Goal: Task Accomplishment & Management: Complete application form

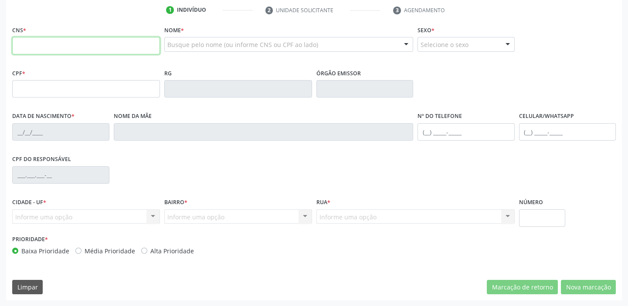
scroll to position [165, 0]
paste input "705 0000 8302 7055"
type input "705 0000 8302 7055"
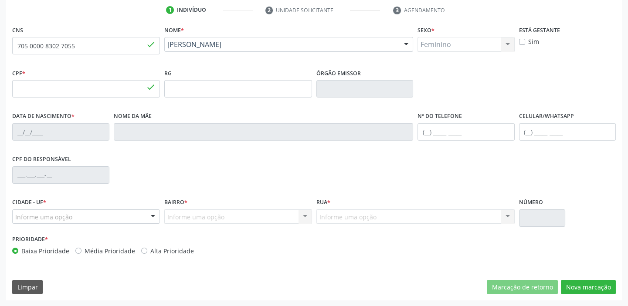
type input "136.635.164-90"
type input "06/05/2015"
type input "Cleciana Cavalcanti Rodrigues"
type input "(87) 99988-9012"
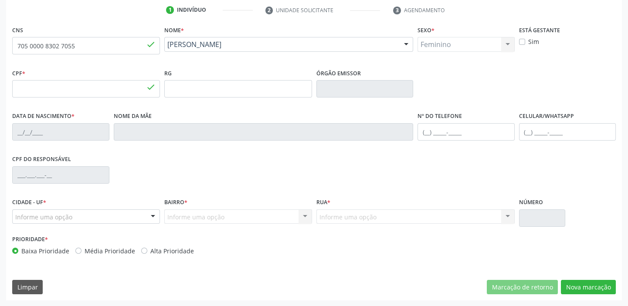
type input "047.433.404-03"
type input "72"
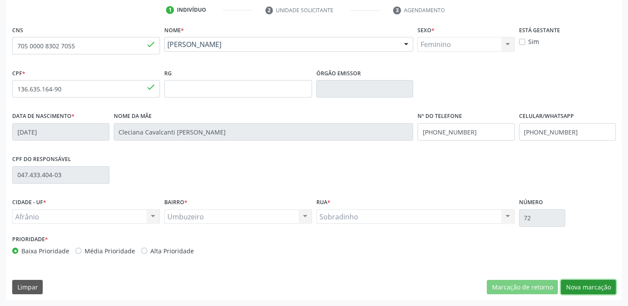
click at [582, 287] on button "Nova marcação" at bounding box center [587, 287] width 55 height 15
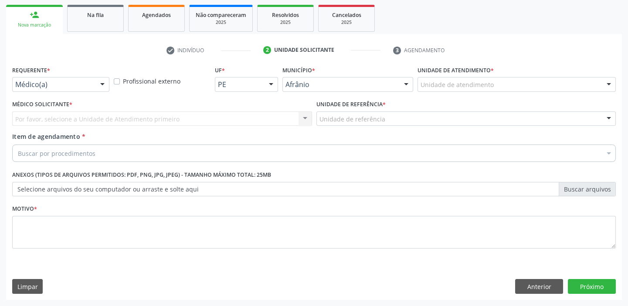
scroll to position [125, 0]
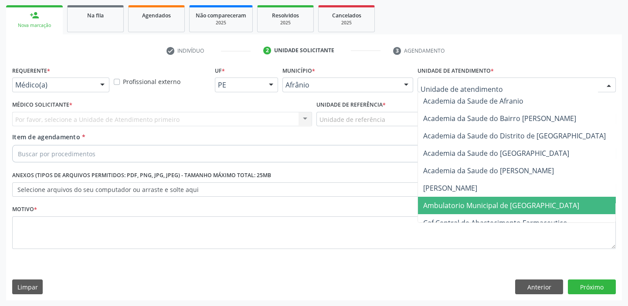
drag, startPoint x: 457, startPoint y: 204, endPoint x: 407, endPoint y: 173, distance: 58.5
click at [455, 201] on span "Ambulatorio Municipal de [GEOGRAPHIC_DATA]" at bounding box center [501, 206] width 156 height 10
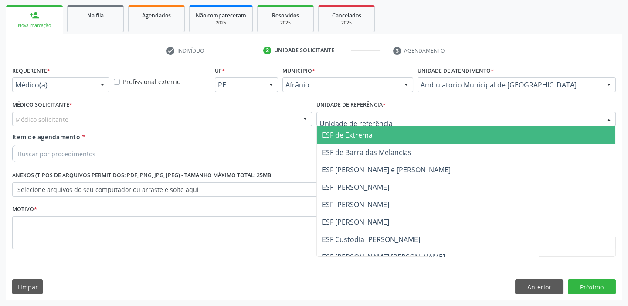
drag, startPoint x: 346, startPoint y: 121, endPoint x: 348, endPoint y: 172, distance: 50.1
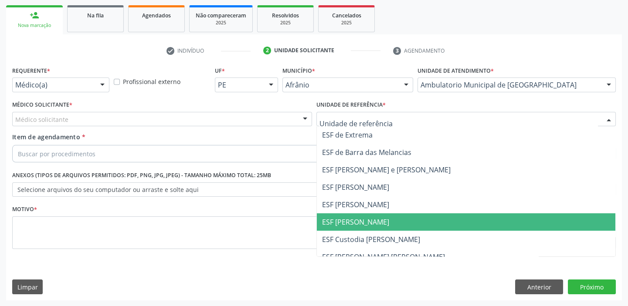
click at [355, 217] on span "ESF [PERSON_NAME]" at bounding box center [355, 222] width 67 height 10
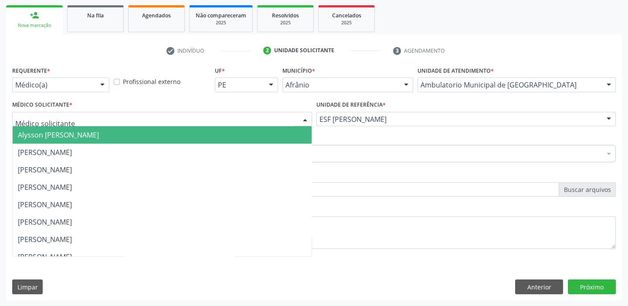
click at [44, 125] on div at bounding box center [162, 119] width 300 height 15
click at [45, 136] on span "Alysson [PERSON_NAME]" at bounding box center [58, 135] width 81 height 10
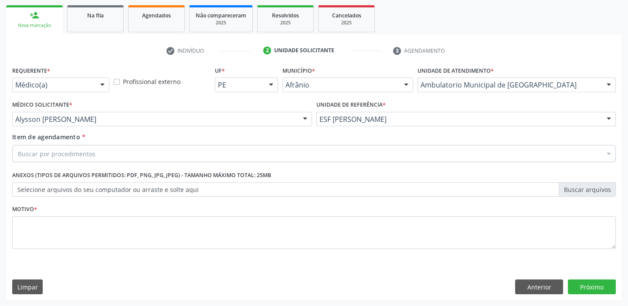
click at [50, 158] on div "Buscar por procedimentos" at bounding box center [313, 153] width 603 height 17
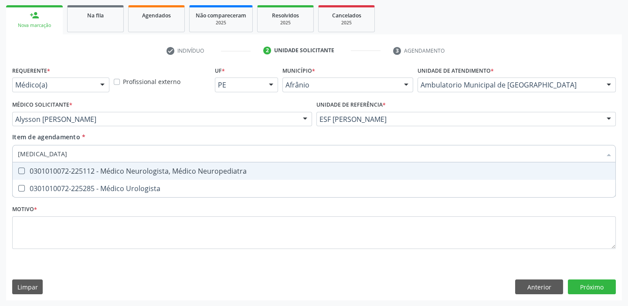
type input "UROLOGISTA"
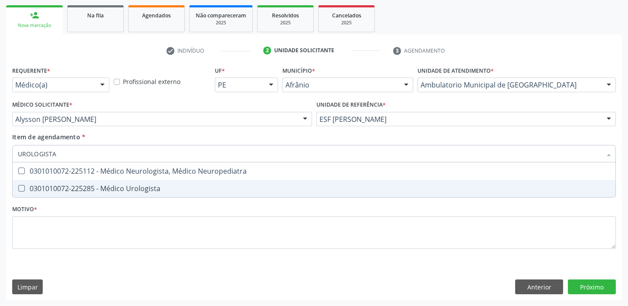
click at [74, 187] on div "0301010072-225285 - Médico Urologista" at bounding box center [314, 188] width 592 height 7
checkbox Urologista "true"
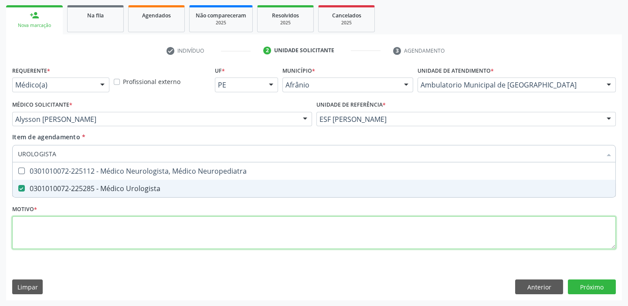
click at [51, 235] on div "Requerente * Médico(a) Médico(a) Enfermeiro(a) Paciente Nenhum resultado encont…" at bounding box center [313, 162] width 603 height 197
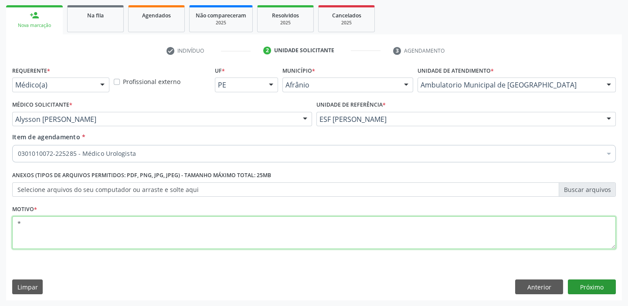
type textarea "*"
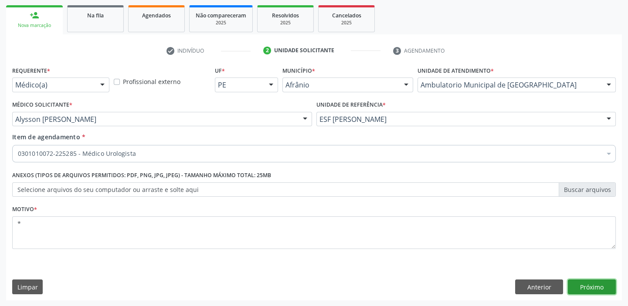
click at [576, 283] on button "Próximo" at bounding box center [591, 287] width 48 height 15
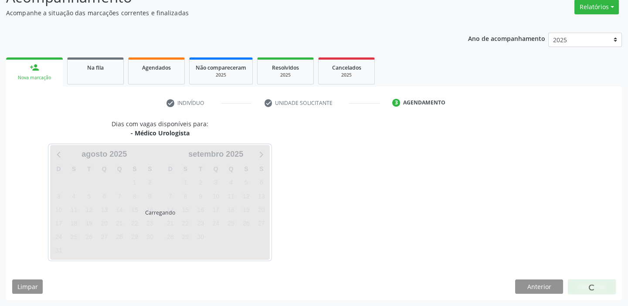
scroll to position [72, 0]
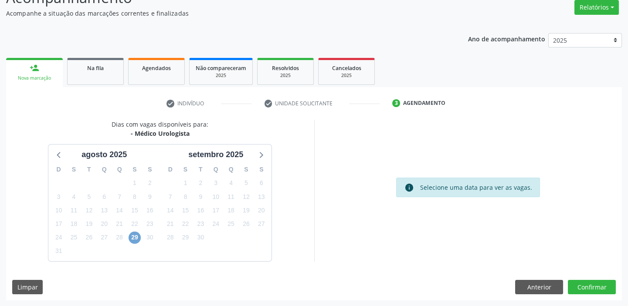
click at [128, 238] on span "29" at bounding box center [134, 238] width 12 height 12
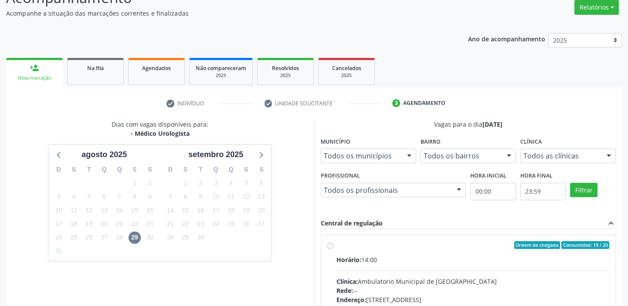
click at [435, 287] on div "Rede: --" at bounding box center [472, 290] width 273 height 9
click at [333, 249] on input "Ordem de chegada Consumidos: 19 / 20 Horário: 14:00 Clínica: Ambulatorio Munici…" at bounding box center [330, 245] width 6 height 8
radio input "true"
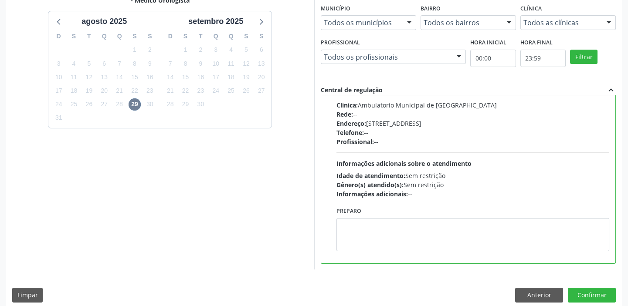
scroll to position [213, 0]
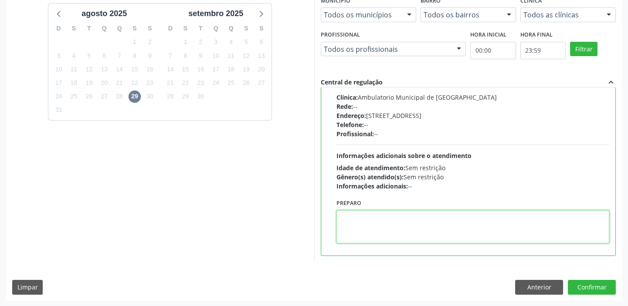
click at [411, 237] on textarea at bounding box center [472, 226] width 273 height 33
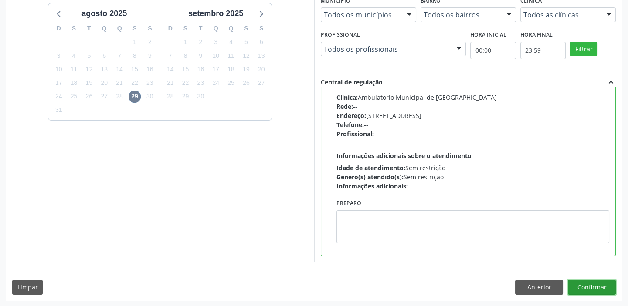
click at [589, 288] on button "Confirmar" at bounding box center [591, 287] width 48 height 15
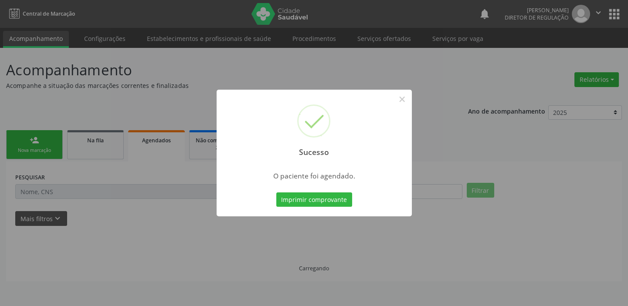
scroll to position [0, 0]
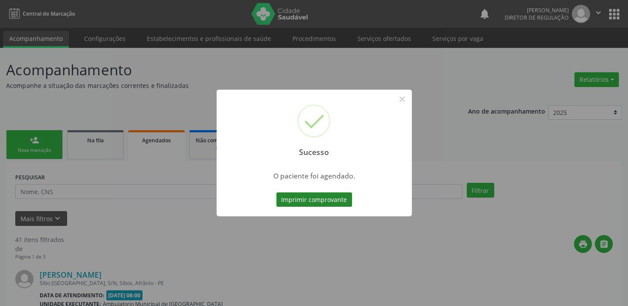
click at [331, 196] on button "Imprimir comprovante" at bounding box center [314, 199] width 76 height 15
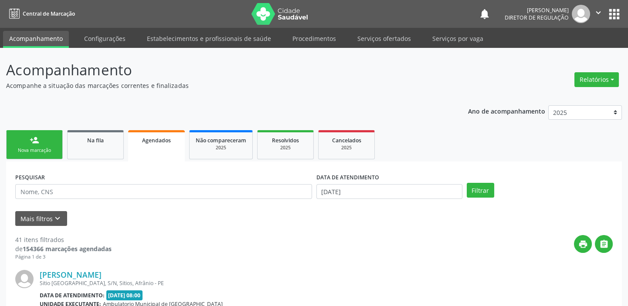
click at [41, 145] on link "person_add Nova marcação" at bounding box center [34, 144] width 57 height 29
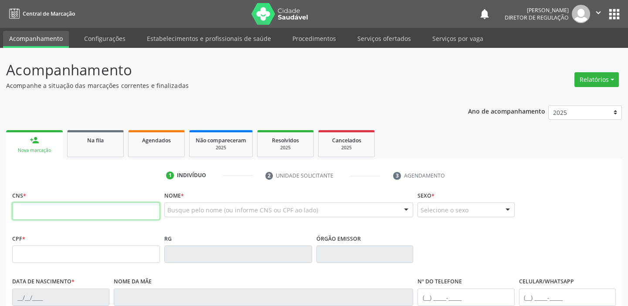
click at [73, 210] on input "text" at bounding box center [86, 210] width 148 height 17
type input "703 3092 6188 7410"
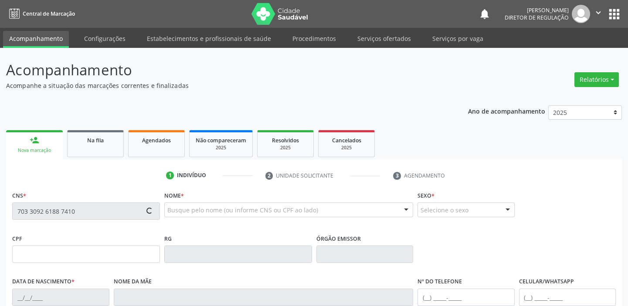
type input "020.114.364-00"
type input "05/11/1975"
type input "Raimunda de Macedo Rodrigues"
type input "(87) 98154-7497"
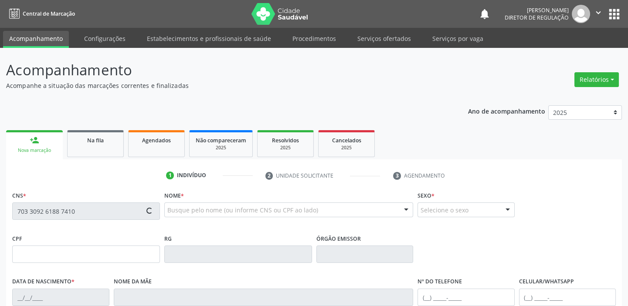
type input "S/N"
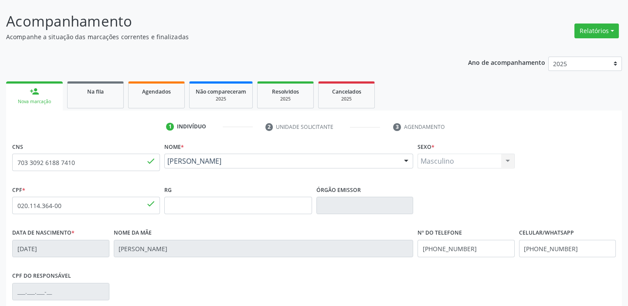
scroll to position [165, 0]
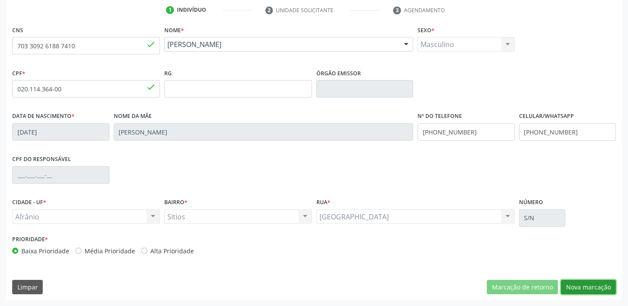
click at [574, 290] on button "Nova marcação" at bounding box center [587, 287] width 55 height 15
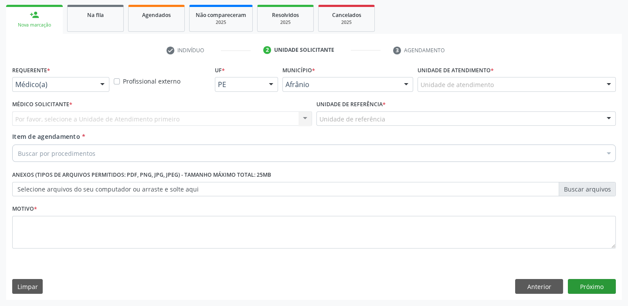
scroll to position [125, 0]
click at [431, 78] on div "Unidade de atendimento * Unidade de atendimento Academia da Saude de Afranio Ac…" at bounding box center [516, 78] width 198 height 28
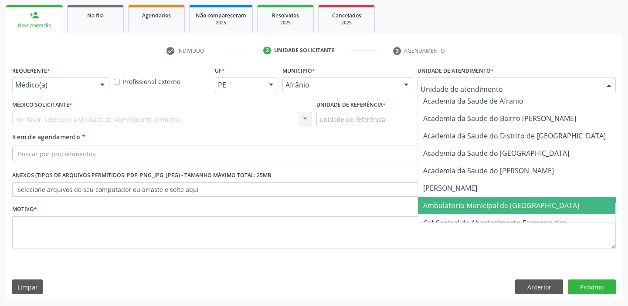
click at [434, 201] on span "Ambulatorio Municipal de [GEOGRAPHIC_DATA]" at bounding box center [501, 206] width 156 height 10
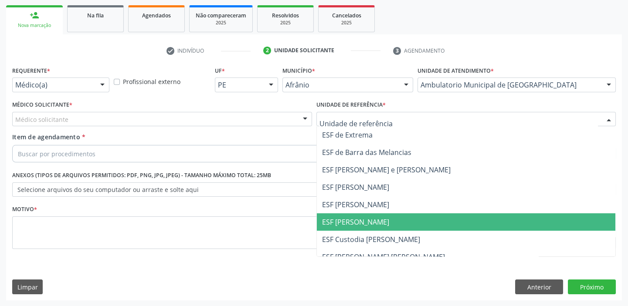
click at [343, 221] on span "ESF [PERSON_NAME]" at bounding box center [355, 222] width 67 height 10
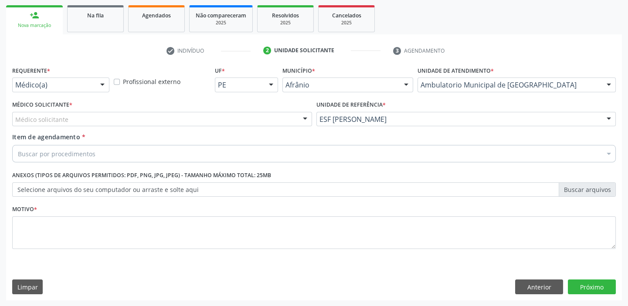
drag, startPoint x: 50, startPoint y: 122, endPoint x: 48, endPoint y: 135, distance: 12.7
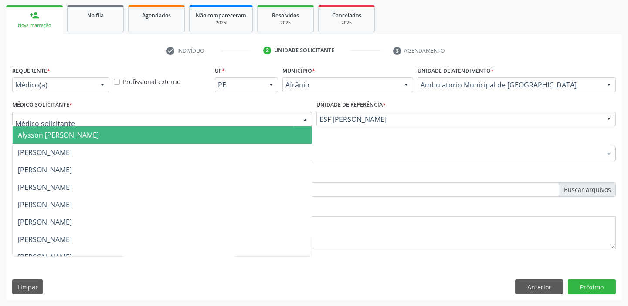
click at [48, 135] on span "Alysson [PERSON_NAME]" at bounding box center [58, 135] width 81 height 10
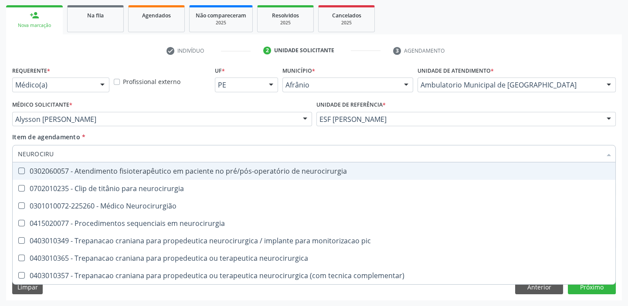
type input "NEUROCIRUR"
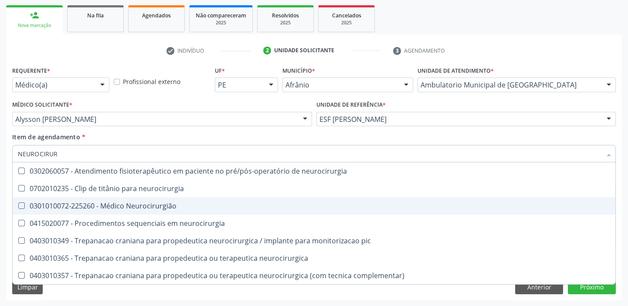
click at [57, 209] on div "0301010072-225260 - Médico Neurocirurgião" at bounding box center [314, 205] width 592 height 7
checkbox Neurocirurgião "true"
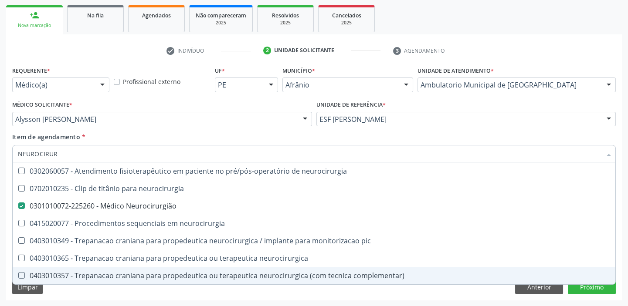
click at [44, 297] on div "Requerente * Médico(a) Médico(a) Enfermeiro(a) Paciente Nenhum resultado encont…" at bounding box center [313, 182] width 615 height 236
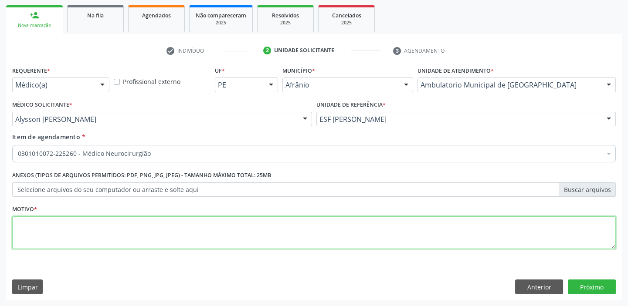
click at [43, 226] on textarea at bounding box center [313, 232] width 603 height 33
type textarea "RETORNO"
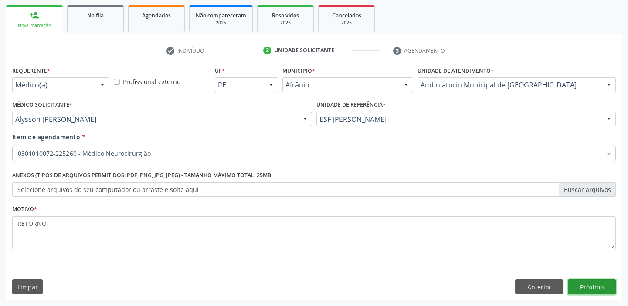
click at [589, 291] on button "Próximo" at bounding box center [591, 287] width 48 height 15
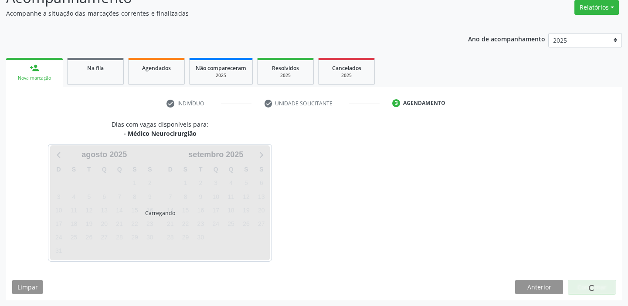
scroll to position [98, 0]
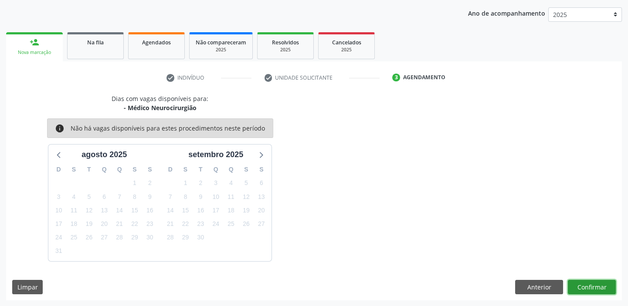
click at [581, 284] on button "Confirmar" at bounding box center [591, 287] width 48 height 15
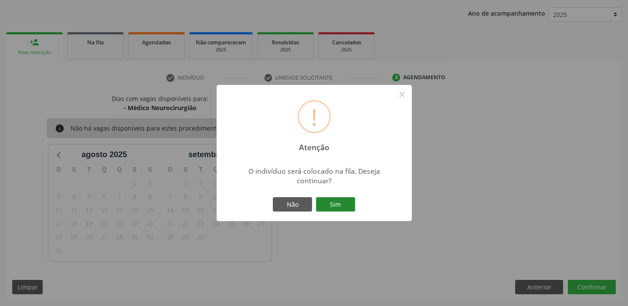
click at [328, 205] on button "Sim" at bounding box center [335, 204] width 39 height 15
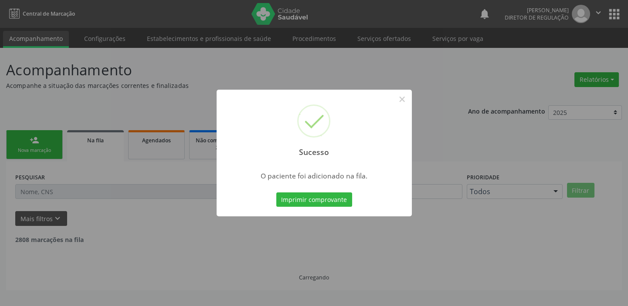
scroll to position [0, 0]
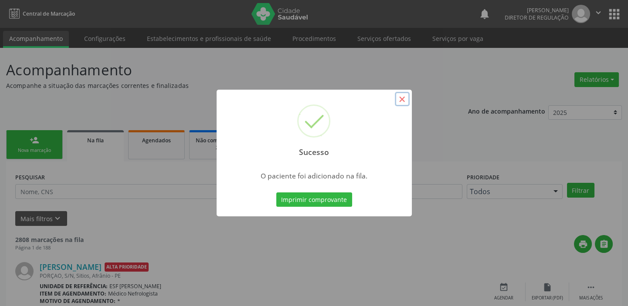
click at [400, 97] on button "×" at bounding box center [402, 99] width 15 height 15
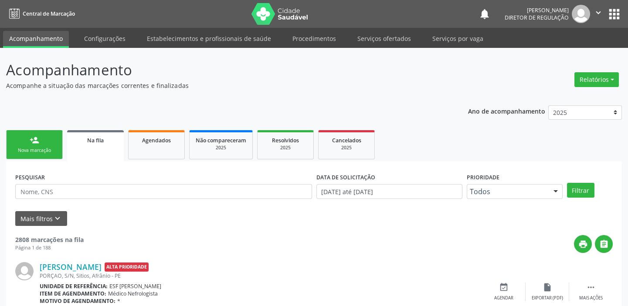
click at [42, 145] on link "person_add Nova marcação" at bounding box center [34, 144] width 57 height 29
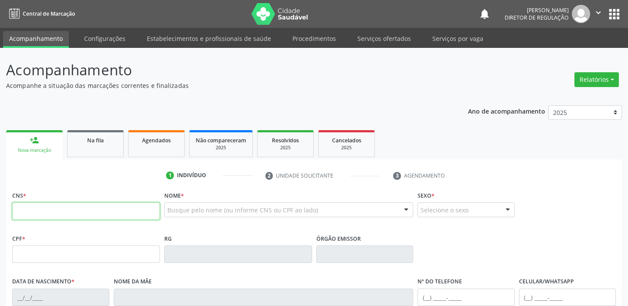
click at [58, 212] on input "text" at bounding box center [86, 210] width 148 height 17
type input "700 5035 8860 7951"
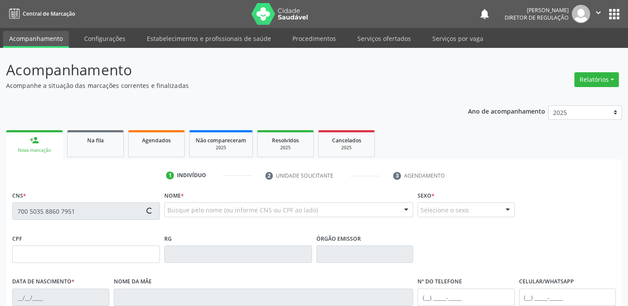
type input "09/01/1983"
type input "Leonidia Maria de Freita"
type input "(87) 98872-3695"
type input "S/N"
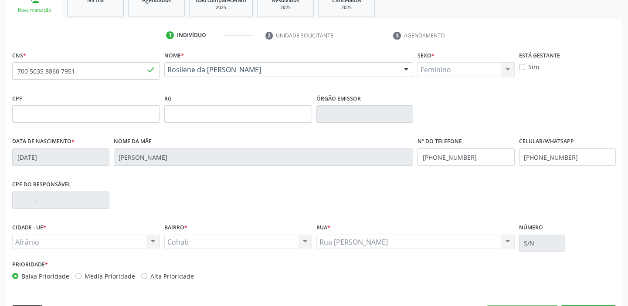
scroll to position [158, 0]
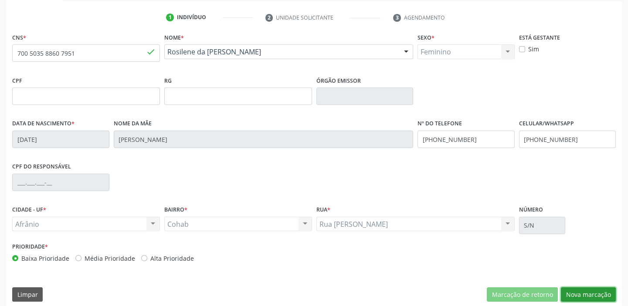
click at [580, 294] on button "Nova marcação" at bounding box center [587, 294] width 55 height 15
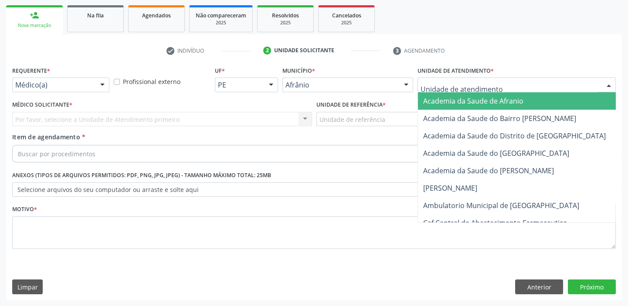
drag, startPoint x: 432, startPoint y: 84, endPoint x: 430, endPoint y: 138, distance: 53.6
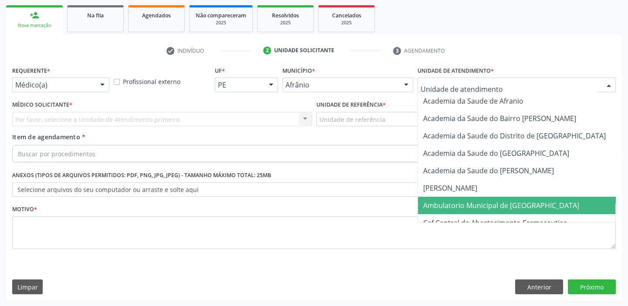
click at [439, 198] on span "Ambulatorio Municipal de [GEOGRAPHIC_DATA]" at bounding box center [524, 205] width 213 height 17
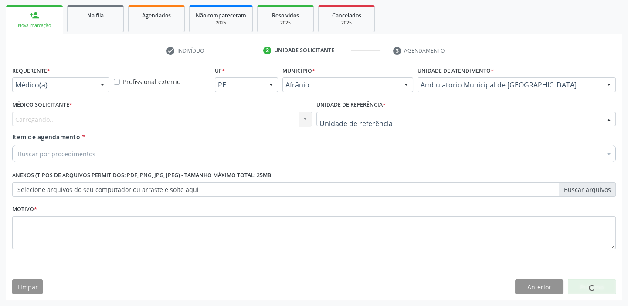
drag, startPoint x: 336, startPoint y: 118, endPoint x: 337, endPoint y: 165, distance: 46.6
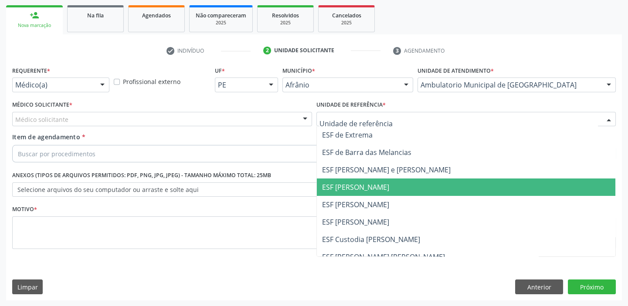
click at [344, 191] on span "ESF [PERSON_NAME]" at bounding box center [355, 187] width 67 height 10
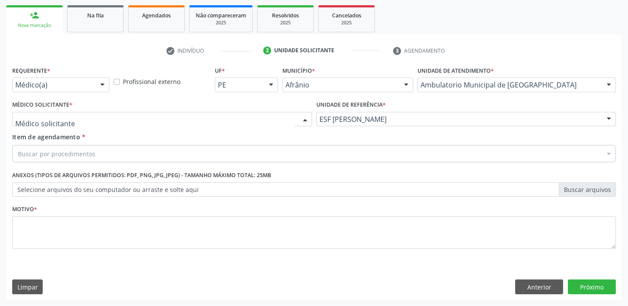
drag, startPoint x: 26, startPoint y: 114, endPoint x: 24, endPoint y: 128, distance: 13.6
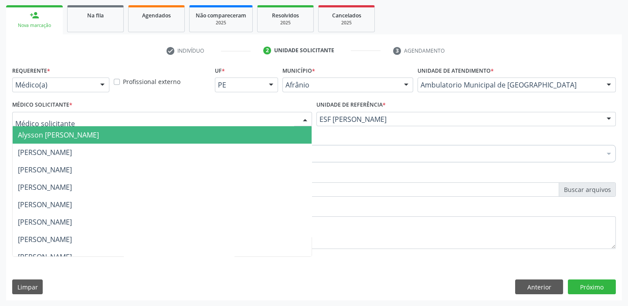
click at [27, 139] on span "Alysson [PERSON_NAME]" at bounding box center [58, 135] width 81 height 10
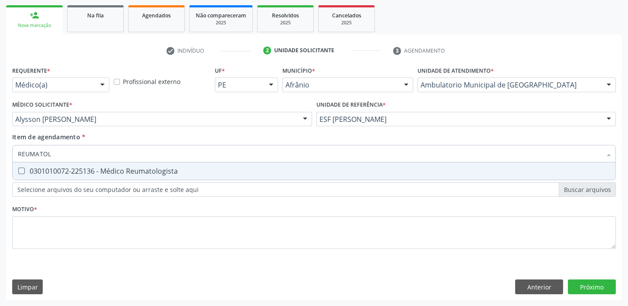
type input "REUMATOLO"
click at [83, 168] on div "0301010072-225136 - Médico Reumatologista" at bounding box center [314, 171] width 592 height 7
checkbox Reumatologista "true"
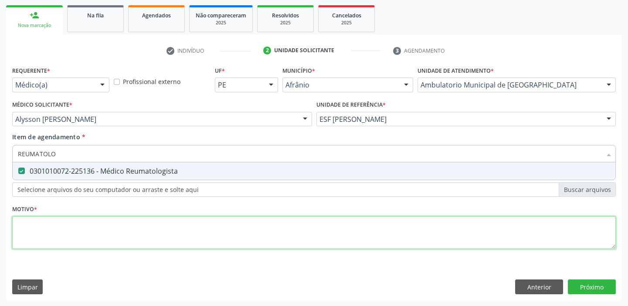
click at [39, 239] on div "Requerente * Médico(a) Médico(a) Enfermeiro(a) Paciente Nenhum resultado encont…" at bounding box center [313, 162] width 603 height 197
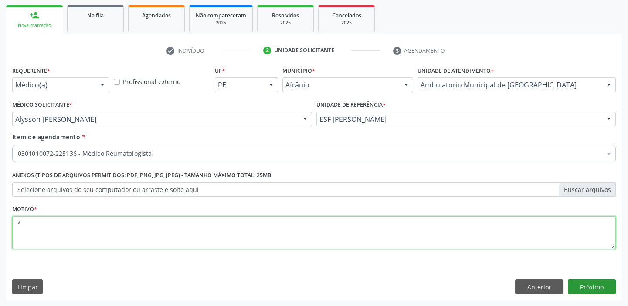
type textarea "*"
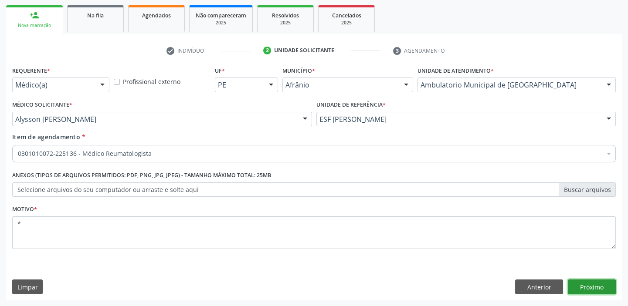
click at [591, 292] on button "Próximo" at bounding box center [591, 287] width 48 height 15
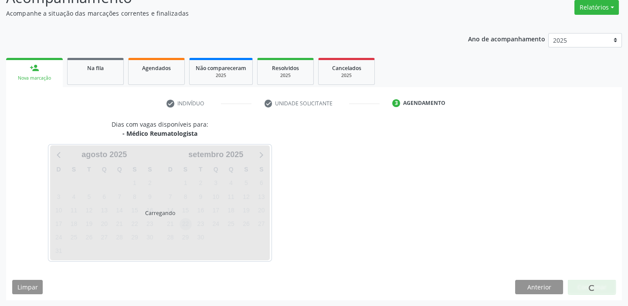
scroll to position [98, 0]
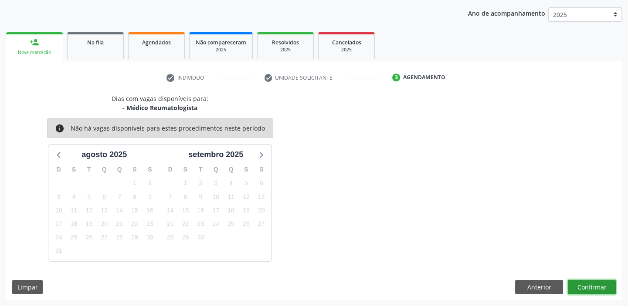
click at [588, 287] on button "Confirmar" at bounding box center [591, 287] width 48 height 15
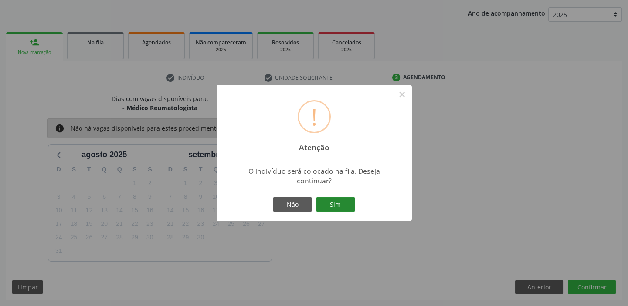
click at [342, 208] on button "Sim" at bounding box center [335, 204] width 39 height 15
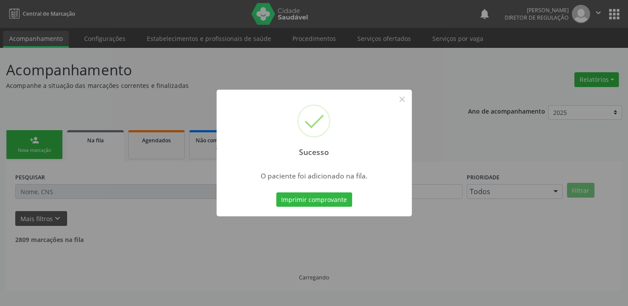
scroll to position [0, 0]
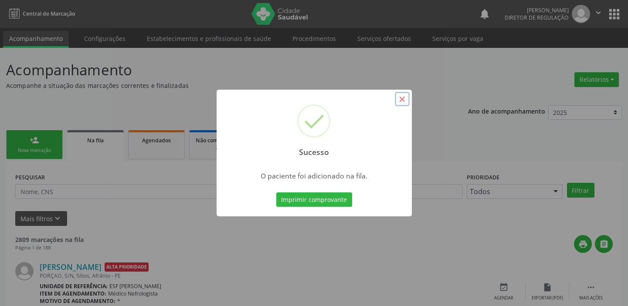
click at [398, 95] on button "×" at bounding box center [402, 99] width 15 height 15
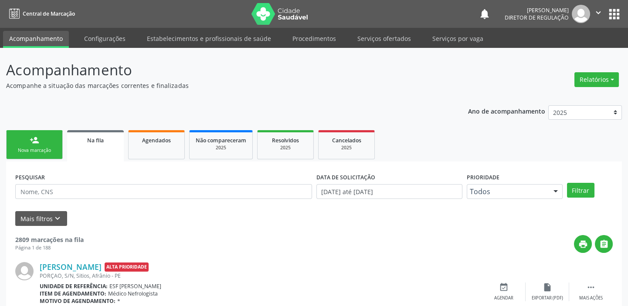
click at [29, 153] on div "Nova marcação" at bounding box center [35, 150] width 44 height 7
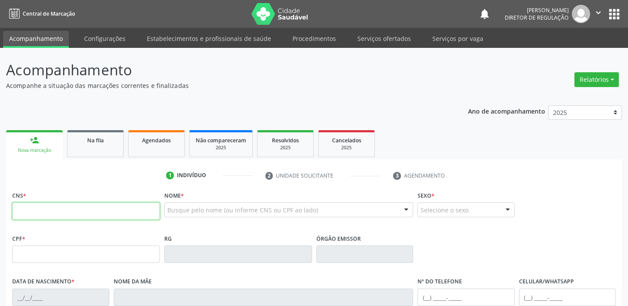
click at [43, 206] on input "text" at bounding box center [86, 210] width 148 height 17
type input "702 4035 2883 8423"
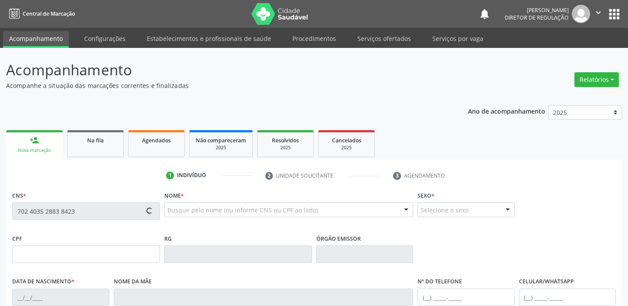
type input "125.349.604-82"
type input "09/11/1955"
type input "Mariano Lino da Purificaão"
type input "(87) 98875-9235"
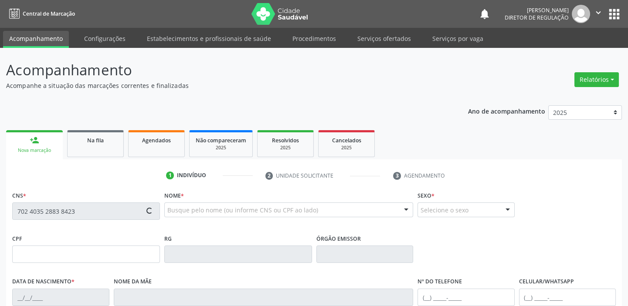
type input "S/N"
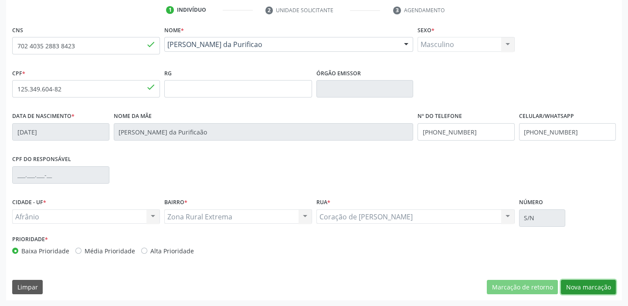
click at [574, 287] on button "Nova marcação" at bounding box center [587, 287] width 55 height 15
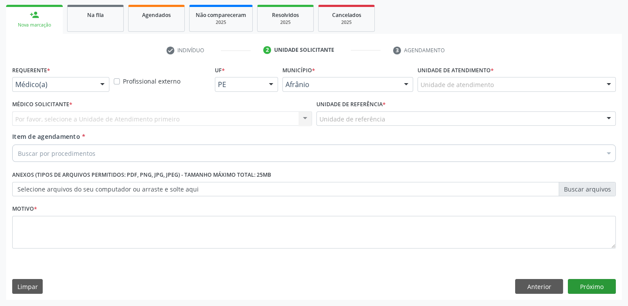
scroll to position [125, 0]
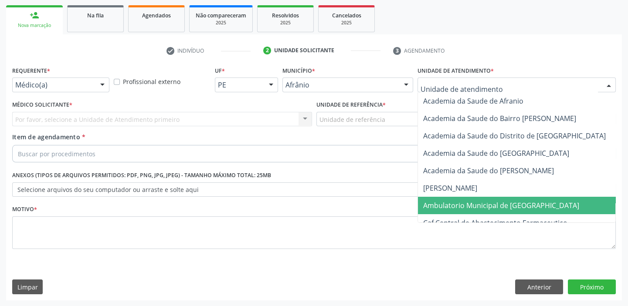
drag, startPoint x: 466, startPoint y: 203, endPoint x: 395, endPoint y: 156, distance: 84.4
click at [463, 203] on span "Ambulatorio Municipal de [GEOGRAPHIC_DATA]" at bounding box center [501, 206] width 156 height 10
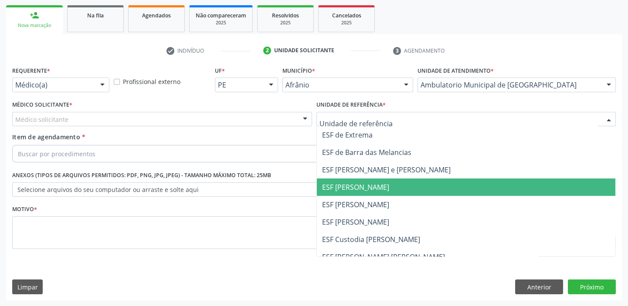
click at [357, 191] on span "ESF [PERSON_NAME]" at bounding box center [466, 187] width 299 height 17
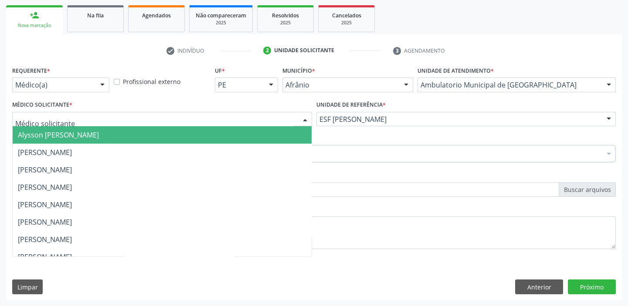
click at [26, 130] on span "Alysson [PERSON_NAME]" at bounding box center [58, 135] width 81 height 10
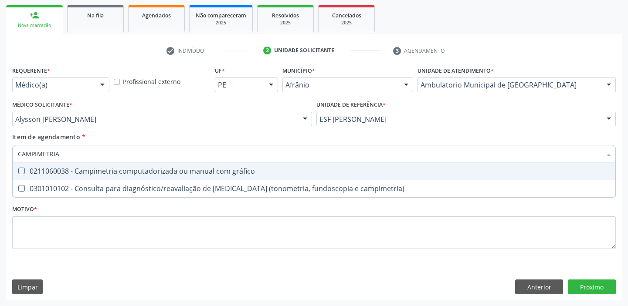
type input "CAMPIMETRIA"
click at [30, 175] on span "0211060038 - Campimetria computadorizada ou manual com gráfico" at bounding box center [314, 170] width 602 height 17
checkbox gráfico "true"
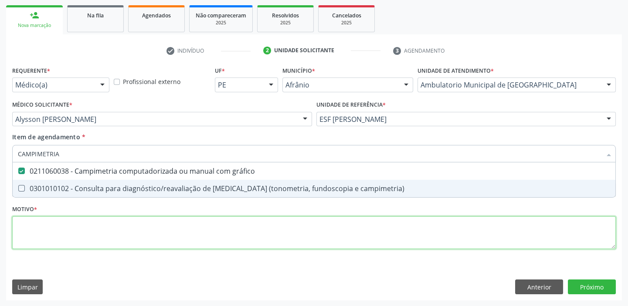
click at [30, 223] on div "Requerente * Médico(a) Médico(a) Enfermeiro(a) Paciente Nenhum resultado encont…" at bounding box center [313, 162] width 603 height 197
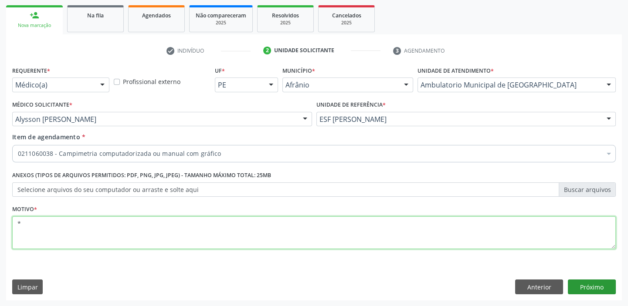
type textarea "*"
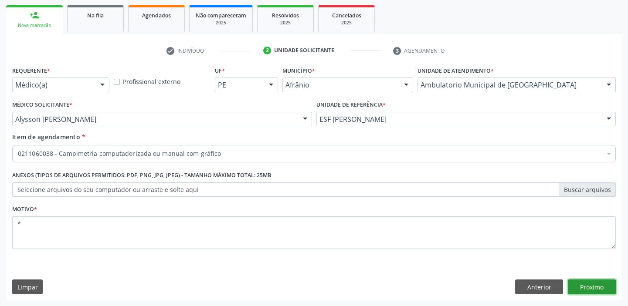
click at [579, 287] on button "Próximo" at bounding box center [591, 287] width 48 height 15
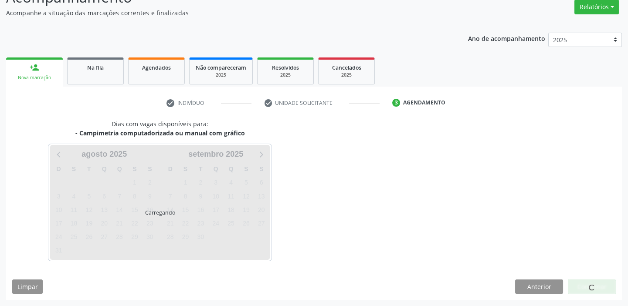
scroll to position [72, 0]
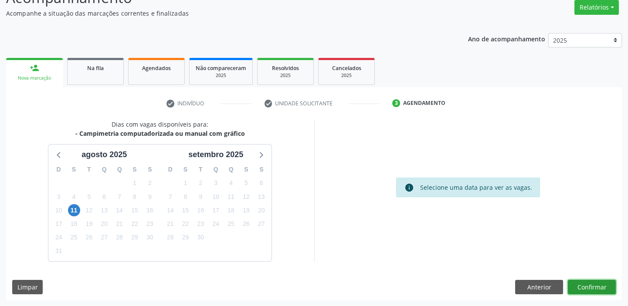
click at [584, 283] on button "Confirmar" at bounding box center [591, 287] width 48 height 15
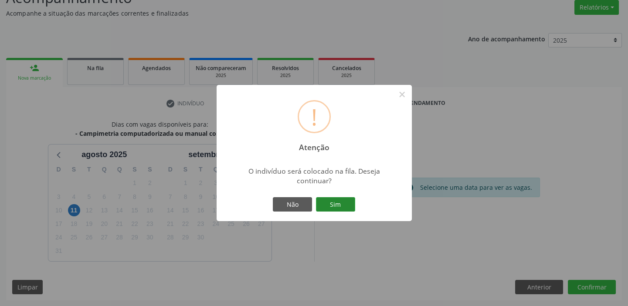
click at [339, 203] on button "Sim" at bounding box center [335, 204] width 39 height 15
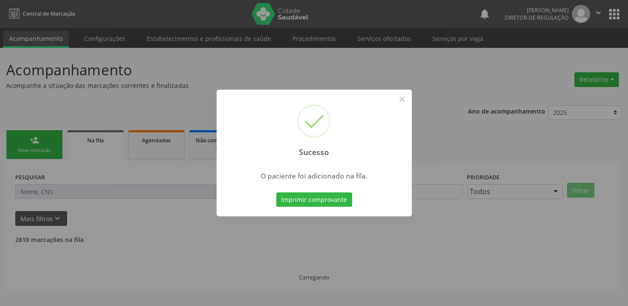
scroll to position [0, 0]
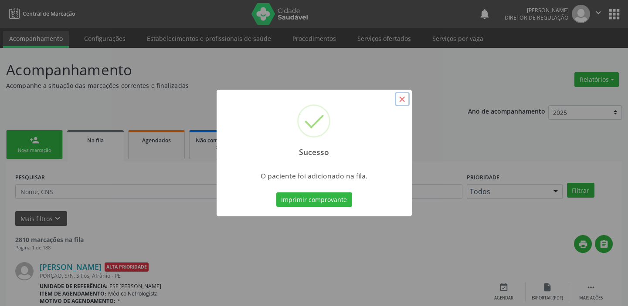
click at [405, 101] on button "×" at bounding box center [402, 99] width 15 height 15
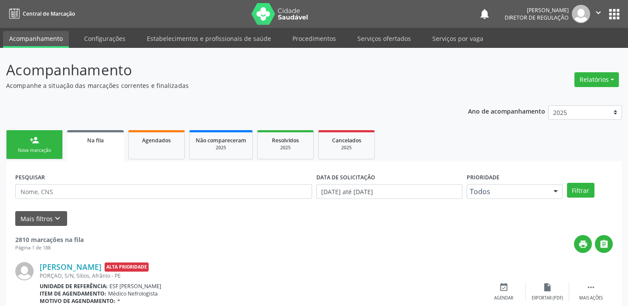
click at [37, 144] on div "person_add" at bounding box center [35, 140] width 10 height 10
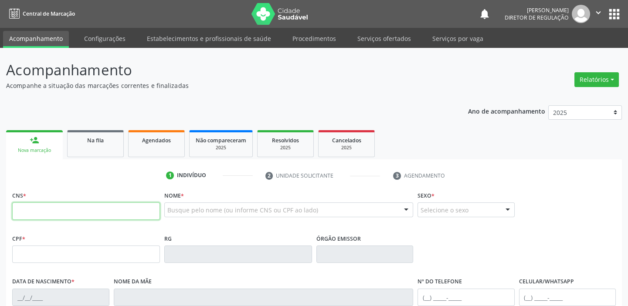
click at [47, 213] on input "text" at bounding box center [86, 210] width 148 height 17
type input "707 0008 1669 0431"
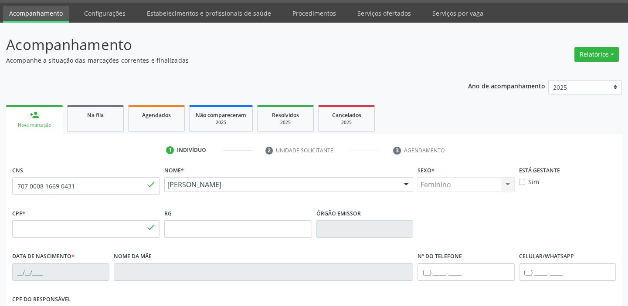
type input "681.538.134-04"
type input "01/05/1966"
type input "Eva de Araujo Silva"
type input "(87) 98816-3883"
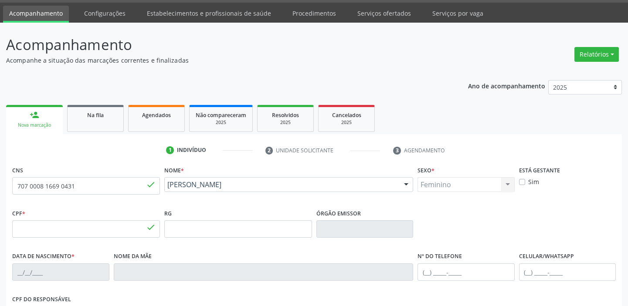
type input "657.214.704-53"
type input "S/N"
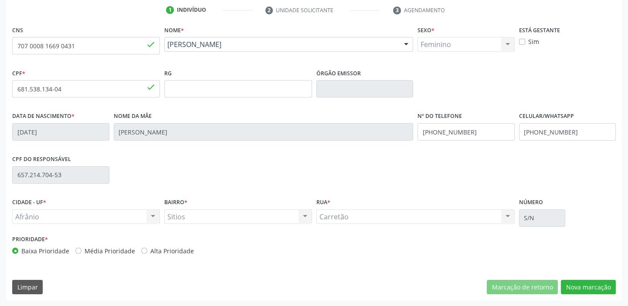
scroll to position [165, 0]
click at [568, 283] on button "Nova marcação" at bounding box center [587, 287] width 55 height 15
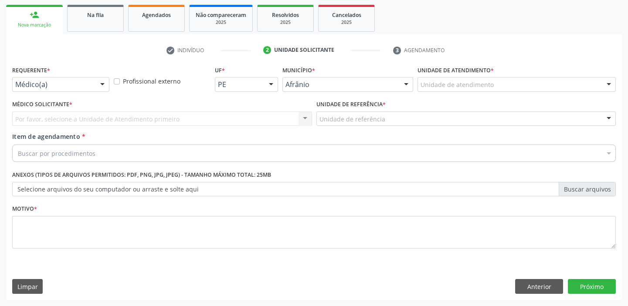
scroll to position [125, 0]
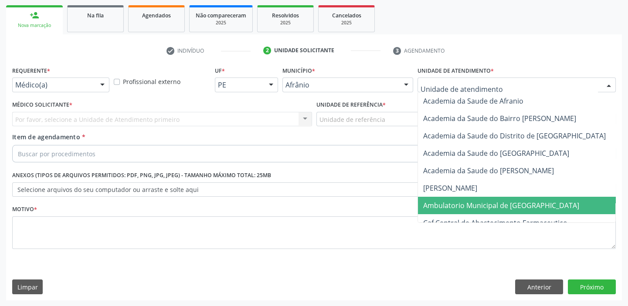
click at [449, 202] on span "Ambulatorio Municipal de [GEOGRAPHIC_DATA]" at bounding box center [501, 206] width 156 height 10
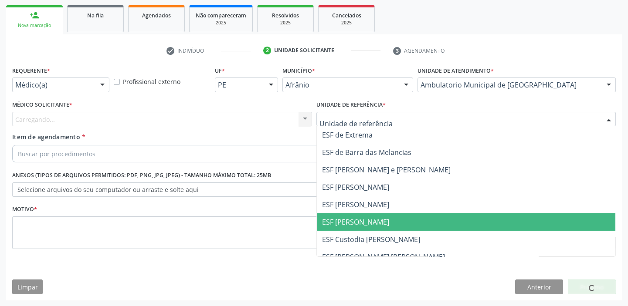
click at [337, 220] on span "ESF [PERSON_NAME]" at bounding box center [355, 222] width 67 height 10
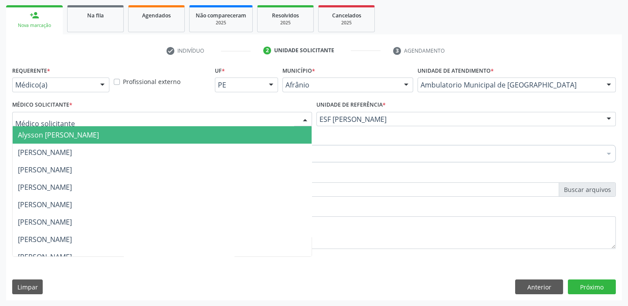
drag, startPoint x: 73, startPoint y: 121, endPoint x: 76, endPoint y: 142, distance: 21.6
click at [73, 125] on div at bounding box center [162, 119] width 300 height 15
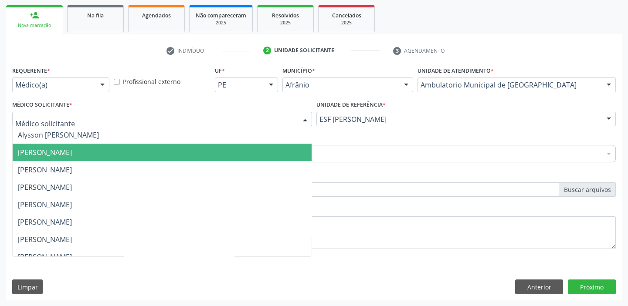
click at [76, 144] on span "[PERSON_NAME]" at bounding box center [162, 152] width 299 height 17
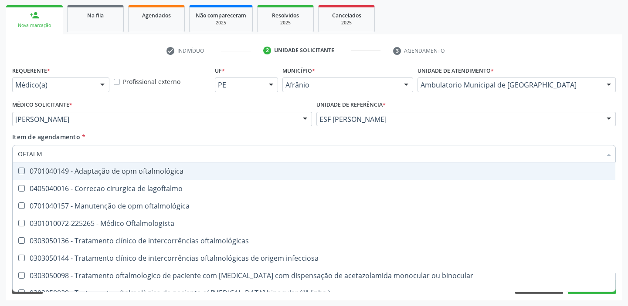
type input "OFTALMO"
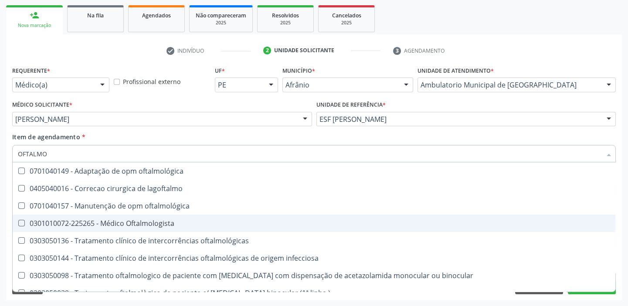
click at [100, 220] on div "0301010072-225265 - Médico Oftalmologista" at bounding box center [314, 223] width 592 height 7
checkbox Oftalmologista "true"
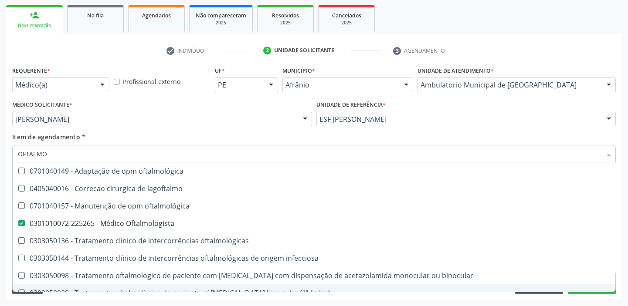
click at [54, 298] on div "Requerente * Médico(a) Médico(a) Enfermeiro(a) Paciente Nenhum resultado encont…" at bounding box center [313, 182] width 615 height 236
checkbox lagoftalmo "true"
checkbox Oftalmologista "false"
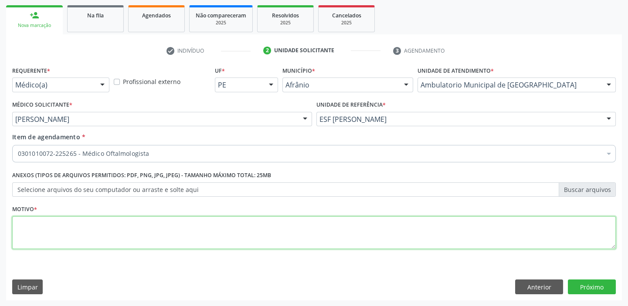
click at [51, 220] on textarea at bounding box center [313, 232] width 603 height 33
type textarea "-*"
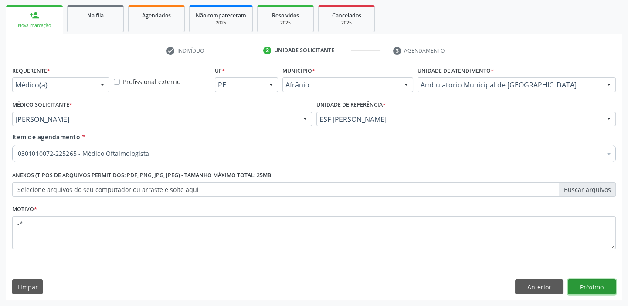
click at [578, 285] on button "Próximo" at bounding box center [591, 287] width 48 height 15
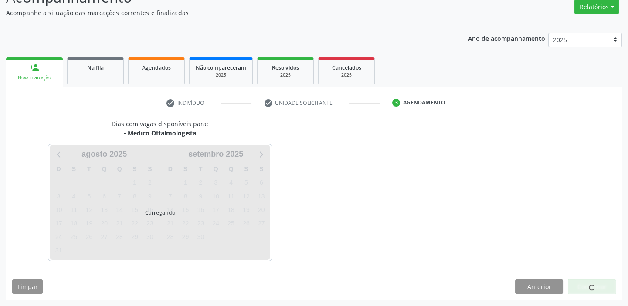
scroll to position [72, 0]
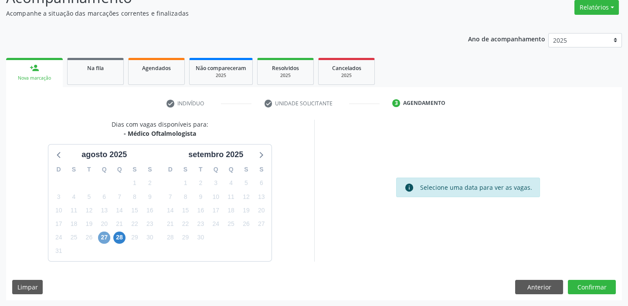
click at [102, 235] on span "27" at bounding box center [104, 238] width 12 height 12
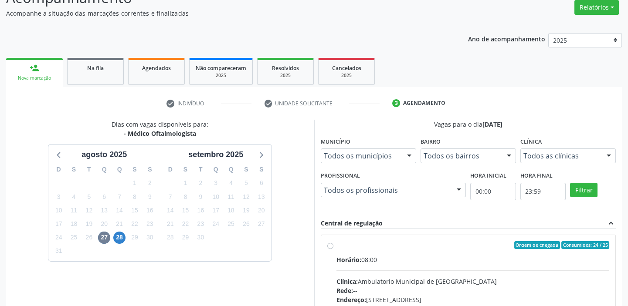
click at [479, 286] on div "Rede: --" at bounding box center [472, 290] width 273 height 9
click at [333, 249] on input "Ordem de chegada Consumidos: 24 / 25 Horário: 08:00 Clínica: Ambulatorio Munici…" at bounding box center [330, 245] width 6 height 8
radio input "true"
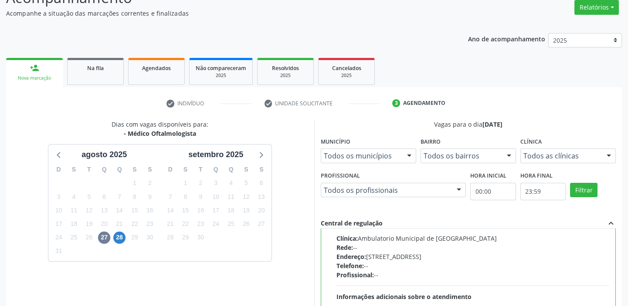
scroll to position [213, 0]
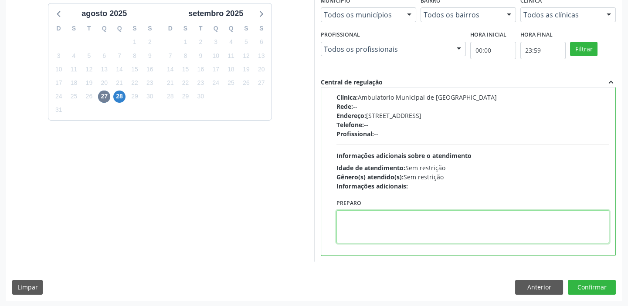
click at [374, 239] on textarea at bounding box center [472, 226] width 273 height 33
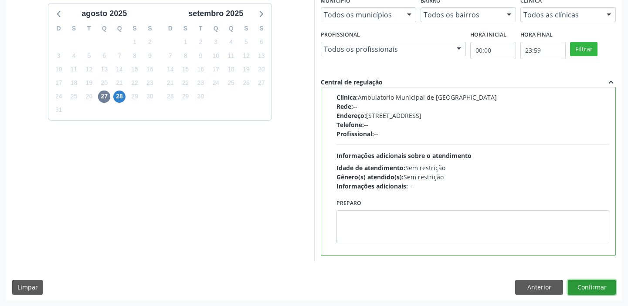
click at [579, 290] on button "Confirmar" at bounding box center [591, 287] width 48 height 15
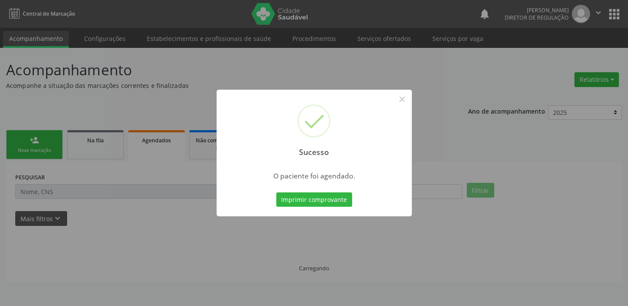
scroll to position [0, 0]
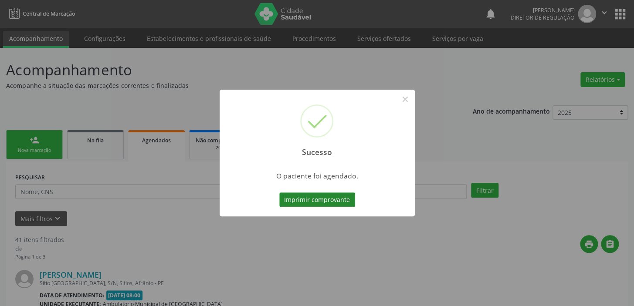
click at [316, 202] on button "Imprimir comprovante" at bounding box center [317, 199] width 76 height 15
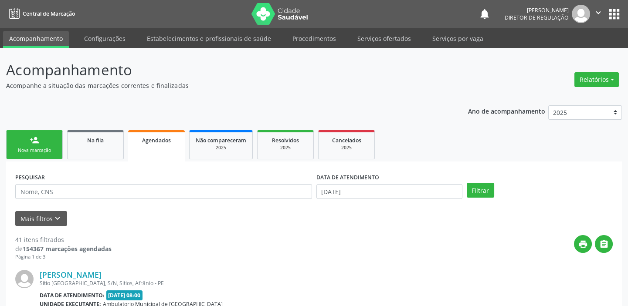
click at [43, 147] on div "Nova marcação" at bounding box center [35, 150] width 44 height 7
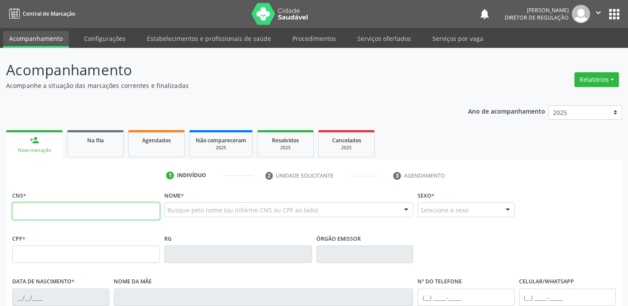
click at [68, 213] on input "text" at bounding box center [86, 210] width 148 height 17
type input "706 4066 1453 8985"
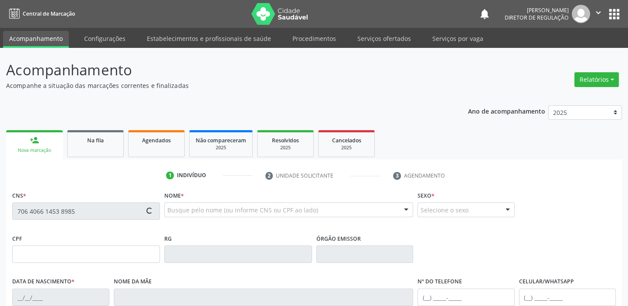
type input "038.930.548-04"
type input "10/04/1948"
type input "Luzia Maria da Conceicao"
type input "(87) 98849-9054"
type input "48"
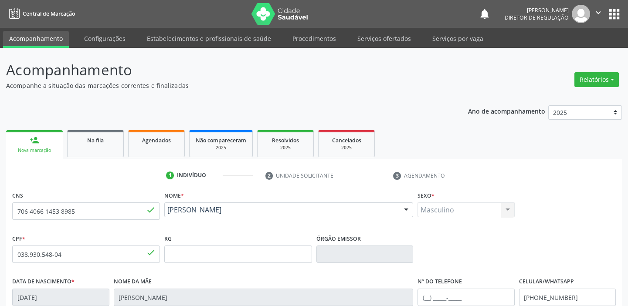
scroll to position [165, 0]
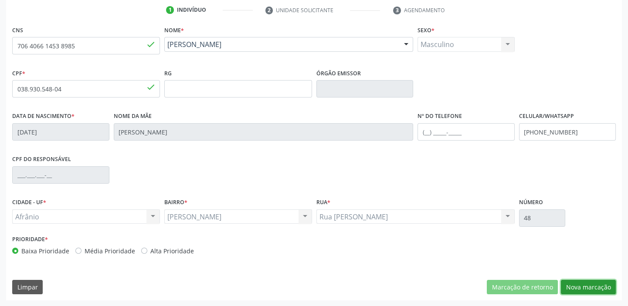
click at [583, 286] on button "Nova marcação" at bounding box center [587, 287] width 55 height 15
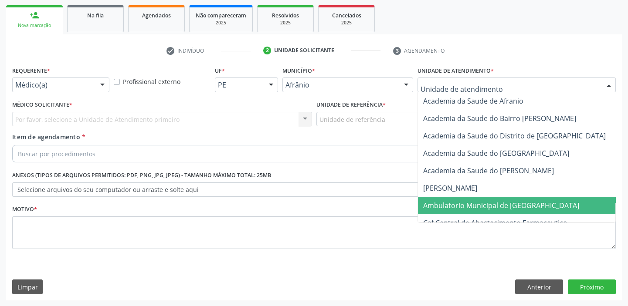
click at [448, 201] on span "Ambulatorio Municipal de [GEOGRAPHIC_DATA]" at bounding box center [501, 206] width 156 height 10
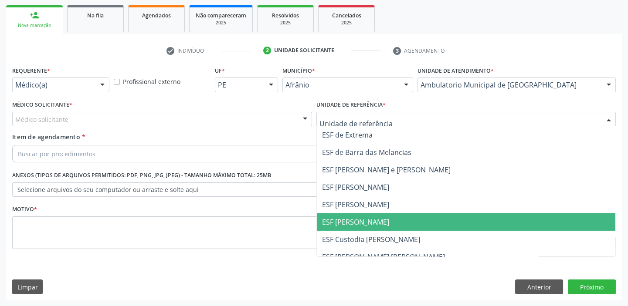
click at [359, 220] on span "ESF [PERSON_NAME]" at bounding box center [355, 222] width 67 height 10
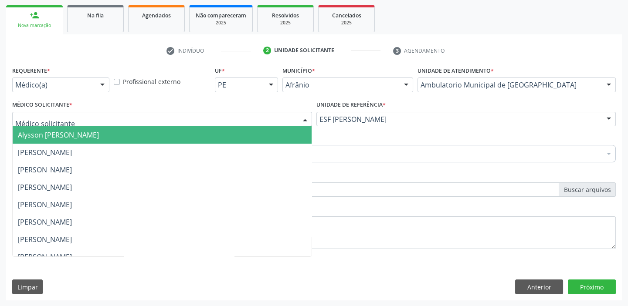
click at [90, 120] on div at bounding box center [162, 119] width 300 height 15
click at [90, 134] on span "Alysson [PERSON_NAME]" at bounding box center [58, 135] width 81 height 10
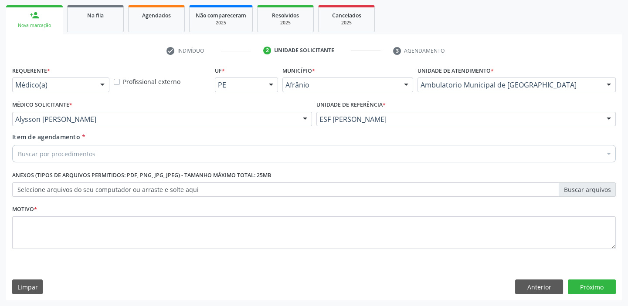
click at [86, 160] on div "Buscar por procedimentos" at bounding box center [313, 153] width 603 height 17
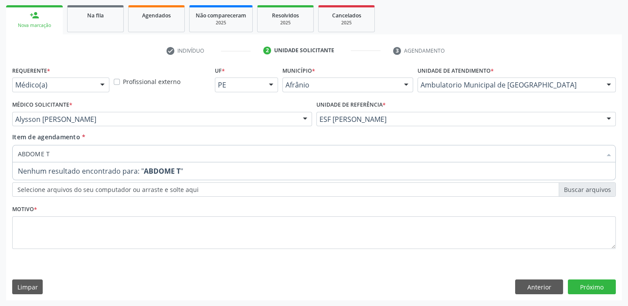
type input "ABDOME"
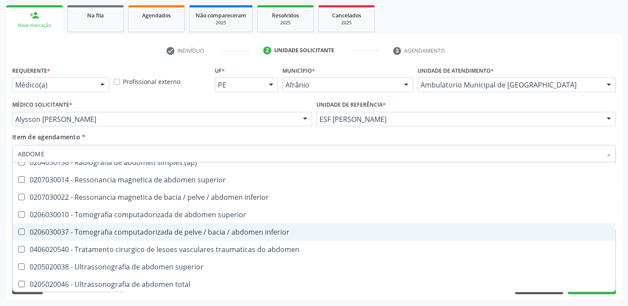
scroll to position [45, 0]
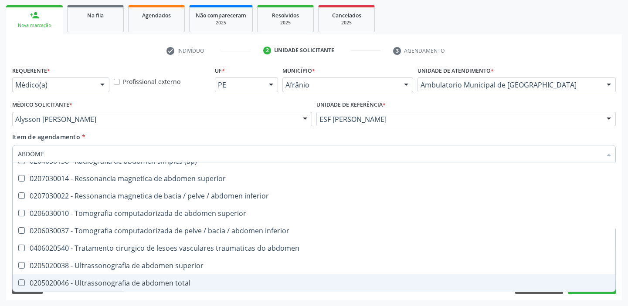
click at [127, 280] on div "0205020046 - Ultrassonografia de abdomen total" at bounding box center [314, 283] width 592 height 7
checkbox total "true"
click at [111, 296] on div "Requerente * Médico(a) Médico(a) Enfermeiro(a) Paciente Nenhum resultado encont…" at bounding box center [313, 182] width 615 height 236
checkbox incidencias\) "true"
checkbox total "false"
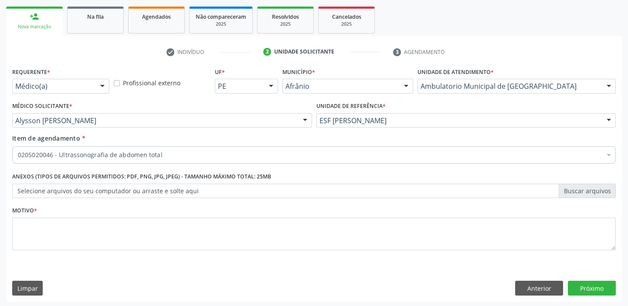
scroll to position [125, 0]
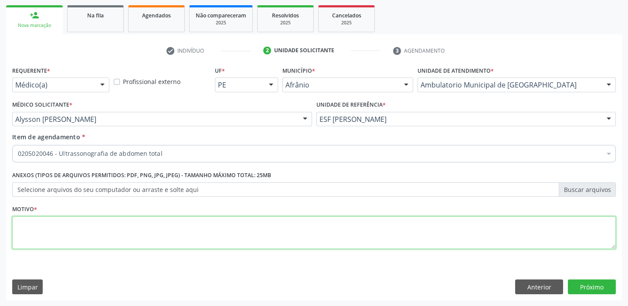
click at [123, 219] on textarea at bounding box center [313, 232] width 603 height 33
type textarea "DOR PELVICA"
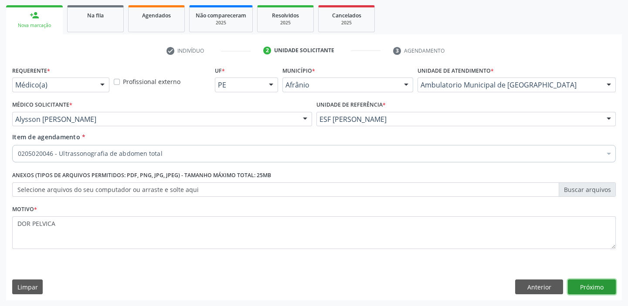
click at [586, 288] on button "Próximo" at bounding box center [591, 287] width 48 height 15
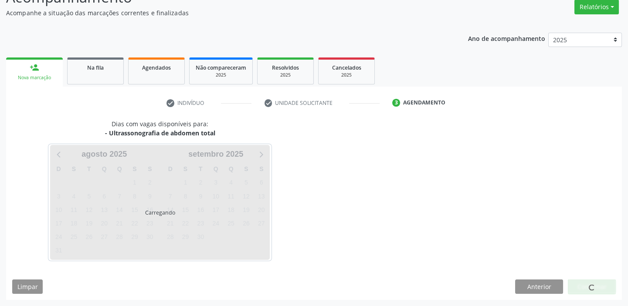
scroll to position [72, 0]
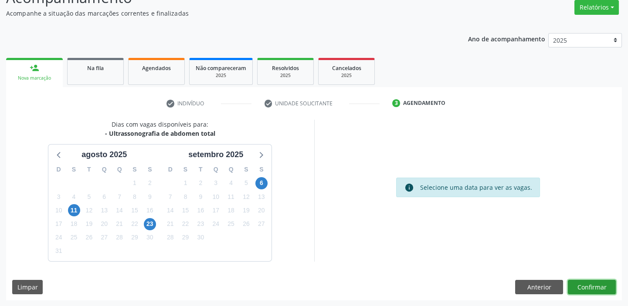
click at [599, 287] on button "Confirmar" at bounding box center [591, 287] width 48 height 15
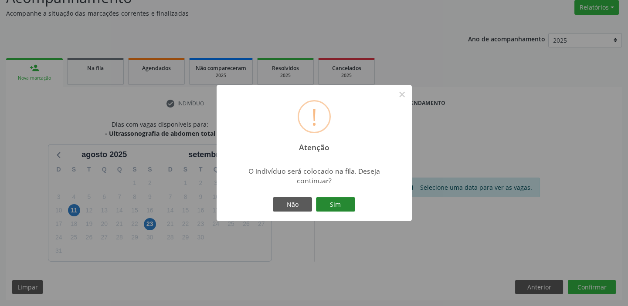
click at [341, 203] on button "Sim" at bounding box center [335, 204] width 39 height 15
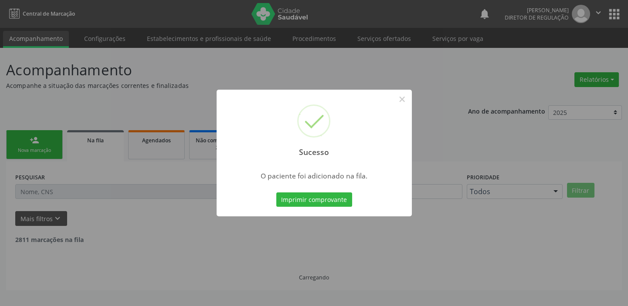
scroll to position [0, 0]
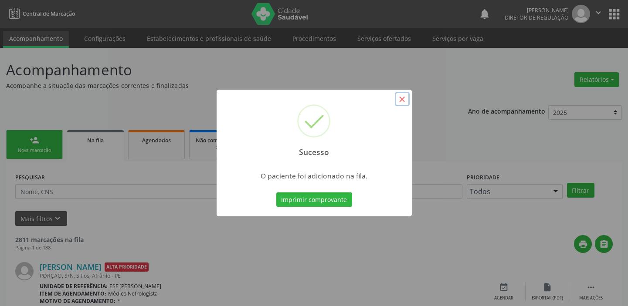
click at [403, 102] on button "×" at bounding box center [402, 99] width 15 height 15
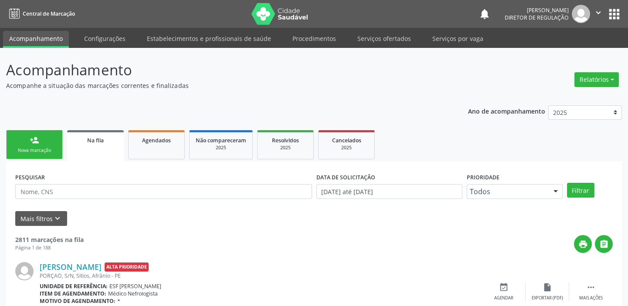
click at [30, 138] on div "person_add" at bounding box center [35, 140] width 10 height 10
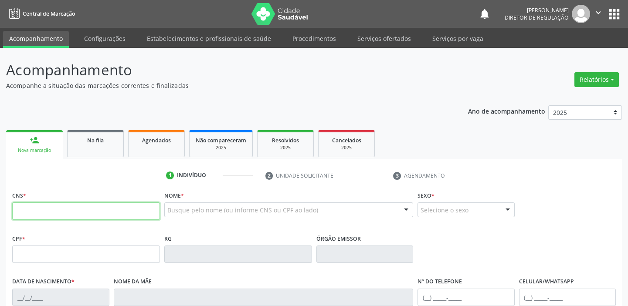
click at [44, 213] on input "text" at bounding box center [86, 210] width 148 height 17
type input "8"
type input "700 6029 2856 5263"
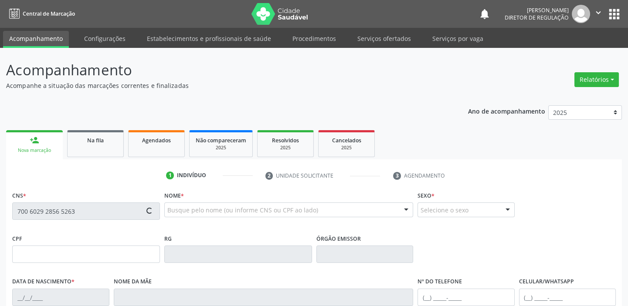
type input "106.122.264-09"
type input "25/10/1992"
type input "Stael Ramos Souza"
type input "(87) 98849-6331"
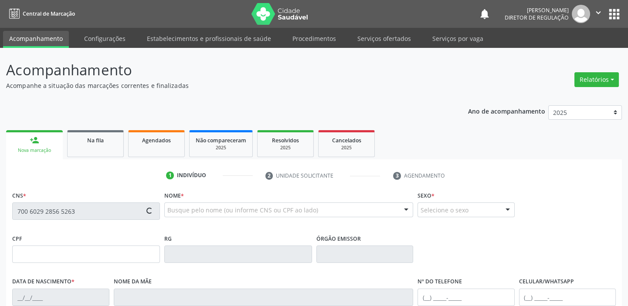
type input "522"
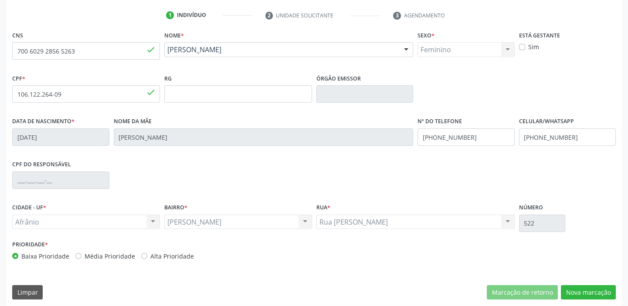
scroll to position [165, 0]
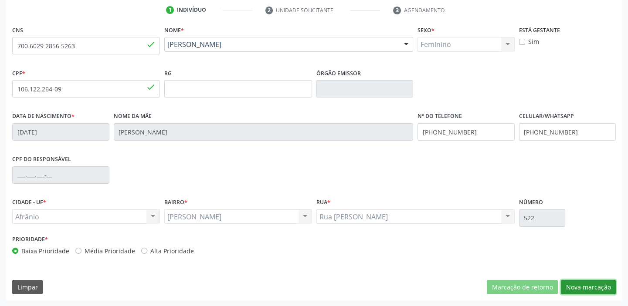
click at [584, 290] on button "Nova marcação" at bounding box center [587, 287] width 55 height 15
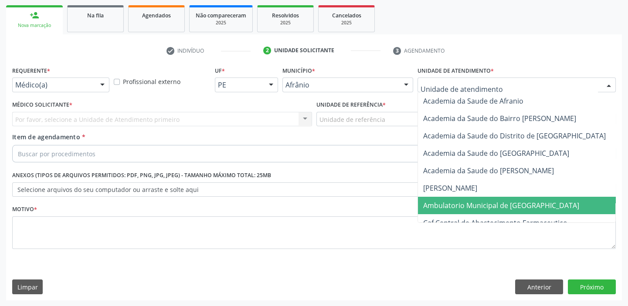
click at [465, 212] on span "Ambulatorio Municipal de [GEOGRAPHIC_DATA]" at bounding box center [524, 205] width 213 height 17
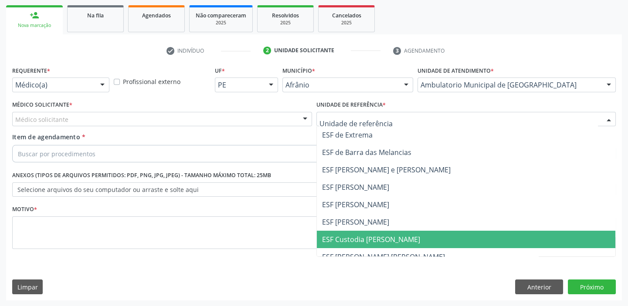
click at [363, 238] on span "ESF Custodia [PERSON_NAME]" at bounding box center [371, 240] width 98 height 10
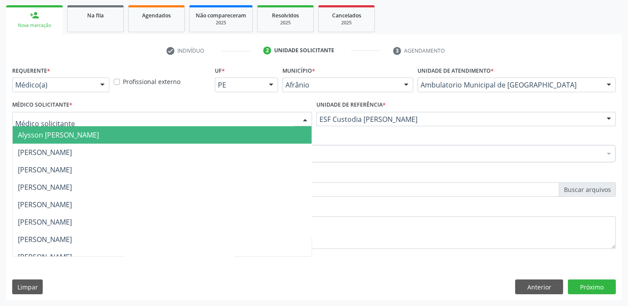
click at [52, 134] on span "Alysson [PERSON_NAME]" at bounding box center [58, 135] width 81 height 10
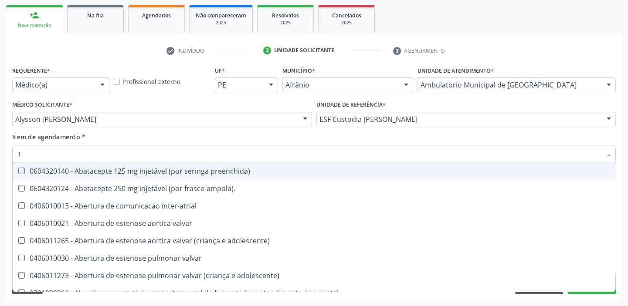
type input "TR"
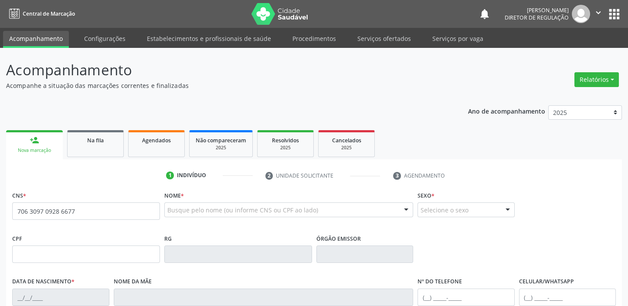
type input "706 3097 0928 6677"
type input "341.735.794-20"
type input "[DATE]"
type input "Dionisíaco Martina Gomes"
type input "(87) 98819-5160"
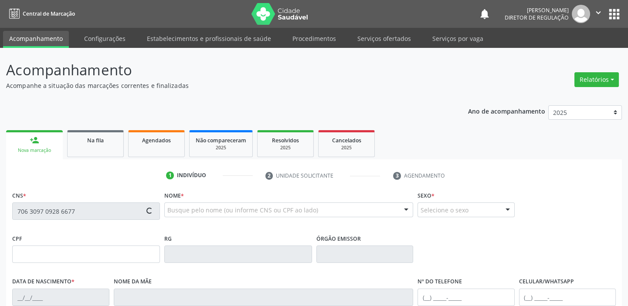
type input "(87) 98869-5145"
type input "105.306.304-00"
type input "94"
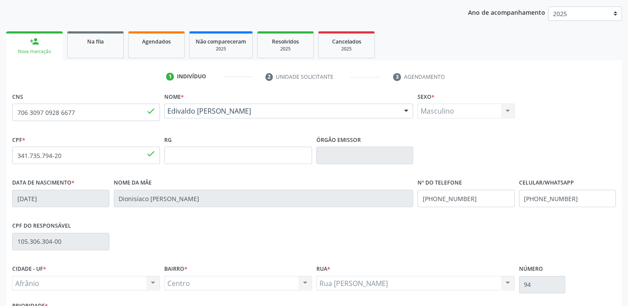
scroll to position [165, 0]
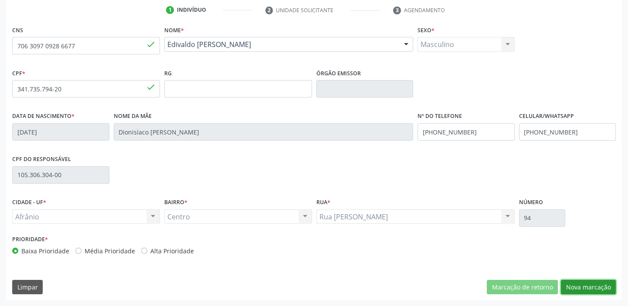
click at [578, 287] on button "Nova marcação" at bounding box center [587, 287] width 55 height 15
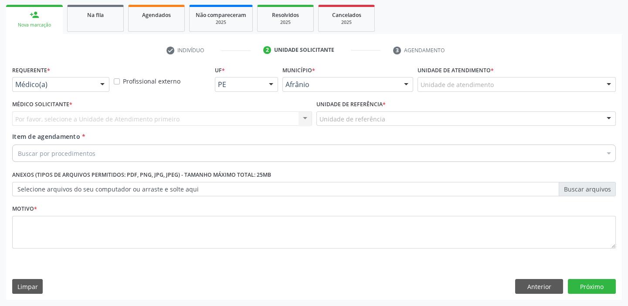
scroll to position [125, 0]
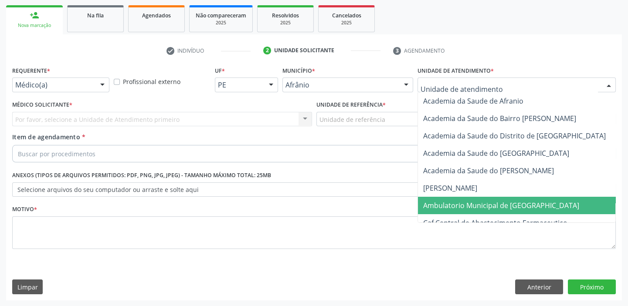
click at [449, 206] on span "Ambulatorio Municipal de [GEOGRAPHIC_DATA]" at bounding box center [501, 206] width 156 height 10
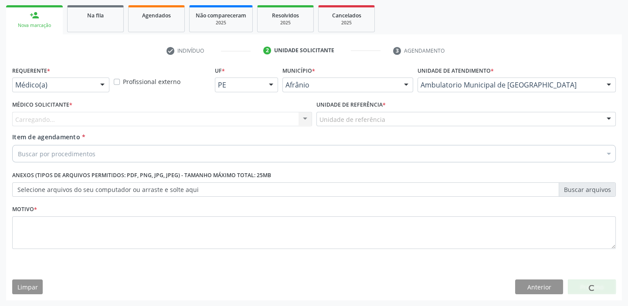
click at [350, 123] on div "Unidade de referência" at bounding box center [466, 119] width 300 height 15
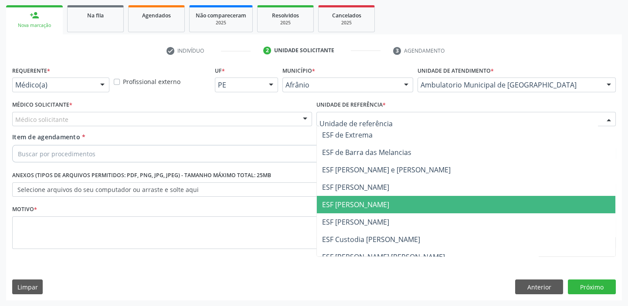
click at [338, 213] on ul "ESF de Extrema ESF de Barra das Melancias ESF Jose e Maria Rodrigues de Macedo …" at bounding box center [466, 213] width 299 height 174
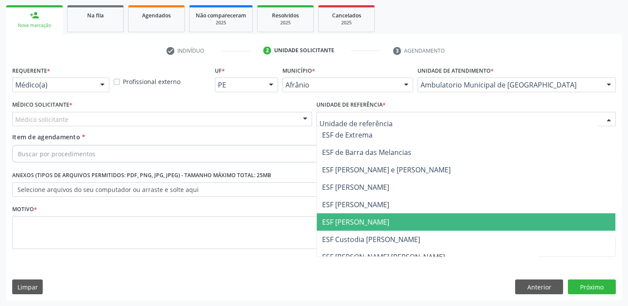
click at [337, 224] on span "ESF [PERSON_NAME]" at bounding box center [355, 222] width 67 height 10
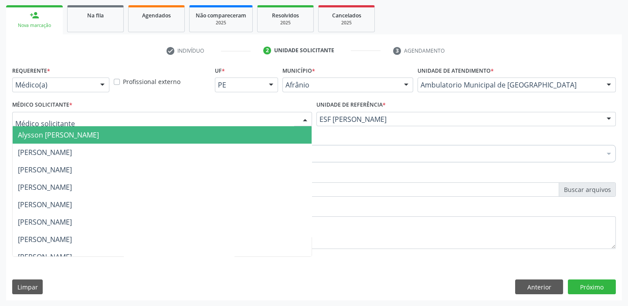
click at [55, 125] on div at bounding box center [162, 119] width 300 height 15
click at [51, 143] on span "Alysson [PERSON_NAME]" at bounding box center [162, 134] width 299 height 17
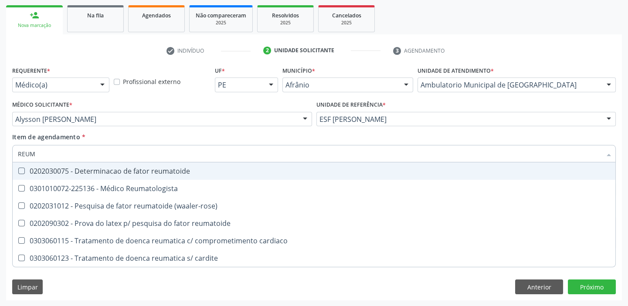
type input "REUMA"
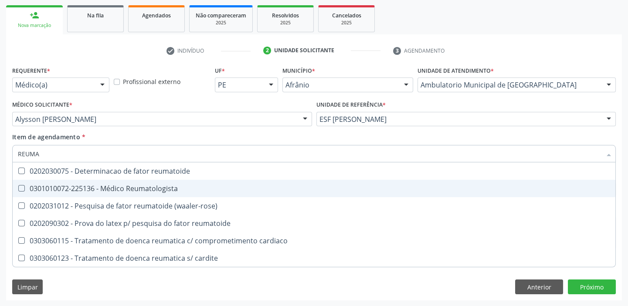
click at [100, 188] on div "0301010072-225136 - Médico Reumatologista" at bounding box center [314, 188] width 592 height 7
checkbox Reumatologista "true"
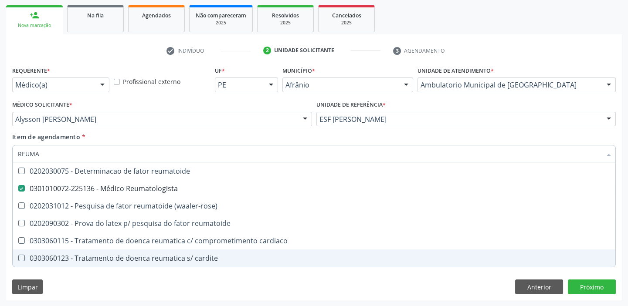
click at [54, 284] on div "Requerente * Médico(a) Médico(a) Enfermeiro(a) Paciente Nenhum resultado encont…" at bounding box center [313, 182] width 615 height 236
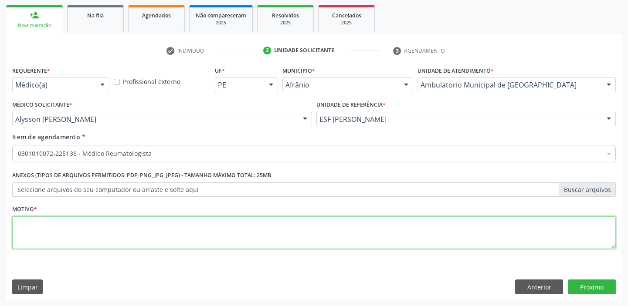
click at [31, 222] on textarea at bounding box center [313, 232] width 603 height 33
type textarea "*"
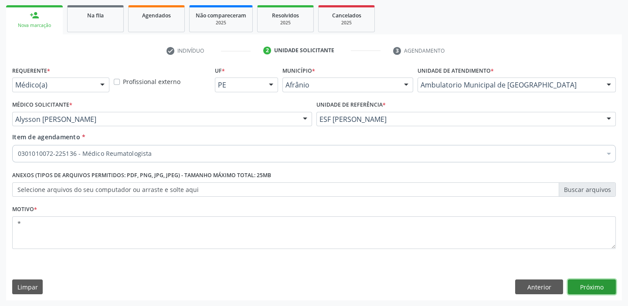
click at [577, 285] on button "Próximo" at bounding box center [591, 287] width 48 height 15
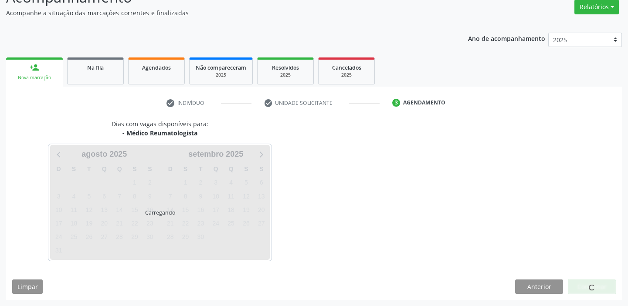
scroll to position [72, 0]
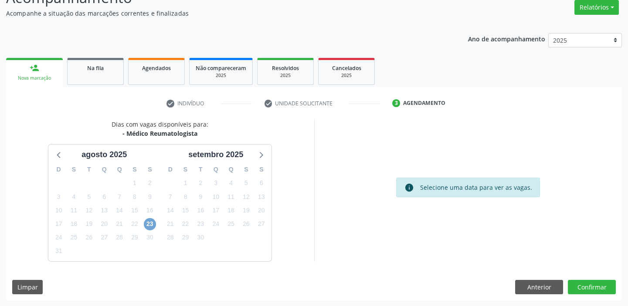
click at [150, 223] on span "23" at bounding box center [150, 224] width 12 height 12
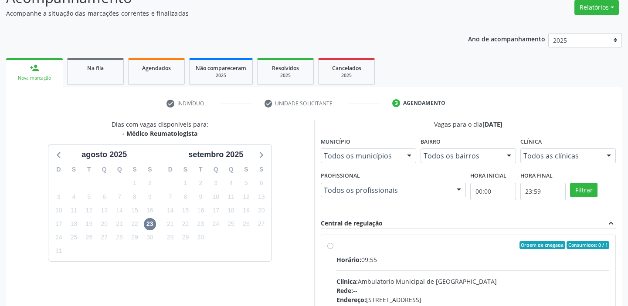
click at [536, 261] on div "Horário: 09:55" at bounding box center [472, 259] width 273 height 9
click at [333, 249] on input "Ordem de chegada Consumidos: 0 / 1 Horário: 09:55 Clínica: Ambulatorio Municipa…" at bounding box center [330, 245] width 6 height 8
radio input "true"
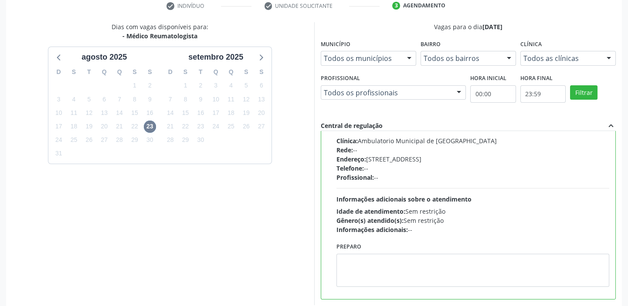
scroll to position [213, 0]
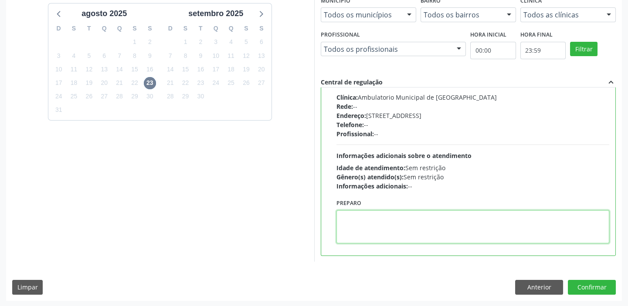
click at [439, 230] on textarea at bounding box center [472, 226] width 273 height 33
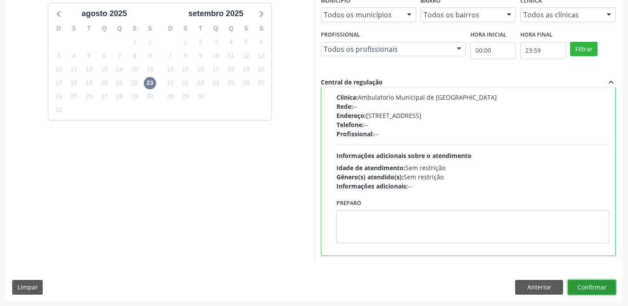
click at [587, 284] on button "Confirmar" at bounding box center [591, 287] width 48 height 15
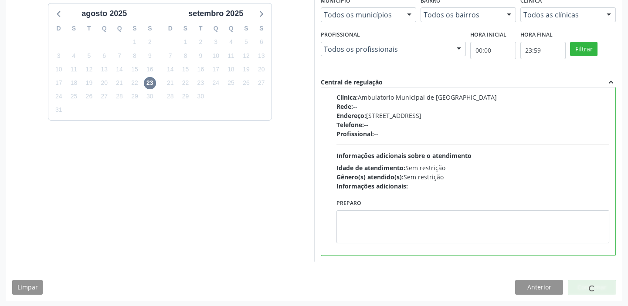
scroll to position [0, 0]
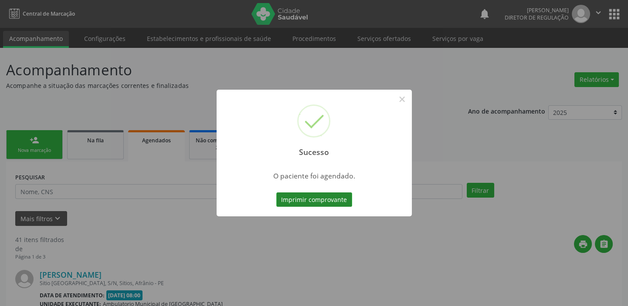
click at [317, 200] on button "Imprimir comprovante" at bounding box center [314, 199] width 76 height 15
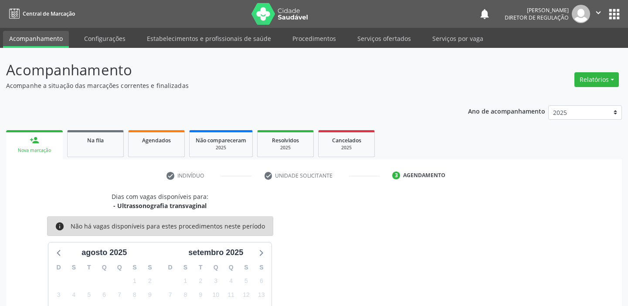
scroll to position [98, 0]
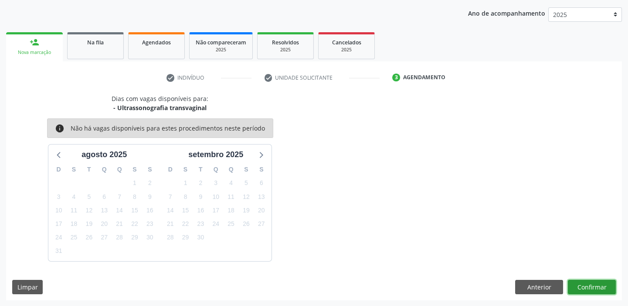
click at [571, 284] on button "Confirmar" at bounding box center [591, 287] width 48 height 15
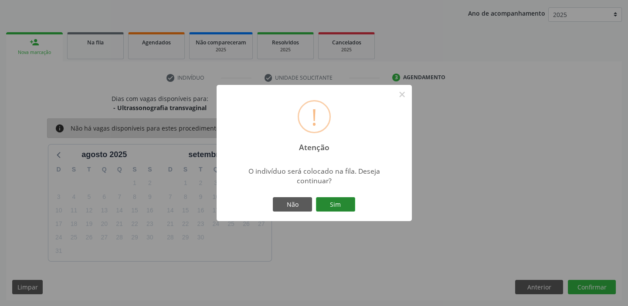
click at [347, 209] on button "Sim" at bounding box center [335, 204] width 39 height 15
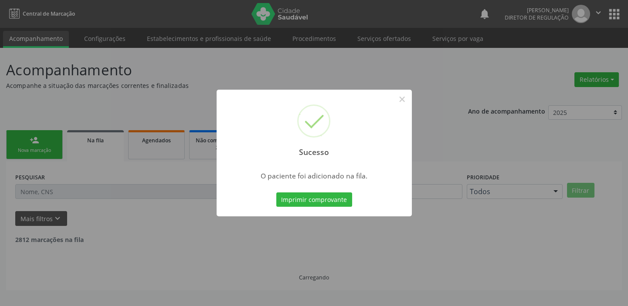
scroll to position [0, 0]
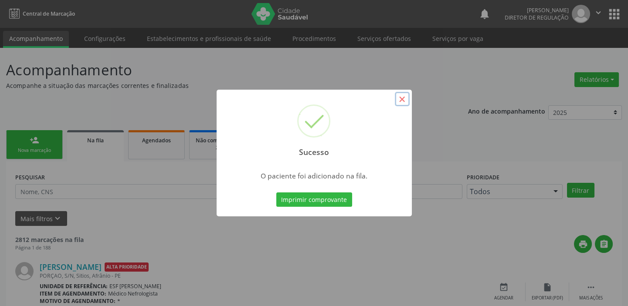
click at [397, 102] on button "×" at bounding box center [402, 99] width 15 height 15
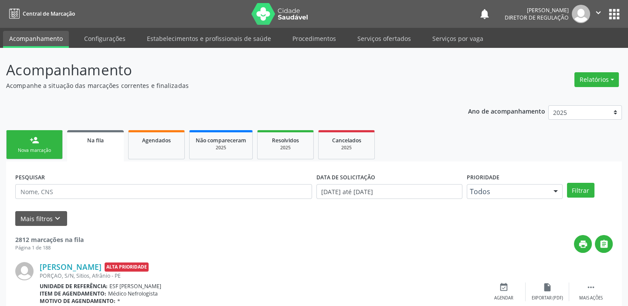
click at [26, 146] on link "person_add Nova marcação" at bounding box center [34, 144] width 57 height 29
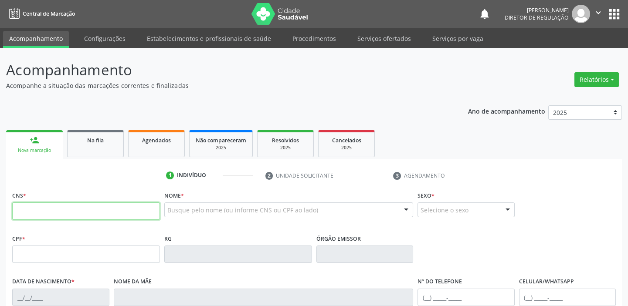
click at [44, 210] on input "text" at bounding box center [86, 210] width 148 height 17
type input "707 0018 1055 0337"
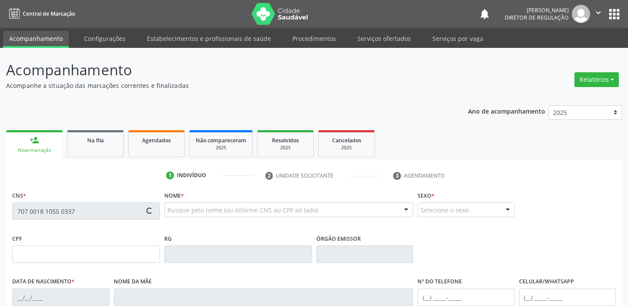
type input "140.251.024-12"
type input "19/01/2008"
type input "Ana Maria da Silva Rodrigues"
type input "(87) 98827-3932"
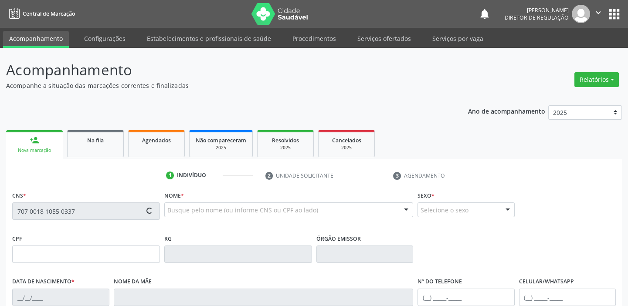
type input "061.873.524-08"
type input "S/N"
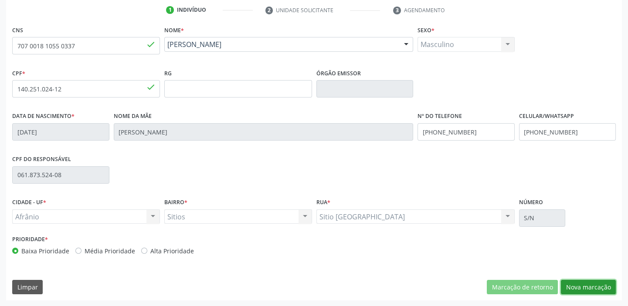
click at [570, 283] on button "Nova marcação" at bounding box center [587, 287] width 55 height 15
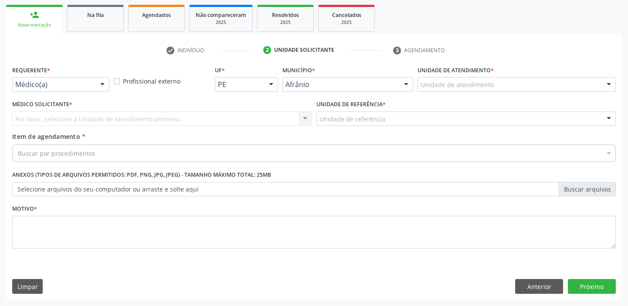
scroll to position [125, 0]
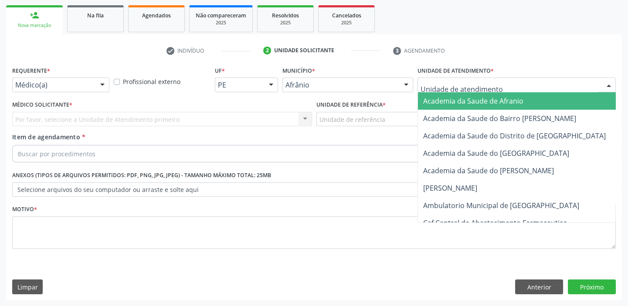
drag, startPoint x: 442, startPoint y: 83, endPoint x: 448, endPoint y: 135, distance: 52.1
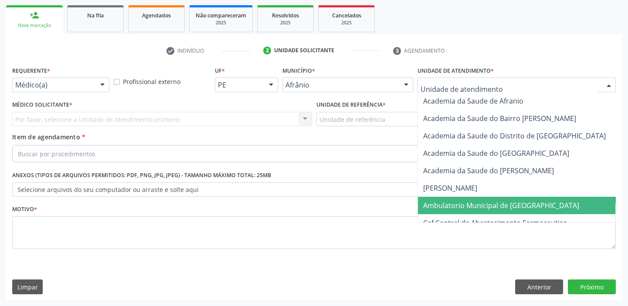
drag, startPoint x: 445, startPoint y: 206, endPoint x: 431, endPoint y: 198, distance: 16.4
click at [445, 206] on span "Ambulatorio Municipal de [GEOGRAPHIC_DATA]" at bounding box center [501, 206] width 156 height 10
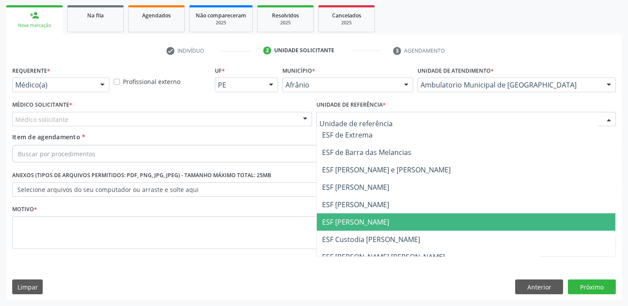
click at [344, 218] on span "ESF [PERSON_NAME]" at bounding box center [355, 222] width 67 height 10
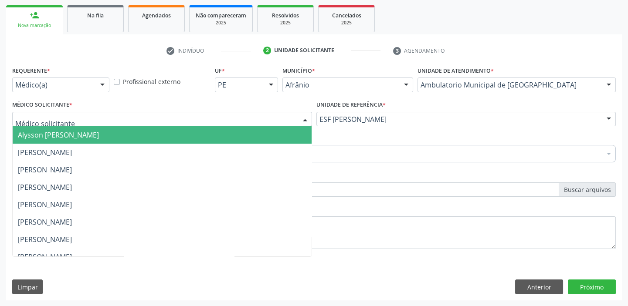
drag, startPoint x: 53, startPoint y: 117, endPoint x: 53, endPoint y: 129, distance: 11.8
drag, startPoint x: 54, startPoint y: 130, endPoint x: 55, endPoint y: 146, distance: 16.6
click at [54, 130] on span "Alysson [PERSON_NAME]" at bounding box center [58, 135] width 81 height 10
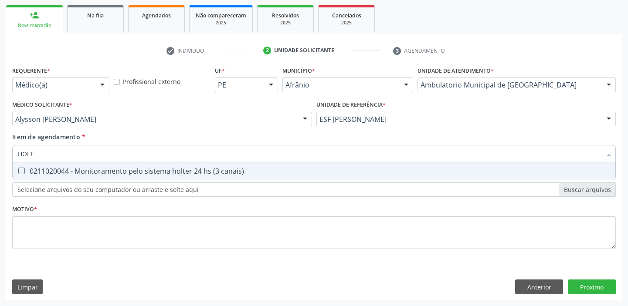
type input "HOLTE"
click at [46, 172] on div "0211020044 - Monitoramento pelo sistema holter 24 hs (3 canais)" at bounding box center [314, 171] width 592 height 7
checkbox canais\) "true"
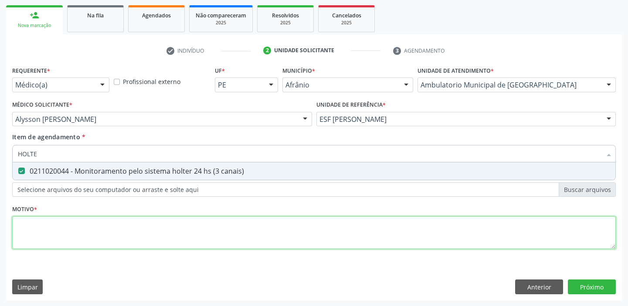
click at [42, 228] on div "Requerente * Médico(a) Médico(a) Enfermeiro(a) Paciente Nenhum resultado encont…" at bounding box center [313, 162] width 603 height 197
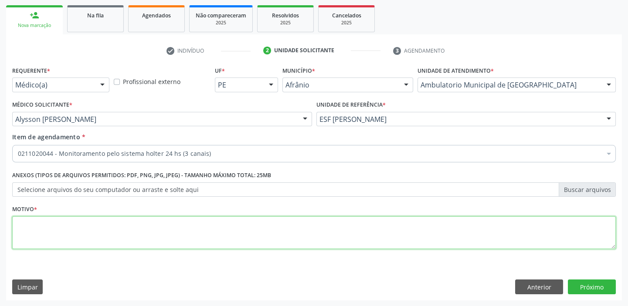
type textarea "D"
type textarea "HAS"
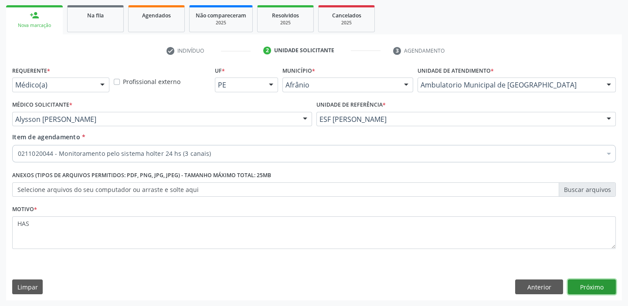
click at [581, 287] on button "Próximo" at bounding box center [591, 287] width 48 height 15
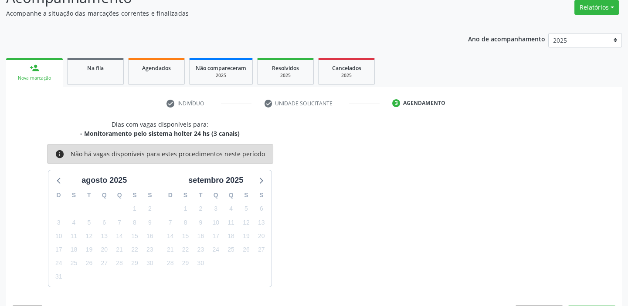
scroll to position [98, 0]
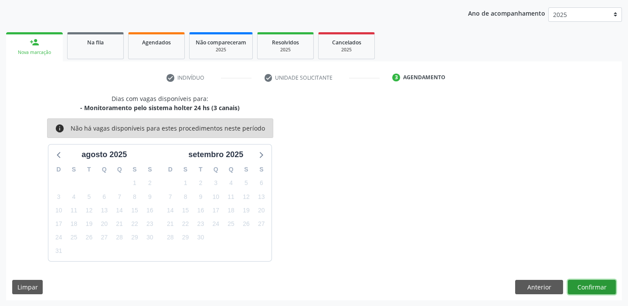
click at [583, 286] on button "Confirmar" at bounding box center [591, 287] width 48 height 15
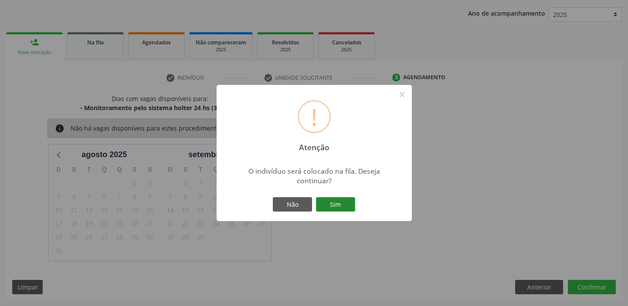
click at [340, 204] on button "Sim" at bounding box center [335, 204] width 39 height 15
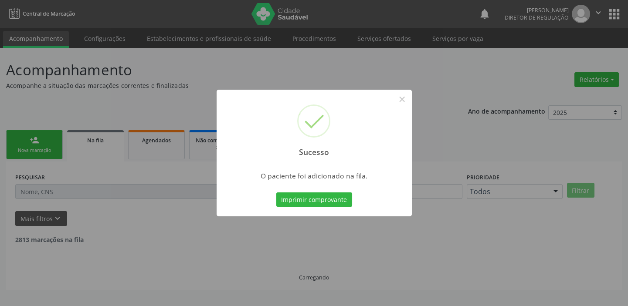
scroll to position [0, 0]
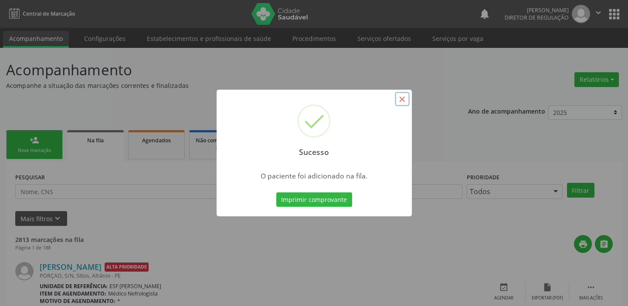
click at [398, 98] on button "×" at bounding box center [402, 99] width 15 height 15
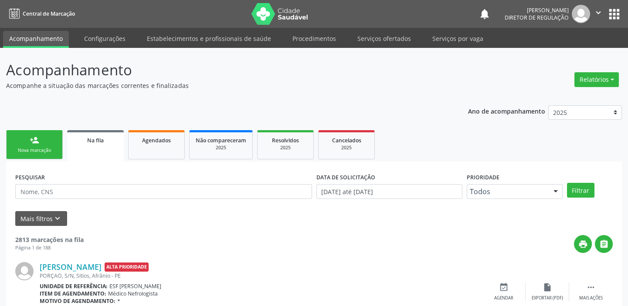
click at [40, 142] on link "person_add Nova marcação" at bounding box center [34, 144] width 57 height 29
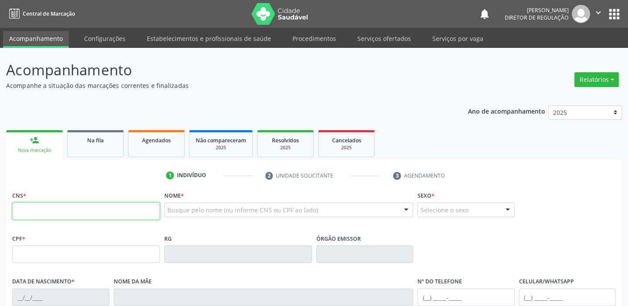
click at [78, 207] on input "text" at bounding box center [86, 210] width 148 height 17
type input "707 0018 1055 0337"
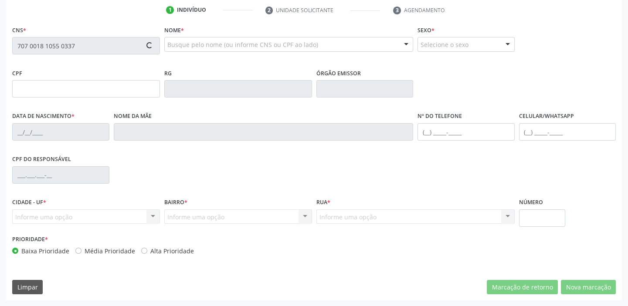
type input "140.251.024-12"
type input "19/01/2008"
type input "Ana Maria da Silva Rodrigues"
type input "(87) 98827-3932"
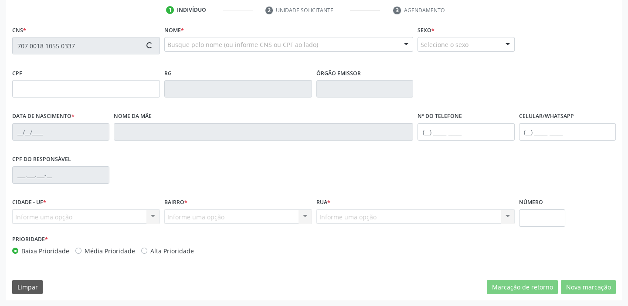
type input "061.873.524-08"
type input "S/N"
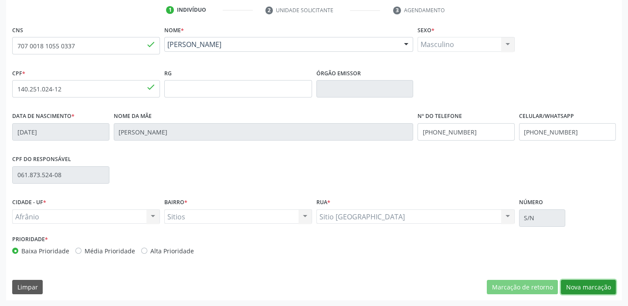
click at [579, 287] on button "Nova marcação" at bounding box center [587, 287] width 55 height 15
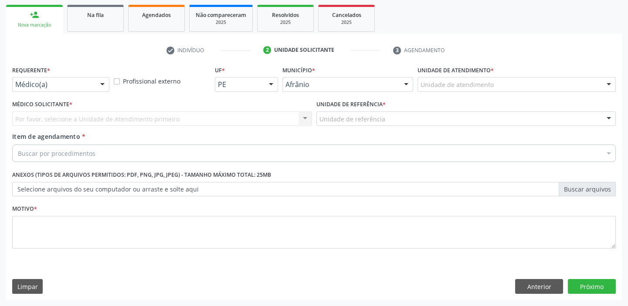
scroll to position [125, 0]
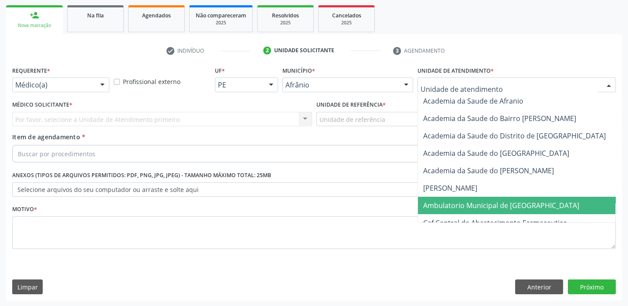
click at [446, 202] on span "Ambulatorio Municipal de [GEOGRAPHIC_DATA]" at bounding box center [501, 206] width 156 height 10
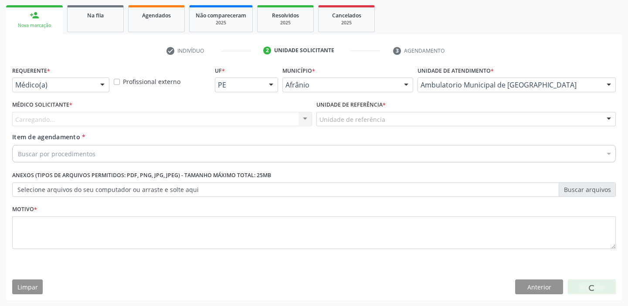
click at [334, 124] on div "Unidade de referência" at bounding box center [466, 119] width 300 height 15
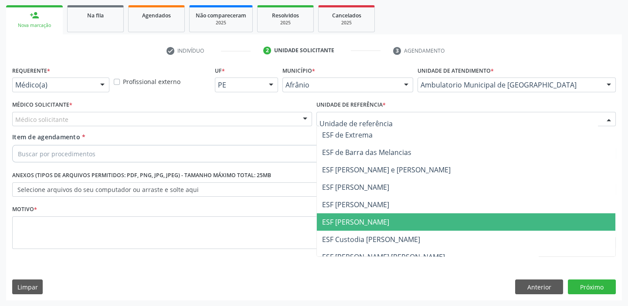
click at [336, 220] on span "ESF [PERSON_NAME]" at bounding box center [355, 222] width 67 height 10
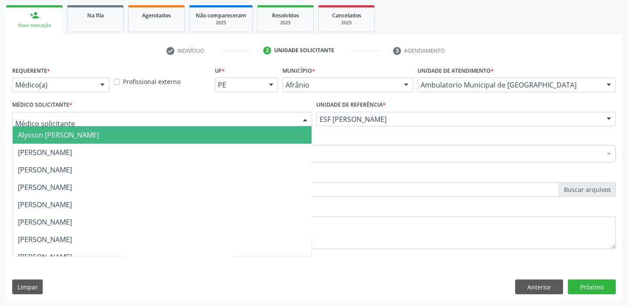
click at [40, 136] on span "Alysson [PERSON_NAME]" at bounding box center [58, 135] width 81 height 10
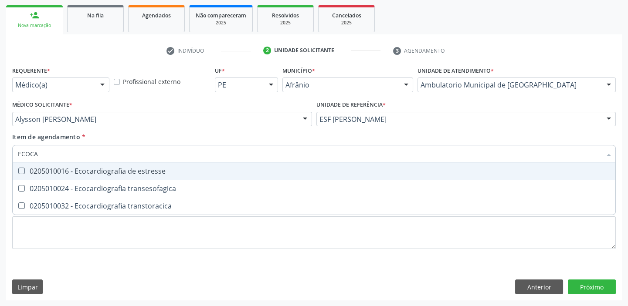
type input "ECOCAR"
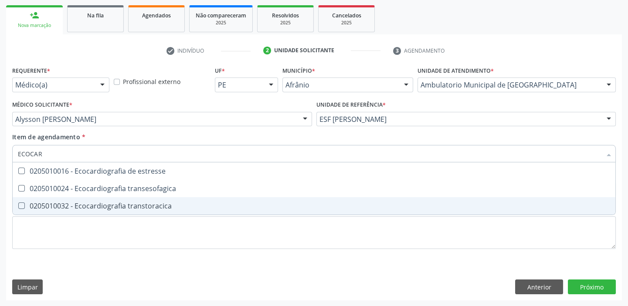
click at [60, 209] on div "0205010032 - Ecocardiografia transtoracica" at bounding box center [314, 205] width 592 height 7
checkbox transtoracica "true"
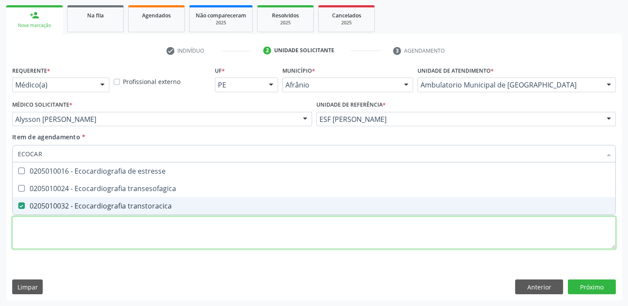
click at [39, 232] on div "Requerente * Médico(a) Médico(a) Enfermeiro(a) Paciente Nenhum resultado encont…" at bounding box center [313, 162] width 603 height 197
checkbox transesofagica "true"
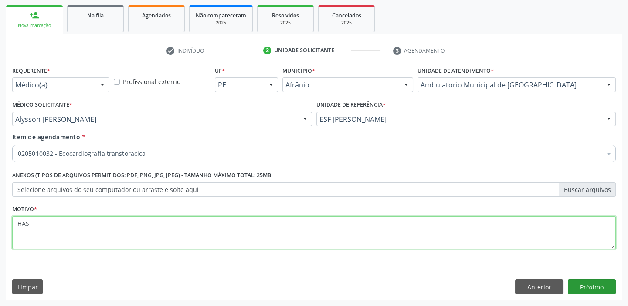
type textarea "HAS"
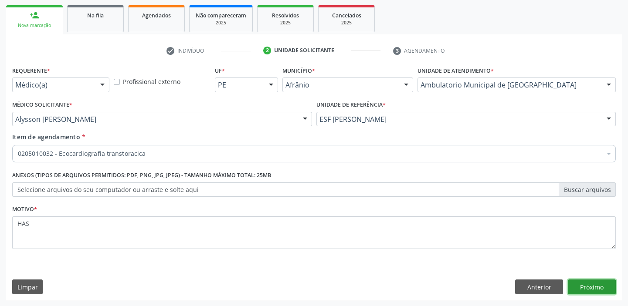
click at [596, 288] on button "Próximo" at bounding box center [591, 287] width 48 height 15
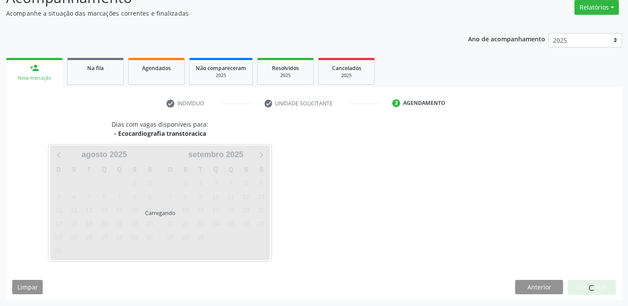
scroll to position [98, 0]
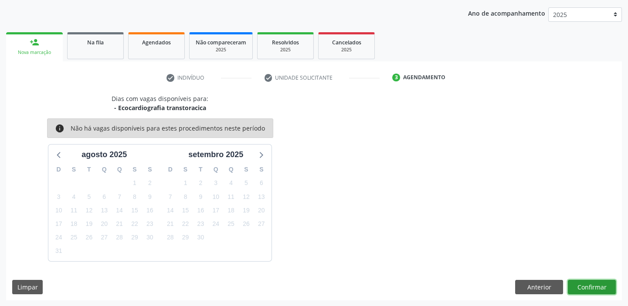
click at [589, 283] on button "Confirmar" at bounding box center [591, 287] width 48 height 15
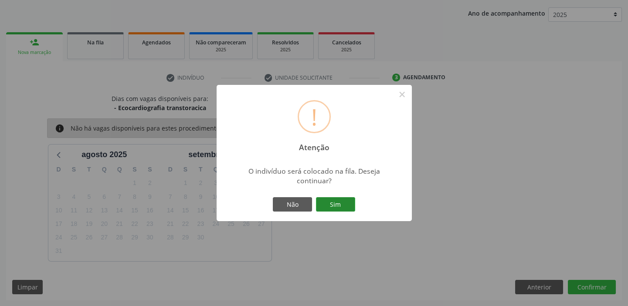
click at [345, 204] on button "Sim" at bounding box center [335, 204] width 39 height 15
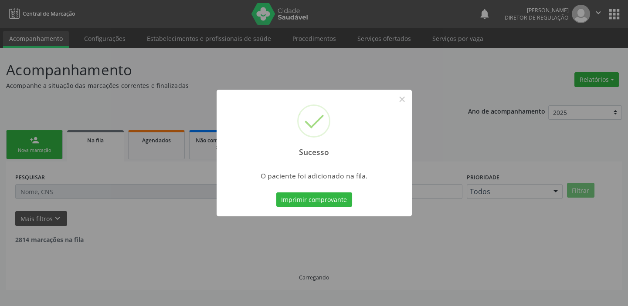
scroll to position [0, 0]
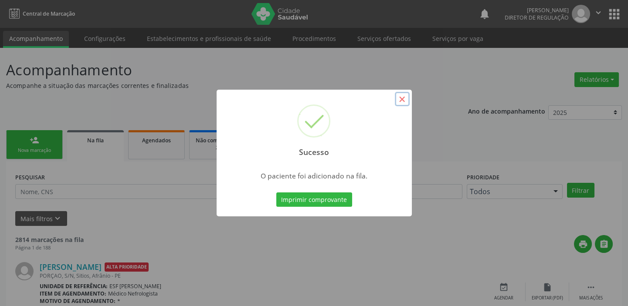
drag, startPoint x: 403, startPoint y: 98, endPoint x: 300, endPoint y: 98, distance: 102.8
click at [402, 98] on button "×" at bounding box center [402, 99] width 15 height 15
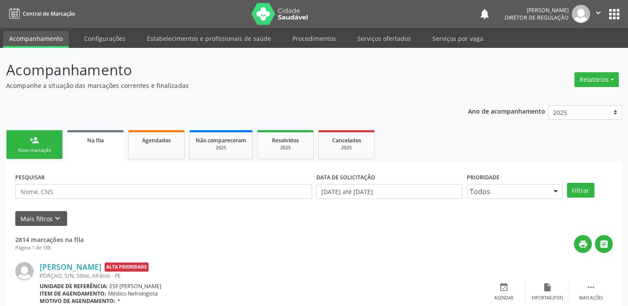
click at [44, 139] on link "person_add Nova marcação" at bounding box center [34, 144] width 57 height 29
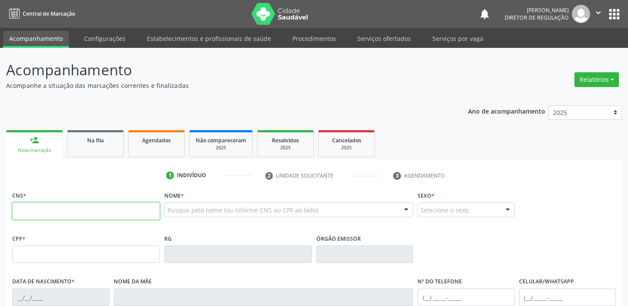
click at [49, 205] on input "text" at bounding box center [86, 210] width 148 height 17
type input "705 0062 8077 6951"
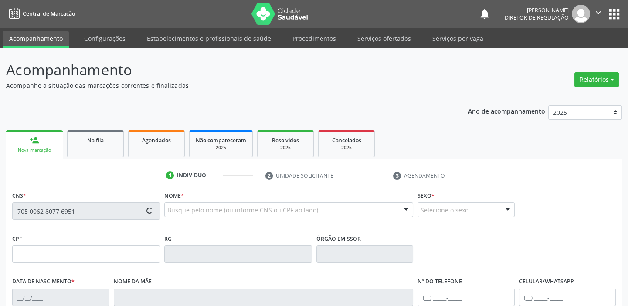
type input "074.140.264-50"
type input "13/02/1989"
type input "Antônia Maria Rodrigues"
type input "(87) 98126-0804"
type input "(87) 98824-6980"
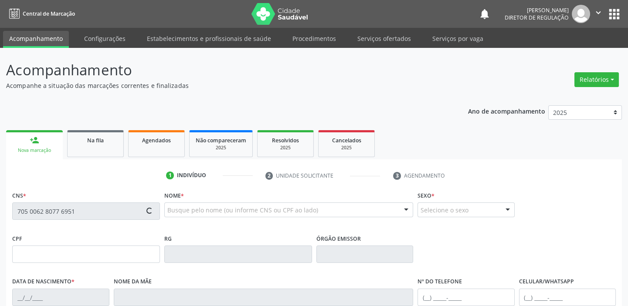
type input "S/N"
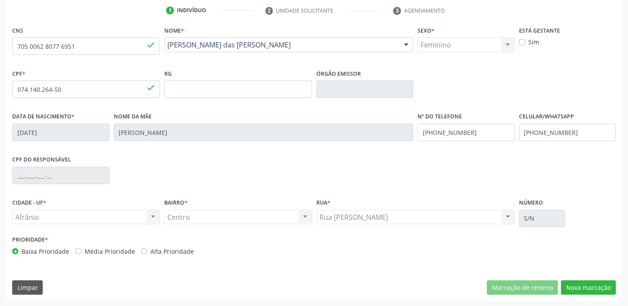
scroll to position [165, 0]
drag, startPoint x: 591, startPoint y: 284, endPoint x: 579, endPoint y: 281, distance: 12.7
click at [591, 284] on button "Nova marcação" at bounding box center [587, 287] width 55 height 15
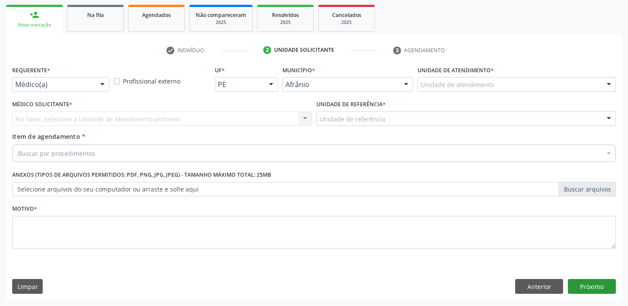
scroll to position [125, 0]
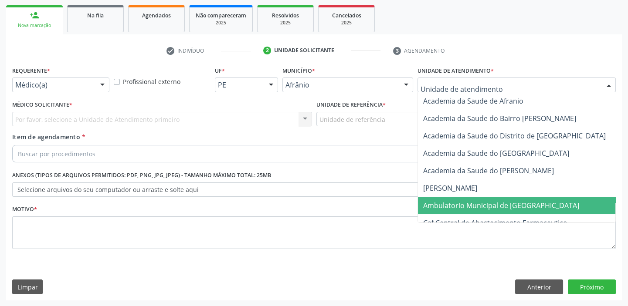
drag, startPoint x: 458, startPoint y: 206, endPoint x: 383, endPoint y: 162, distance: 86.9
click at [457, 206] on span "Ambulatorio Municipal de [GEOGRAPHIC_DATA]" at bounding box center [501, 206] width 156 height 10
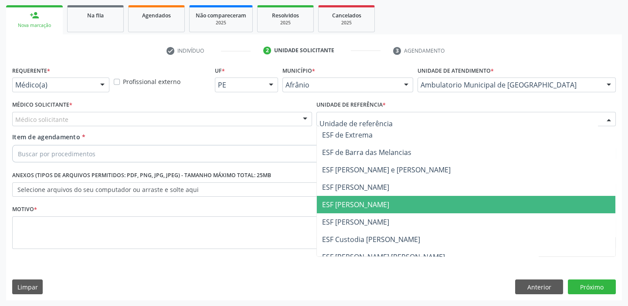
click at [338, 207] on span "ESF [PERSON_NAME]" at bounding box center [355, 205] width 67 height 10
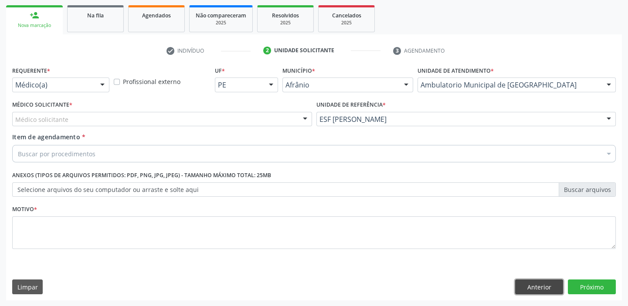
click at [534, 288] on button "Anterior" at bounding box center [539, 287] width 48 height 15
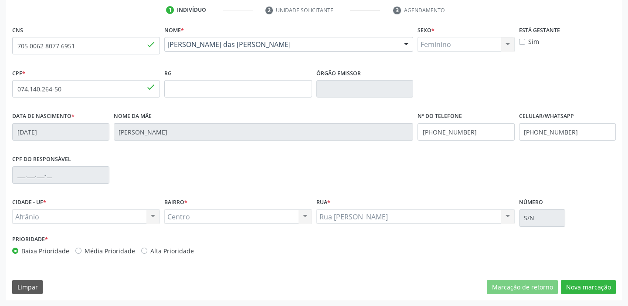
scroll to position [165, 0]
click at [102, 50] on input "705 0062 8077 6951" at bounding box center [86, 45] width 148 height 17
type input "7"
type input "702 9075 1084 9074"
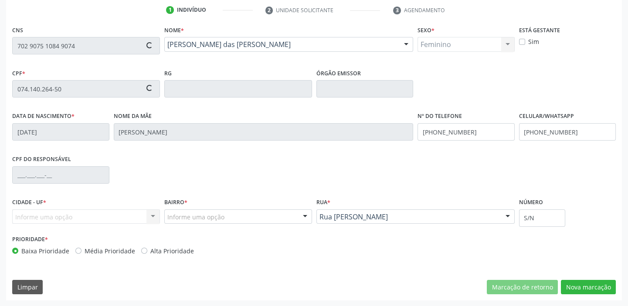
type input "027.912.225-02"
type input "20/03/1985"
type input "Maria Evangelista da Silva"
type input "(87) 98808-8823"
type input "324"
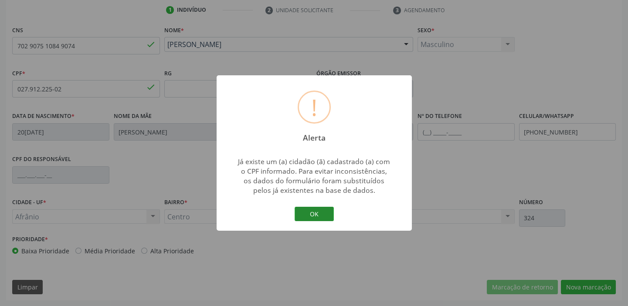
click at [316, 214] on button "OK" at bounding box center [313, 214] width 39 height 15
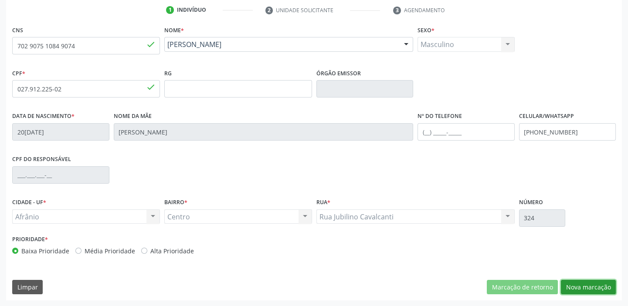
click at [587, 286] on button "Nova marcação" at bounding box center [587, 287] width 55 height 15
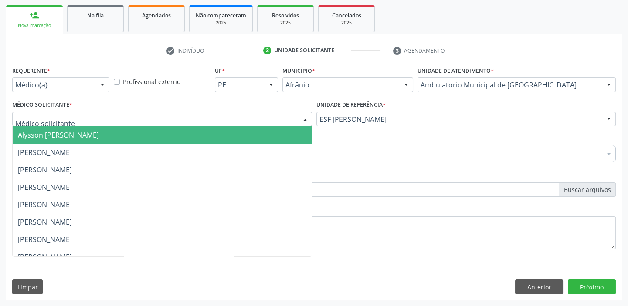
click at [63, 135] on span "Alysson [PERSON_NAME]" at bounding box center [58, 135] width 81 height 10
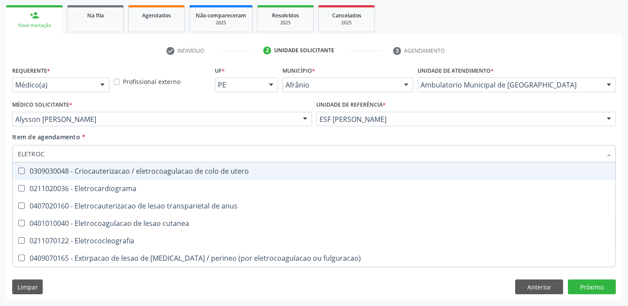
type input "ELETROCA"
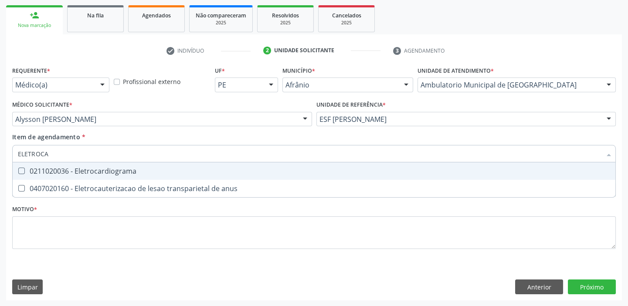
click at [57, 179] on span "0211020036 - Eletrocardiograma" at bounding box center [314, 170] width 602 height 17
checkbox Eletrocardiograma "true"
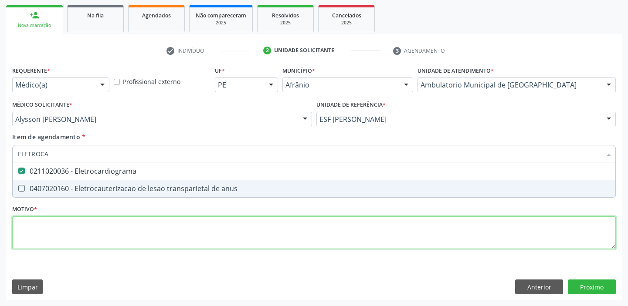
click at [47, 227] on div "Requerente * Médico(a) Médico(a) Enfermeiro(a) Paciente Nenhum resultado encont…" at bounding box center [313, 162] width 603 height 197
checkbox anus "true"
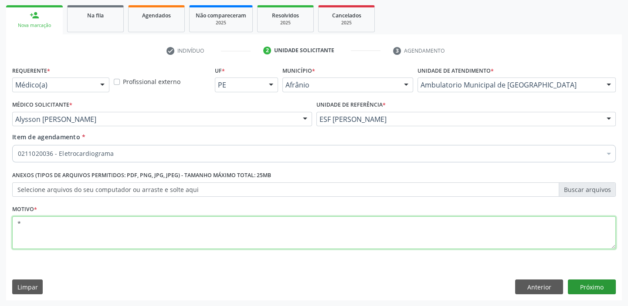
type textarea "*"
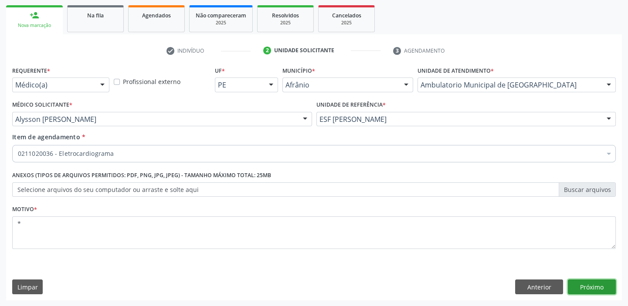
click at [578, 284] on button "Próximo" at bounding box center [591, 287] width 48 height 15
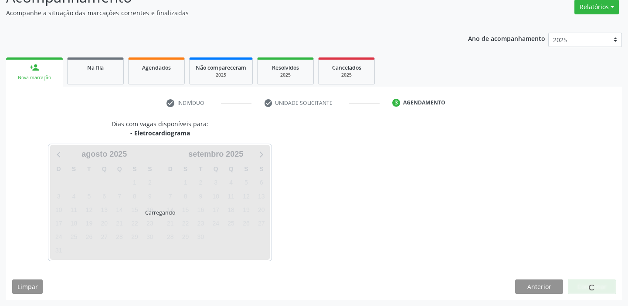
scroll to position [72, 0]
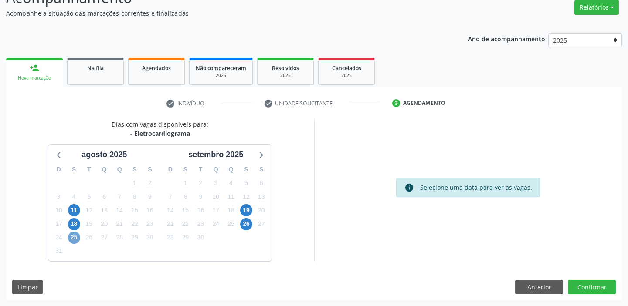
click at [71, 235] on span "25" at bounding box center [74, 238] width 12 height 12
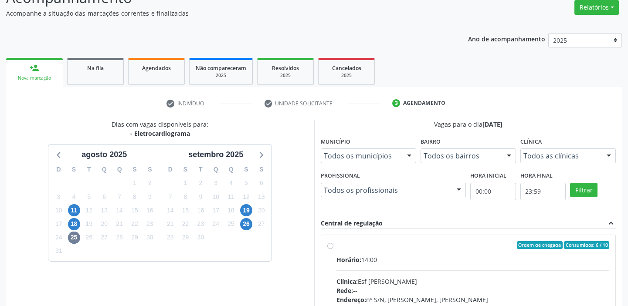
click at [333, 249] on input "Ordem de chegada Consumidos: 6 / 10 Horário: 14:00 Clínica: Esf Isabel Gomes Re…" at bounding box center [330, 245] width 6 height 8
radio input "true"
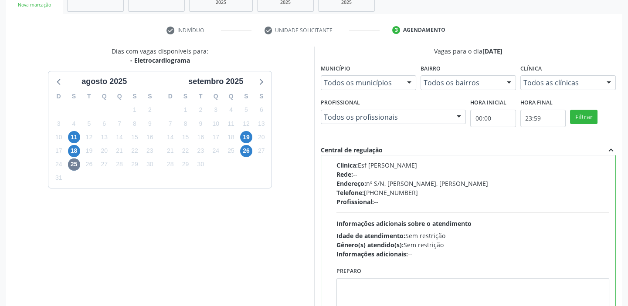
scroll to position [213, 0]
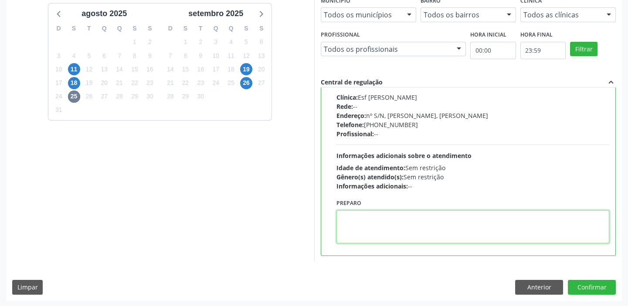
click at [377, 221] on textarea at bounding box center [472, 226] width 273 height 33
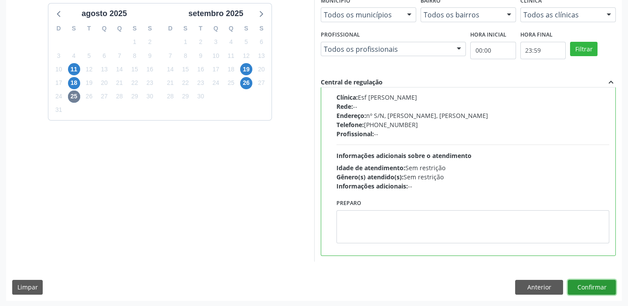
click at [583, 287] on button "Confirmar" at bounding box center [591, 287] width 48 height 15
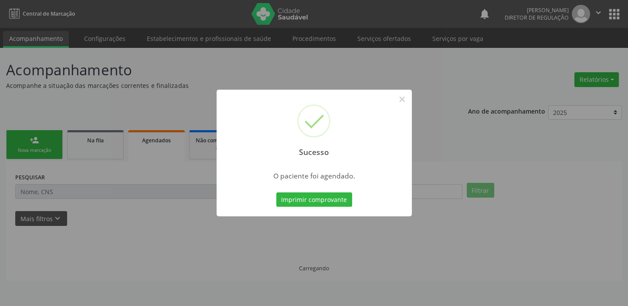
scroll to position [0, 0]
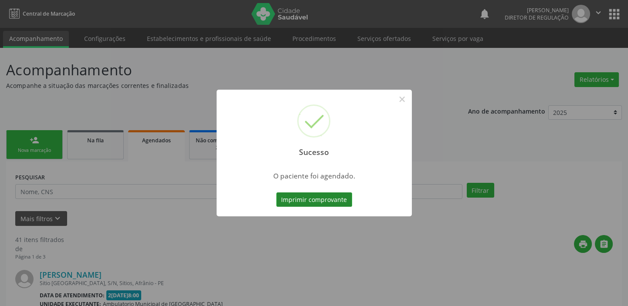
click at [303, 200] on button "Imprimir comprovante" at bounding box center [314, 199] width 76 height 15
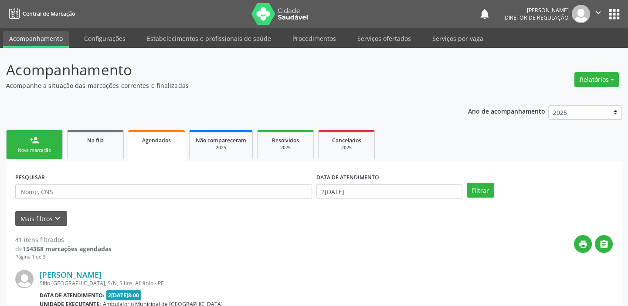
click at [30, 145] on link "person_add Nova marcação" at bounding box center [34, 144] width 57 height 29
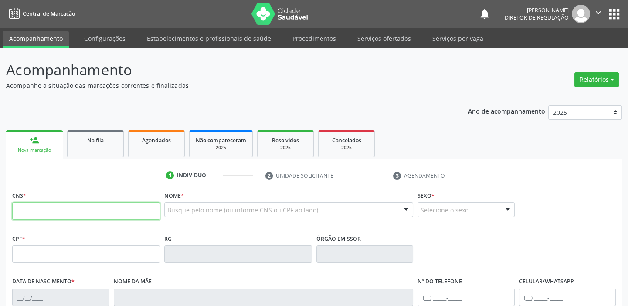
click at [56, 209] on input "text" at bounding box center [86, 210] width 148 height 17
type input "702 6002 7819 8541"
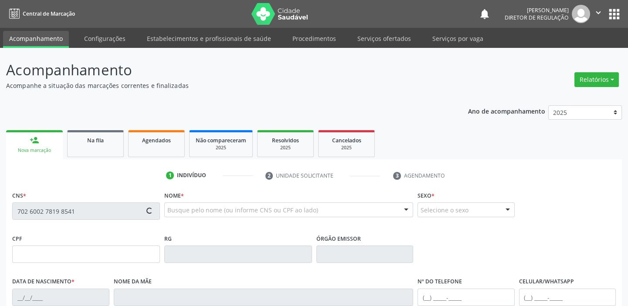
type input "021.946.054-01"
type input "17/01/1979"
type input "Lídia Raimunda de Macedo Silva"
type input "(87) 98838-3249"
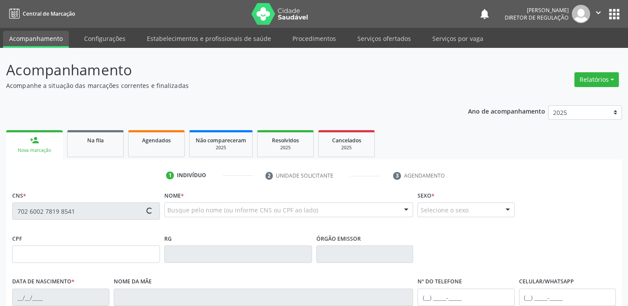
type input "39"
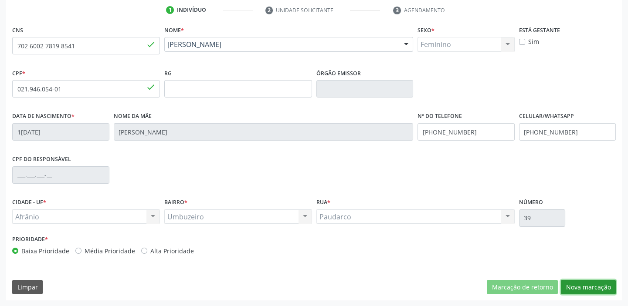
click at [570, 284] on button "Nova marcação" at bounding box center [587, 287] width 55 height 15
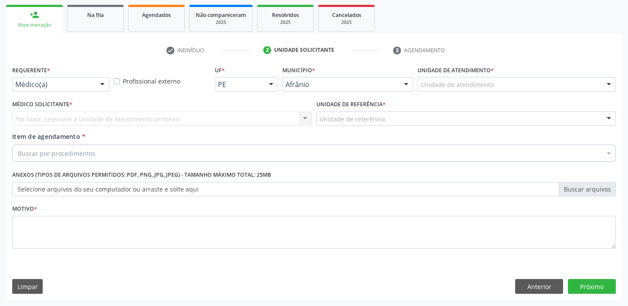
scroll to position [125, 0]
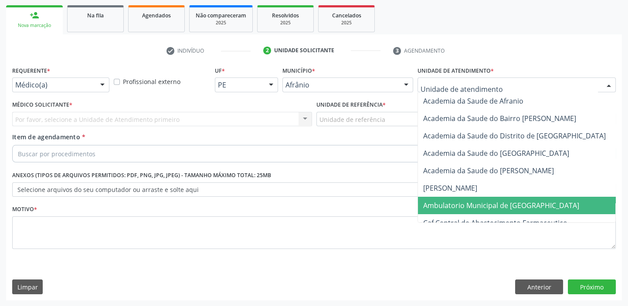
click at [457, 198] on span "Ambulatorio Municipal de [GEOGRAPHIC_DATA]" at bounding box center [524, 205] width 213 height 17
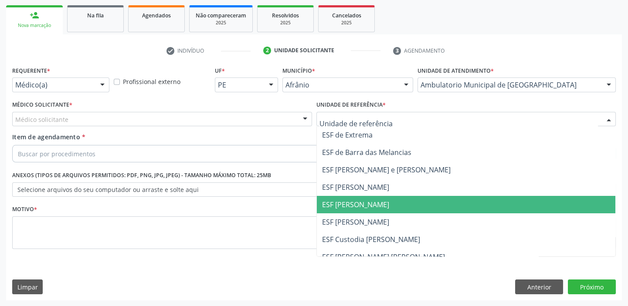
click at [338, 205] on span "ESF [PERSON_NAME]" at bounding box center [355, 205] width 67 height 10
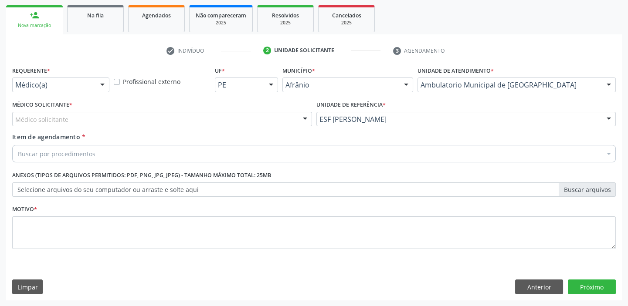
click at [67, 121] on div "Médico solicitante" at bounding box center [162, 119] width 300 height 15
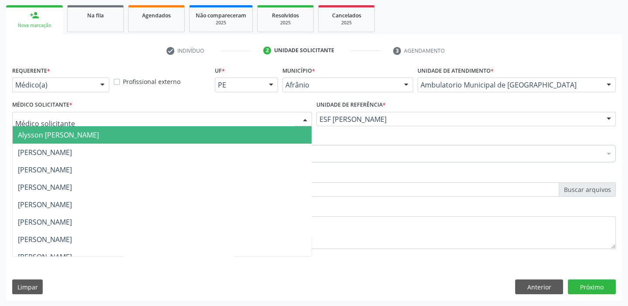
click at [66, 130] on span "Alysson [PERSON_NAME]" at bounding box center [58, 135] width 81 height 10
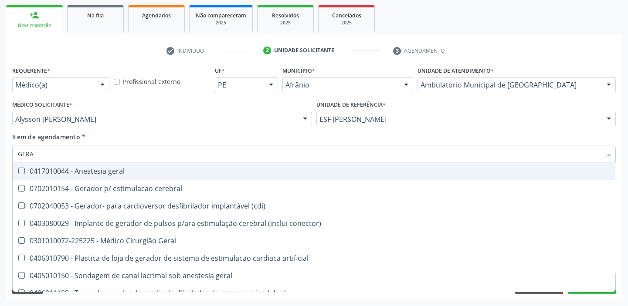
type input "GERAL"
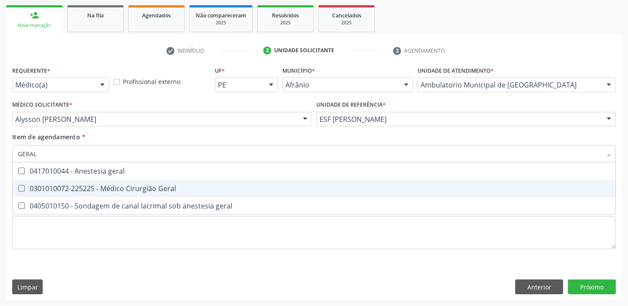
click at [66, 192] on div "0301010072-225225 - Médico Cirurgião Geral" at bounding box center [314, 188] width 592 height 7
checkbox Geral "true"
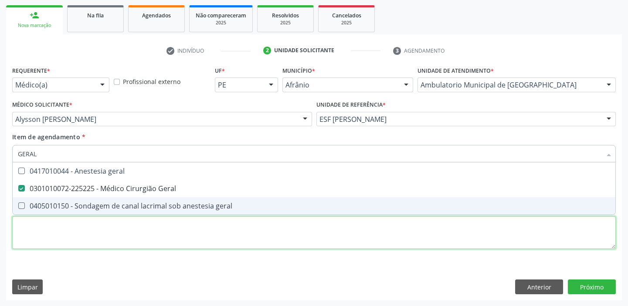
click at [40, 236] on div "Requerente * Médico(a) Médico(a) Enfermeiro(a) Paciente Nenhum resultado encont…" at bounding box center [313, 162] width 603 height 197
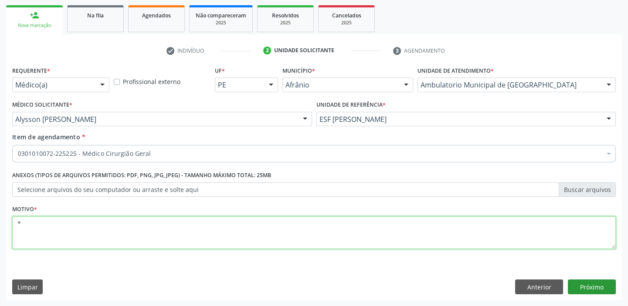
type textarea "*"
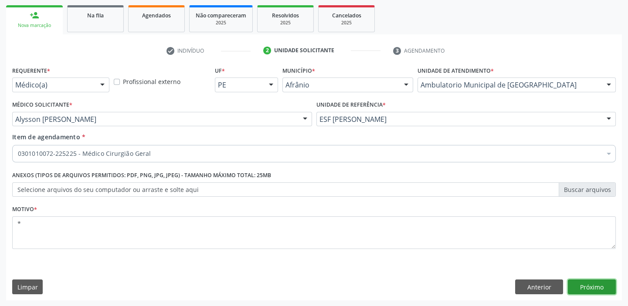
click at [582, 289] on button "Próximo" at bounding box center [591, 287] width 48 height 15
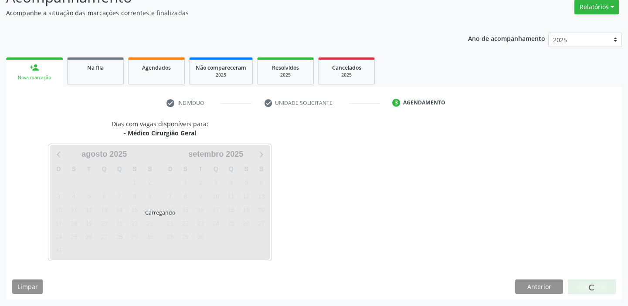
scroll to position [72, 0]
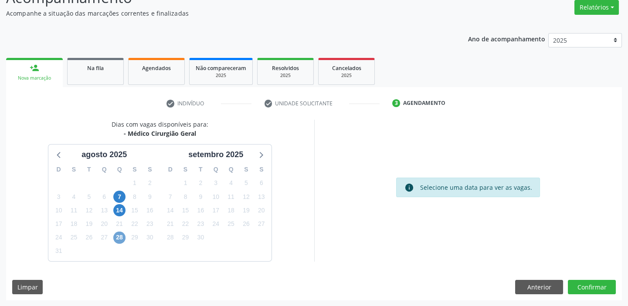
click at [122, 237] on span "28" at bounding box center [119, 238] width 12 height 12
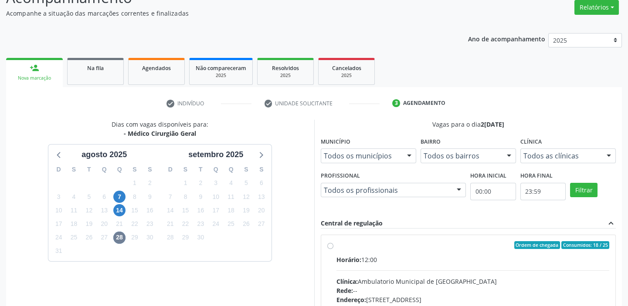
click at [333, 249] on input "Ordem de chegada Consumidos: 18 / 25 Horário: 12:00 Clínica: Ambulatorio Munici…" at bounding box center [330, 245] width 6 height 8
radio input "true"
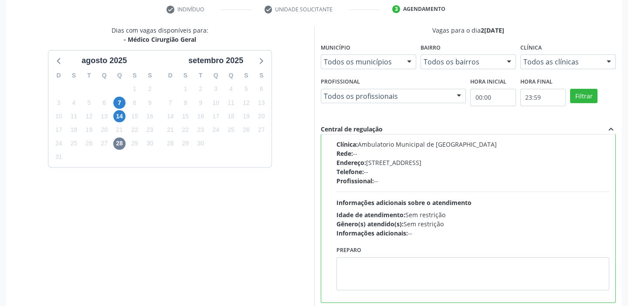
scroll to position [213, 0]
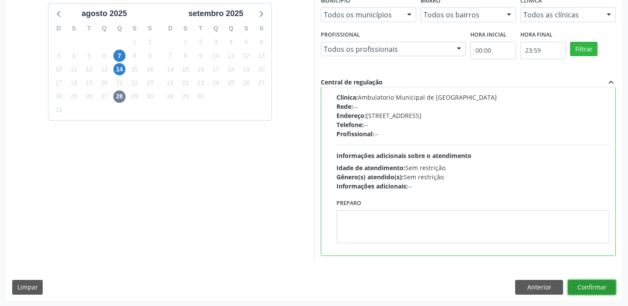
click at [587, 286] on button "Confirmar" at bounding box center [591, 287] width 48 height 15
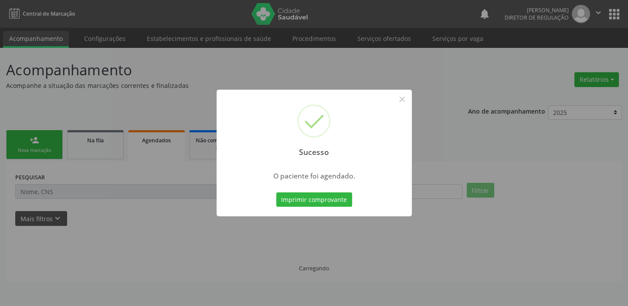
scroll to position [0, 0]
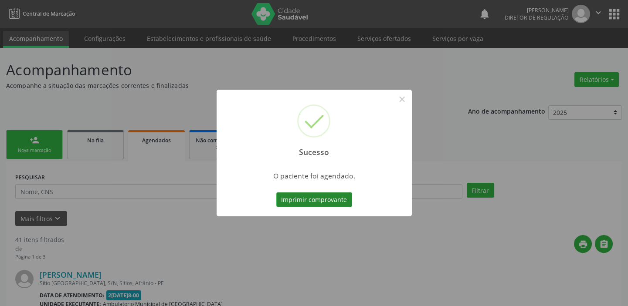
click at [324, 202] on button "Imprimir comprovante" at bounding box center [314, 199] width 76 height 15
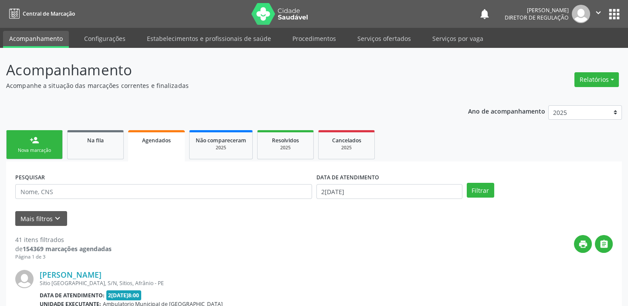
click at [45, 149] on div "Nova marcação" at bounding box center [35, 150] width 44 height 7
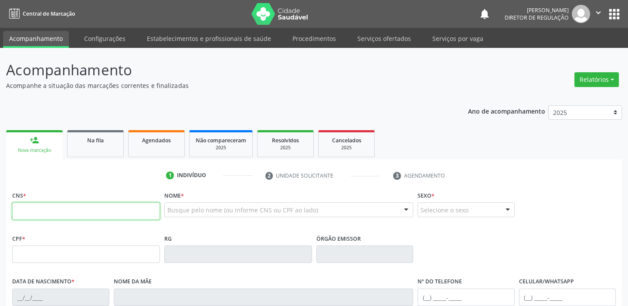
click at [36, 205] on input "text" at bounding box center [86, 210] width 148 height 17
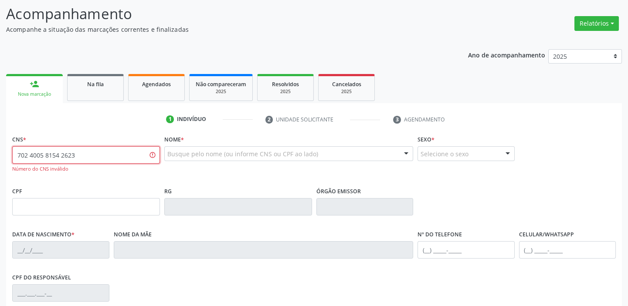
scroll to position [174, 0]
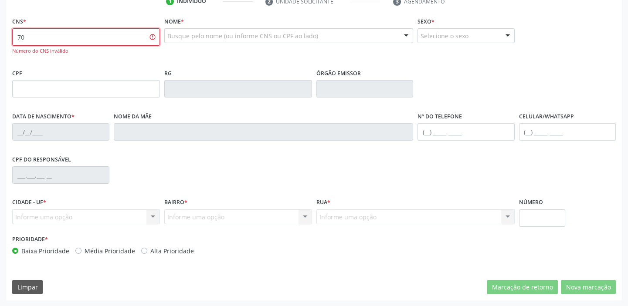
type input "7"
type input "702 4005 8184 2623"
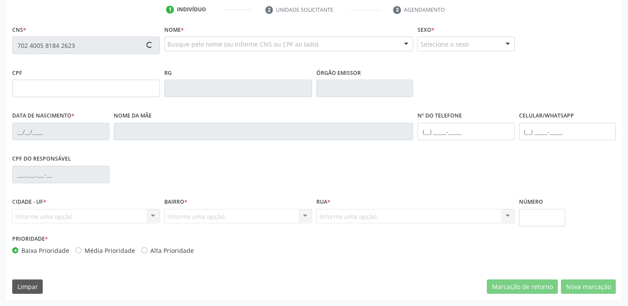
scroll to position [165, 0]
type input "023.704.164-24"
type input "21/12/1935"
type input "Eva Antonia da Conceicao"
type input "(87) 98875-4580"
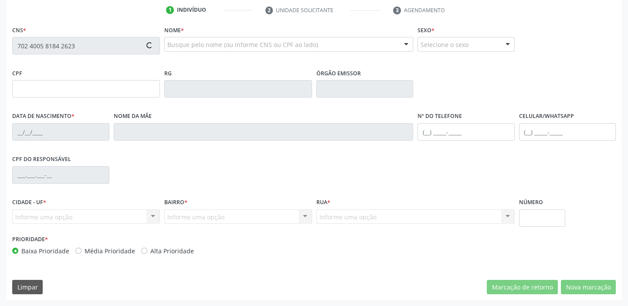
type input "(87) 98875-4580"
type input "301"
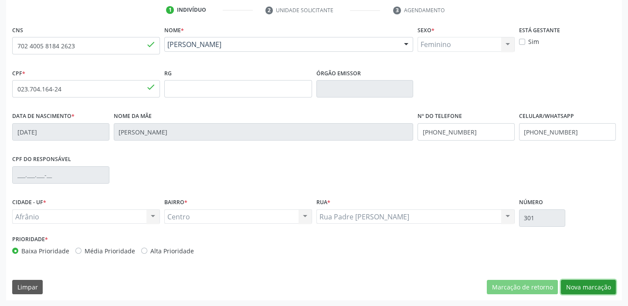
click at [583, 285] on button "Nova marcação" at bounding box center [587, 287] width 55 height 15
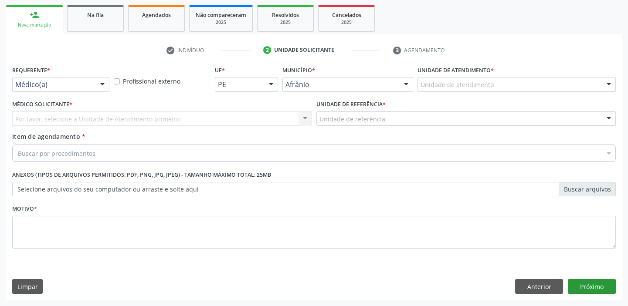
scroll to position [125, 0]
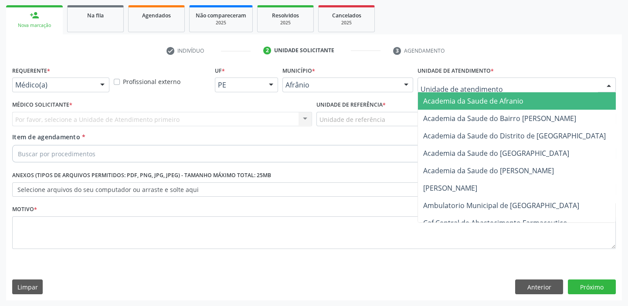
click at [439, 78] on div at bounding box center [516, 85] width 198 height 15
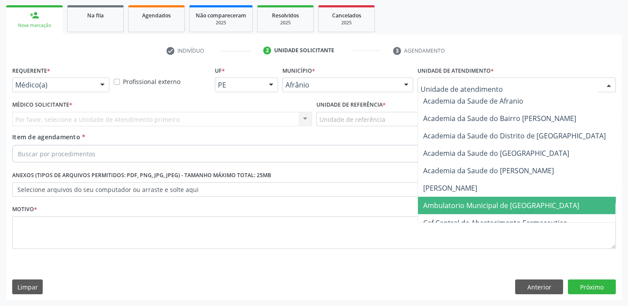
click at [433, 201] on span "Ambulatorio Municipal de [GEOGRAPHIC_DATA]" at bounding box center [501, 206] width 156 height 10
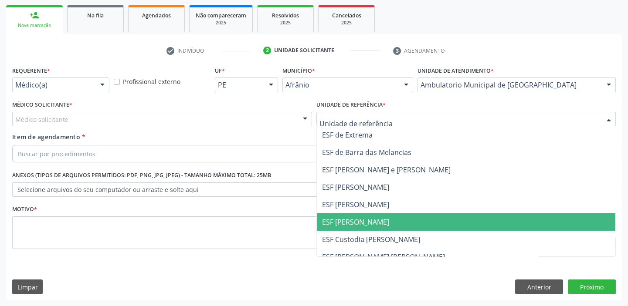
click at [353, 216] on span "ESF [PERSON_NAME]" at bounding box center [466, 221] width 299 height 17
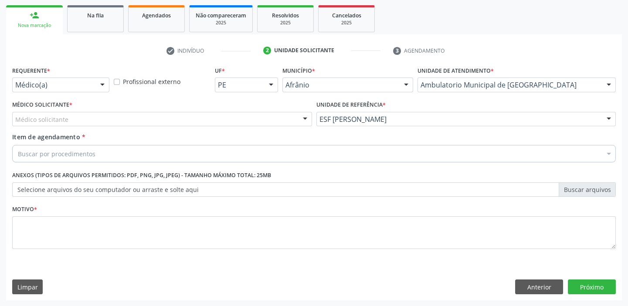
drag, startPoint x: 48, startPoint y: 121, endPoint x: 44, endPoint y: 131, distance: 10.2
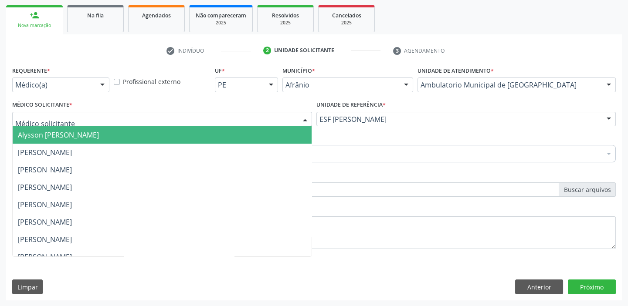
drag, startPoint x: 44, startPoint y: 132, endPoint x: 44, endPoint y: 138, distance: 5.2
click at [44, 133] on span "Alysson [PERSON_NAME]" at bounding box center [58, 135] width 81 height 10
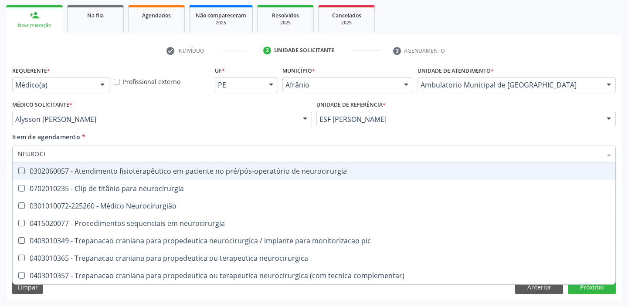
type input "NEUROCIR"
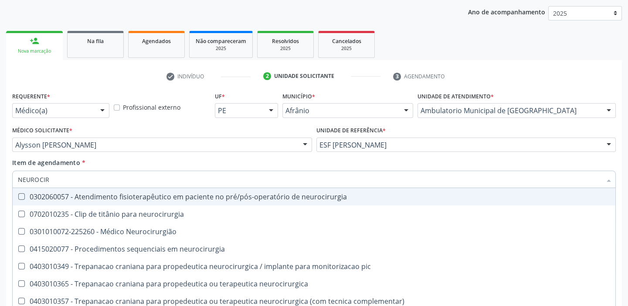
scroll to position [85, 0]
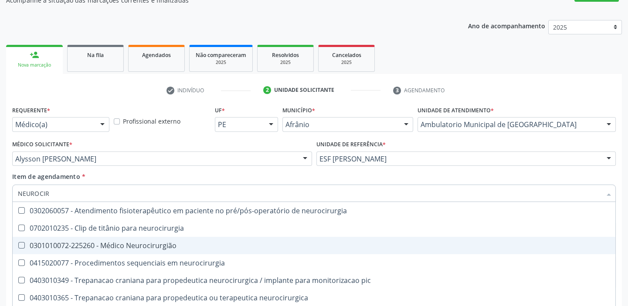
click at [57, 245] on div "0301010072-225260 - Médico Neurocirurgião" at bounding box center [314, 245] width 592 height 7
checkbox Neurocirurgião "true"
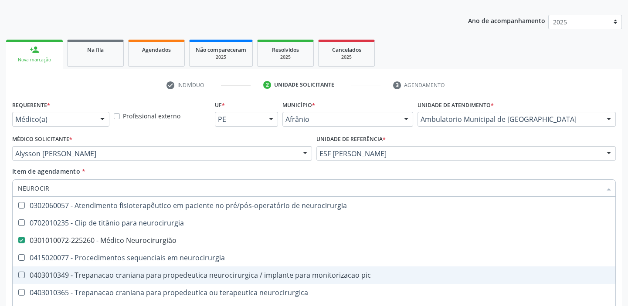
scroll to position [125, 0]
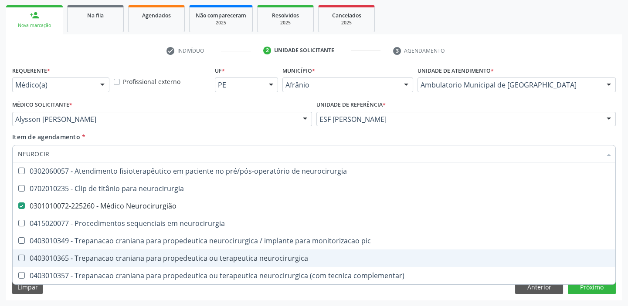
click at [65, 294] on div "Requerente * Médico(a) Médico(a) Enfermeiro(a) Paciente Nenhum resultado encont…" at bounding box center [313, 182] width 615 height 236
checkbox neurocirurgia "true"
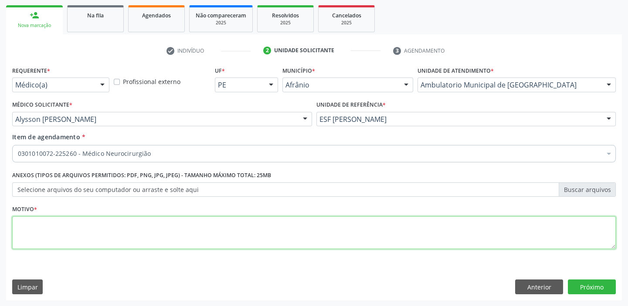
click at [48, 227] on textarea at bounding box center [313, 232] width 603 height 33
type textarea "RETORNO"
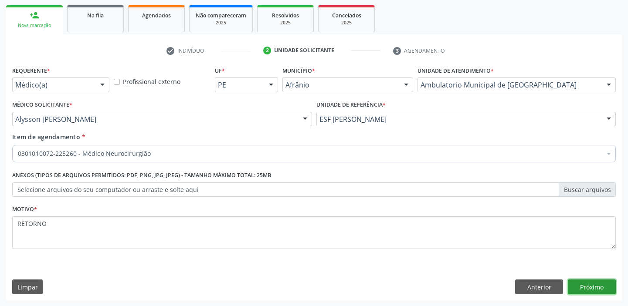
click at [573, 282] on button "Próximo" at bounding box center [591, 287] width 48 height 15
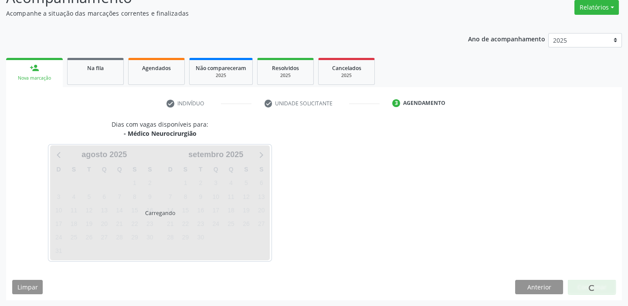
scroll to position [98, 0]
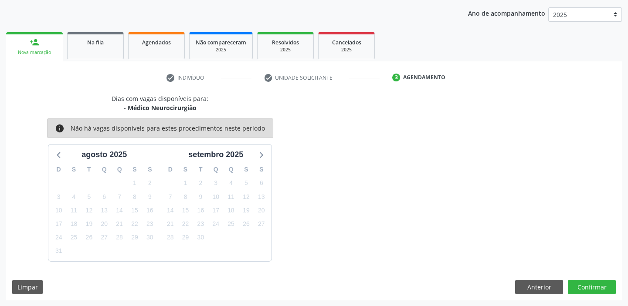
click at [579, 277] on div "Dias com vagas disponíveis para: - Médico Neurocirurgião info Não há vagas disp…" at bounding box center [313, 197] width 615 height 206
click at [584, 283] on button "Confirmar" at bounding box center [591, 287] width 48 height 15
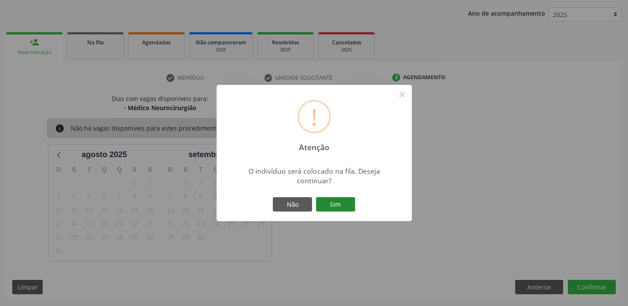
click at [343, 206] on button "Sim" at bounding box center [335, 204] width 39 height 15
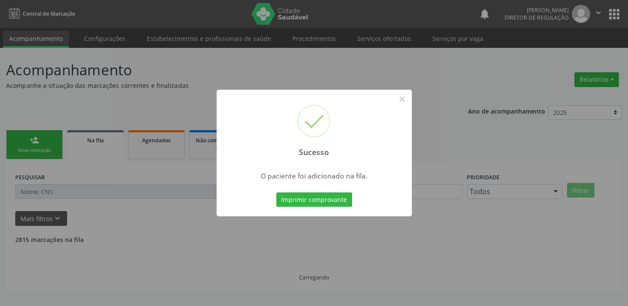
scroll to position [0, 0]
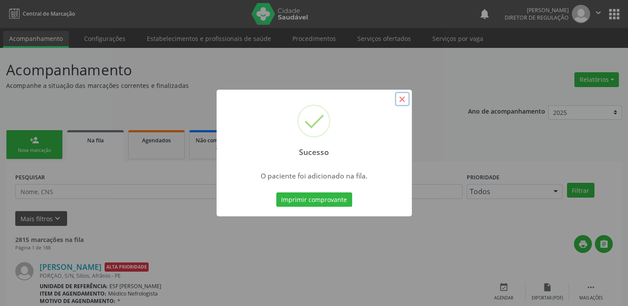
click at [400, 99] on button "×" at bounding box center [402, 99] width 15 height 15
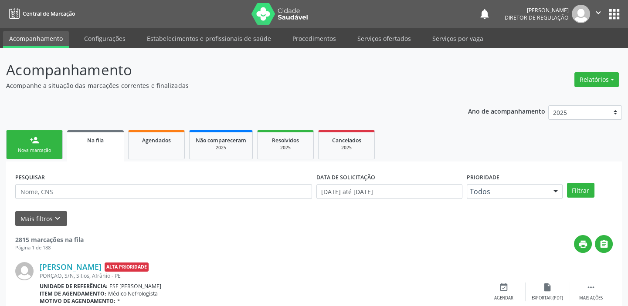
click at [30, 142] on div "person_add" at bounding box center [35, 140] width 10 height 10
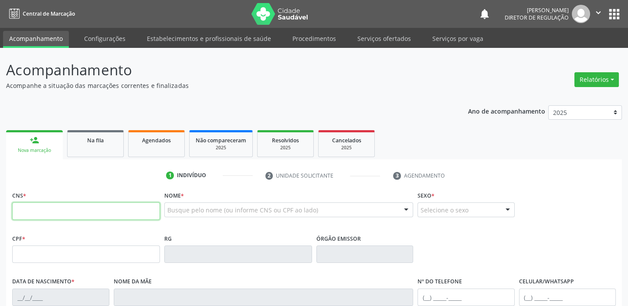
click at [40, 206] on input "text" at bounding box center [86, 210] width 148 height 17
type input "704 0028 7237 5764"
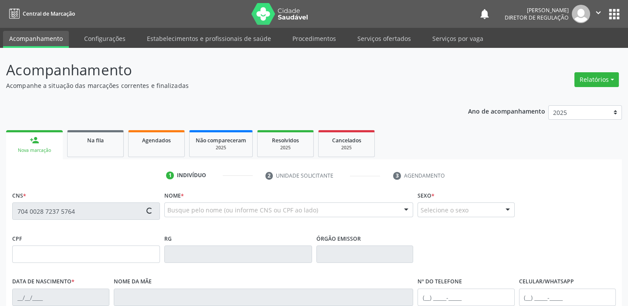
type input "03/09/1965"
type input "Rosa Angelica de Sousa"
type input "(87) 98817-6039"
type input "S/N"
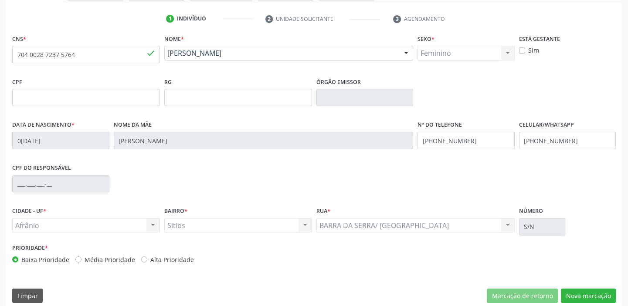
scroll to position [165, 0]
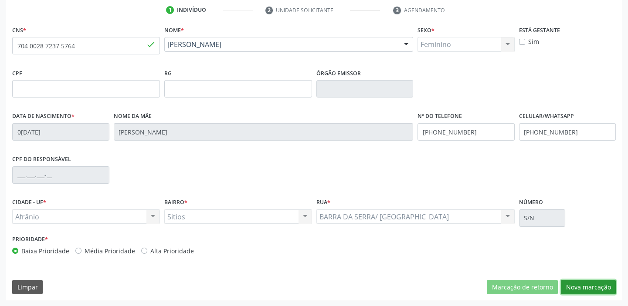
click at [567, 292] on button "Nova marcação" at bounding box center [587, 287] width 55 height 15
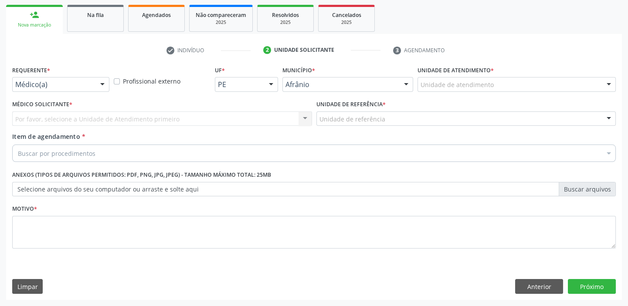
scroll to position [125, 0]
click at [432, 91] on div "Unidade de atendimento" at bounding box center [516, 85] width 198 height 15
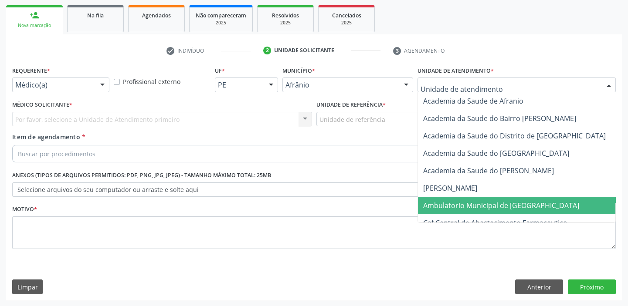
click at [435, 204] on span "Ambulatorio Municipal de [GEOGRAPHIC_DATA]" at bounding box center [501, 206] width 156 height 10
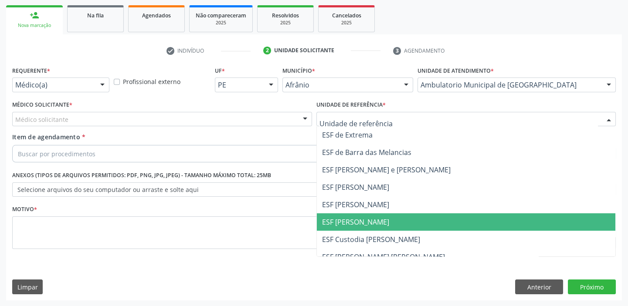
click at [342, 225] on span "ESF [PERSON_NAME]" at bounding box center [355, 222] width 67 height 10
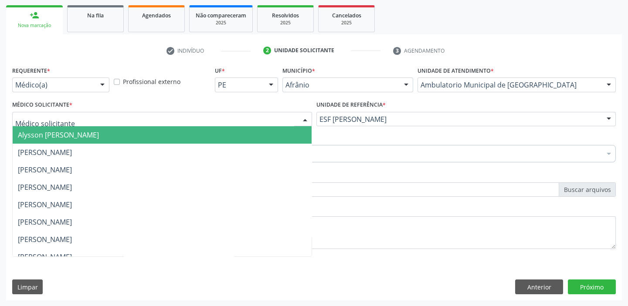
click at [32, 123] on div at bounding box center [162, 119] width 300 height 15
click at [32, 133] on span "Alysson [PERSON_NAME]" at bounding box center [58, 135] width 81 height 10
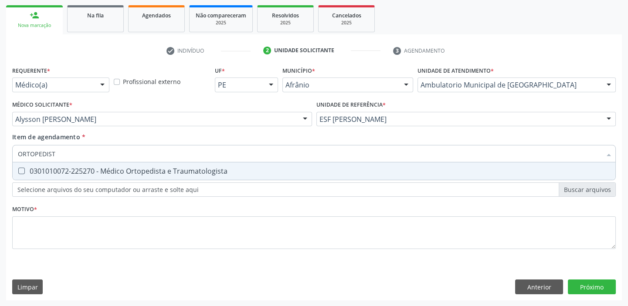
type input "ORTOPEDISTA"
click at [41, 172] on div "0301010072-225270 - Médico Ortopedista e Traumatologista" at bounding box center [314, 171] width 592 height 7
checkbox Traumatologista "true"
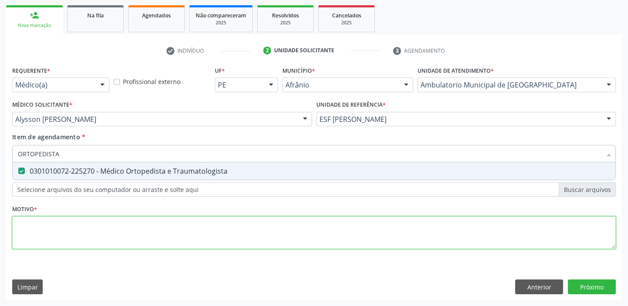
click at [40, 226] on div "Requerente * Médico(a) Médico(a) Enfermeiro(a) Paciente Nenhum resultado encont…" at bounding box center [313, 162] width 603 height 197
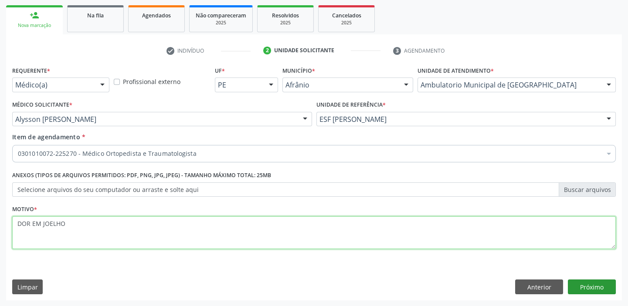
type textarea "DOR EM JOELHO"
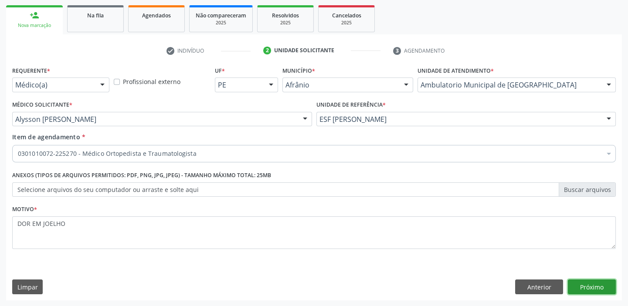
click at [596, 287] on button "Próximo" at bounding box center [591, 287] width 48 height 15
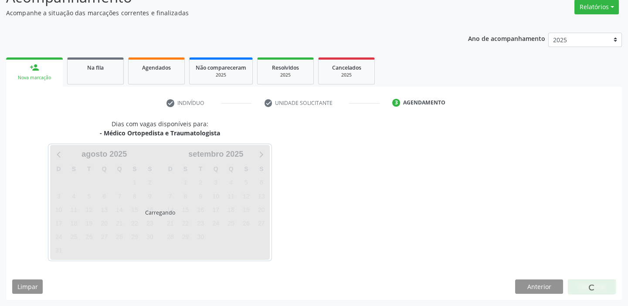
scroll to position [72, 0]
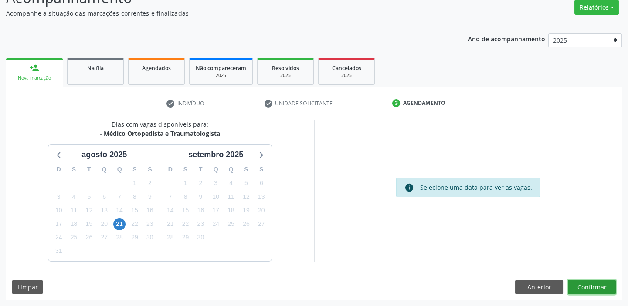
click at [591, 288] on button "Confirmar" at bounding box center [591, 287] width 48 height 15
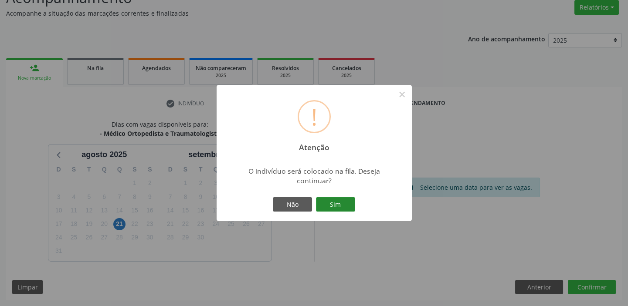
click at [342, 204] on button "Sim" at bounding box center [335, 204] width 39 height 15
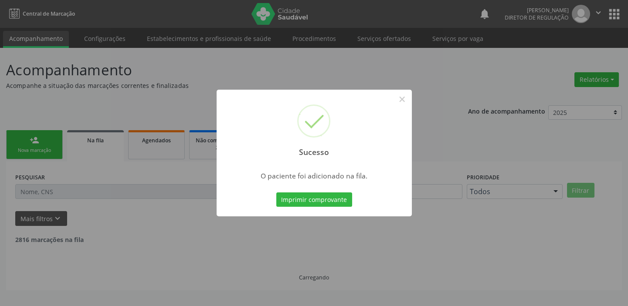
scroll to position [0, 0]
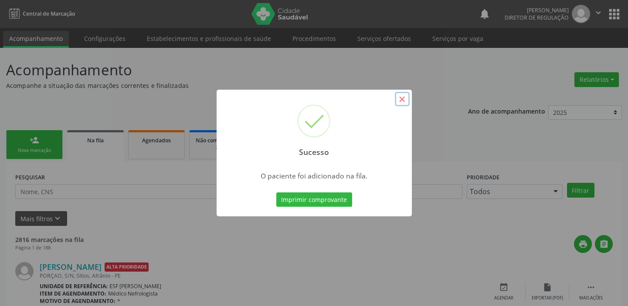
click at [402, 97] on button "×" at bounding box center [402, 99] width 15 height 15
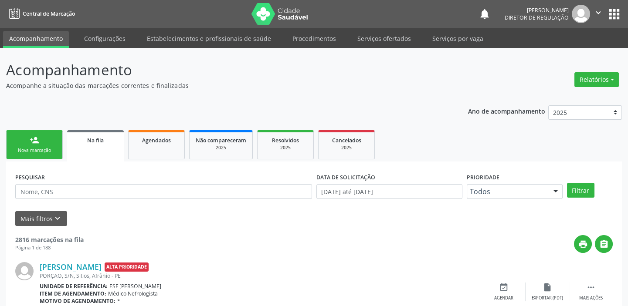
click at [34, 146] on link "person_add Nova marcação" at bounding box center [34, 144] width 57 height 29
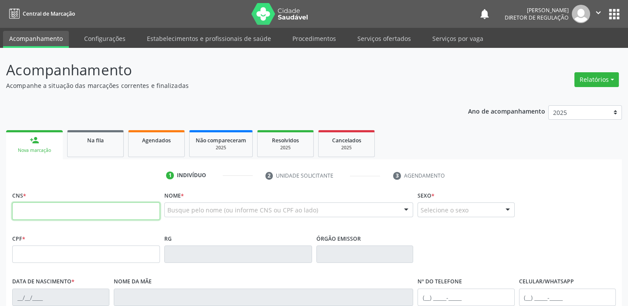
click at [29, 210] on input "text" at bounding box center [86, 210] width 148 height 17
type input "705 0062 8077 69"
type input "705 0062 8077 6951"
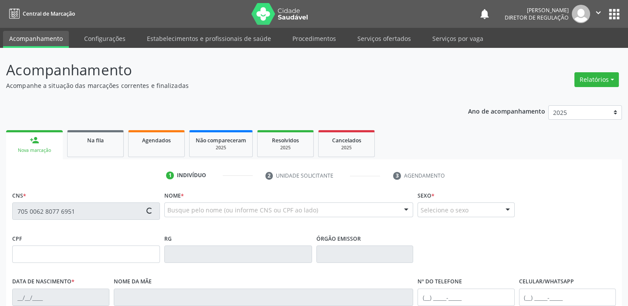
type input "074.140.264-50"
type input "13[DATE]"
type input "[PERSON_NAME]"
type input "[PHONE_NUMBER]"
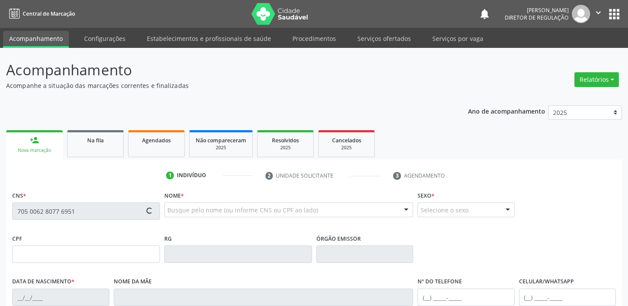
type input "S/N"
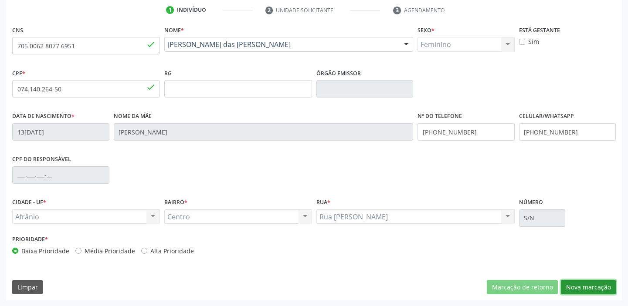
click at [588, 285] on button "Nova marcação" at bounding box center [587, 287] width 55 height 15
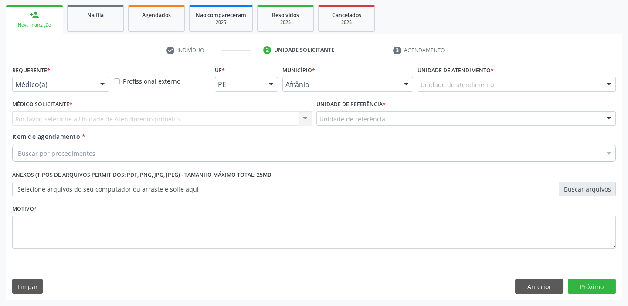
scroll to position [125, 0]
click at [434, 74] on label "Unidade de atendimento *" at bounding box center [455, 70] width 76 height 13
drag, startPoint x: 434, startPoint y: 80, endPoint x: 435, endPoint y: 107, distance: 27.0
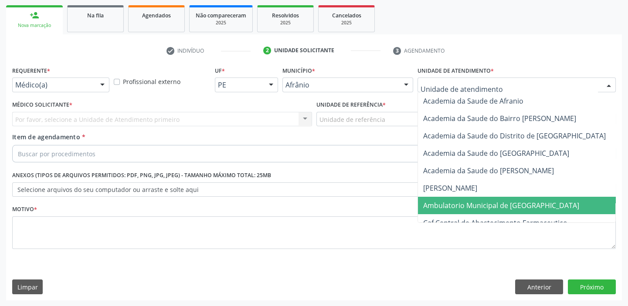
drag, startPoint x: 443, startPoint y: 206, endPoint x: 403, endPoint y: 177, distance: 49.3
click at [442, 206] on span "Ambulatorio Municipal de [GEOGRAPHIC_DATA]" at bounding box center [501, 206] width 156 height 10
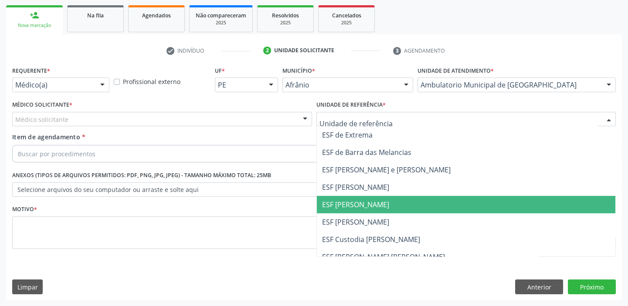
click at [341, 207] on span "ESF [PERSON_NAME]" at bounding box center [355, 205] width 67 height 10
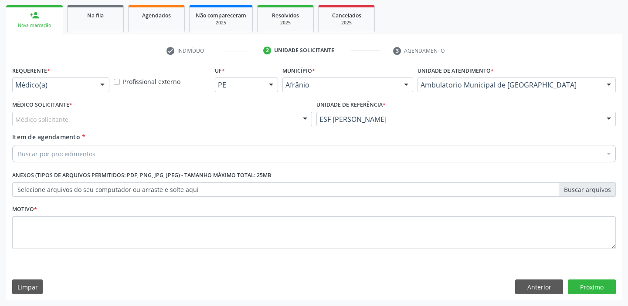
click at [41, 127] on div "Médico Solicitante * Médico solicitante [PERSON_NAME] [PERSON_NAME] [PERSON_NAM…" at bounding box center [162, 115] width 304 height 34
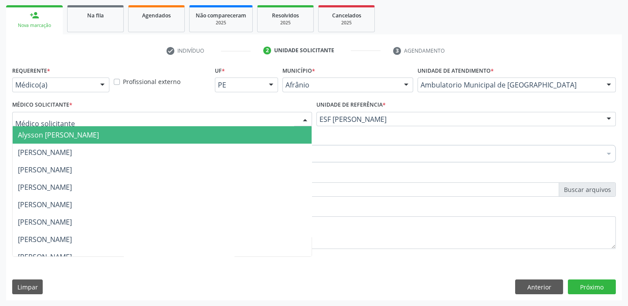
click at [47, 130] on span "Alysson [PERSON_NAME]" at bounding box center [58, 135] width 81 height 10
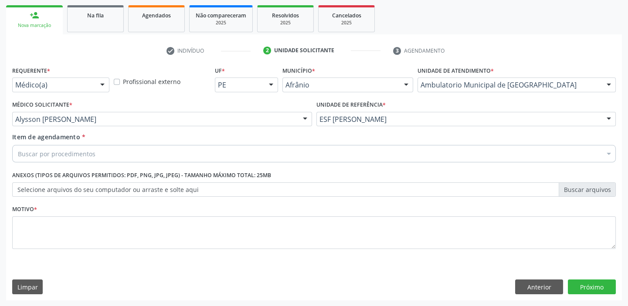
click at [46, 145] on div "Buscar por procedimentos" at bounding box center [313, 153] width 603 height 17
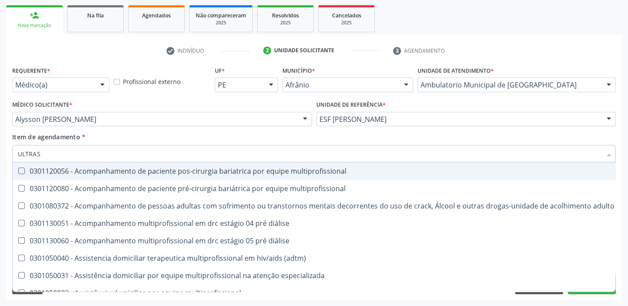
type input "ULTRASS"
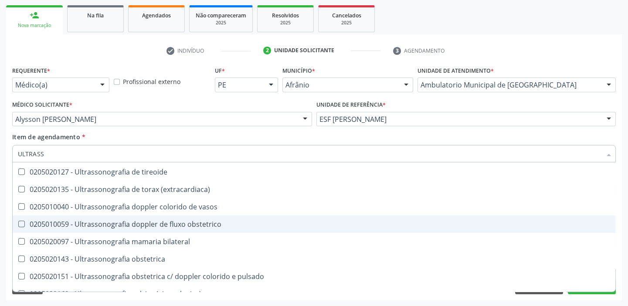
scroll to position [237, 0]
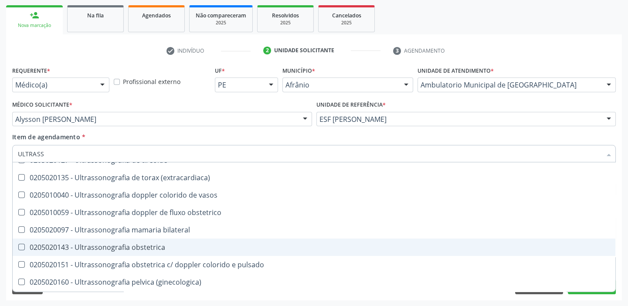
click at [120, 249] on div "0205020143 - Ultrassonografia obstetrica" at bounding box center [314, 247] width 592 height 7
checkbox obstetrica "true"
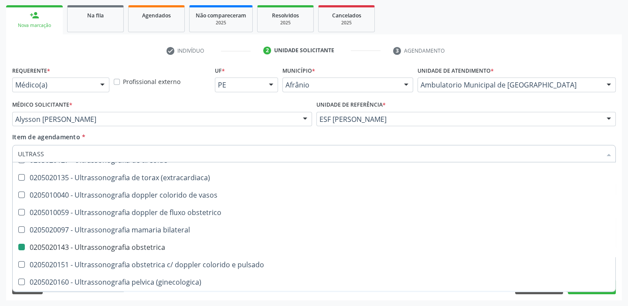
click at [83, 296] on div "Requerente * Médico(a) Médico(a) Enfermeiro(a) Paciente Nenhum resultado encont…" at bounding box center [313, 182] width 615 height 236
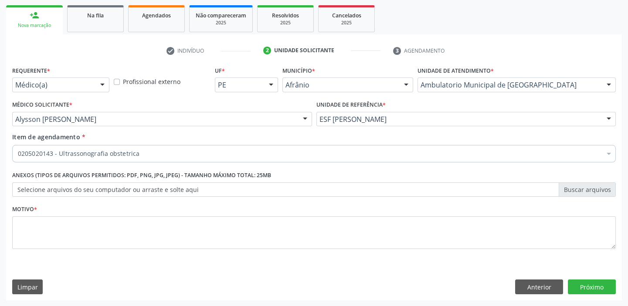
scroll to position [0, 0]
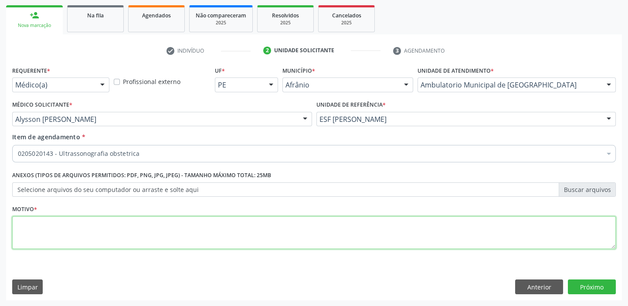
click at [40, 226] on textarea at bounding box center [313, 232] width 603 height 33
type textarea "GESTANTE"
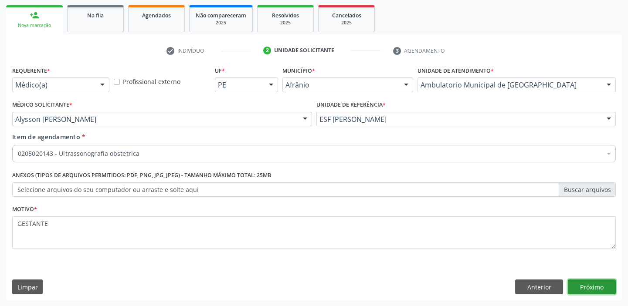
click at [594, 288] on button "Próximo" at bounding box center [591, 287] width 48 height 15
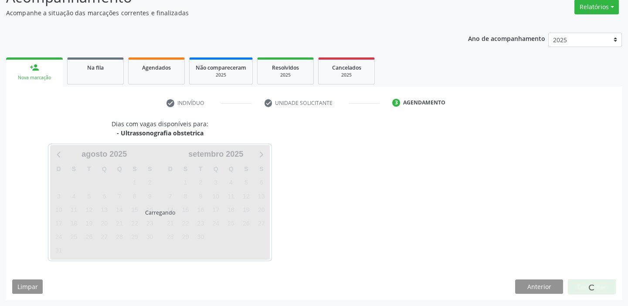
scroll to position [72, 0]
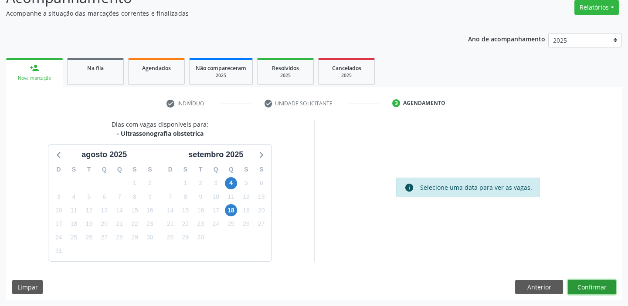
click at [591, 285] on button "Confirmar" at bounding box center [591, 287] width 48 height 15
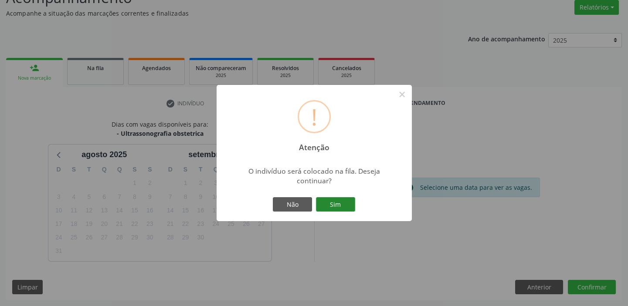
click at [342, 205] on button "Sim" at bounding box center [335, 204] width 39 height 15
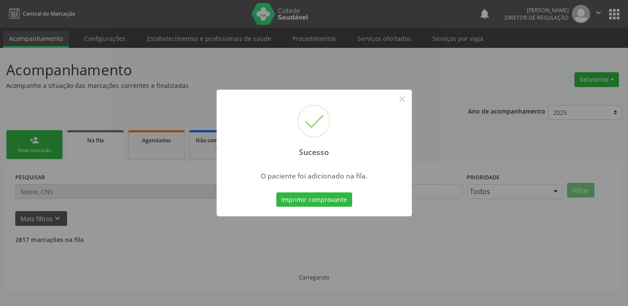
scroll to position [0, 0]
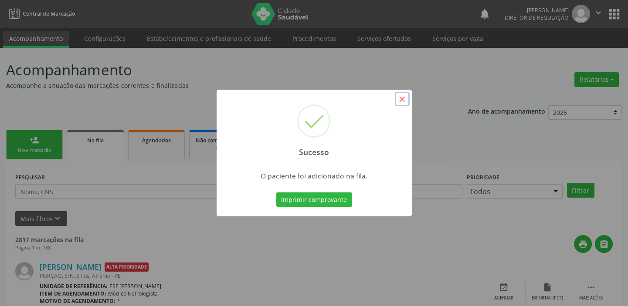
click at [402, 99] on button "×" at bounding box center [402, 99] width 15 height 15
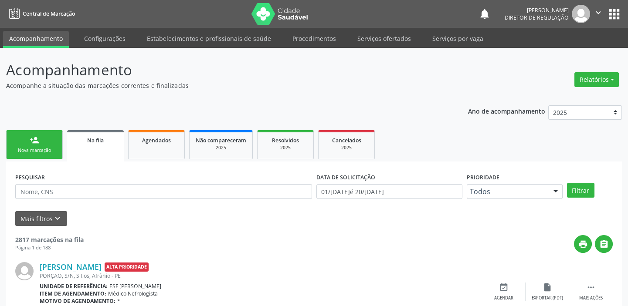
click at [40, 152] on div "Nova marcação" at bounding box center [35, 150] width 44 height 7
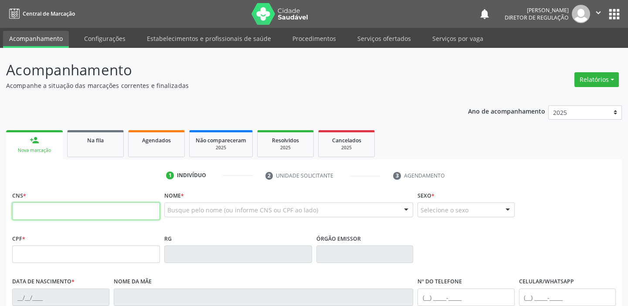
click at [40, 213] on input "text" at bounding box center [86, 210] width 148 height 17
type input "702 9075 1084 9074"
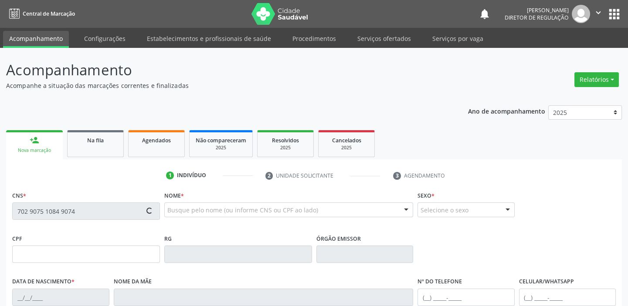
type input "027.912.225-02"
type input "20/03/1985"
type input "Maria Evangelista da Silva"
type input "(87) 98808-8823"
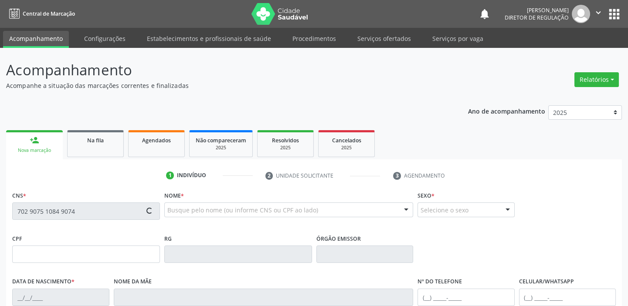
type input "324"
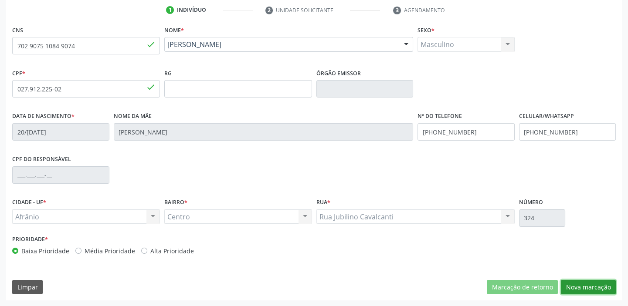
click at [581, 287] on button "Nova marcação" at bounding box center [587, 287] width 55 height 15
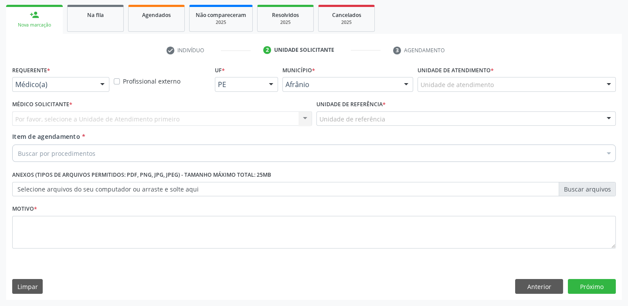
scroll to position [125, 0]
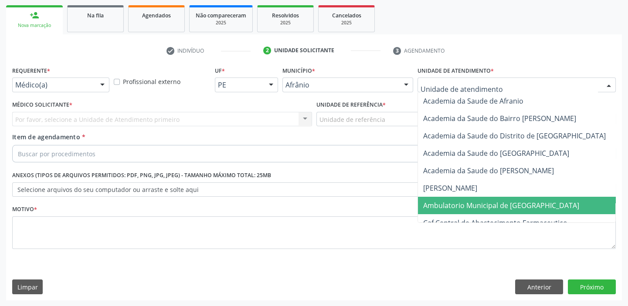
drag, startPoint x: 433, startPoint y: 209, endPoint x: 343, endPoint y: 122, distance: 126.0
click at [432, 209] on span "Ambulatorio Municipal de [GEOGRAPHIC_DATA]" at bounding box center [524, 205] width 213 height 17
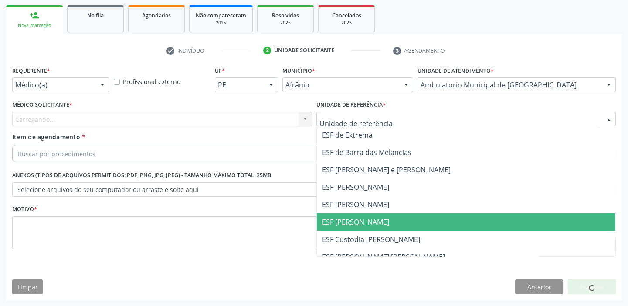
click at [344, 225] on span "ESF [PERSON_NAME]" at bounding box center [355, 222] width 67 height 10
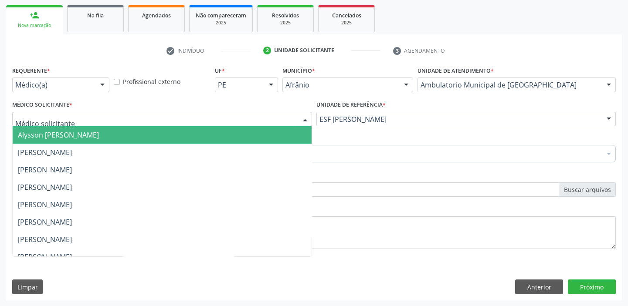
click at [33, 134] on span "Alysson [PERSON_NAME]" at bounding box center [58, 135] width 81 height 10
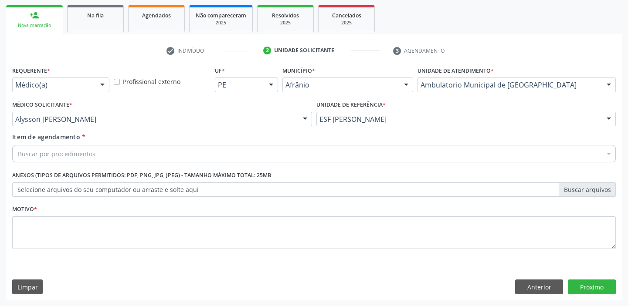
click at [29, 148] on div "Buscar por procedimentos" at bounding box center [313, 153] width 603 height 17
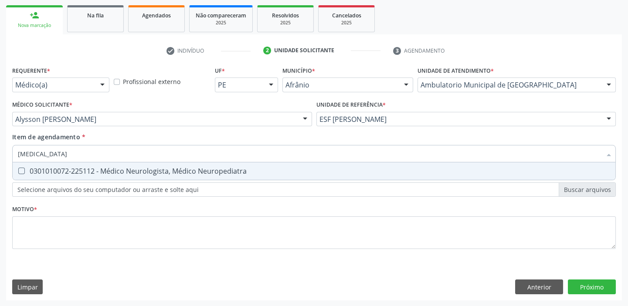
type input "NEUROLOGISTA"
click at [84, 169] on div "0301010072-225112 - Médico Neurologista, Médico Neuropediatra" at bounding box center [314, 171] width 592 height 7
checkbox Neuropediatra "true"
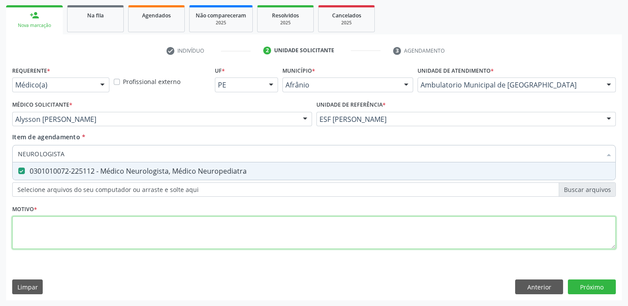
click at [51, 226] on div "Requerente * Médico(a) Médico(a) Enfermeiro(a) Paciente Nenhum resultado encont…" at bounding box center [313, 162] width 603 height 197
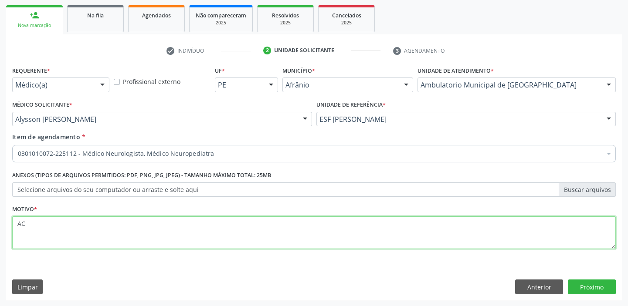
type textarea "A"
type textarea "*-"
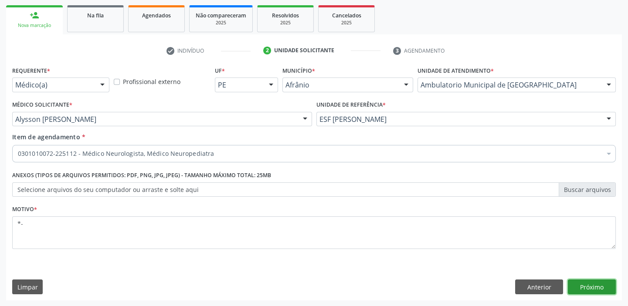
click at [596, 283] on button "Próximo" at bounding box center [591, 287] width 48 height 15
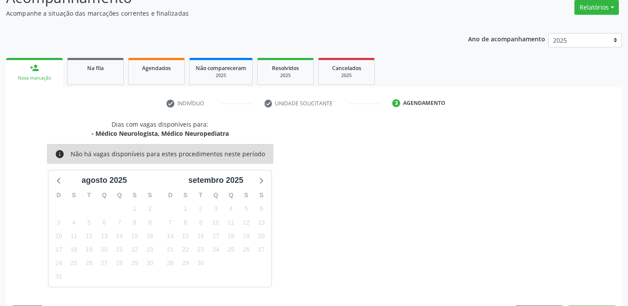
scroll to position [98, 0]
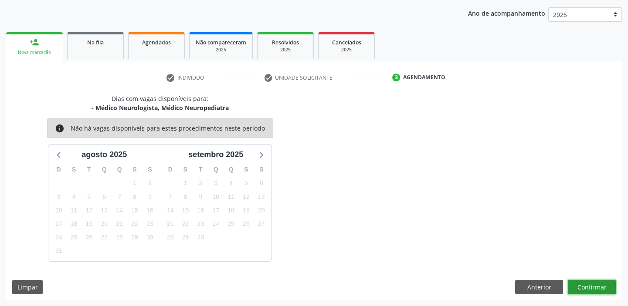
click at [594, 285] on button "Confirmar" at bounding box center [591, 287] width 48 height 15
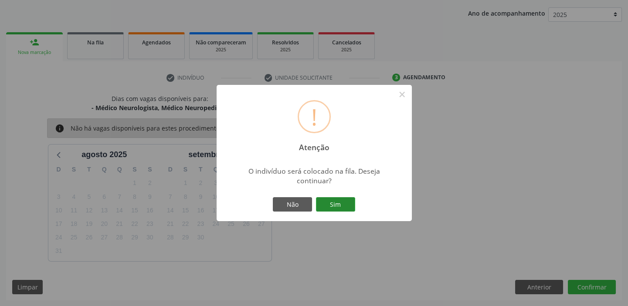
click at [346, 203] on button "Sim" at bounding box center [335, 204] width 39 height 15
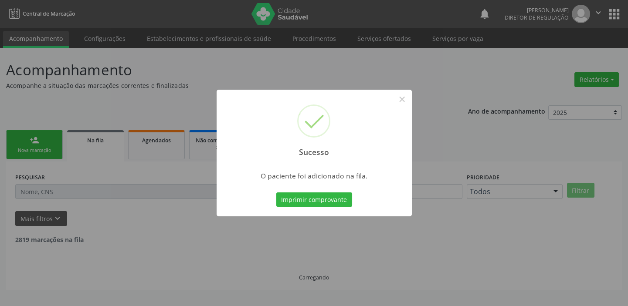
scroll to position [0, 0]
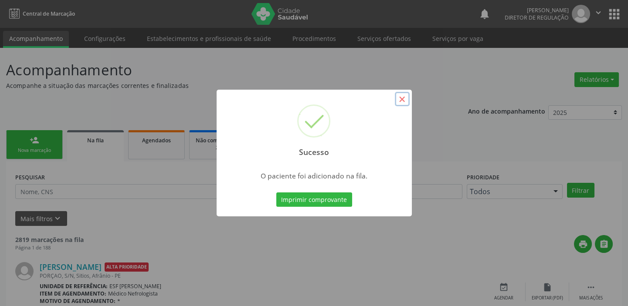
click at [405, 100] on button "×" at bounding box center [402, 99] width 15 height 15
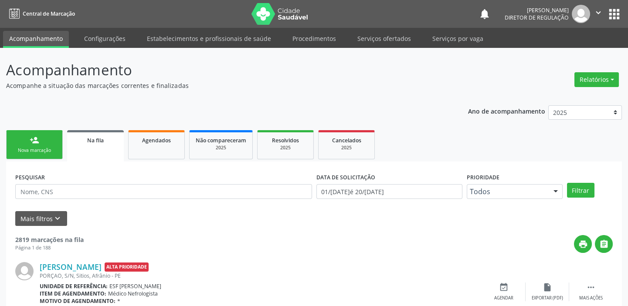
click at [39, 145] on link "person_add Nova marcação" at bounding box center [34, 144] width 57 height 29
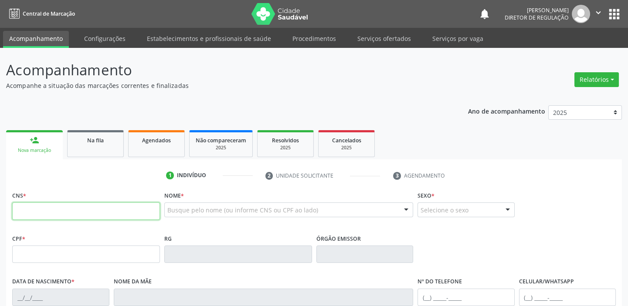
click at [41, 205] on input "text" at bounding box center [86, 210] width 148 height 17
type input "704 5013 3111 8312"
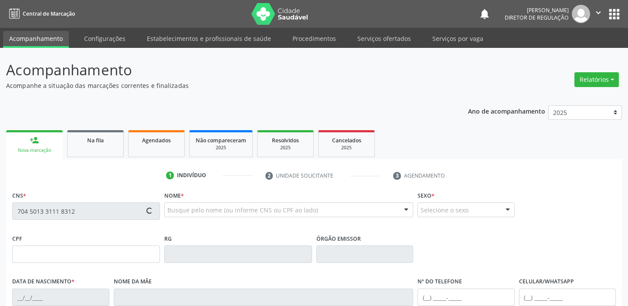
type input "170.943.284-51"
type input "20/10/2014"
type input "Josilene da Cruz Rodrigues"
type input "(87) 98852-6076"
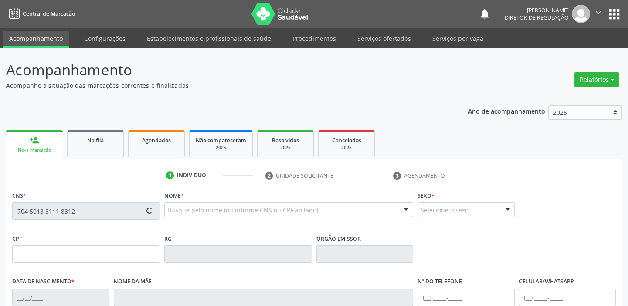
type input "128.349.604-61"
type input "S/N"
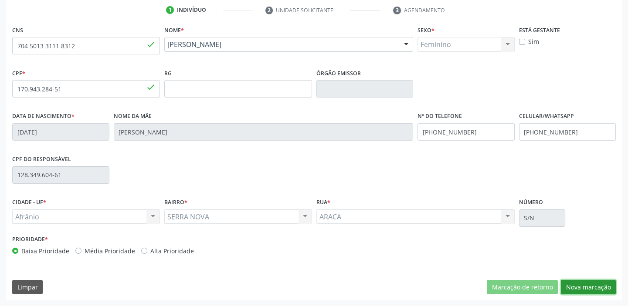
click at [577, 287] on button "Nova marcação" at bounding box center [587, 287] width 55 height 15
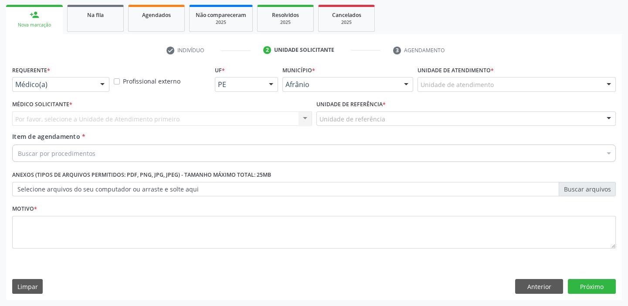
scroll to position [125, 0]
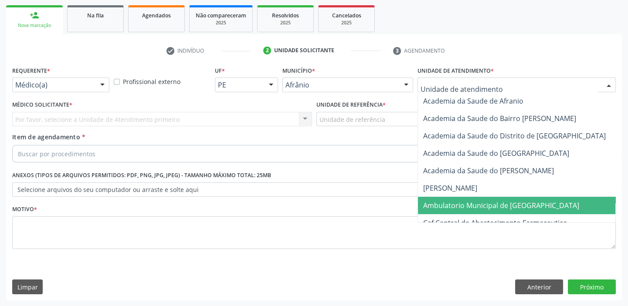
click at [440, 206] on span "Ambulatorio Municipal de [GEOGRAPHIC_DATA]" at bounding box center [501, 206] width 156 height 10
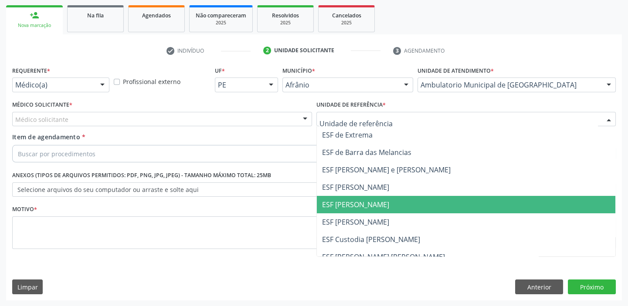
click at [342, 202] on span "ESF [PERSON_NAME]" at bounding box center [355, 205] width 67 height 10
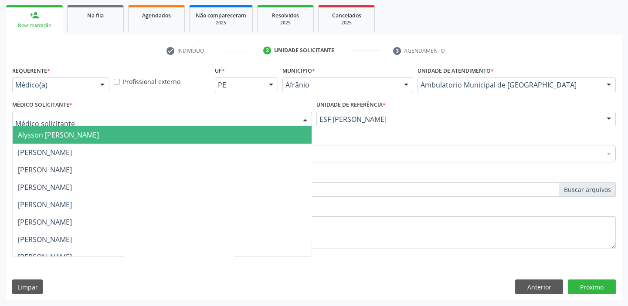
click at [37, 136] on span "Alysson [PERSON_NAME]" at bounding box center [58, 135] width 81 height 10
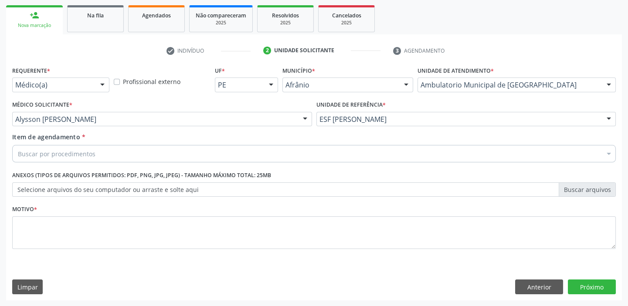
click at [41, 148] on div "Buscar por procedimentos" at bounding box center [313, 153] width 603 height 17
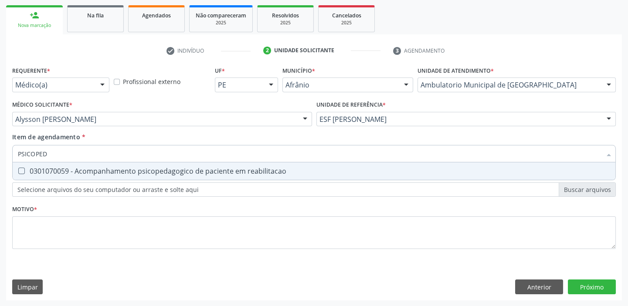
type input "PSICOPEDA"
click at [65, 171] on div "0301070059 - Acompanhamento psicopedagogico de paciente em reabilitacao" at bounding box center [314, 171] width 592 height 7
checkbox reabilitacao "true"
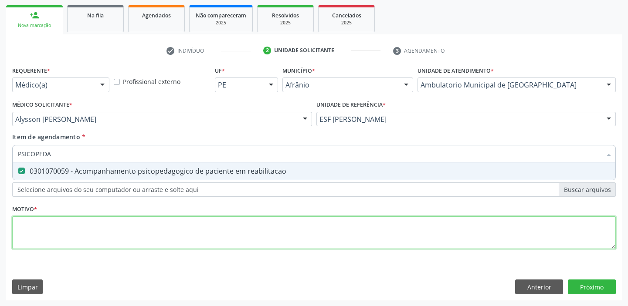
click at [44, 227] on div "Requerente * Médico(a) Médico(a) Enfermeiro(a) Paciente Nenhum resultado encont…" at bounding box center [313, 162] width 603 height 197
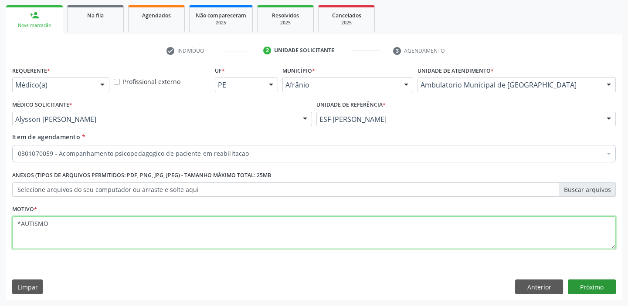
type textarea "*AUTISMO"
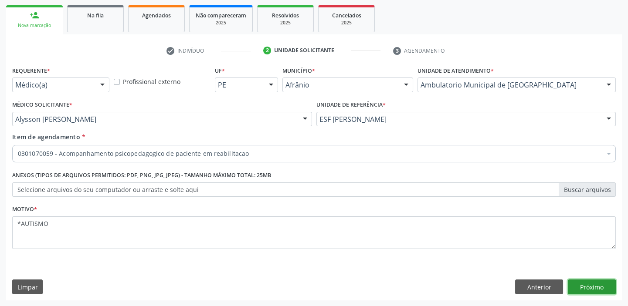
click at [580, 287] on button "Próximo" at bounding box center [591, 287] width 48 height 15
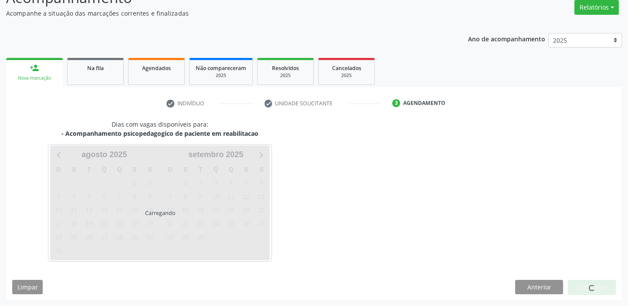
scroll to position [98, 0]
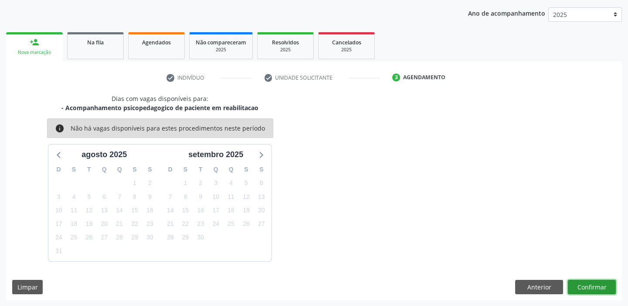
click at [578, 286] on button "Confirmar" at bounding box center [591, 287] width 48 height 15
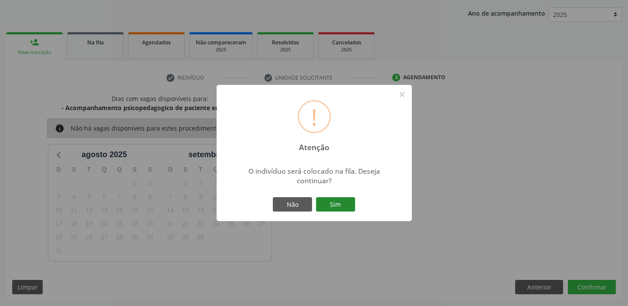
click at [338, 207] on button "Sim" at bounding box center [335, 204] width 39 height 15
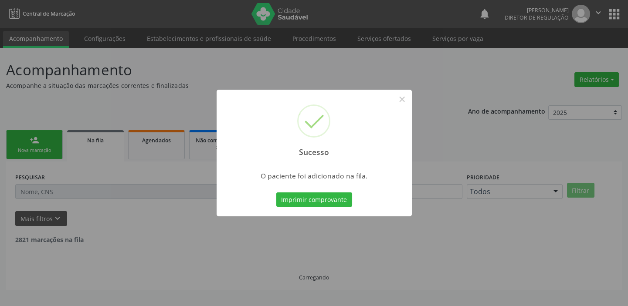
scroll to position [0, 0]
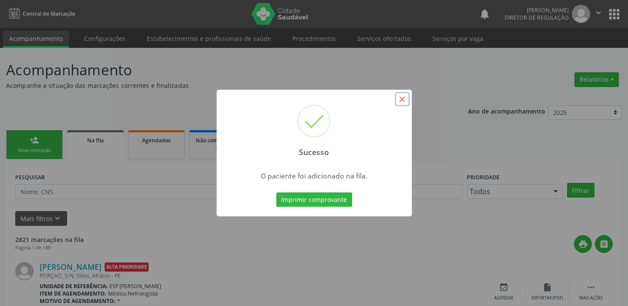
click at [400, 102] on button "×" at bounding box center [402, 99] width 15 height 15
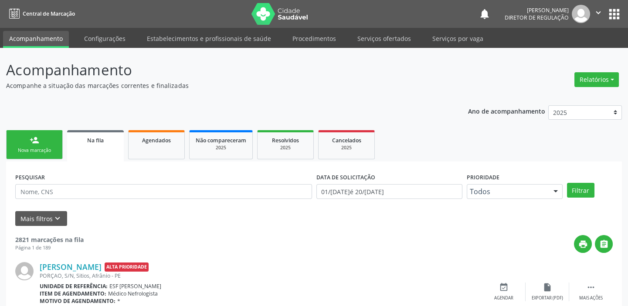
click at [40, 140] on link "person_add Nova marcação" at bounding box center [34, 144] width 57 height 29
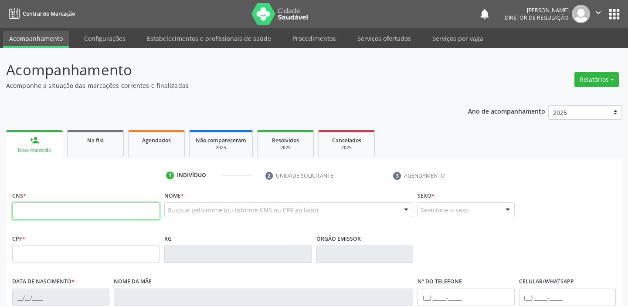
click at [46, 219] on input "text" at bounding box center [86, 210] width 148 height 17
click at [49, 212] on input "text" at bounding box center [86, 210] width 148 height 17
type input "704 5013 3111 8312"
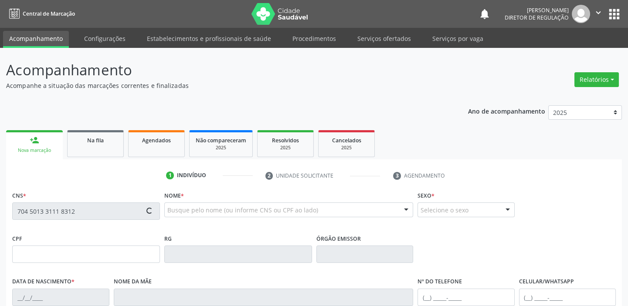
type input "170.943.284-51"
type input "20/10/2014"
type input "Josilene da Cruz Rodrigues"
type input "(87) 98852-6076"
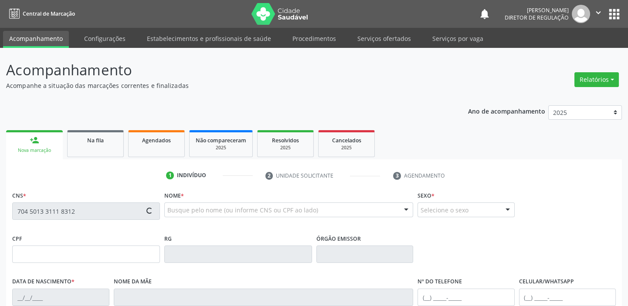
type input "128.349.604-61"
type input "S/N"
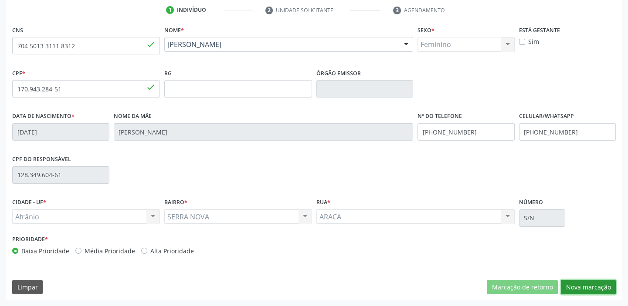
click at [577, 283] on button "Nova marcação" at bounding box center [587, 287] width 55 height 15
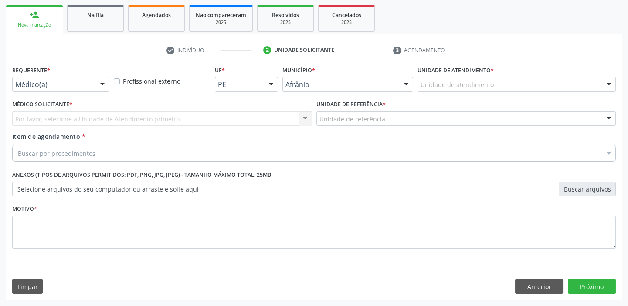
scroll to position [125, 0]
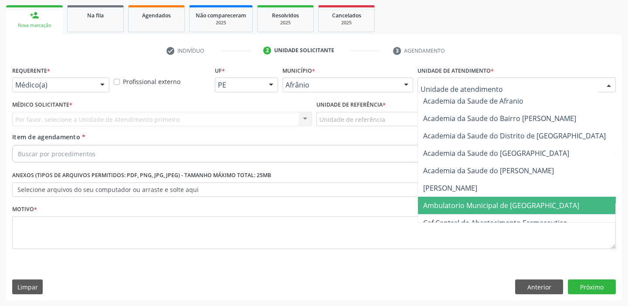
click at [439, 203] on span "Ambulatorio Municipal de [GEOGRAPHIC_DATA]" at bounding box center [501, 206] width 156 height 10
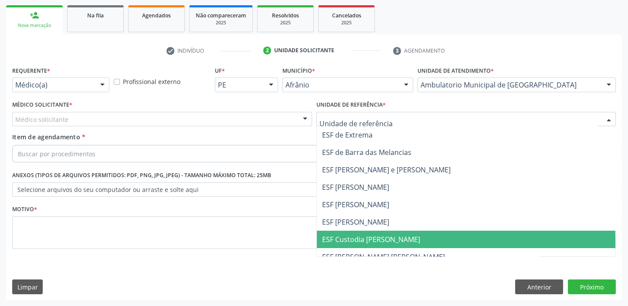
click at [341, 231] on span "ESF Custodia [PERSON_NAME]" at bounding box center [466, 239] width 299 height 17
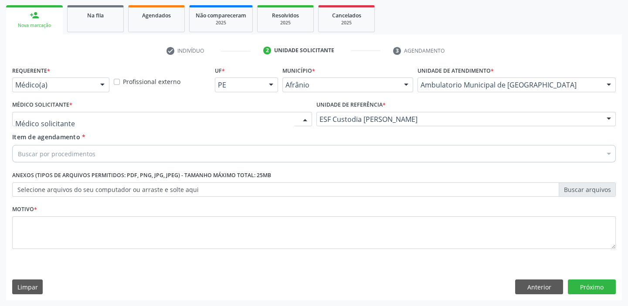
drag, startPoint x: 63, startPoint y: 121, endPoint x: 61, endPoint y: 132, distance: 10.7
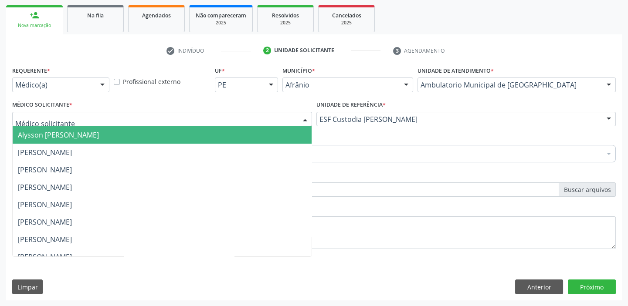
click at [61, 132] on span "Alysson [PERSON_NAME]" at bounding box center [58, 135] width 81 height 10
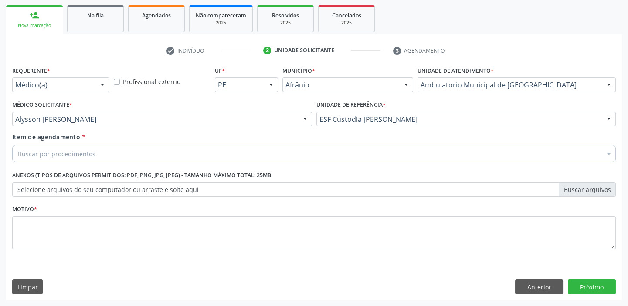
click at [61, 145] on div "Buscar por procedimentos" at bounding box center [313, 153] width 603 height 17
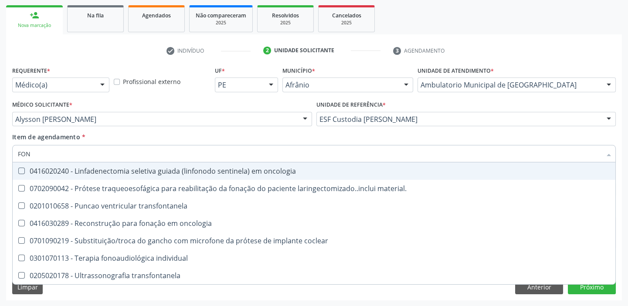
type input "FONO"
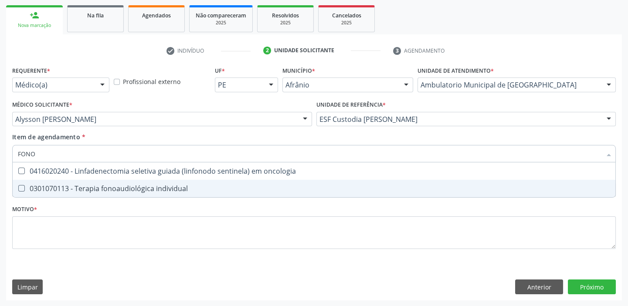
click at [61, 188] on div "0301070113 - Terapia fonoaudiológica individual" at bounding box center [314, 188] width 592 height 7
checkbox individual "true"
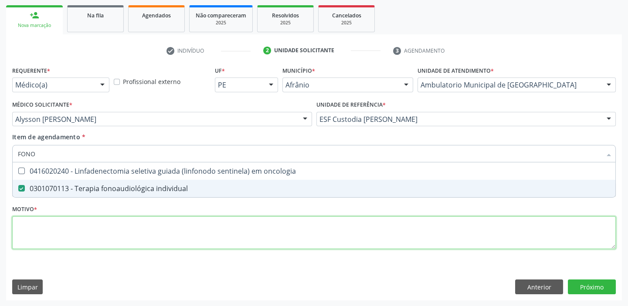
click at [44, 235] on div "Requerente * Médico(a) Médico(a) Enfermeiro(a) Paciente Nenhum resultado encont…" at bounding box center [313, 162] width 603 height 197
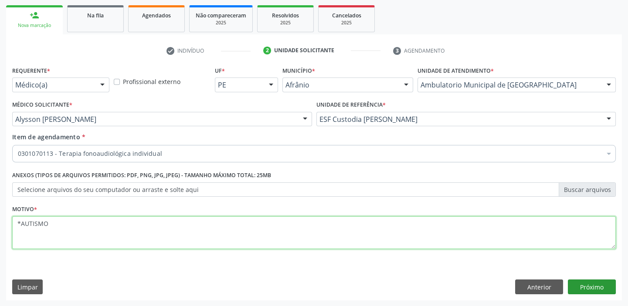
type textarea "*AUTISMO"
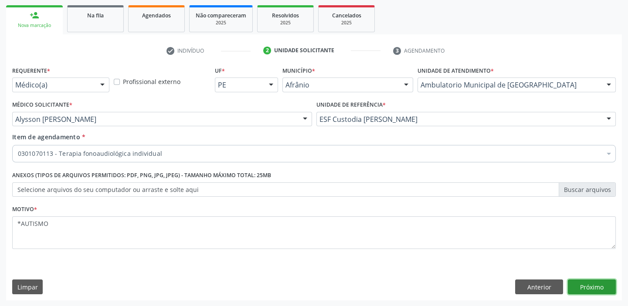
click at [582, 287] on button "Próximo" at bounding box center [591, 287] width 48 height 15
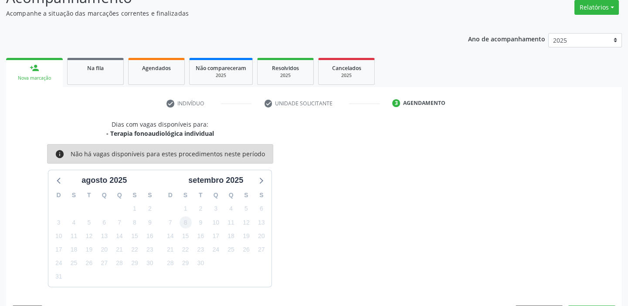
scroll to position [98, 0]
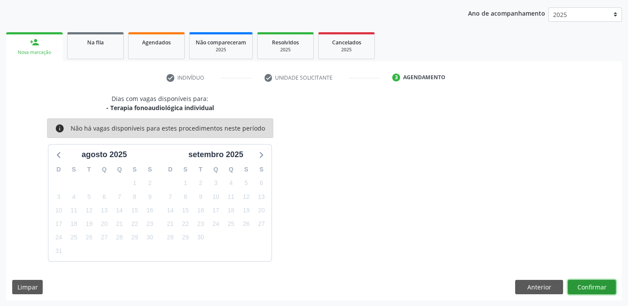
click at [575, 283] on button "Confirmar" at bounding box center [591, 287] width 48 height 15
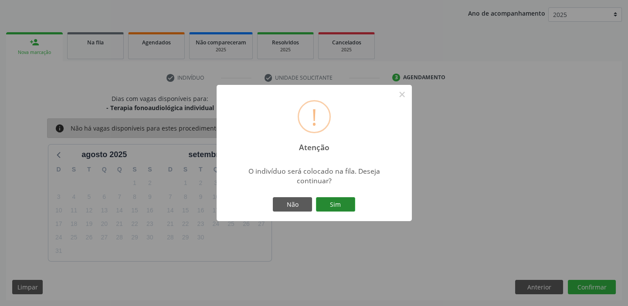
click at [327, 203] on button "Sim" at bounding box center [335, 204] width 39 height 15
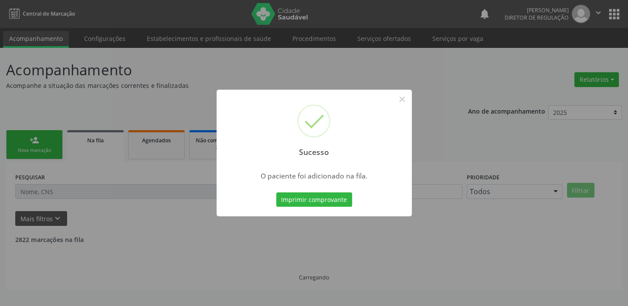
scroll to position [0, 0]
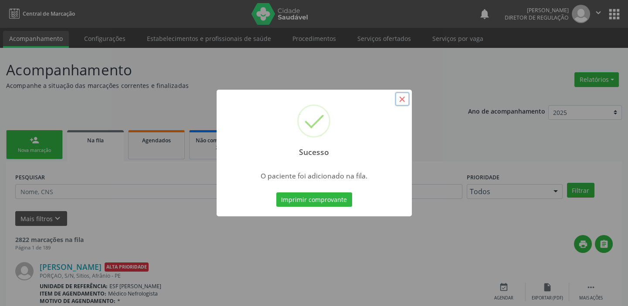
click at [404, 100] on button "×" at bounding box center [402, 99] width 15 height 15
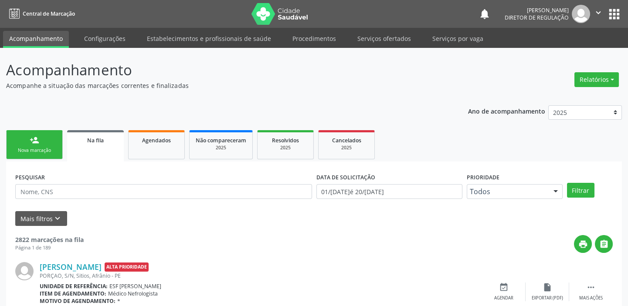
click at [40, 142] on link "person_add Nova marcação" at bounding box center [34, 144] width 57 height 29
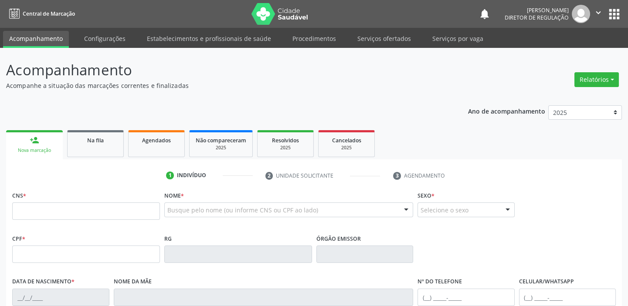
click at [39, 220] on fieldset "CNS *" at bounding box center [86, 207] width 148 height 37
click at [80, 210] on input "text" at bounding box center [86, 210] width 148 height 17
type input "704 0048 6545 6365"
type input "17/11/1977"
type input "Rita Francisca de Santana"
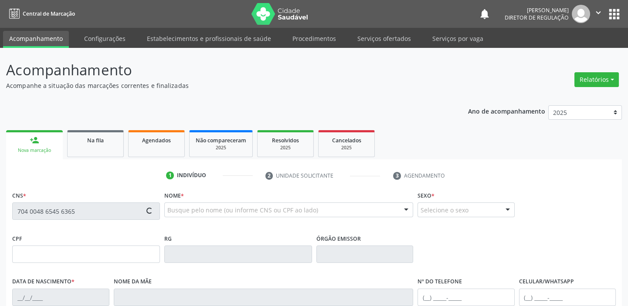
type input "(87) 98852-6076"
type input "S/N"
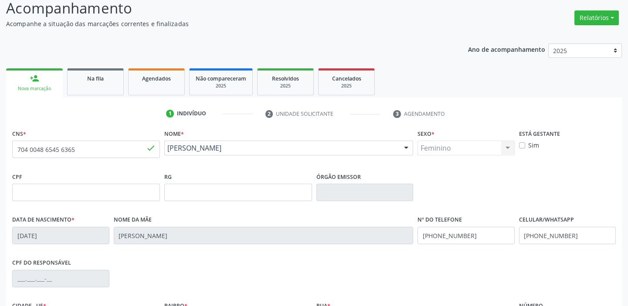
scroll to position [165, 0]
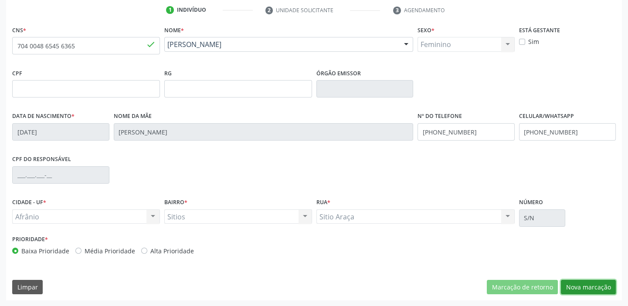
click at [585, 287] on button "Nova marcação" at bounding box center [587, 287] width 55 height 15
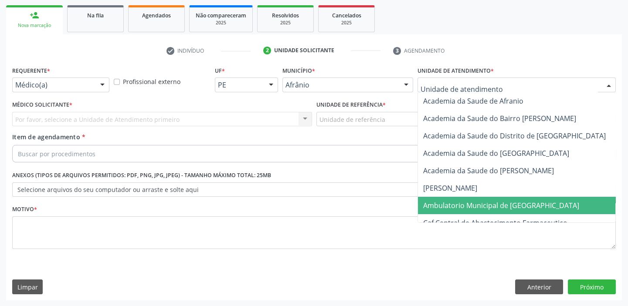
click at [447, 206] on span "Ambulatorio Municipal de [GEOGRAPHIC_DATA]" at bounding box center [501, 206] width 156 height 10
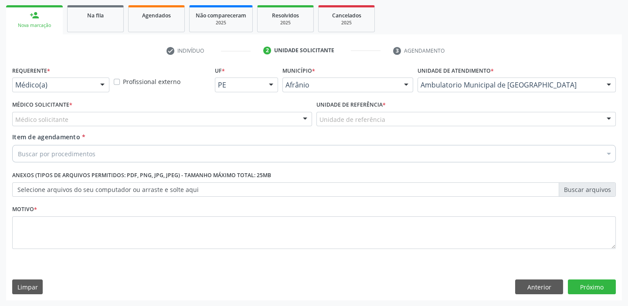
click at [334, 123] on div "Unidade de referência" at bounding box center [466, 119] width 300 height 15
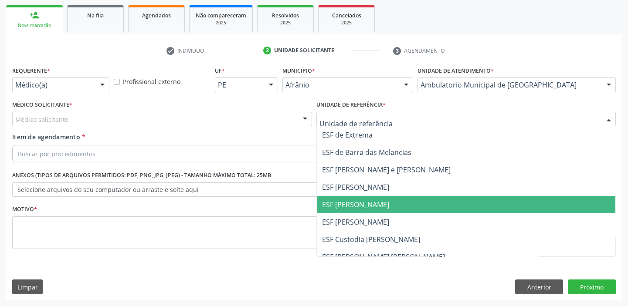
click at [338, 206] on span "ESF [PERSON_NAME]" at bounding box center [355, 205] width 67 height 10
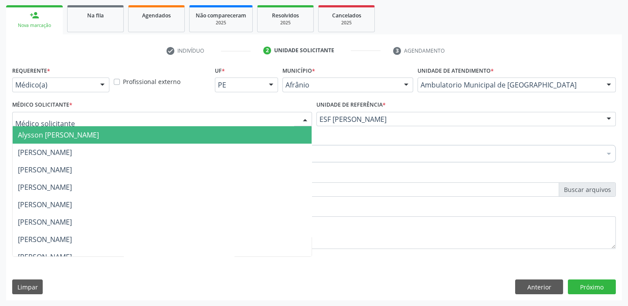
click at [29, 136] on span "Alysson [PERSON_NAME]" at bounding box center [58, 135] width 81 height 10
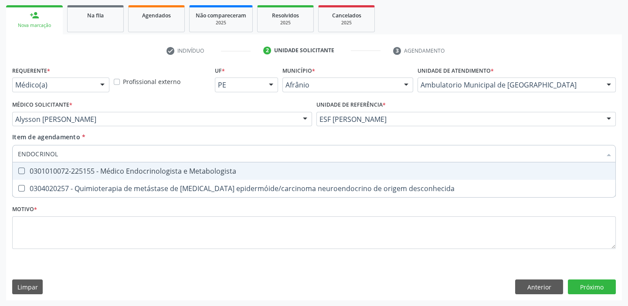
type input "ENDOCRINOLO"
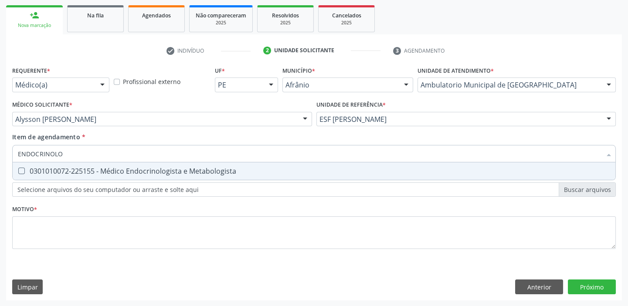
click at [44, 170] on div "0301010072-225155 - Médico Endocrinologista e Metabologista" at bounding box center [314, 171] width 592 height 7
checkbox Metabologista "true"
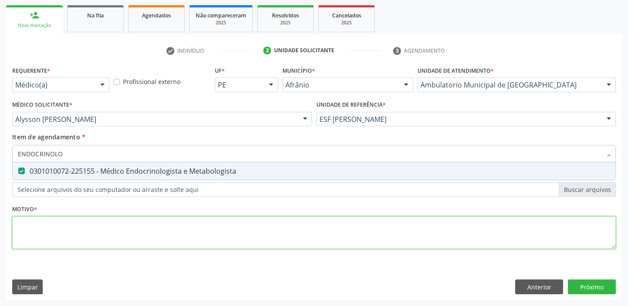
click at [39, 226] on div "Requerente * Médico(a) Médico(a) Enfermeiro(a) Paciente Nenhum resultado encont…" at bounding box center [313, 162] width 603 height 197
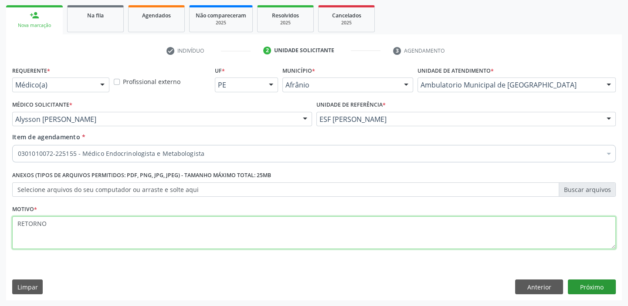
type textarea "RETORNO"
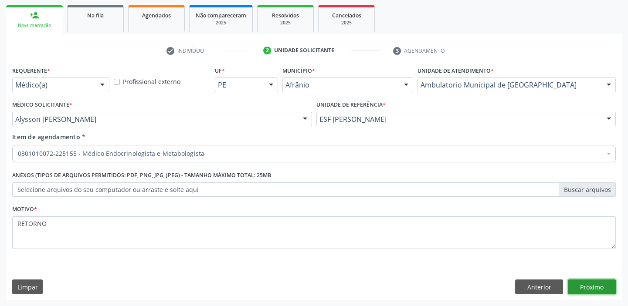
click at [588, 289] on button "Próximo" at bounding box center [591, 287] width 48 height 15
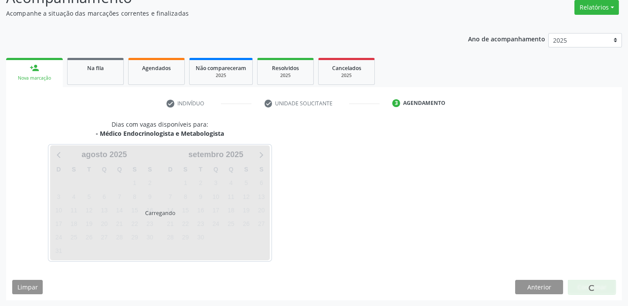
scroll to position [98, 0]
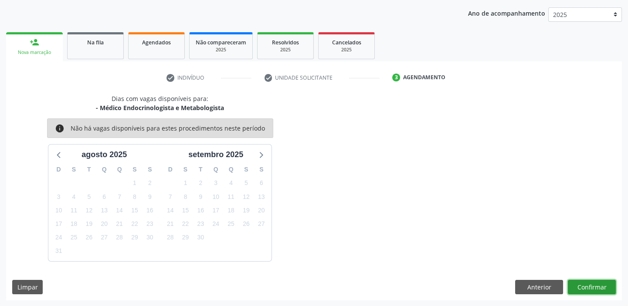
click at [587, 290] on button "Confirmar" at bounding box center [591, 287] width 48 height 15
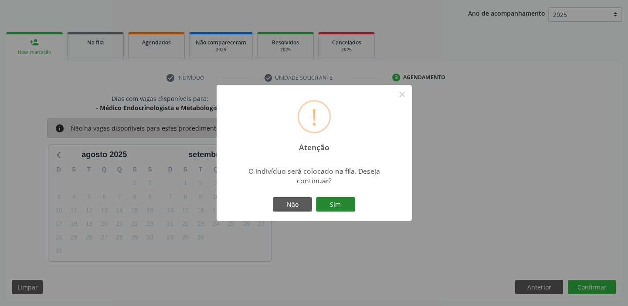
click at [341, 205] on button "Sim" at bounding box center [335, 204] width 39 height 15
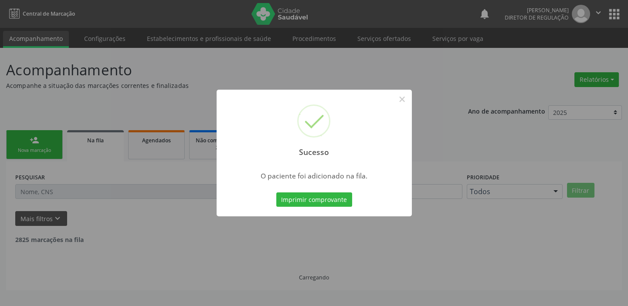
scroll to position [0, 0]
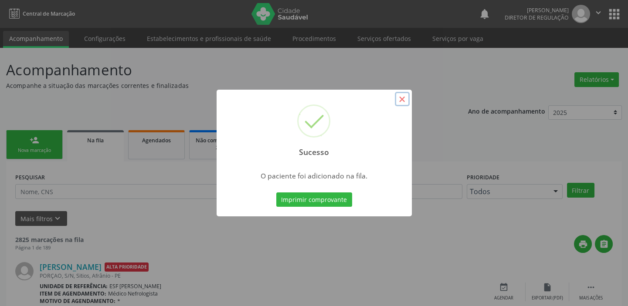
click at [398, 98] on button "×" at bounding box center [402, 99] width 15 height 15
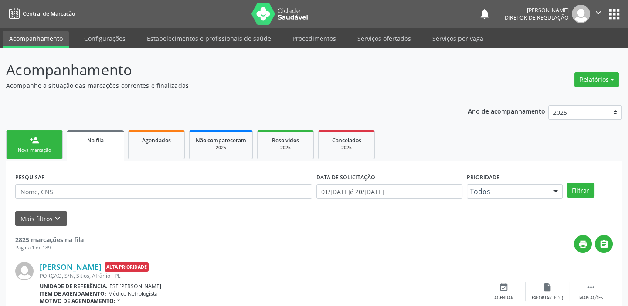
click at [57, 141] on link "person_add Nova marcação" at bounding box center [34, 144] width 57 height 29
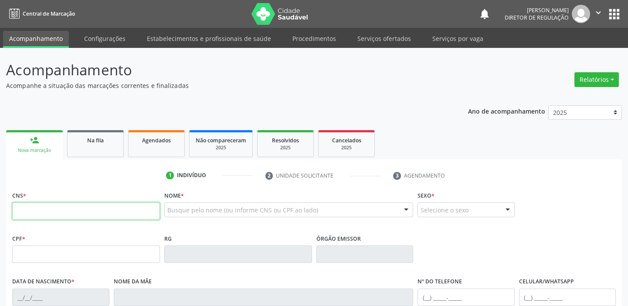
click at [55, 208] on input "text" at bounding box center [86, 210] width 148 height 17
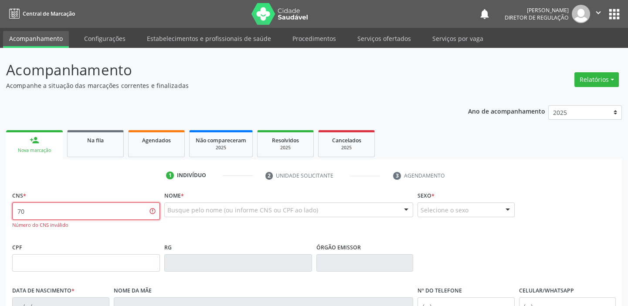
type input "7"
type input "703 0088 4612 6377"
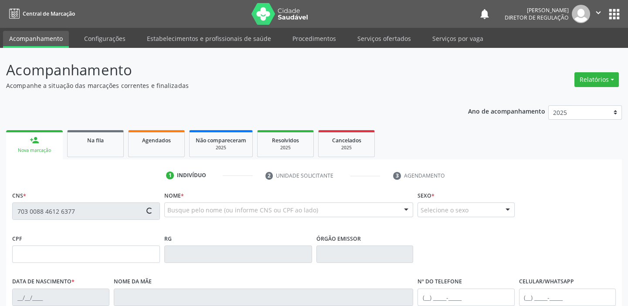
type input "12/08/1969"
type input "Anízio Se Sousa Nunes"
type input "(87) 98806-0869"
type input "774.750.114-53"
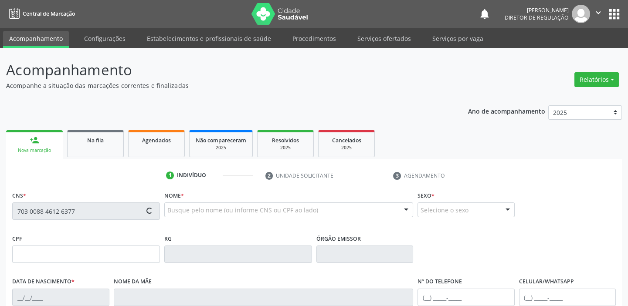
type input "40"
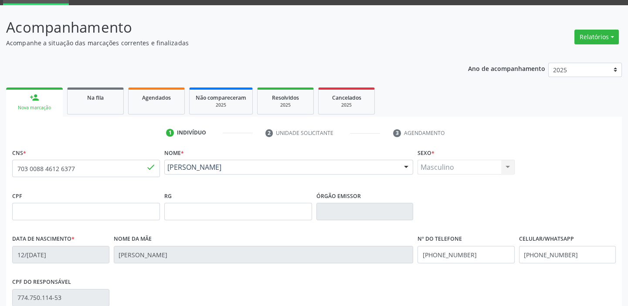
scroll to position [165, 0]
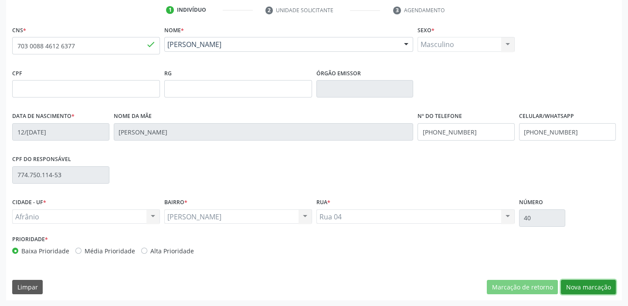
click at [573, 283] on button "Nova marcação" at bounding box center [587, 287] width 55 height 15
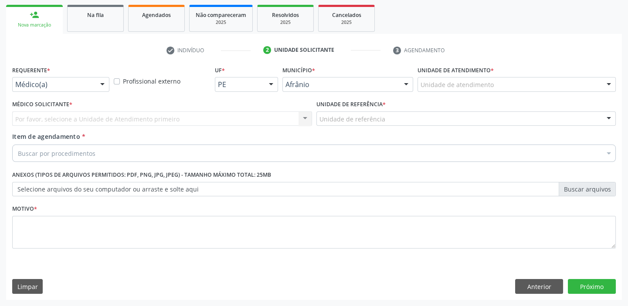
scroll to position [125, 0]
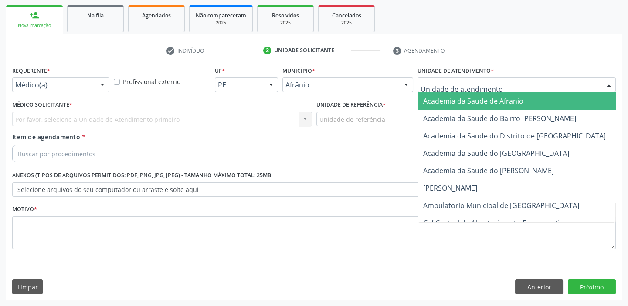
drag, startPoint x: 438, startPoint y: 85, endPoint x: 462, endPoint y: 149, distance: 68.5
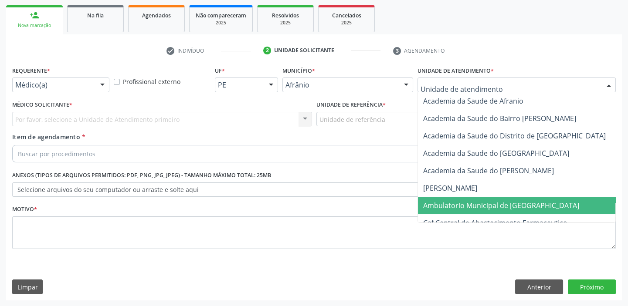
click at [472, 202] on span "Ambulatorio Municipal de [GEOGRAPHIC_DATA]" at bounding box center [501, 206] width 156 height 10
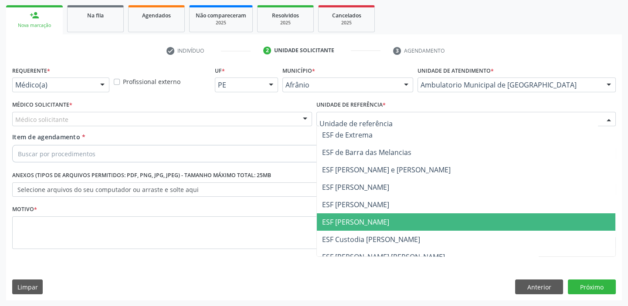
click at [364, 215] on span "ESF [PERSON_NAME]" at bounding box center [466, 221] width 299 height 17
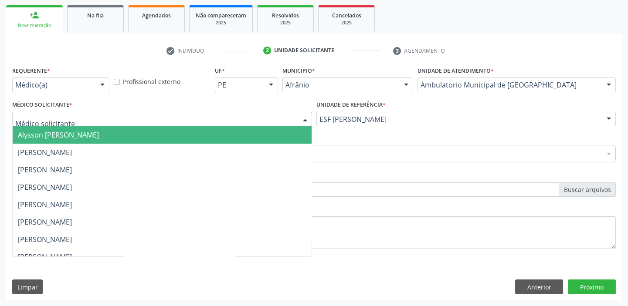
drag, startPoint x: 59, startPoint y: 120, endPoint x: 70, endPoint y: 140, distance: 22.4
click at [70, 140] on span "Alysson [PERSON_NAME]" at bounding box center [162, 134] width 299 height 17
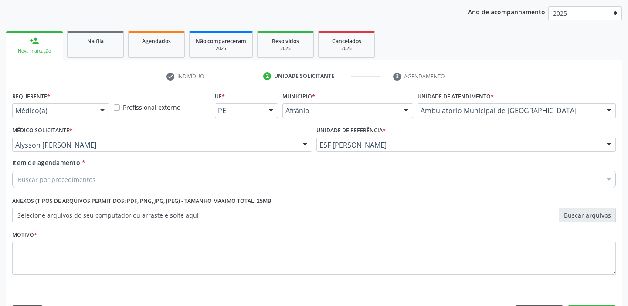
scroll to position [85, 0]
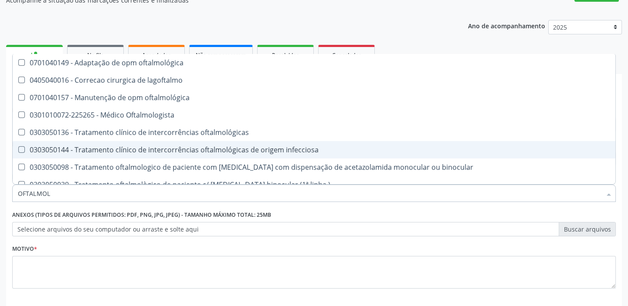
type input "OFTALMOLO"
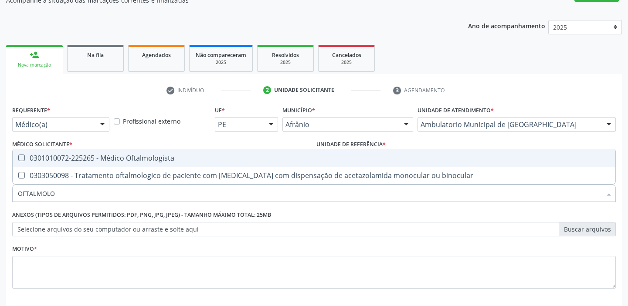
click at [64, 152] on span "0301010072-225265 - Médico Oftalmologista" at bounding box center [314, 157] width 602 height 17
checkbox Oftalmologista "true"
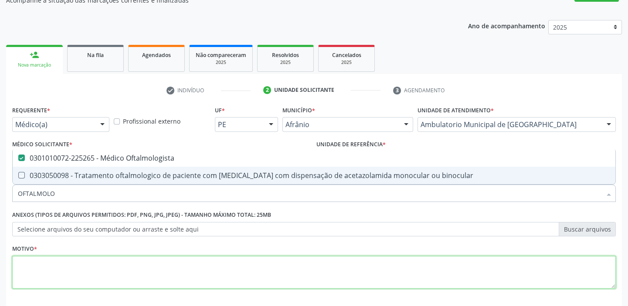
click at [38, 269] on textarea at bounding box center [313, 272] width 603 height 33
checkbox binocular "true"
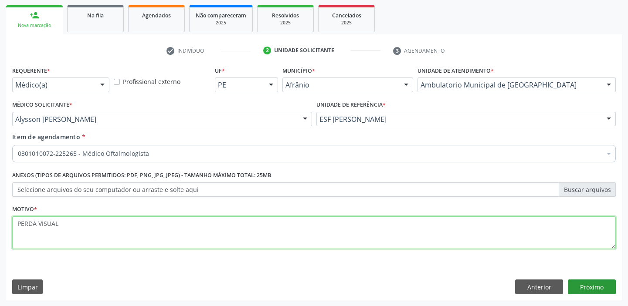
type textarea "PERDA VISUAL"
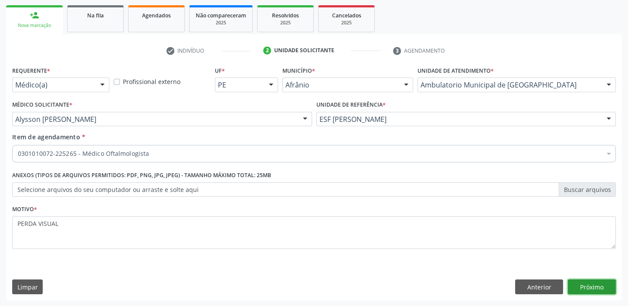
click at [599, 287] on button "Próximo" at bounding box center [591, 287] width 48 height 15
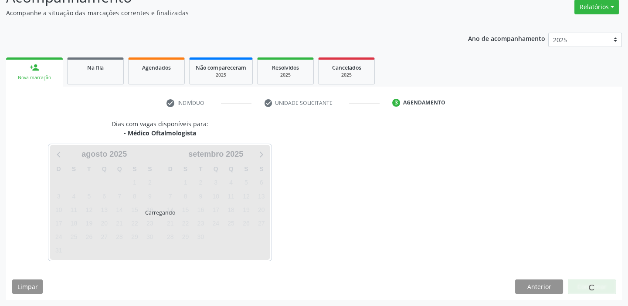
scroll to position [72, 0]
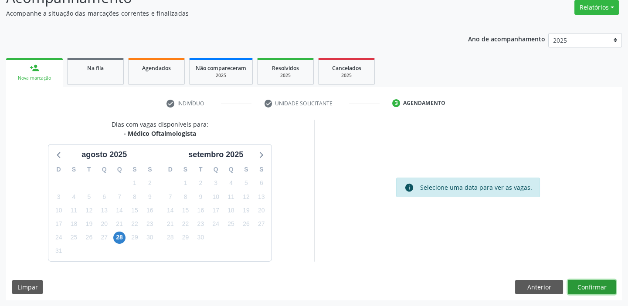
click at [595, 282] on button "Confirmar" at bounding box center [591, 287] width 48 height 15
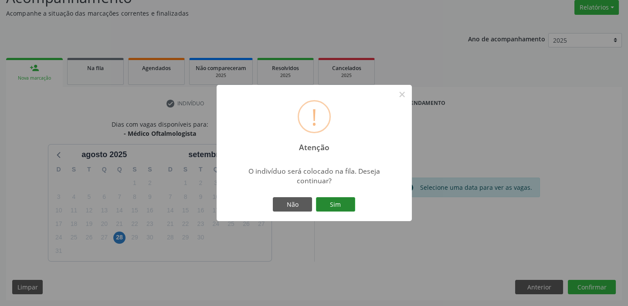
click at [334, 204] on button "Sim" at bounding box center [335, 204] width 39 height 15
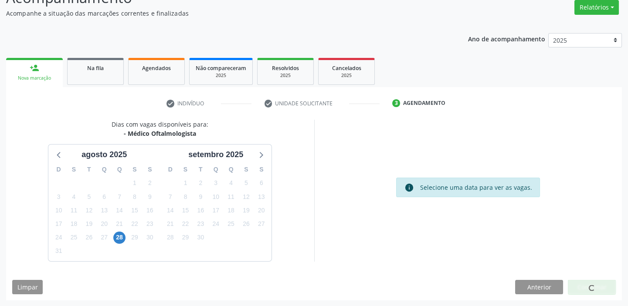
scroll to position [0, 0]
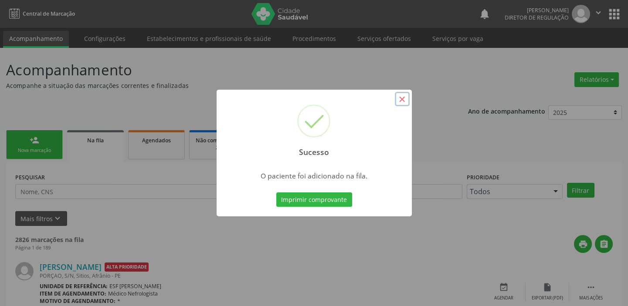
click at [404, 100] on button "×" at bounding box center [402, 99] width 15 height 15
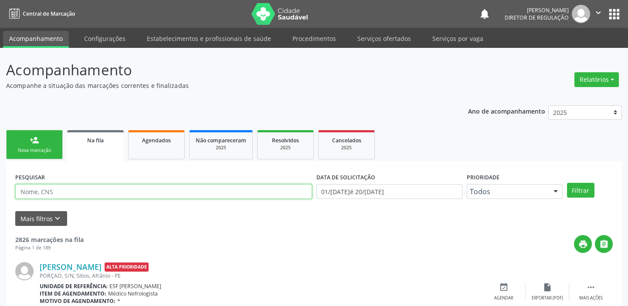
drag, startPoint x: 49, startPoint y: 193, endPoint x: 47, endPoint y: 189, distance: 4.5
click at [49, 193] on input "text" at bounding box center [163, 191] width 297 height 15
type input "JOSE CAMILO VIEIRA"
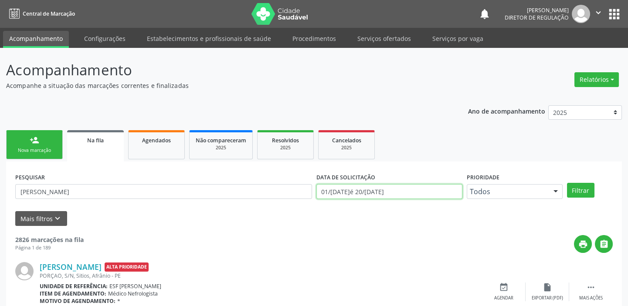
click at [409, 194] on input "[DATE] até [DATE]" at bounding box center [389, 191] width 146 height 15
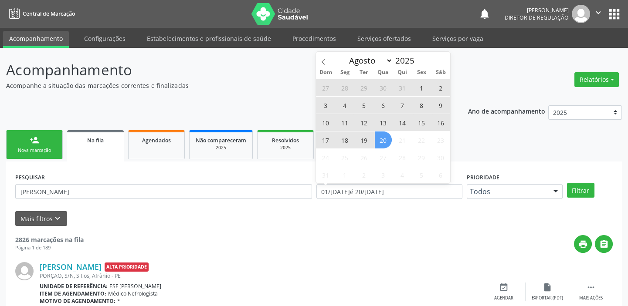
click at [28, 147] on div "Nova marcação" at bounding box center [35, 150] width 44 height 7
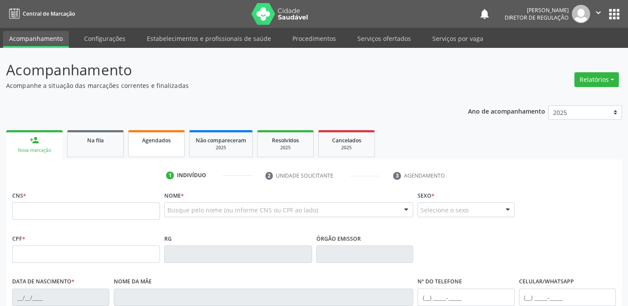
click at [157, 145] on link "Agendados" at bounding box center [156, 143] width 57 height 27
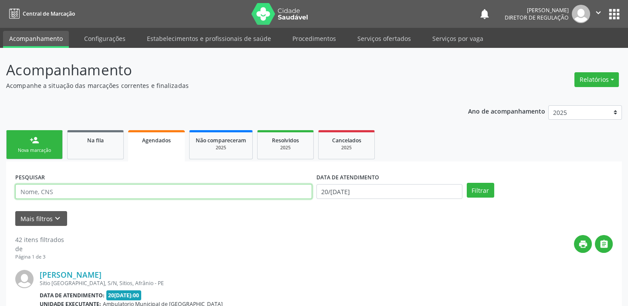
click at [51, 191] on input "text" at bounding box center [163, 191] width 297 height 15
type input "JOSE CAMILO"
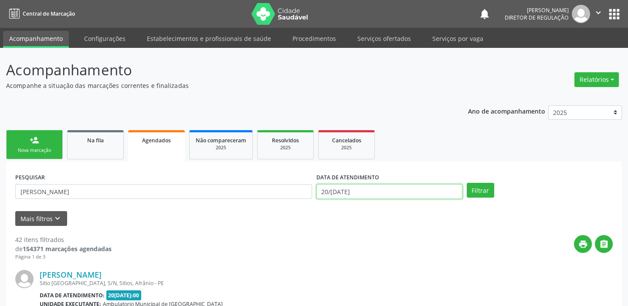
drag, startPoint x: 330, startPoint y: 192, endPoint x: 320, endPoint y: 191, distance: 10.1
click at [329, 192] on input "[DATE]" at bounding box center [389, 191] width 146 height 15
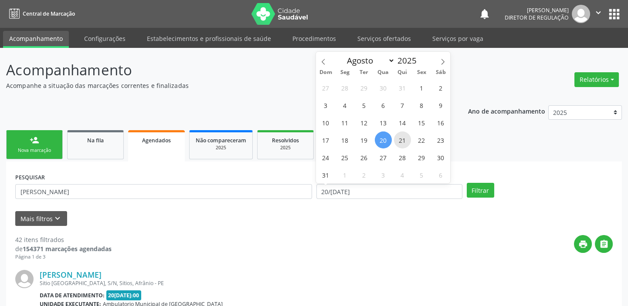
click at [404, 139] on span "21" at bounding box center [402, 140] width 17 height 17
type input "21/08/2025"
click at [404, 139] on span "21" at bounding box center [402, 140] width 17 height 17
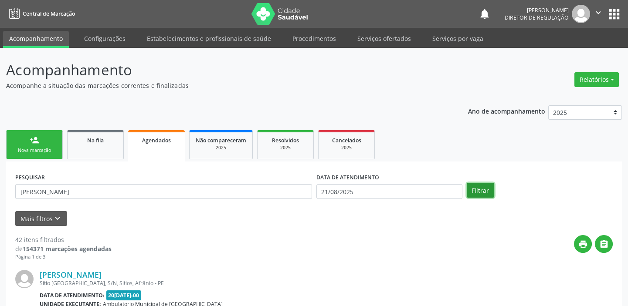
click at [479, 191] on button "Filtrar" at bounding box center [479, 190] width 27 height 15
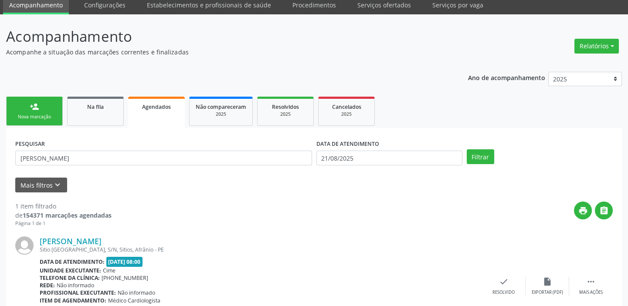
scroll to position [87, 0]
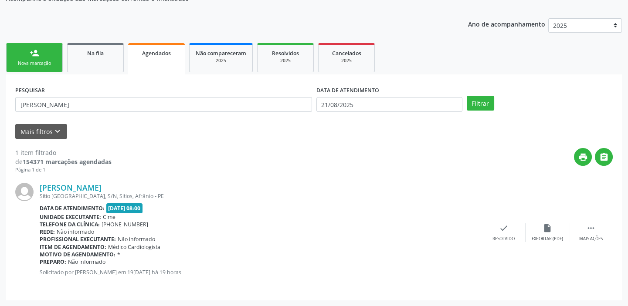
click at [35, 63] on div "Nova marcação" at bounding box center [35, 63] width 44 height 7
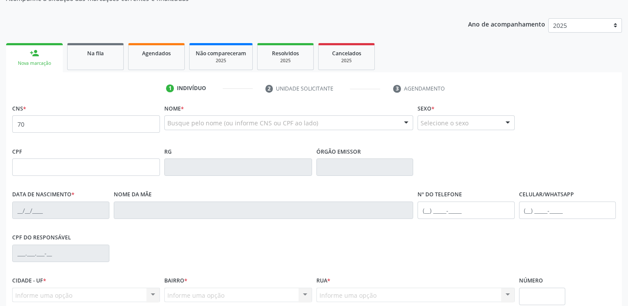
scroll to position [87, 0]
type input "706 5053 3836 8594"
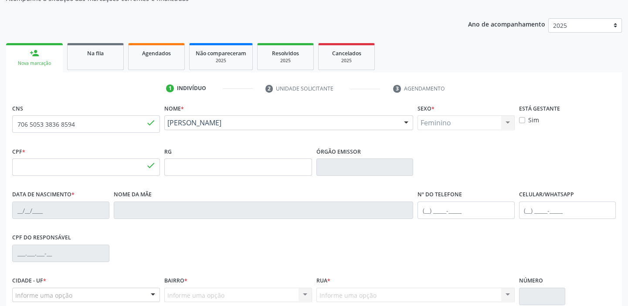
type input "040.579.974-82"
type input "0[DATE]"
type input "[PERSON_NAME]"
type input "[PHONE_NUMBER]"
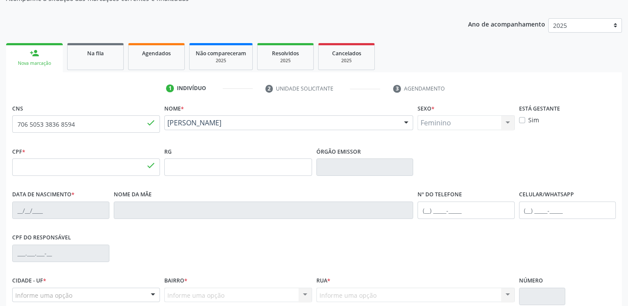
type input "484.335.784-72"
type input "85"
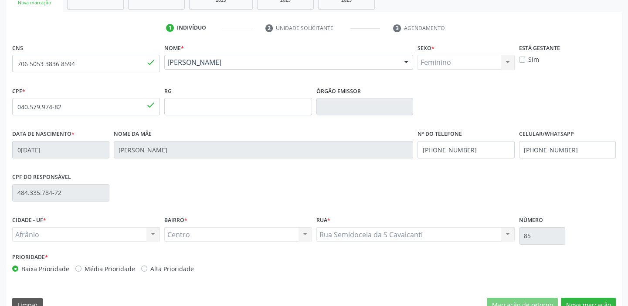
scroll to position [165, 0]
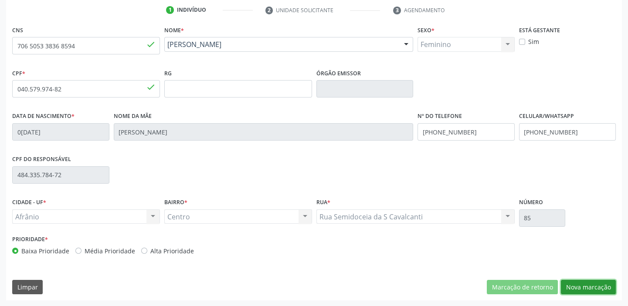
click at [573, 286] on button "Nova marcação" at bounding box center [587, 287] width 55 height 15
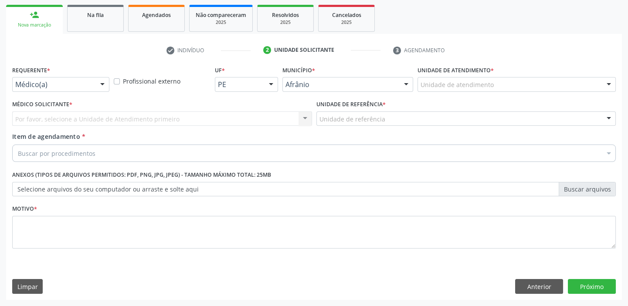
scroll to position [125, 0]
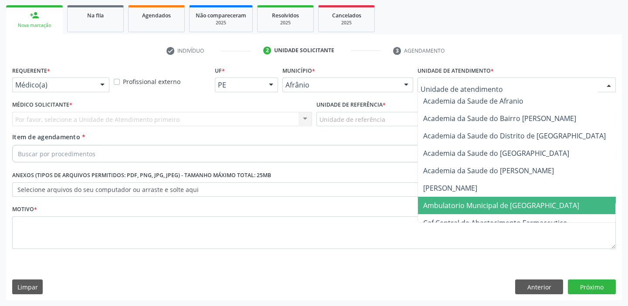
drag, startPoint x: 444, startPoint y: 208, endPoint x: 356, endPoint y: 125, distance: 120.7
click at [444, 206] on span "Ambulatorio Municipal de [GEOGRAPHIC_DATA]" at bounding box center [501, 206] width 156 height 10
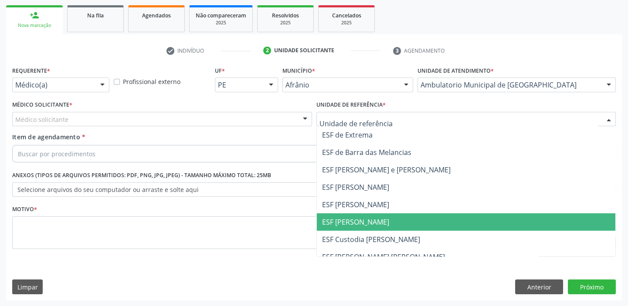
click at [342, 221] on span "ESF [PERSON_NAME]" at bounding box center [355, 222] width 67 height 10
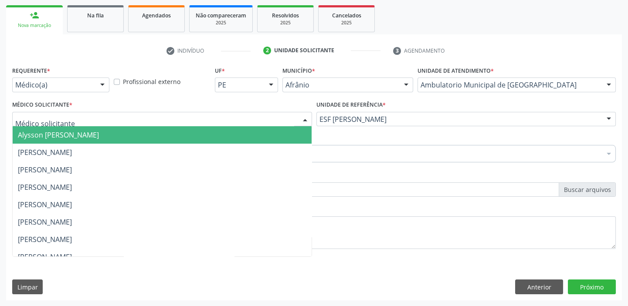
click at [26, 137] on span "Alysson [PERSON_NAME]" at bounding box center [58, 135] width 81 height 10
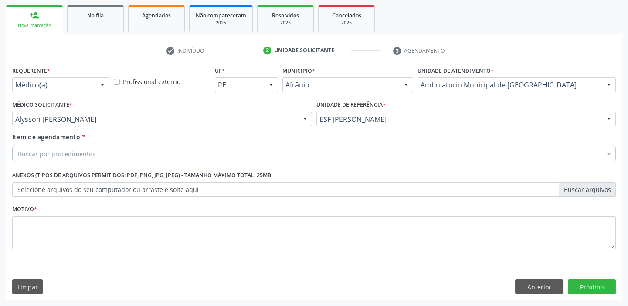
click at [32, 159] on div "Buscar por procedimentos" at bounding box center [313, 153] width 603 height 17
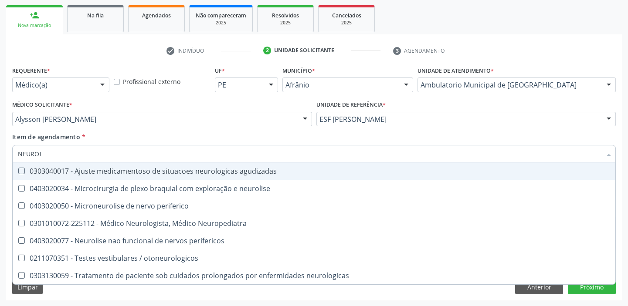
type input "NEUROLO"
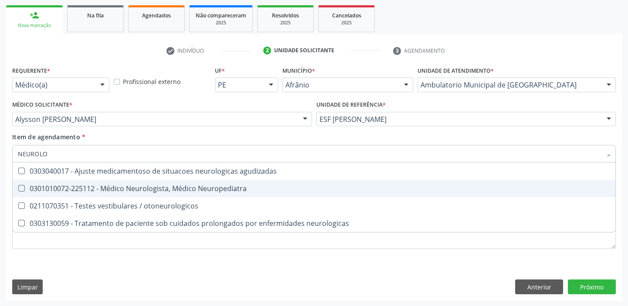
click at [47, 192] on span "0301010072-225112 - Médico Neurologista, Médico Neuropediatra" at bounding box center [314, 188] width 602 height 17
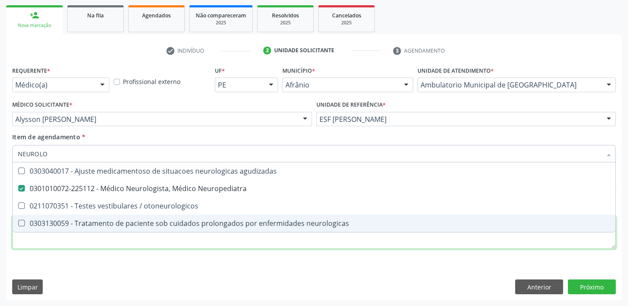
click at [37, 245] on div "Requerente * Médico(a) Médico(a) Enfermeiro(a) Paciente Nenhum resultado encont…" at bounding box center [313, 162] width 603 height 197
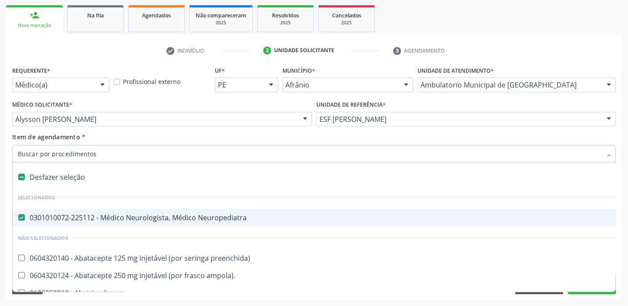
click at [40, 215] on div "0301010072-225112 - Médico Neurologista, Médico Neuropediatra" at bounding box center [353, 217] width 670 height 7
checkbox Neuropediatra "false"
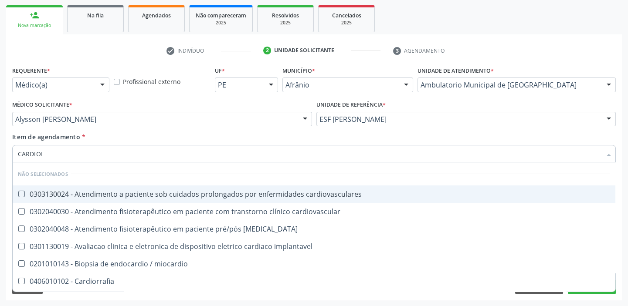
type input "CARDIOLO"
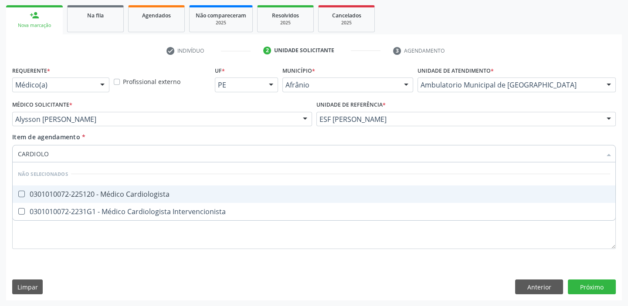
click at [60, 196] on div "0301010072-225120 - Médico Cardiologista" at bounding box center [314, 194] width 592 height 7
checkbox Cardiologista "true"
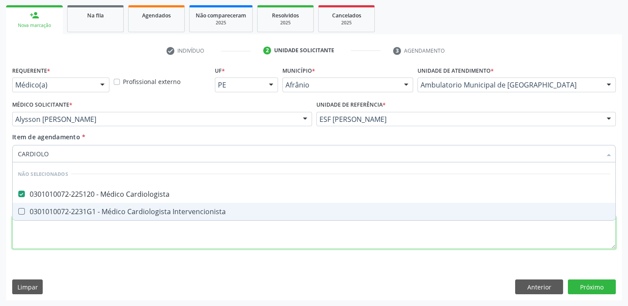
click at [52, 240] on div "Requerente * Médico(a) Médico(a) Enfermeiro(a) Paciente Nenhum resultado encont…" at bounding box center [313, 162] width 603 height 197
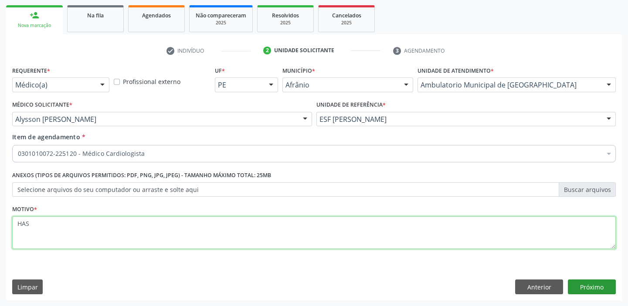
type textarea "HAS"
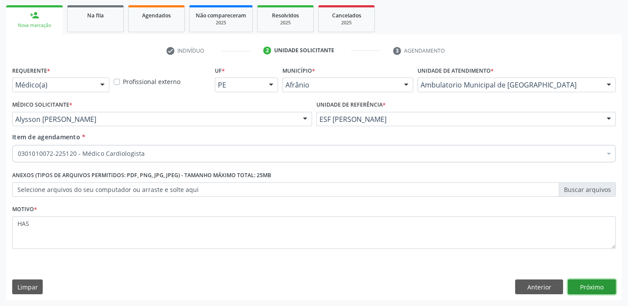
click at [592, 285] on button "Próximo" at bounding box center [591, 287] width 48 height 15
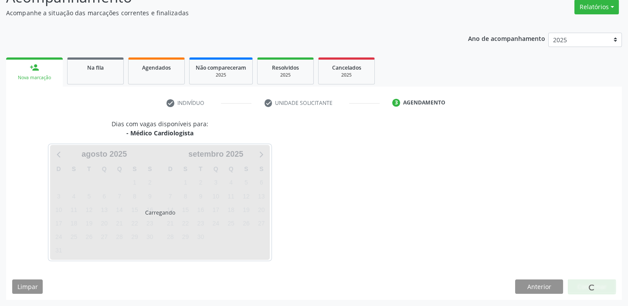
scroll to position [72, 0]
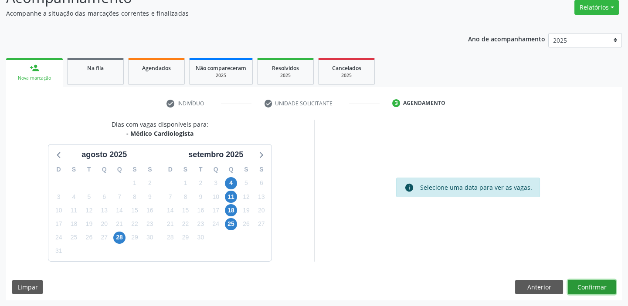
click at [591, 284] on button "Confirmar" at bounding box center [591, 287] width 48 height 15
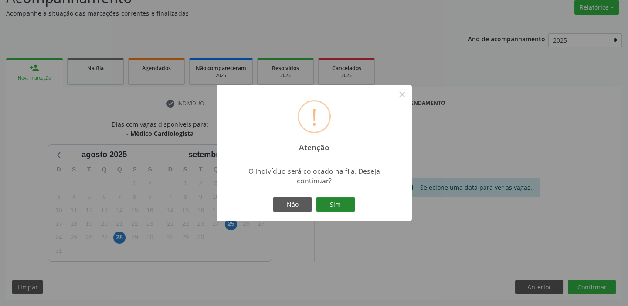
click at [343, 200] on button "Sim" at bounding box center [335, 204] width 39 height 15
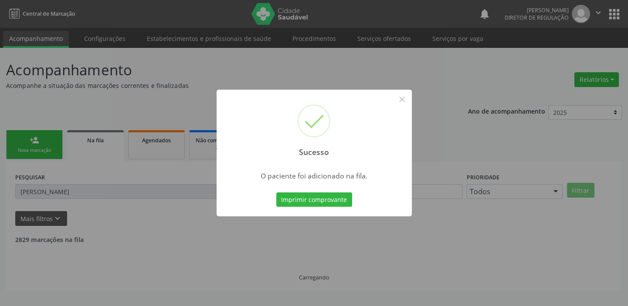
scroll to position [0, 0]
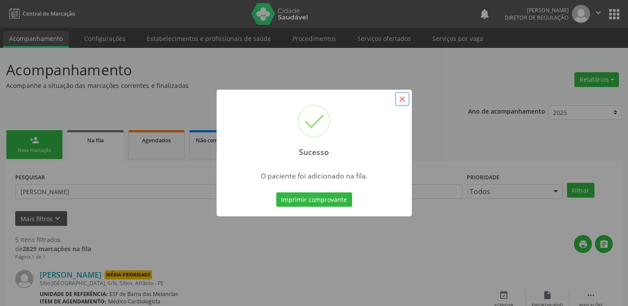
click at [406, 98] on button "×" at bounding box center [402, 99] width 15 height 15
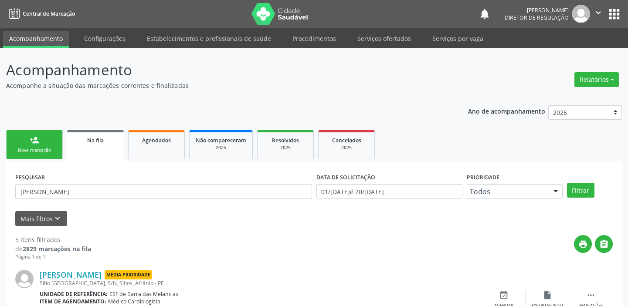
click at [44, 143] on link "person_add Nova marcação" at bounding box center [34, 144] width 57 height 29
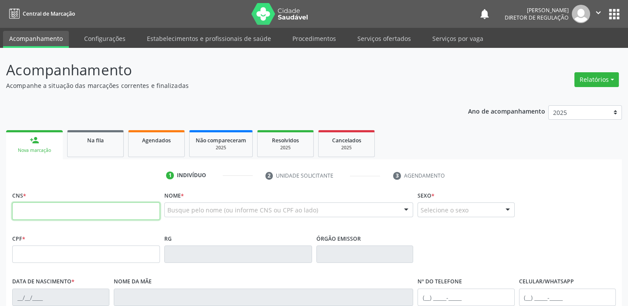
click at [44, 207] on input "text" at bounding box center [86, 210] width 148 height 17
type input "707 8046 5349 5712"
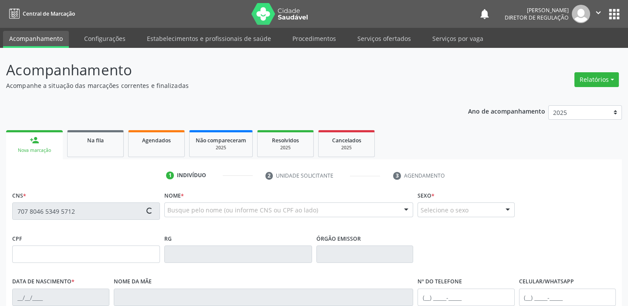
type input "080.380.874-70"
type input "3[DATE]"
type input "[PERSON_NAME]"
type input "[PHONE_NUMBER]"
type input "100.640.174-19"
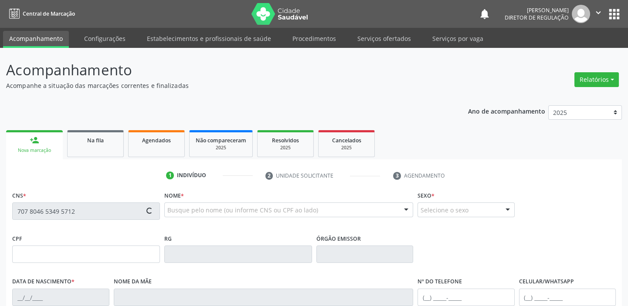
type input "24"
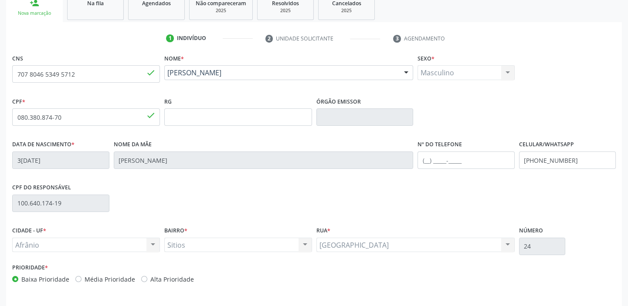
scroll to position [158, 0]
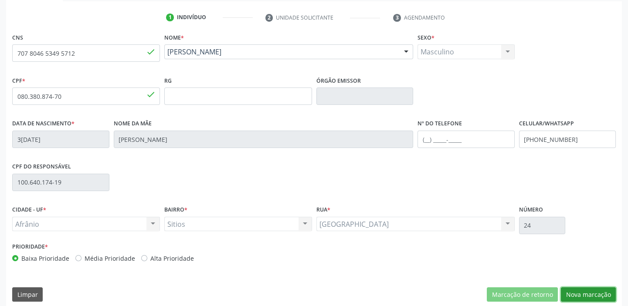
drag, startPoint x: 581, startPoint y: 292, endPoint x: 531, endPoint y: 241, distance: 71.4
click at [581, 292] on button "Nova marcação" at bounding box center [587, 294] width 55 height 15
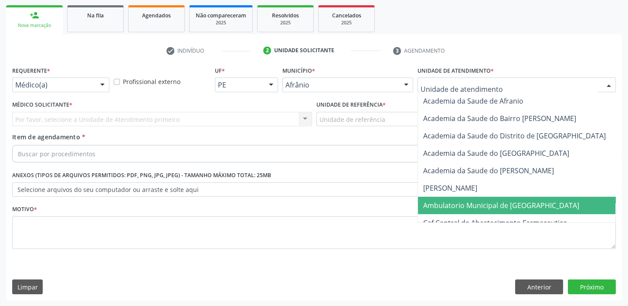
click at [441, 206] on span "Ambulatorio Municipal de [GEOGRAPHIC_DATA]" at bounding box center [501, 206] width 156 height 10
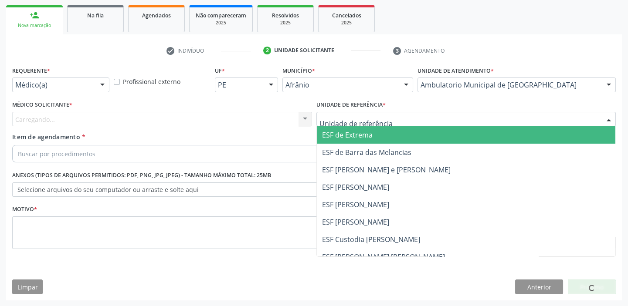
drag, startPoint x: 346, startPoint y: 118, endPoint x: 354, endPoint y: 183, distance: 65.5
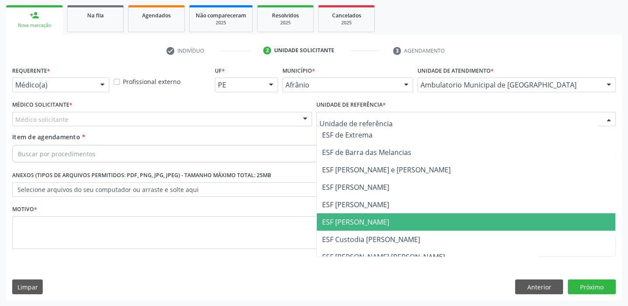
click at [359, 220] on span "ESF [PERSON_NAME]" at bounding box center [355, 222] width 67 height 10
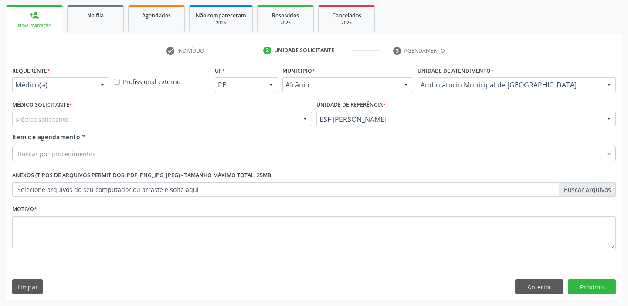
drag, startPoint x: 73, startPoint y: 117, endPoint x: 71, endPoint y: 131, distance: 14.1
click at [73, 118] on div "Médico solicitante" at bounding box center [162, 119] width 300 height 15
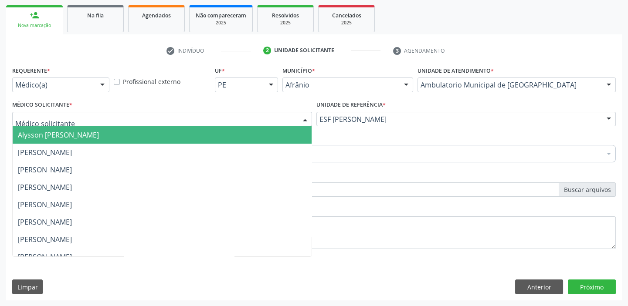
click at [71, 134] on span "Alysson [PERSON_NAME]" at bounding box center [58, 135] width 81 height 10
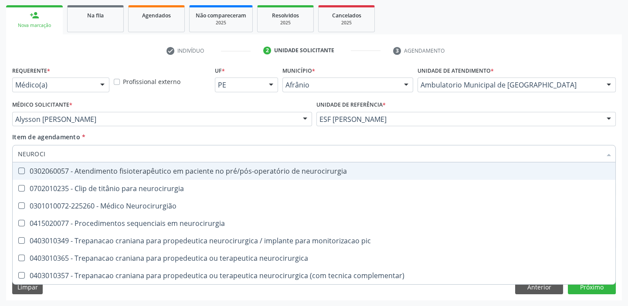
type input "NEUROCIR"
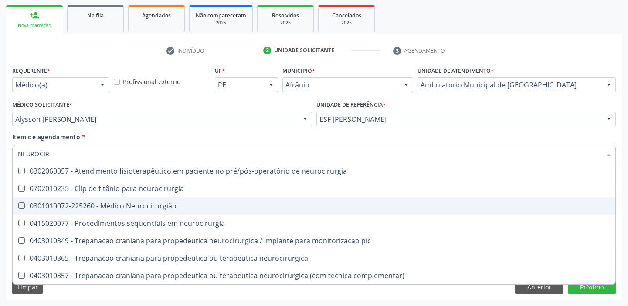
click at [88, 202] on div "0301010072-225260 - Médico Neurocirurgião" at bounding box center [314, 205] width 592 height 7
checkbox Neurocirurgião "true"
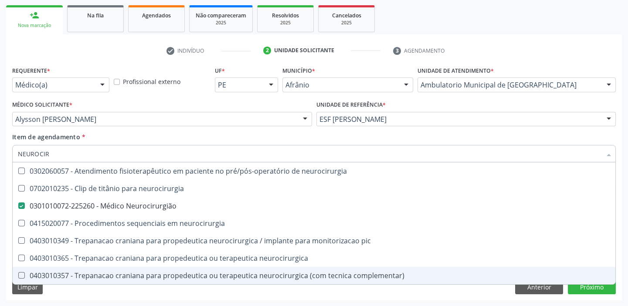
click at [81, 290] on div "Requerente * Médico(a) Médico(a) Enfermeiro(a) Paciente Nenhum resultado encont…" at bounding box center [313, 182] width 615 height 236
checkbox neurocirurgia "true"
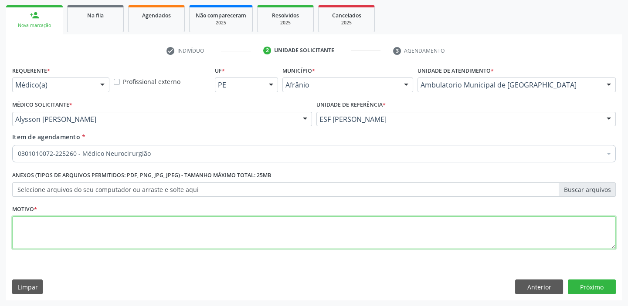
click at [47, 230] on textarea at bounding box center [313, 232] width 603 height 33
type textarea "EPLEPSIA"
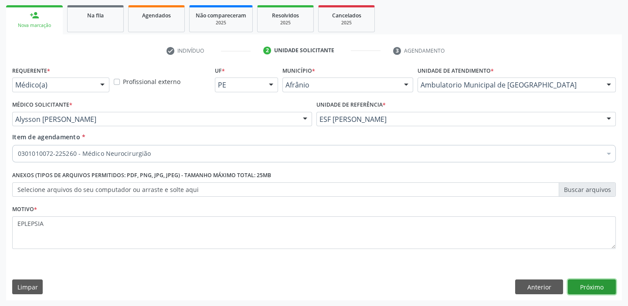
click at [580, 289] on button "Próximo" at bounding box center [591, 287] width 48 height 15
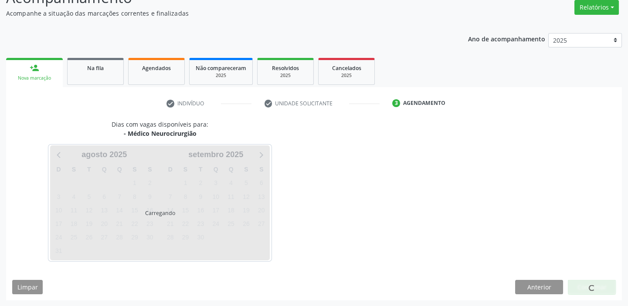
scroll to position [98, 0]
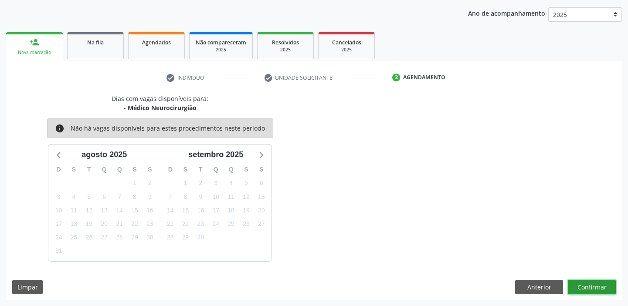
click at [580, 285] on button "Confirmar" at bounding box center [591, 287] width 48 height 15
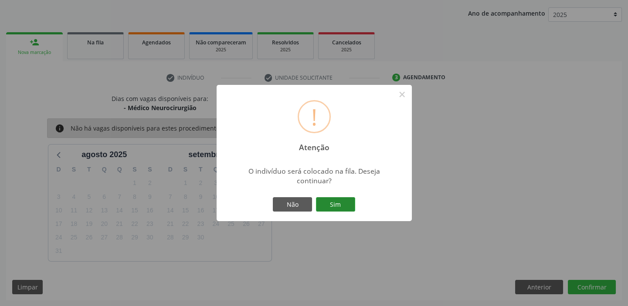
click at [339, 204] on button "Sim" at bounding box center [335, 204] width 39 height 15
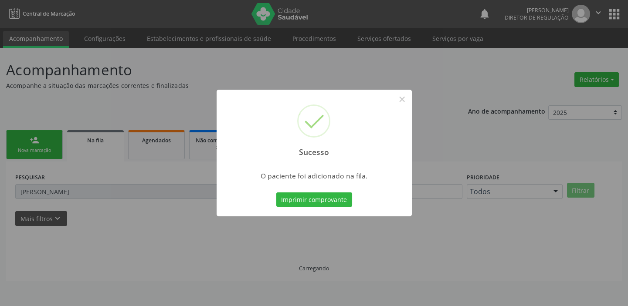
scroll to position [0, 0]
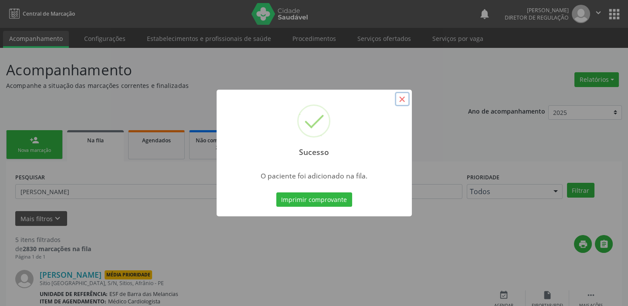
click at [400, 98] on button "×" at bounding box center [402, 99] width 15 height 15
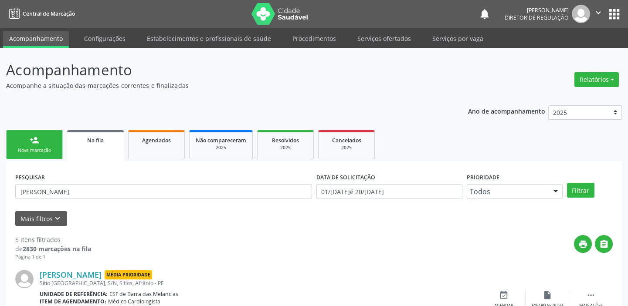
click at [37, 149] on div "Nova marcação" at bounding box center [35, 150] width 44 height 7
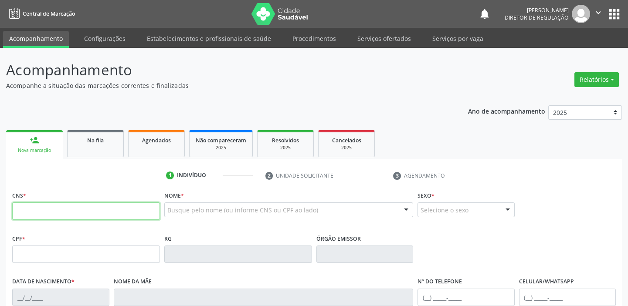
click at [59, 204] on input "text" at bounding box center [86, 210] width 148 height 17
type input "707 8046 5349 5712"
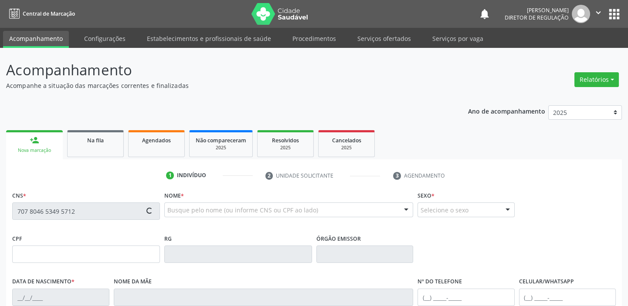
type input "080.380.874-70"
type input "3[DATE]"
type input "[PERSON_NAME]"
type input "[PHONE_NUMBER]"
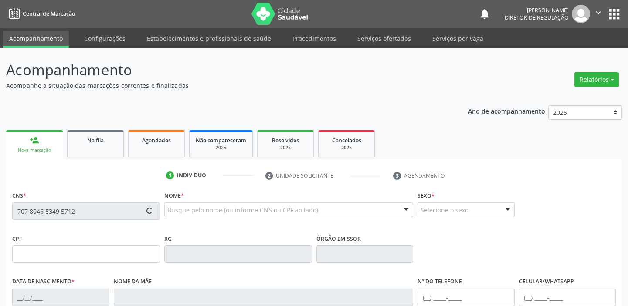
type input "100.640.174-19"
type input "24"
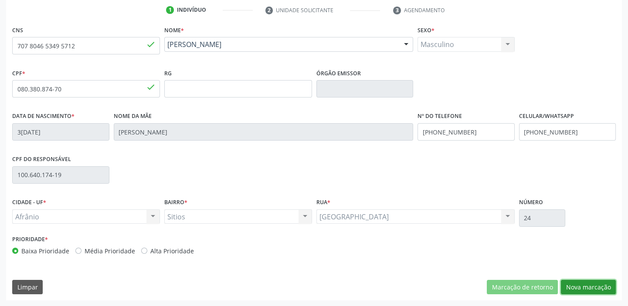
click at [592, 284] on button "Nova marcação" at bounding box center [587, 287] width 55 height 15
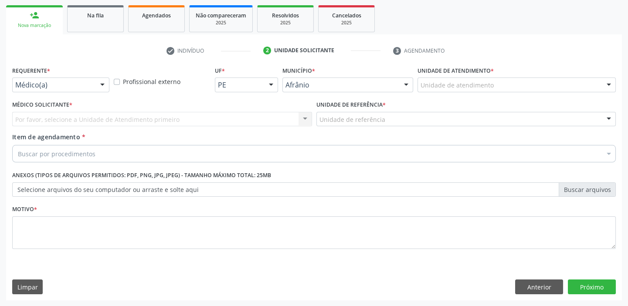
click at [439, 94] on div "Unidade de atendimento * Unidade de atendimento Academia da Saude de Afranio Ac…" at bounding box center [516, 81] width 202 height 34
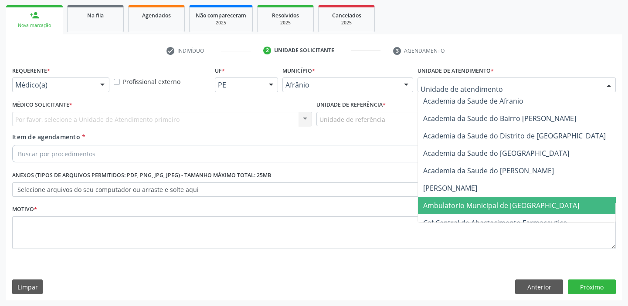
click at [446, 202] on span "Ambulatorio Municipal de [GEOGRAPHIC_DATA]" at bounding box center [501, 206] width 156 height 10
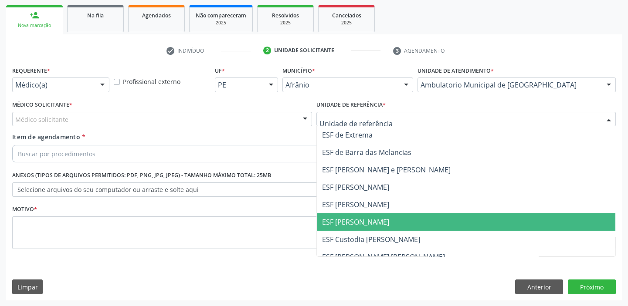
click at [350, 222] on span "ESF [PERSON_NAME]" at bounding box center [355, 222] width 67 height 10
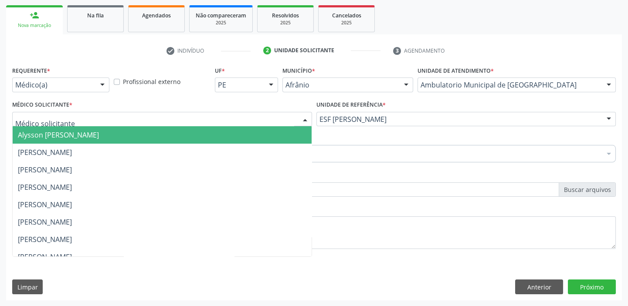
click at [22, 132] on span "Alysson [PERSON_NAME]" at bounding box center [58, 135] width 81 height 10
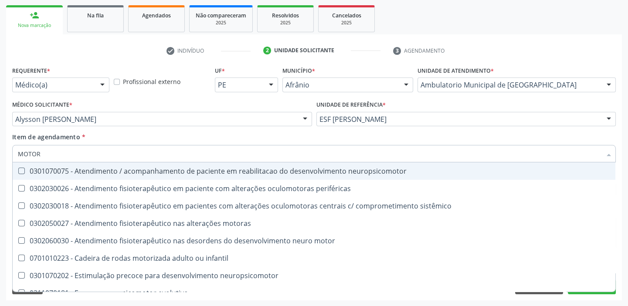
type input "MOTORA"
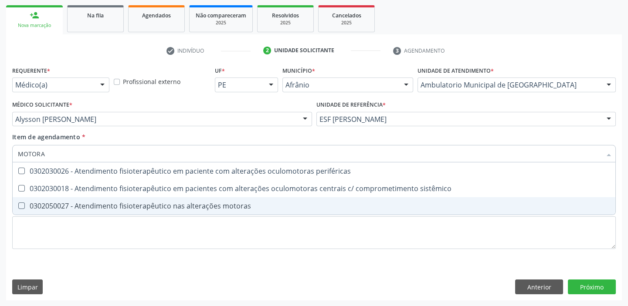
click at [59, 200] on span "0302050027 - Atendimento fisioterapêutico nas alterações motoras" at bounding box center [314, 205] width 602 height 17
checkbox motoras "true"
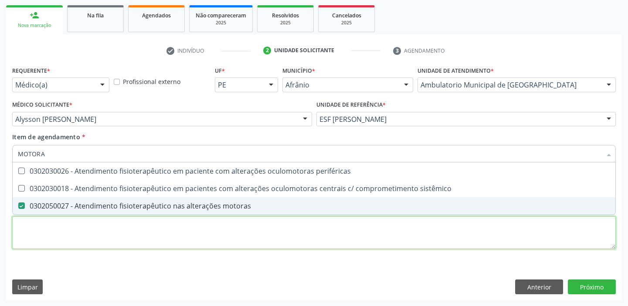
click at [49, 243] on div "Requerente * Médico(a) Médico(a) Enfermeiro(a) Paciente Nenhum resultado encont…" at bounding box center [313, 162] width 603 height 197
checkbox sistêmico "true"
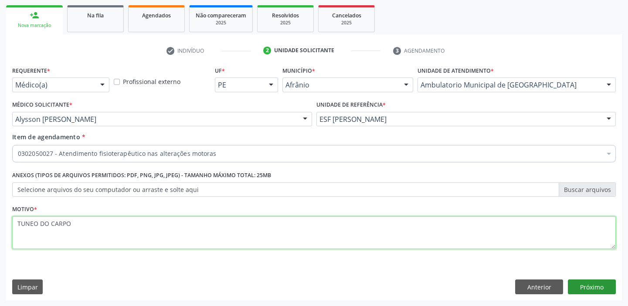
type textarea "TUNEO DO CARPO"
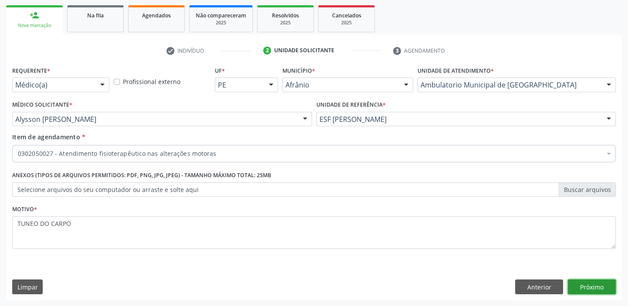
click at [595, 285] on button "Próximo" at bounding box center [591, 287] width 48 height 15
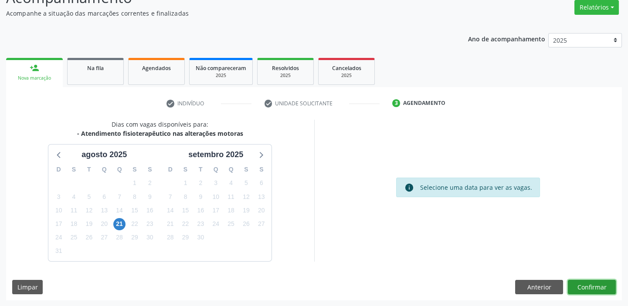
click at [588, 287] on button "Confirmar" at bounding box center [591, 287] width 48 height 15
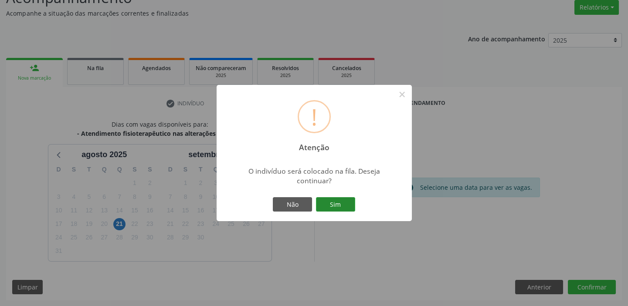
click at [343, 207] on button "Sim" at bounding box center [335, 204] width 39 height 15
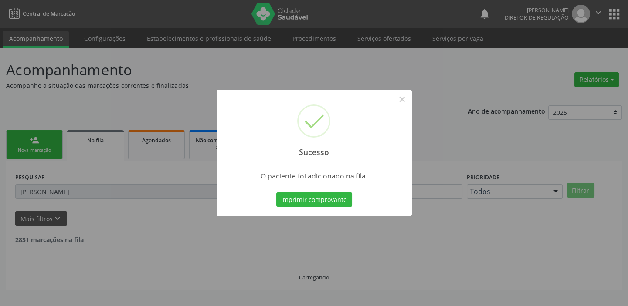
scroll to position [0, 0]
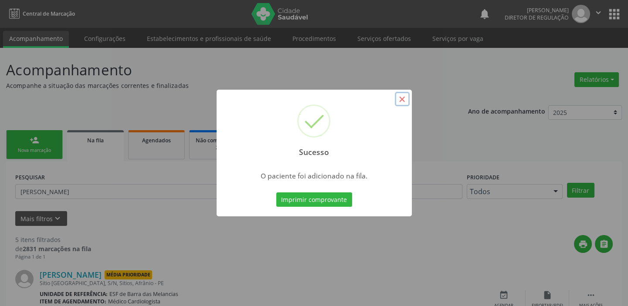
click at [400, 95] on button "×" at bounding box center [402, 99] width 15 height 15
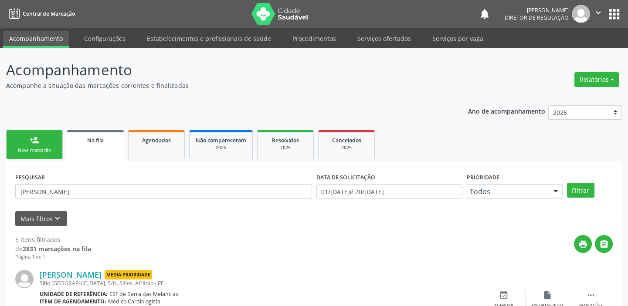
click at [39, 147] on div "Nova marcação" at bounding box center [35, 150] width 44 height 7
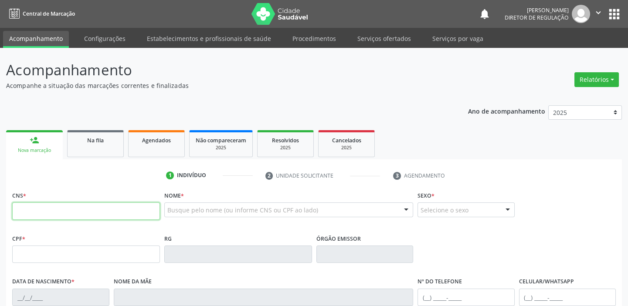
click at [32, 210] on input "text" at bounding box center [86, 210] width 148 height 17
type input "707 8046 5349 5712"
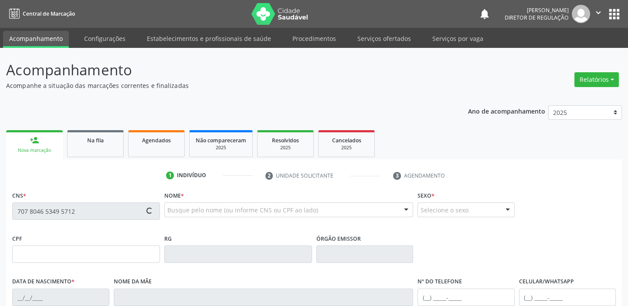
type input "080.380.874-70"
type input "3[DATE]"
type input "[PERSON_NAME]"
type input "[PHONE_NUMBER]"
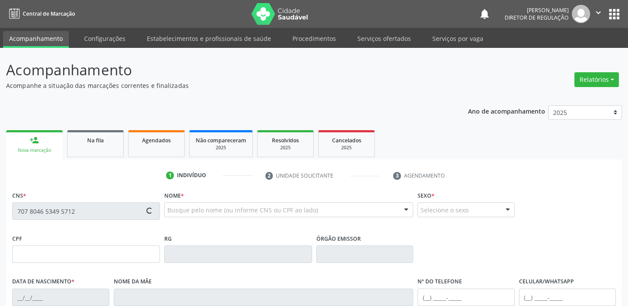
type input "100.640.174-19"
type input "24"
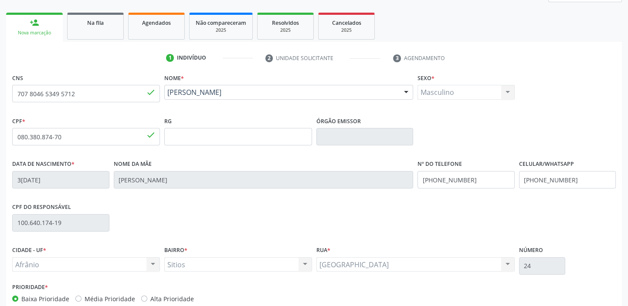
scroll to position [165, 0]
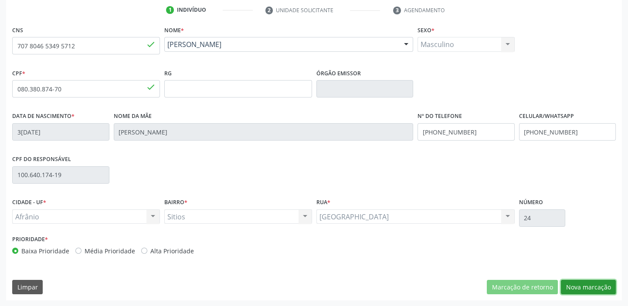
drag, startPoint x: 577, startPoint y: 281, endPoint x: 547, endPoint y: 252, distance: 42.2
click at [576, 280] on button "Nova marcação" at bounding box center [587, 287] width 55 height 15
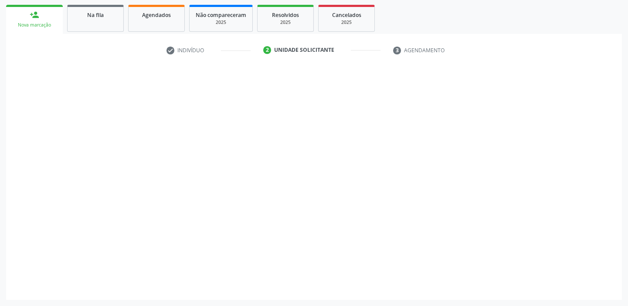
scroll to position [125, 0]
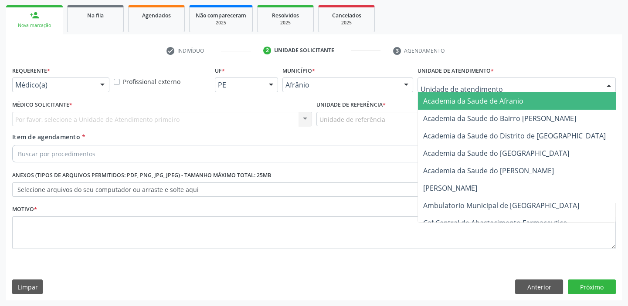
drag, startPoint x: 430, startPoint y: 84, endPoint x: 447, endPoint y: 175, distance: 91.7
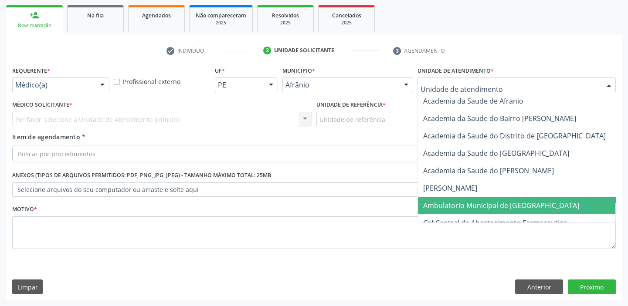
click at [451, 206] on span "Ambulatorio Municipal de [GEOGRAPHIC_DATA]" at bounding box center [501, 206] width 156 height 10
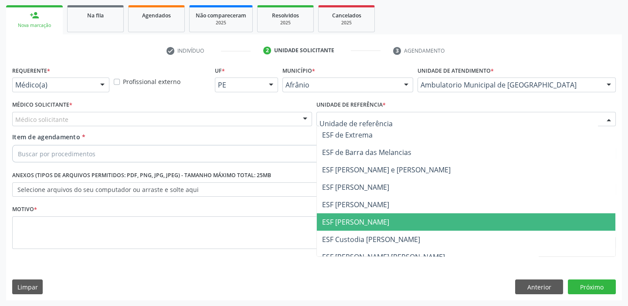
click at [347, 226] on span "ESF [PERSON_NAME]" at bounding box center [355, 222] width 67 height 10
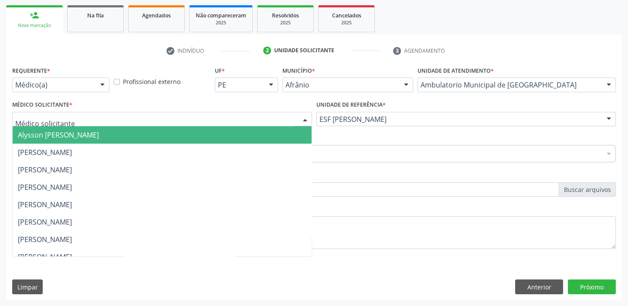
click at [28, 133] on span "Alysson [PERSON_NAME]" at bounding box center [58, 135] width 81 height 10
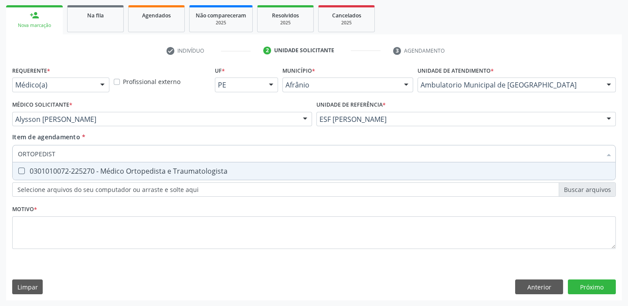
type input "ORTOPEDISTA"
click at [30, 169] on div "0301010072-225270 - Médico Ortopedista e Traumatologista" at bounding box center [314, 171] width 592 height 7
checkbox Traumatologista "true"
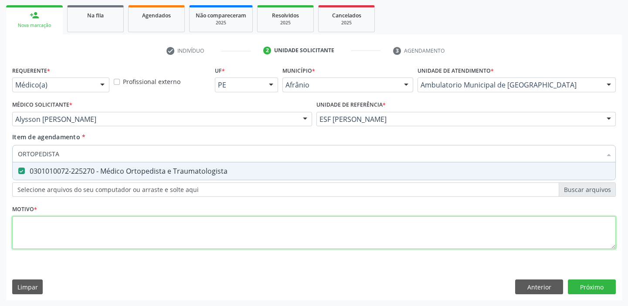
click at [37, 227] on div "Requerente * Médico(a) Médico(a) Enfermeiro(a) Paciente Nenhum resultado encont…" at bounding box center [313, 162] width 603 height 197
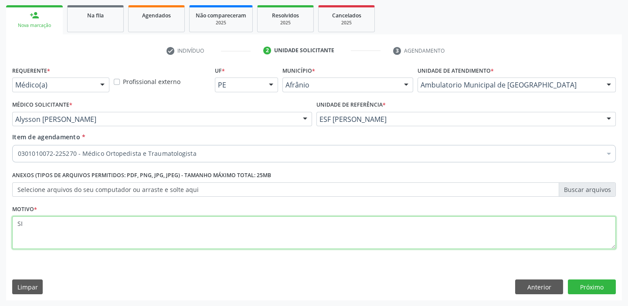
type textarea "S"
type textarea "TUNEO DO CARPO"
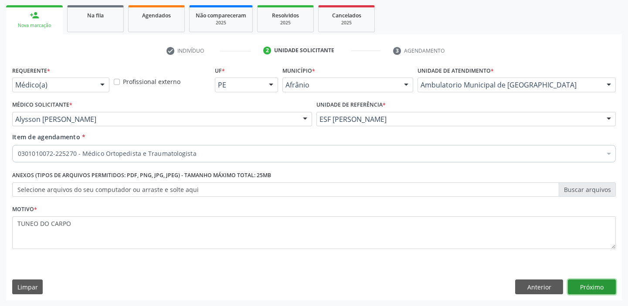
click at [587, 290] on button "Próximo" at bounding box center [591, 287] width 48 height 15
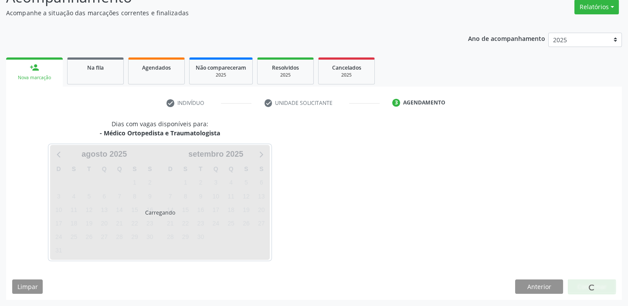
scroll to position [72, 0]
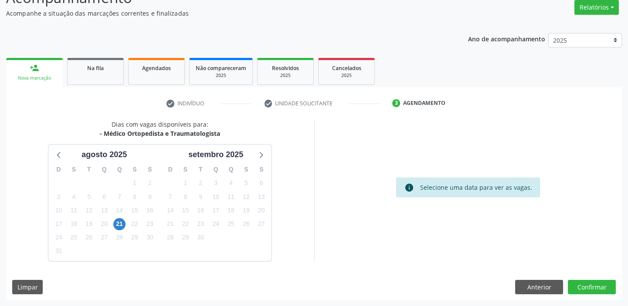
click at [593, 279] on div "Dias com vagas disponíveis para: - Médico Ortopedista e Traumatologista [DATE] …" at bounding box center [313, 210] width 615 height 181
click at [575, 285] on button "Confirmar" at bounding box center [591, 287] width 48 height 15
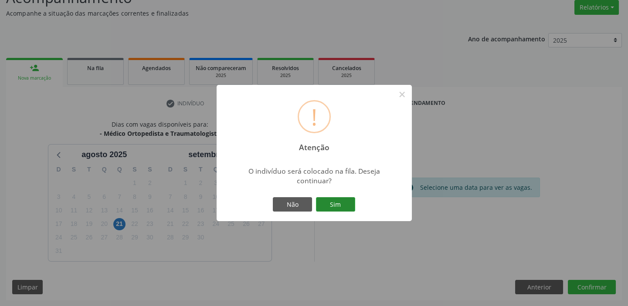
click at [345, 207] on button "Sim" at bounding box center [335, 204] width 39 height 15
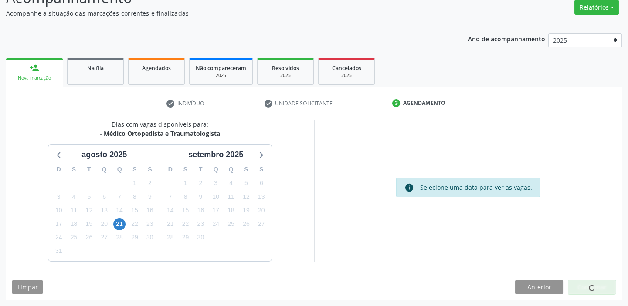
scroll to position [0, 0]
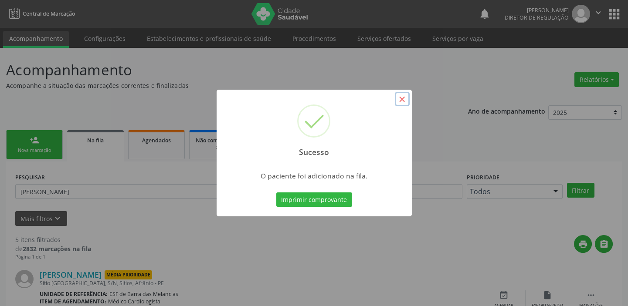
click at [401, 98] on button "×" at bounding box center [402, 99] width 15 height 15
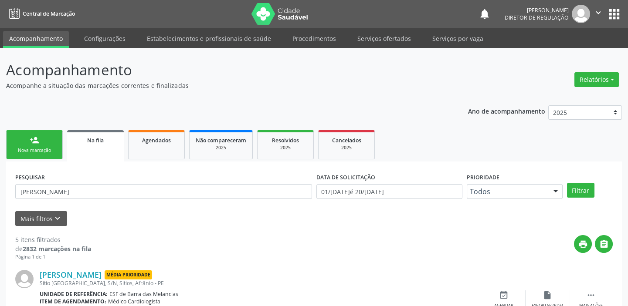
click at [41, 148] on div "Nova marcação" at bounding box center [35, 150] width 44 height 7
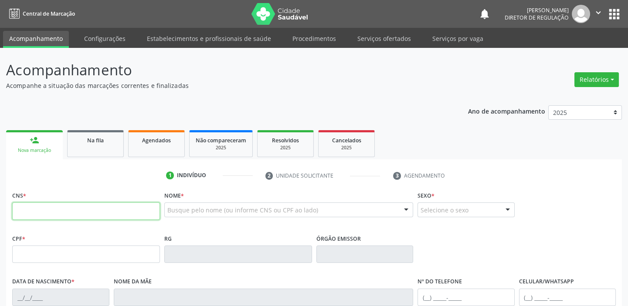
click at [47, 217] on input "text" at bounding box center [86, 210] width 148 height 17
type input "898 0023 7174 8589"
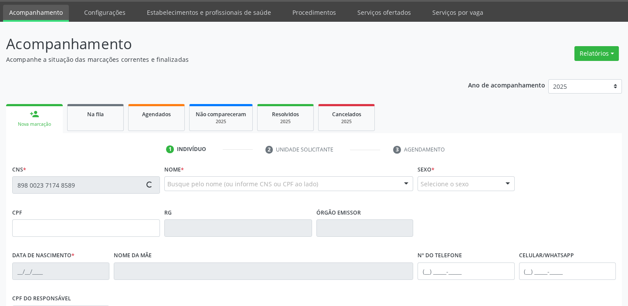
scroll to position [39, 0]
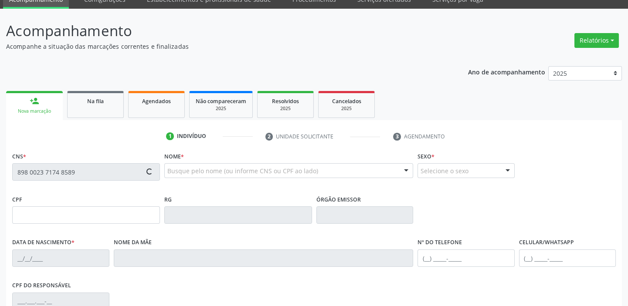
type input "118.936.524-32"
type input "2[DATE]"
type input "[PERSON_NAME]"
type input "[PHONE_NUMBER]"
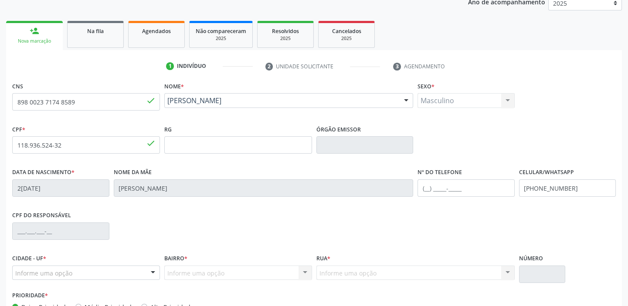
scroll to position [165, 0]
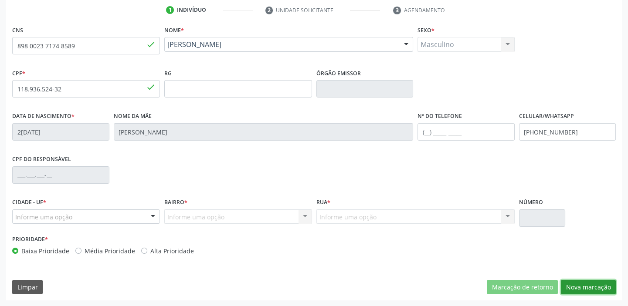
drag, startPoint x: 576, startPoint y: 286, endPoint x: 565, endPoint y: 251, distance: 36.4
click at [576, 285] on button "Nova marcação" at bounding box center [587, 287] width 55 height 15
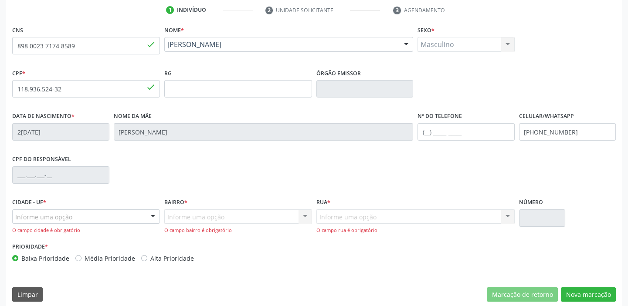
click at [74, 217] on div "Informe uma opção" at bounding box center [86, 216] width 148 height 15
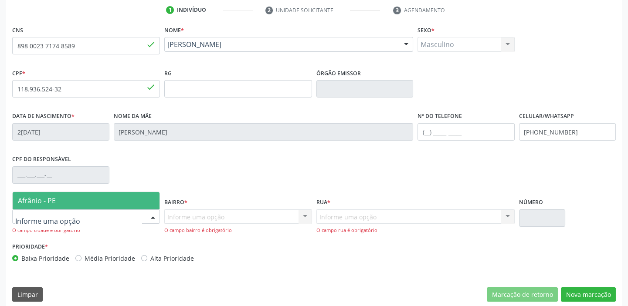
click at [70, 201] on span "Afrânio - PE" at bounding box center [86, 200] width 147 height 17
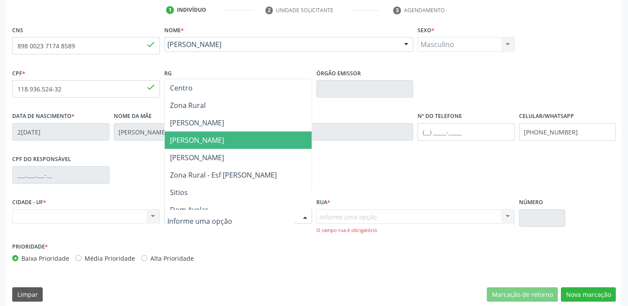
click at [191, 132] on span "[PERSON_NAME]" at bounding box center [238, 140] width 147 height 17
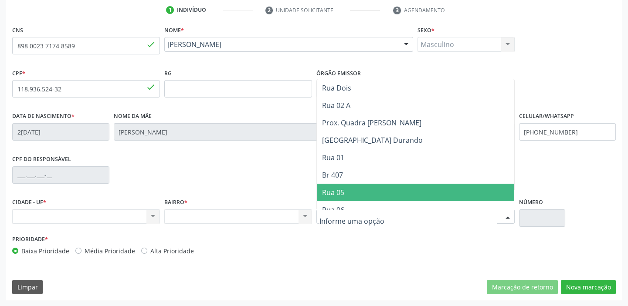
click at [334, 191] on span "Rua 05" at bounding box center [333, 193] width 22 height 10
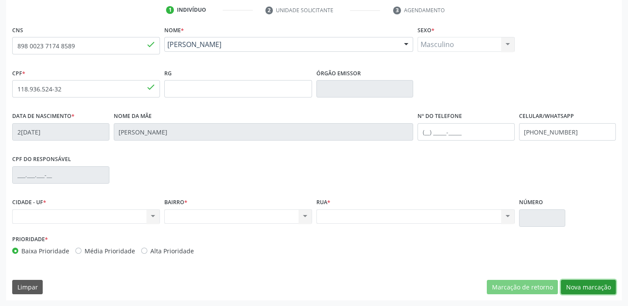
click at [571, 285] on button "Nova marcação" at bounding box center [587, 287] width 55 height 15
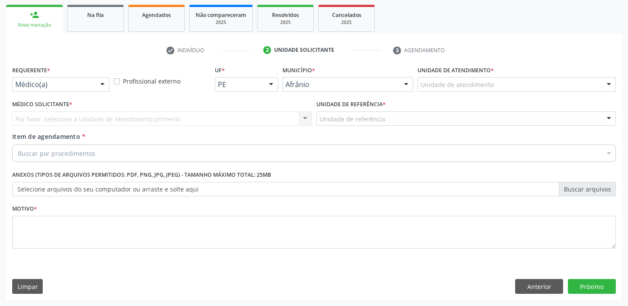
scroll to position [125, 0]
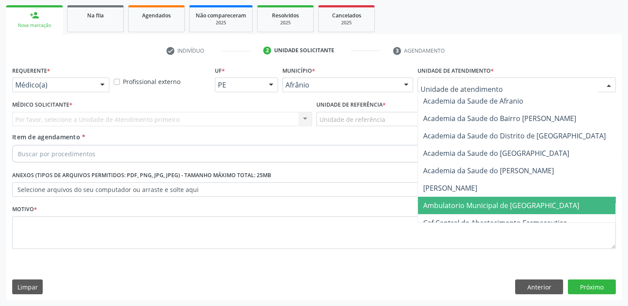
click at [443, 197] on span "Ambulatorio Municipal de [GEOGRAPHIC_DATA]" at bounding box center [524, 205] width 213 height 17
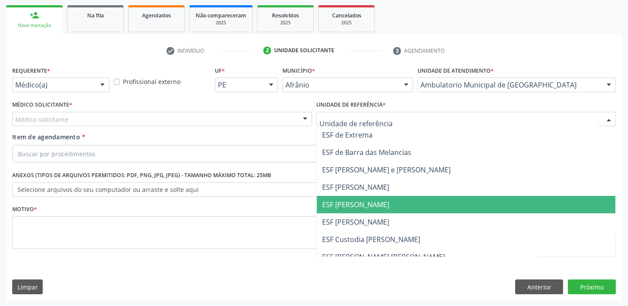
click at [345, 209] on span "ESF [PERSON_NAME]" at bounding box center [355, 205] width 67 height 10
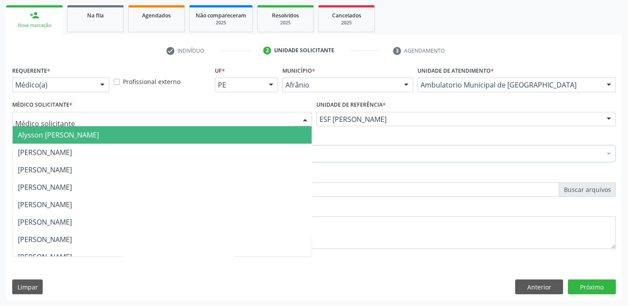
click at [40, 134] on span "Alysson [PERSON_NAME]" at bounding box center [58, 135] width 81 height 10
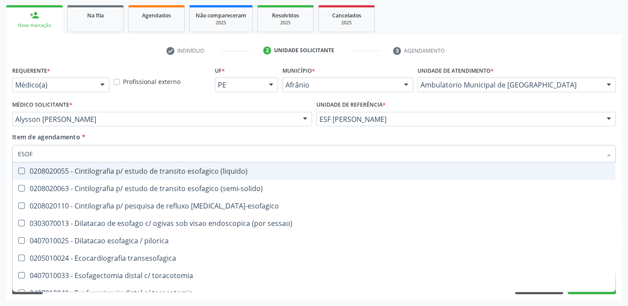
type input "ESOFA"
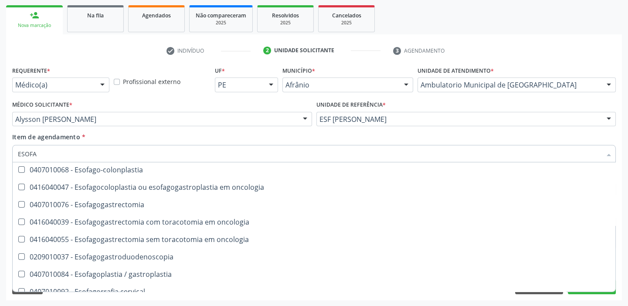
scroll to position [198, 0]
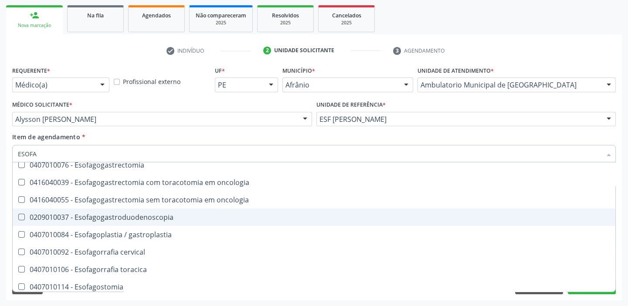
click at [113, 217] on div "0209010037 - Esofagogastroduodenoscopia" at bounding box center [314, 217] width 592 height 7
checkbox Esofagogastroduodenoscopia "true"
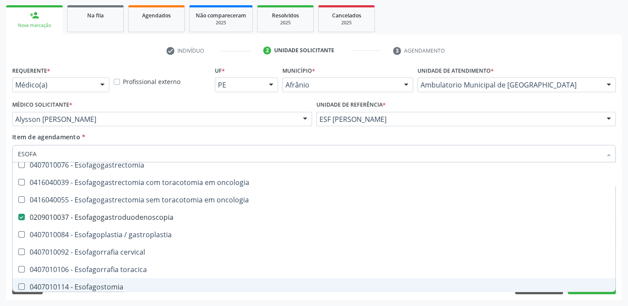
click at [72, 300] on div "Acompanhamento Acompanhe a situação das marcações correntes e finalizadas Relat…" at bounding box center [314, 115] width 628 height 384
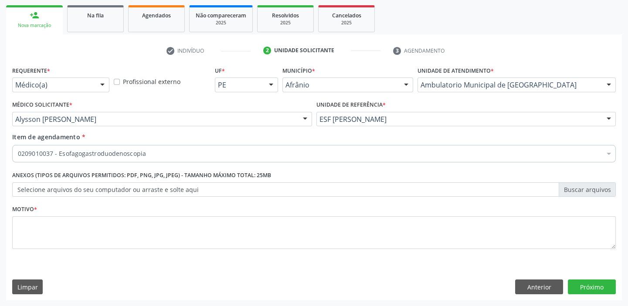
scroll to position [0, 0]
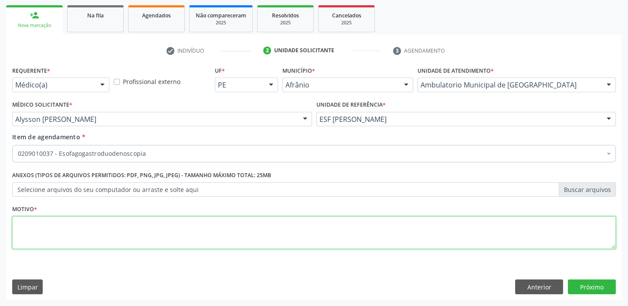
click at [38, 226] on textarea at bounding box center [313, 232] width 603 height 33
type textarea "DOR ABDOMINAL"
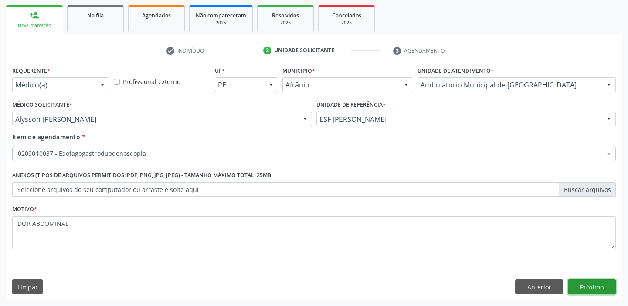
click at [585, 289] on button "Próximo" at bounding box center [591, 287] width 48 height 15
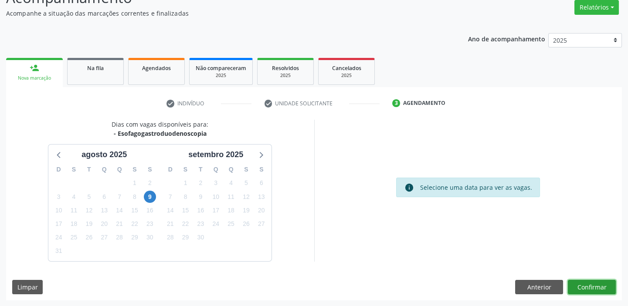
click at [591, 290] on button "Confirmar" at bounding box center [591, 287] width 48 height 15
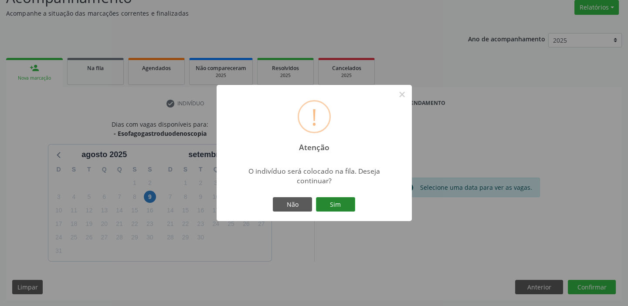
click at [337, 202] on button "Sim" at bounding box center [335, 204] width 39 height 15
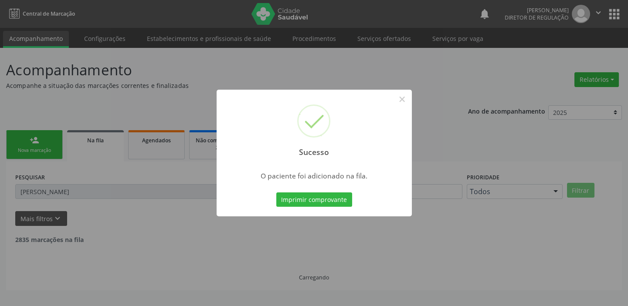
scroll to position [0, 0]
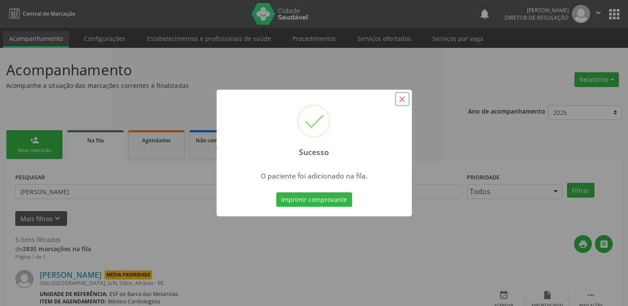
click at [400, 101] on button "×" at bounding box center [402, 99] width 15 height 15
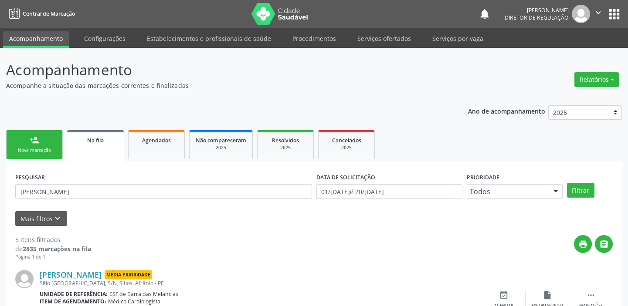
click at [32, 147] on div "Nova marcação" at bounding box center [35, 150] width 44 height 7
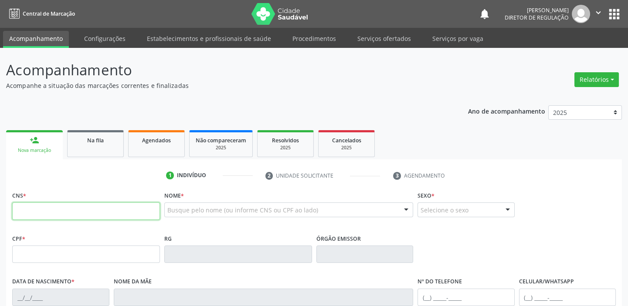
click at [61, 213] on input "text" at bounding box center [86, 210] width 148 height 17
type input "898 0023 7174 8589"
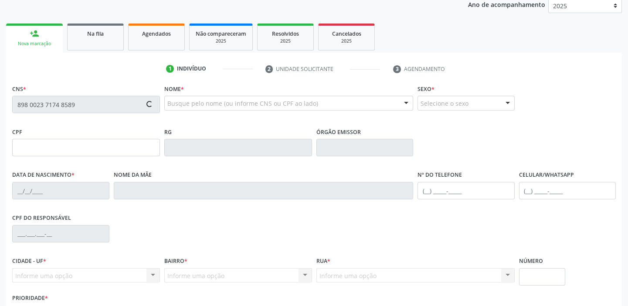
scroll to position [165, 0]
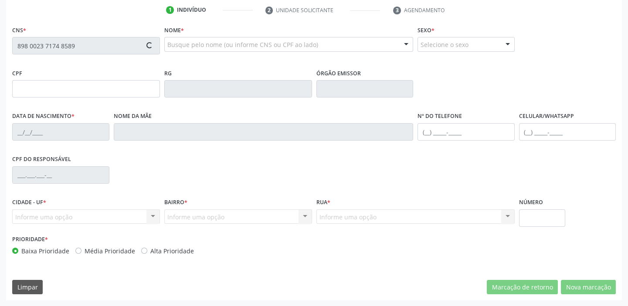
type input "118.936.524-32"
type input "21/05/1997"
type input "Eva de Sousa Santos"
type input "(87) 99944-0269"
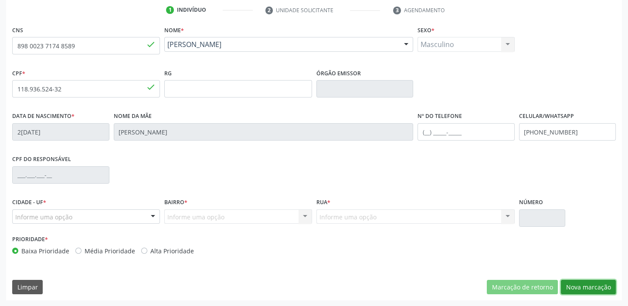
click at [587, 281] on button "Nova marcação" at bounding box center [587, 287] width 55 height 15
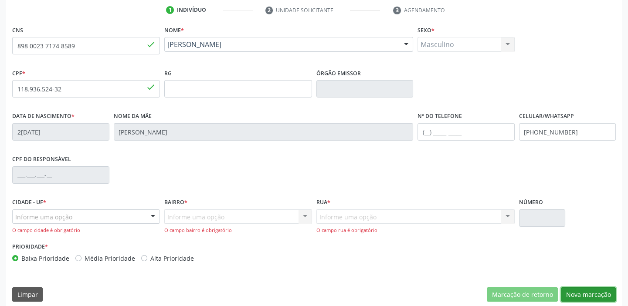
click at [575, 290] on button "Nova marcação" at bounding box center [587, 294] width 55 height 15
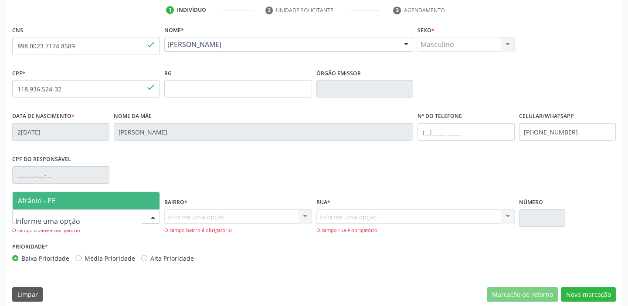
click at [76, 199] on span "Afrânio - PE" at bounding box center [86, 200] width 147 height 17
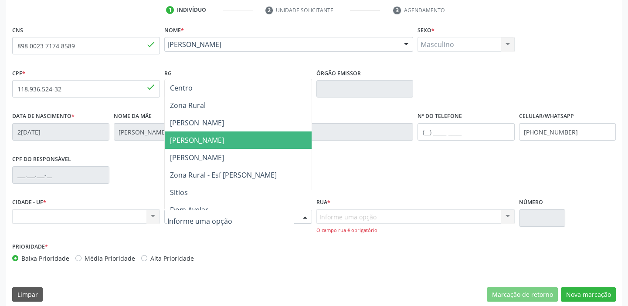
click at [212, 142] on span "Jose Ramos" at bounding box center [238, 140] width 147 height 17
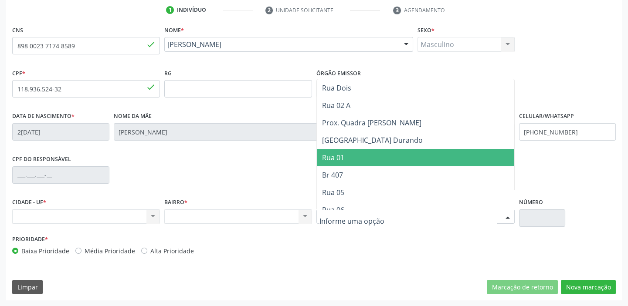
click at [334, 160] on span "Rua 01" at bounding box center [333, 158] width 22 height 10
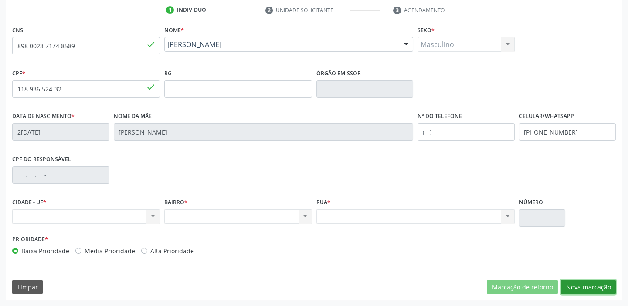
click at [573, 286] on button "Nova marcação" at bounding box center [587, 287] width 55 height 15
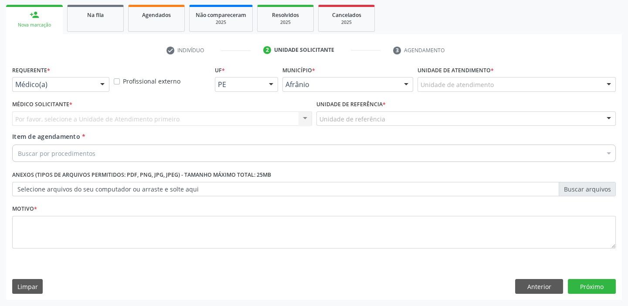
scroll to position [125, 0]
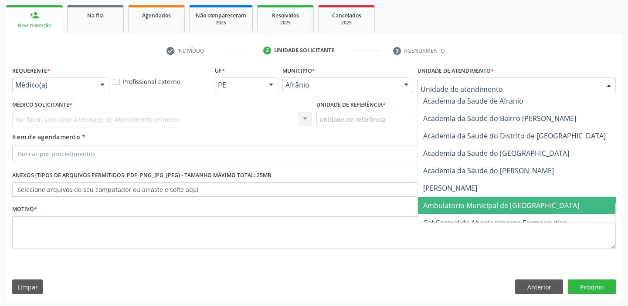
click at [451, 201] on span "Ambulatorio Municipal de [GEOGRAPHIC_DATA]" at bounding box center [501, 206] width 156 height 10
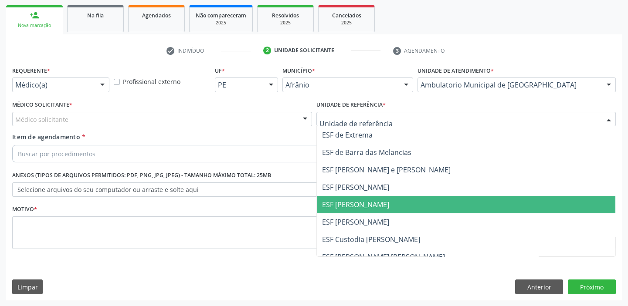
click at [347, 213] on span "ESF [PERSON_NAME]" at bounding box center [466, 204] width 299 height 17
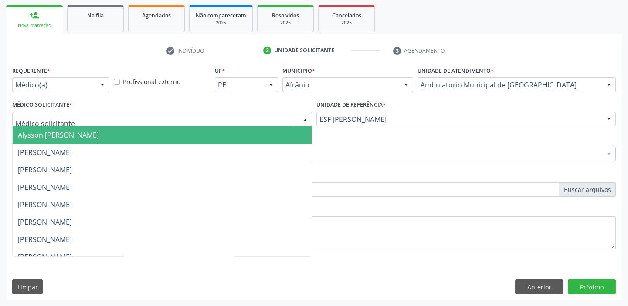
click at [28, 134] on span "Alysson [PERSON_NAME]" at bounding box center [58, 135] width 81 height 10
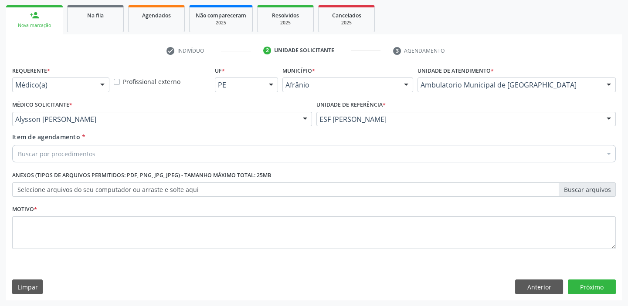
click at [36, 159] on div "Buscar por procedimentos" at bounding box center [313, 153] width 603 height 17
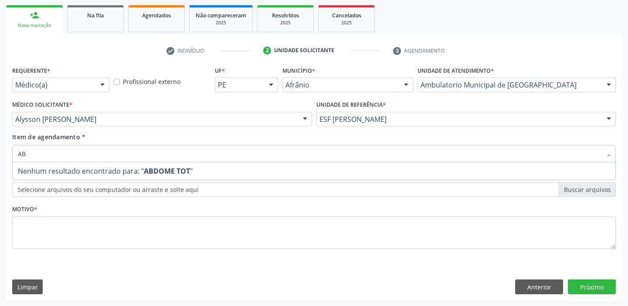
type input "A"
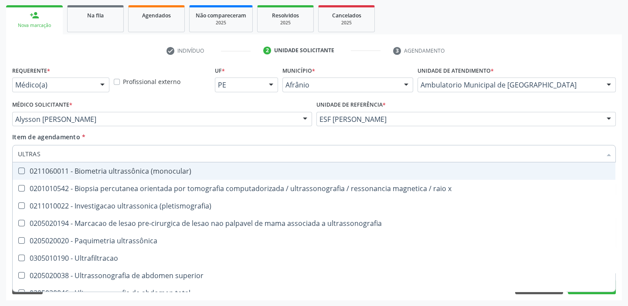
type input "ULTRASS"
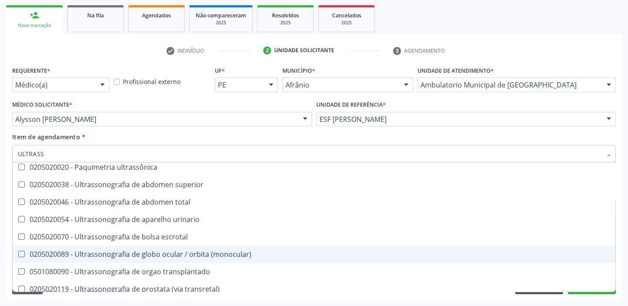
scroll to position [34, 0]
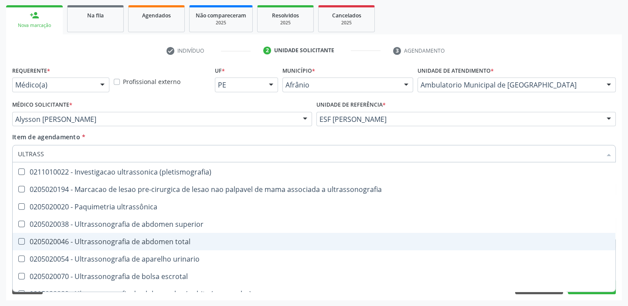
drag, startPoint x: 151, startPoint y: 237, endPoint x: 145, endPoint y: 237, distance: 5.7
click at [151, 238] on div "0205020046 - Ultrassonografia de abdomen total" at bounding box center [314, 241] width 592 height 7
checkbox total "true"
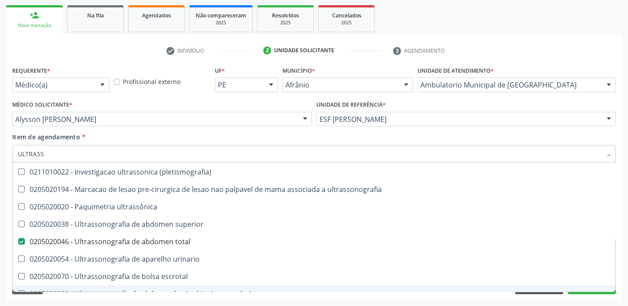
drag, startPoint x: 64, startPoint y: 300, endPoint x: 69, endPoint y: 289, distance: 12.7
click at [64, 301] on div "Acompanhamento Acompanhe a situação das marcações correntes e finalizadas Relat…" at bounding box center [314, 115] width 628 height 384
checkbox x "true"
checkbox total "false"
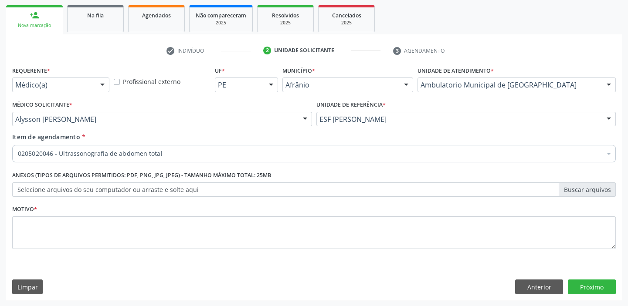
scroll to position [0, 0]
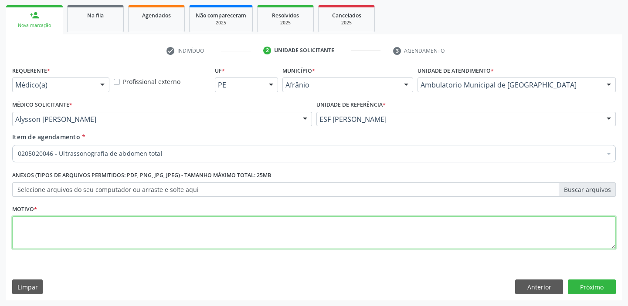
click at [39, 231] on textarea at bounding box center [313, 232] width 603 height 33
type textarea "DOR ABDOMINAL"
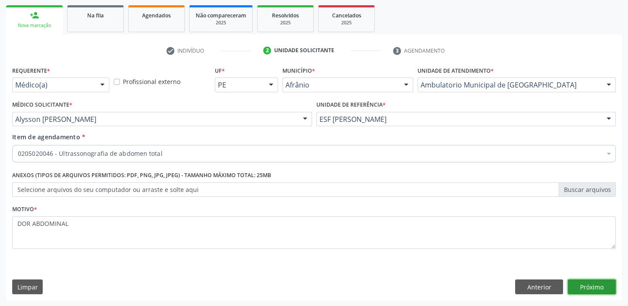
click at [592, 290] on button "Próximo" at bounding box center [591, 287] width 48 height 15
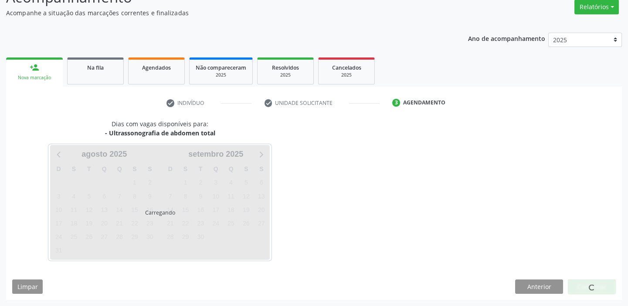
scroll to position [72, 0]
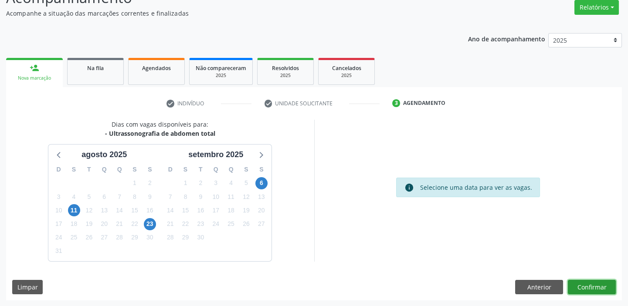
click at [588, 287] on button "Confirmar" at bounding box center [591, 287] width 48 height 15
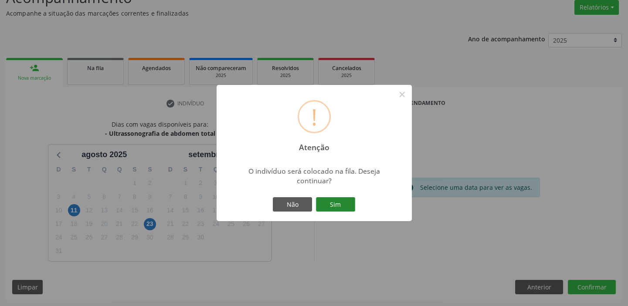
click at [338, 204] on button "Sim" at bounding box center [335, 204] width 39 height 15
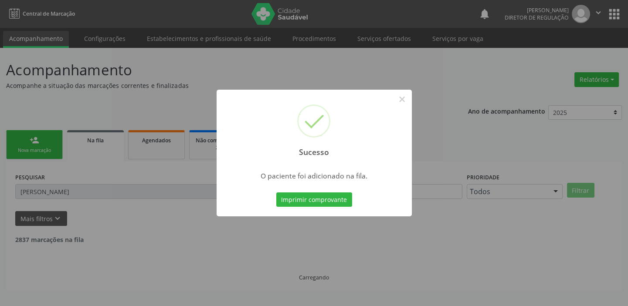
scroll to position [0, 0]
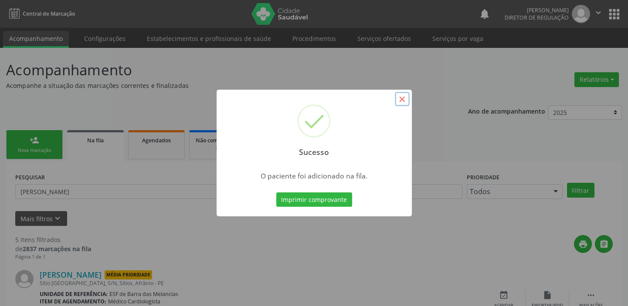
click at [398, 99] on button "×" at bounding box center [402, 99] width 15 height 15
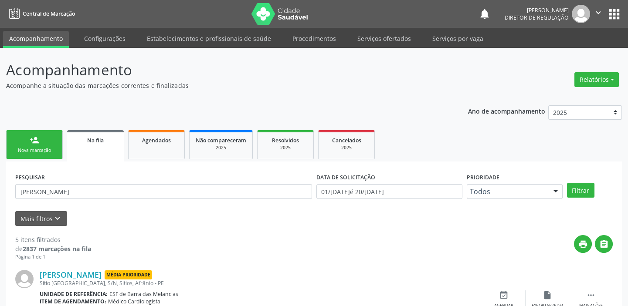
click at [30, 154] on link "person_add Nova marcação" at bounding box center [34, 144] width 57 height 29
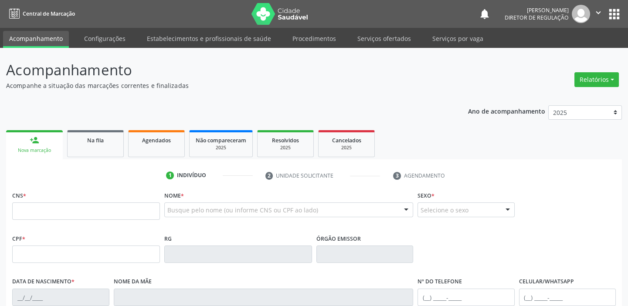
click at [30, 154] on link "person_add Nova marcação" at bounding box center [34, 144] width 57 height 29
click at [37, 212] on input "text" at bounding box center [86, 210] width 148 height 17
type input "705 0048 2891"
type input "705 0048 2891 4450"
type input "113.296.114-97"
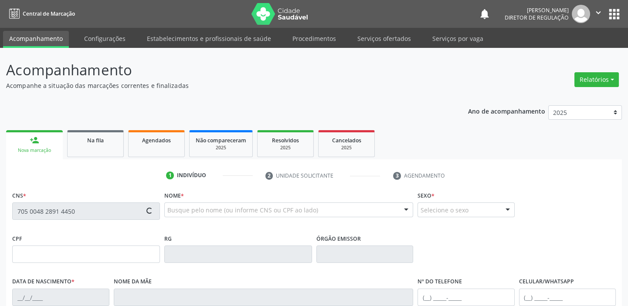
type input "2[DATE]"
type input "[PERSON_NAME]"
type input "[PHONE_NUMBER]"
type input "074.100.144-66"
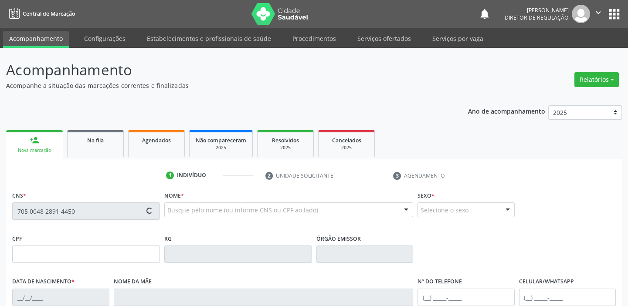
type input "85"
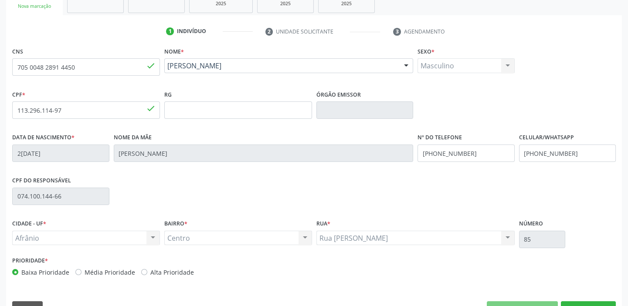
scroll to position [165, 0]
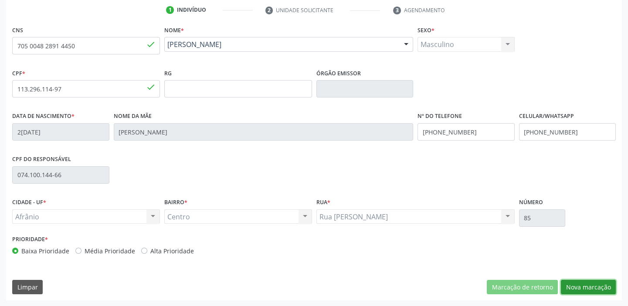
click at [574, 288] on button "Nova marcação" at bounding box center [587, 287] width 55 height 15
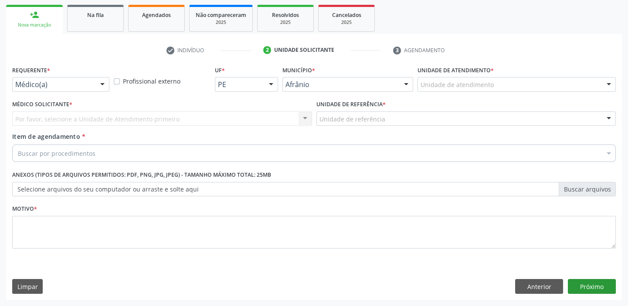
scroll to position [125, 0]
click at [568, 285] on button "Próximo" at bounding box center [591, 287] width 48 height 15
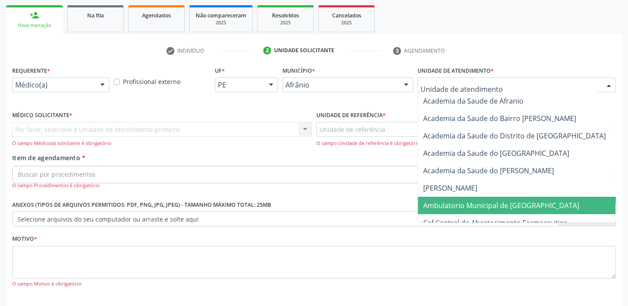
drag, startPoint x: 449, startPoint y: 204, endPoint x: 349, endPoint y: 133, distance: 123.0
click at [449, 204] on span "Ambulatorio Municipal de [GEOGRAPHIC_DATA]" at bounding box center [501, 206] width 156 height 10
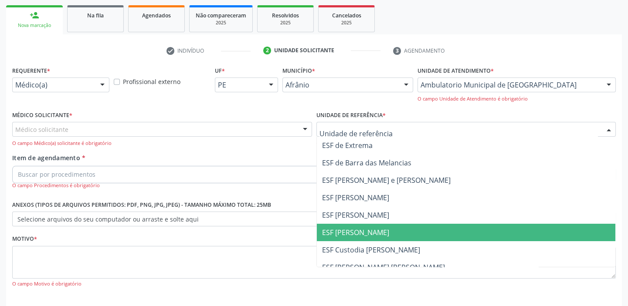
click at [347, 233] on span "ESF [PERSON_NAME]" at bounding box center [355, 233] width 67 height 10
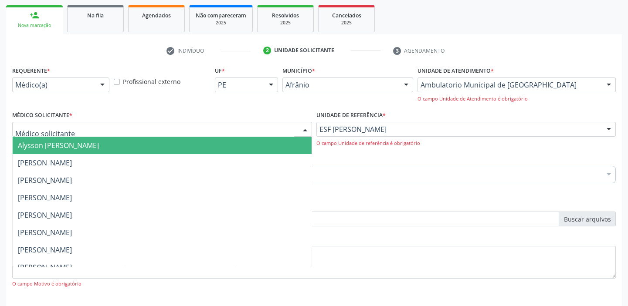
drag, startPoint x: 70, startPoint y: 131, endPoint x: 69, endPoint y: 142, distance: 11.0
click at [70, 131] on div at bounding box center [162, 129] width 300 height 15
click at [68, 144] on span "Alysson [PERSON_NAME]" at bounding box center [58, 146] width 81 height 10
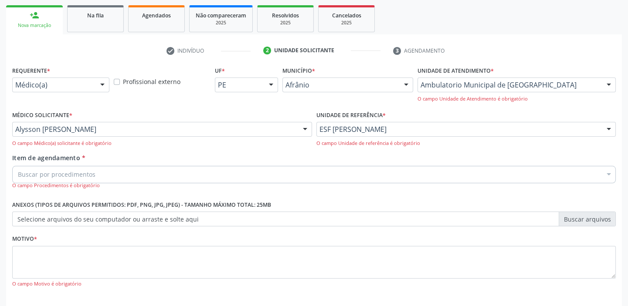
click at [63, 159] on span "Item de agendamento" at bounding box center [46, 158] width 68 height 8
click at [18, 166] on input "Item de agendamento *" at bounding box center [18, 174] width 0 height 17
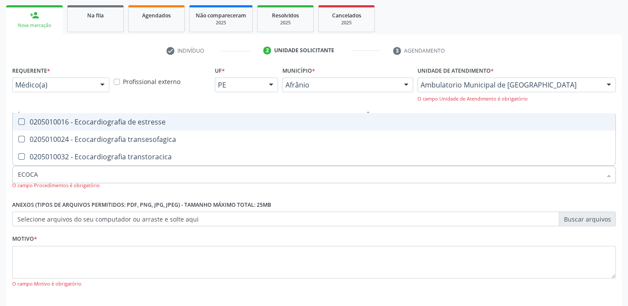
type input "ECOCAR"
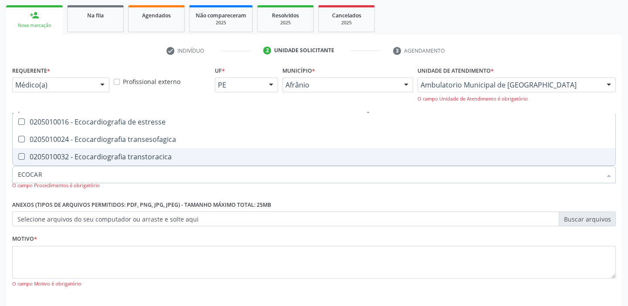
click at [69, 157] on div "0205010032 - Ecocardiografia transtoracica" at bounding box center [314, 156] width 592 height 7
checkbox transtoracica "true"
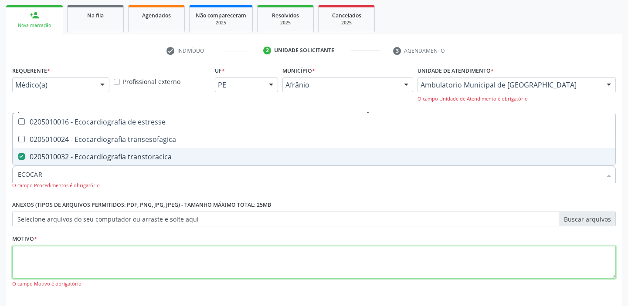
click at [37, 252] on textarea at bounding box center [313, 262] width 603 height 33
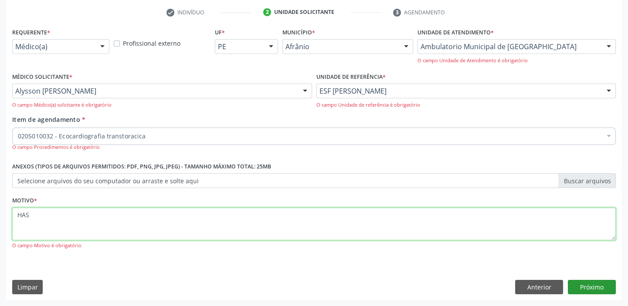
type textarea "HAS"
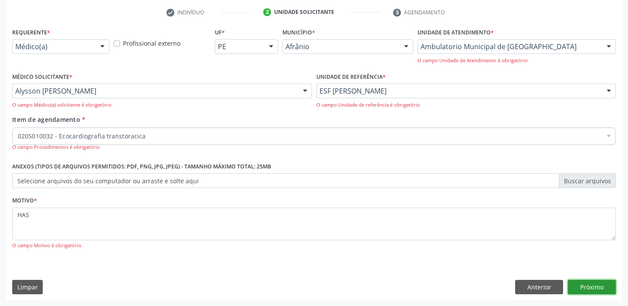
click at [594, 285] on button "Próximo" at bounding box center [591, 287] width 48 height 15
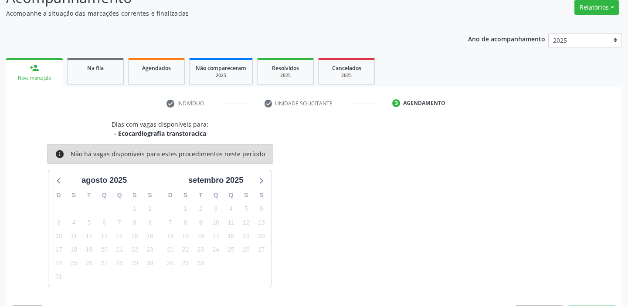
scroll to position [98, 0]
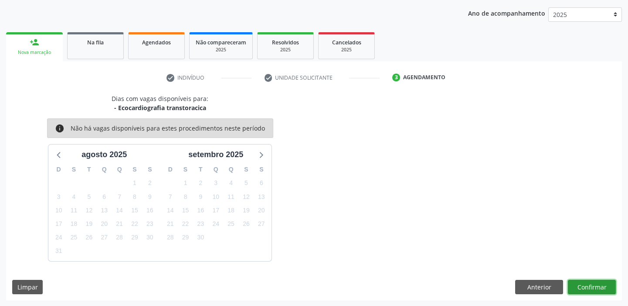
click at [580, 289] on button "Confirmar" at bounding box center [591, 287] width 48 height 15
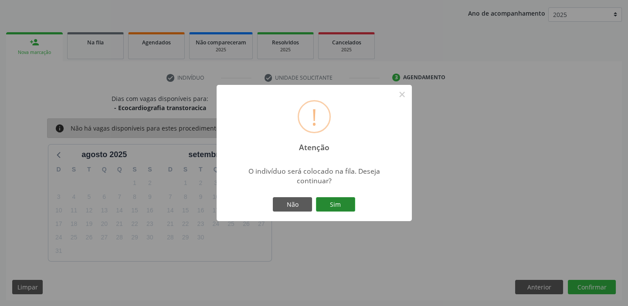
click at [334, 202] on button "Sim" at bounding box center [335, 204] width 39 height 15
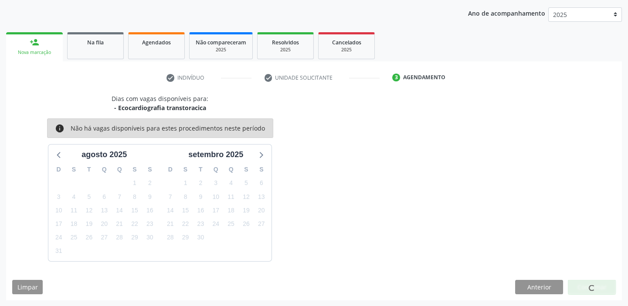
scroll to position [0, 0]
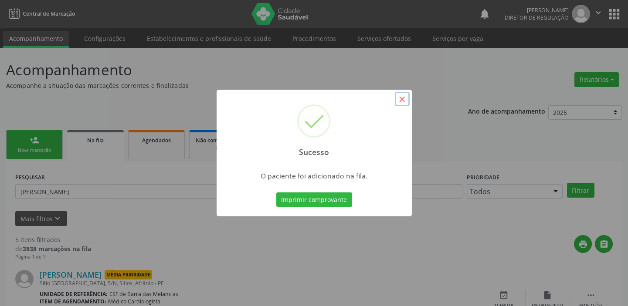
click at [401, 98] on button "×" at bounding box center [402, 99] width 15 height 15
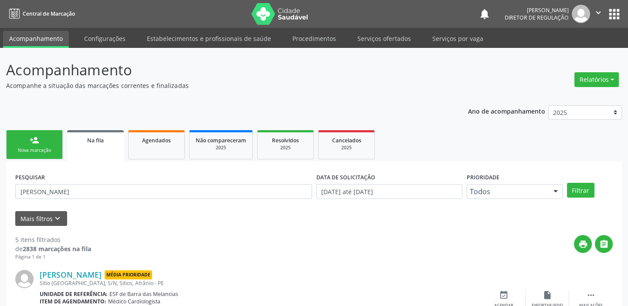
click at [43, 144] on link "person_add Nova marcação" at bounding box center [34, 144] width 57 height 29
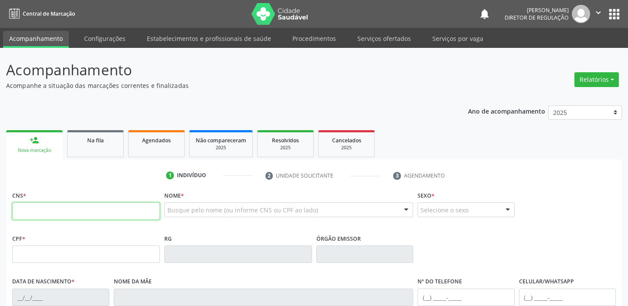
click at [53, 209] on input "text" at bounding box center [86, 210] width 148 height 17
type input "700 4044 2535 0244"
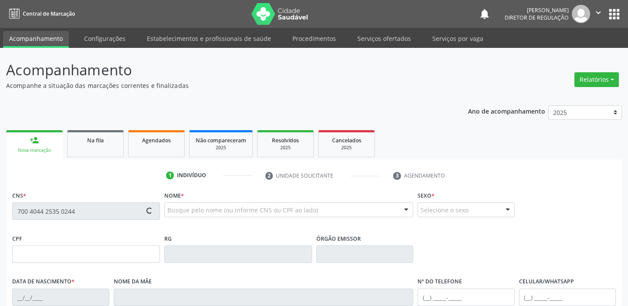
type input "039.999.994-97"
type input "07/10/1972"
type input "Margarida Gregória Rodrigues"
type input "(87) 98869-7434"
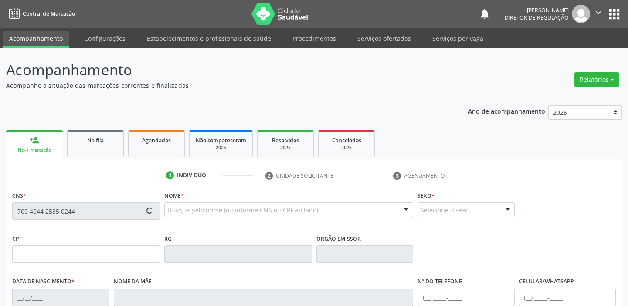
type input "S/N"
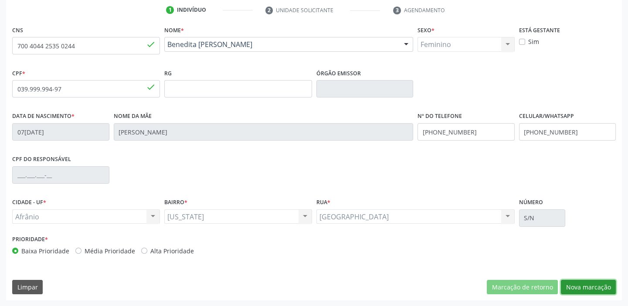
click at [577, 283] on button "Nova marcação" at bounding box center [587, 287] width 55 height 15
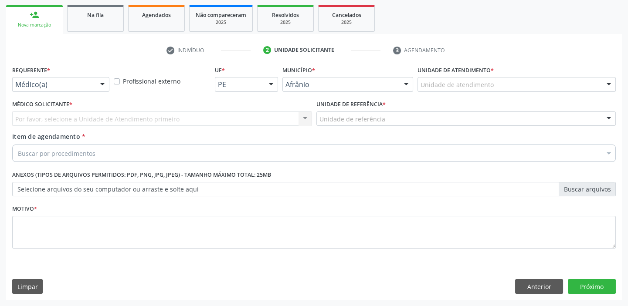
scroll to position [125, 0]
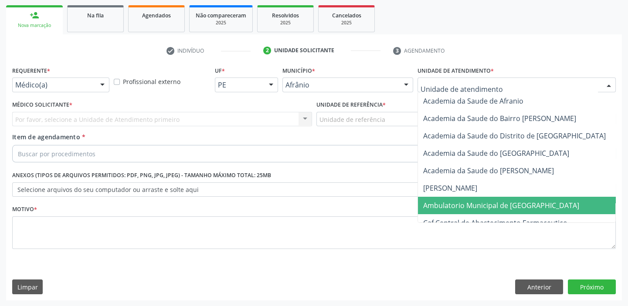
click at [442, 203] on span "Ambulatorio Municipal de [GEOGRAPHIC_DATA]" at bounding box center [501, 206] width 156 height 10
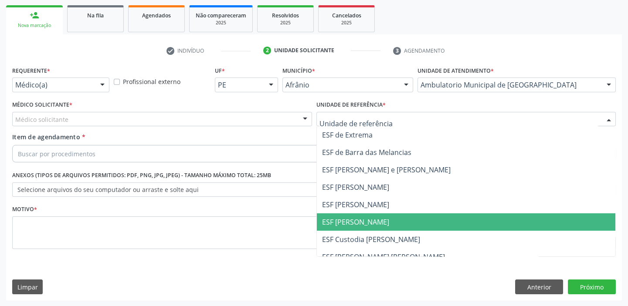
click at [340, 222] on span "ESF [PERSON_NAME]" at bounding box center [355, 222] width 67 height 10
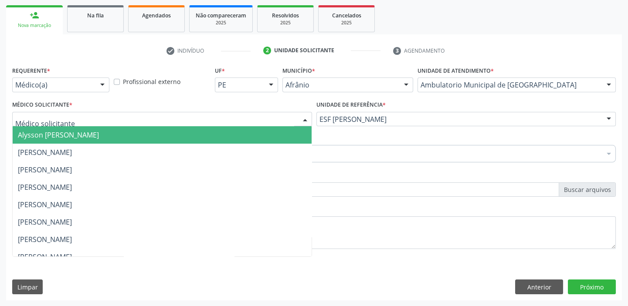
drag, startPoint x: 37, startPoint y: 138, endPoint x: 37, endPoint y: 154, distance: 15.7
click at [37, 139] on span "Alysson [PERSON_NAME]" at bounding box center [162, 134] width 299 height 17
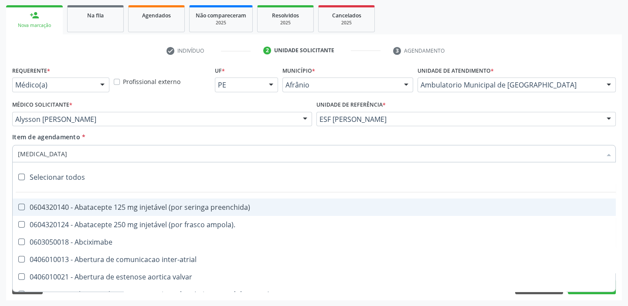
type input "CARDIOLOGISTA"
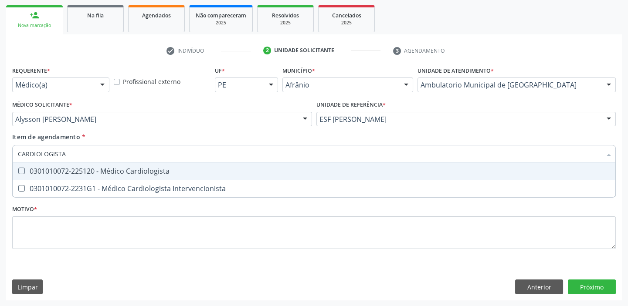
click at [40, 174] on div "0301010072-225120 - Médico Cardiologista" at bounding box center [314, 171] width 592 height 7
checkbox Cardiologista "true"
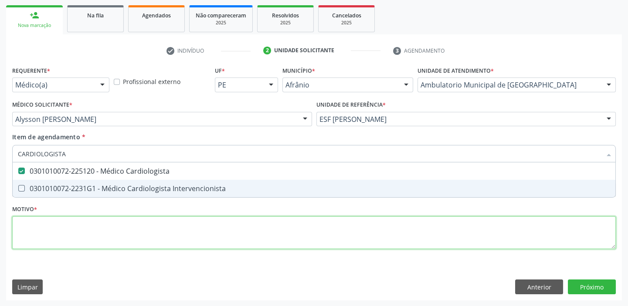
click at [18, 229] on div "Requerente * Médico(a) Médico(a) Enfermeiro(a) Paciente Nenhum resultado encont…" at bounding box center [313, 162] width 603 height 197
checkbox Intervencionista "true"
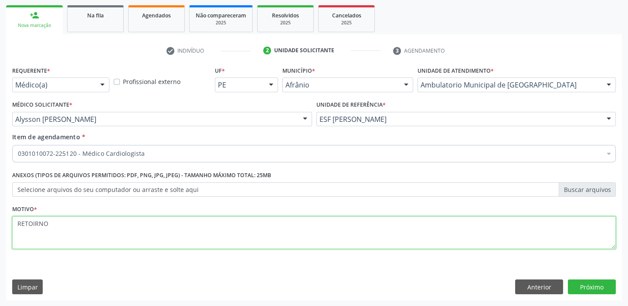
type textarea "RETOIRNO"
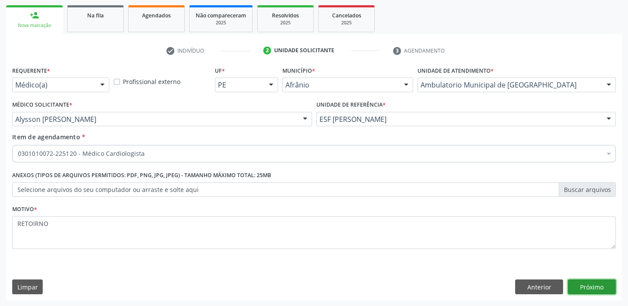
click at [589, 285] on button "Próximo" at bounding box center [591, 287] width 48 height 15
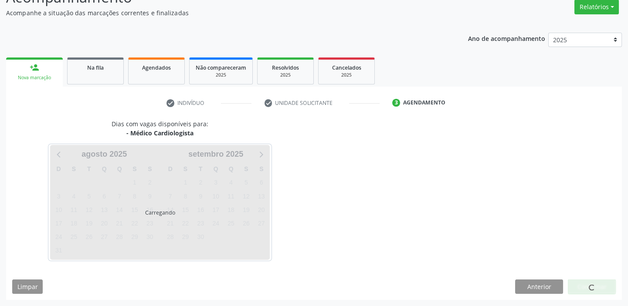
scroll to position [72, 0]
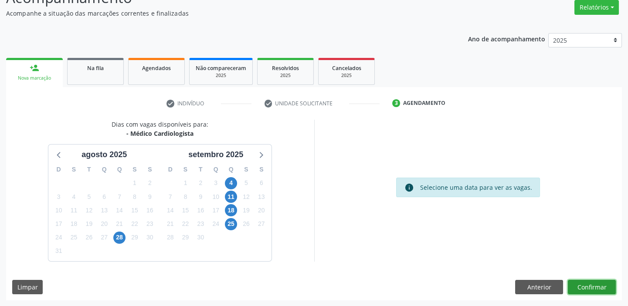
click at [579, 287] on button "Confirmar" at bounding box center [591, 287] width 48 height 15
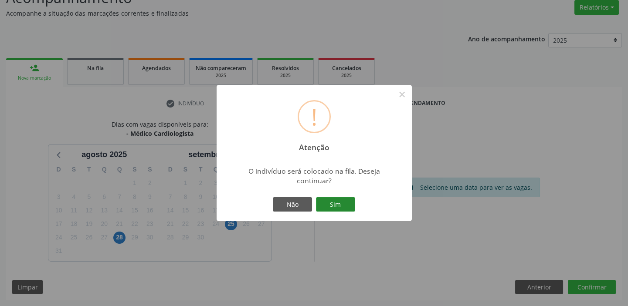
click at [337, 206] on button "Sim" at bounding box center [335, 204] width 39 height 15
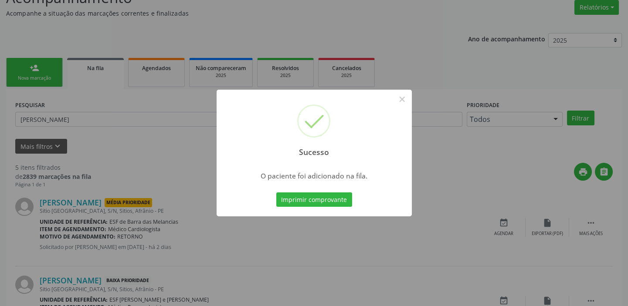
scroll to position [0, 0]
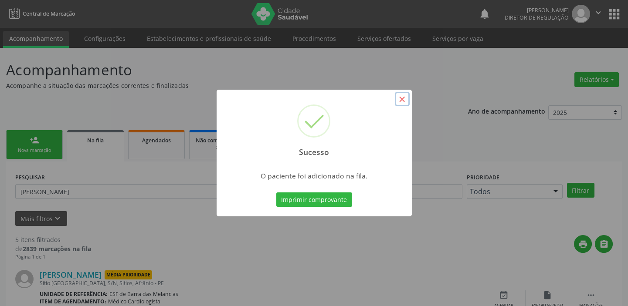
click at [401, 100] on button "×" at bounding box center [402, 99] width 15 height 15
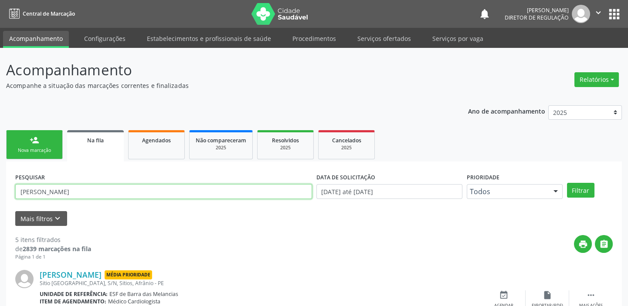
click at [88, 192] on input "JOSE CAMILO VIEIRA" at bounding box center [163, 191] width 297 height 15
click at [92, 193] on input "JOSE CAMILO VIEIRA" at bounding box center [163, 191] width 297 height 15
type input "J"
type input "702400064187125"
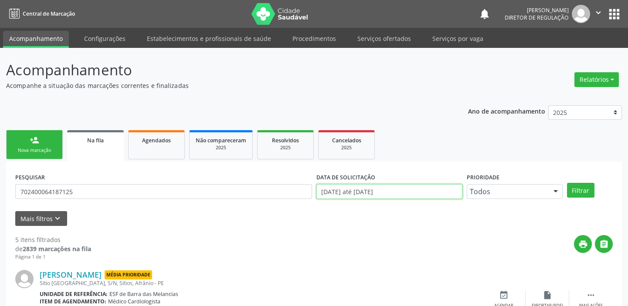
click at [394, 192] on input "01/01/2018 até 20/08/2025" at bounding box center [389, 191] width 146 height 15
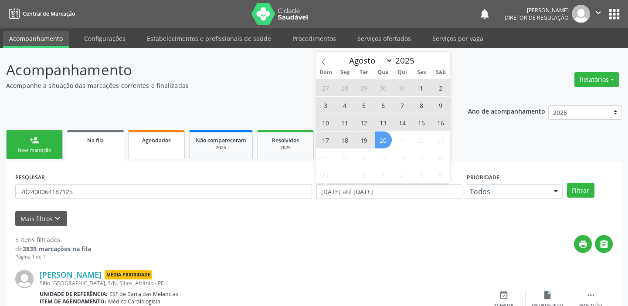
click at [144, 150] on link "Agendados" at bounding box center [156, 144] width 57 height 29
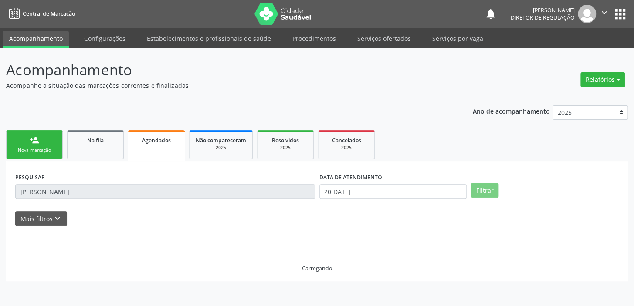
click at [148, 148] on link "Agendados" at bounding box center [156, 145] width 57 height 31
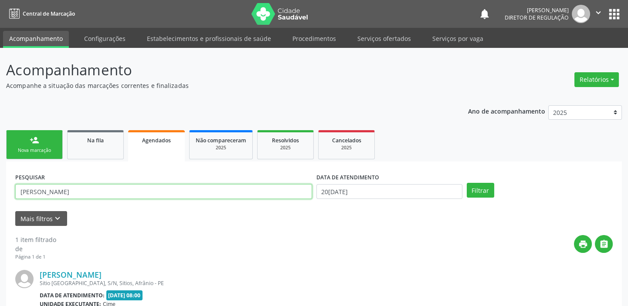
click at [67, 193] on input "JOSE CAMILO" at bounding box center [163, 191] width 297 height 15
type input "J"
type input "702400064187125"
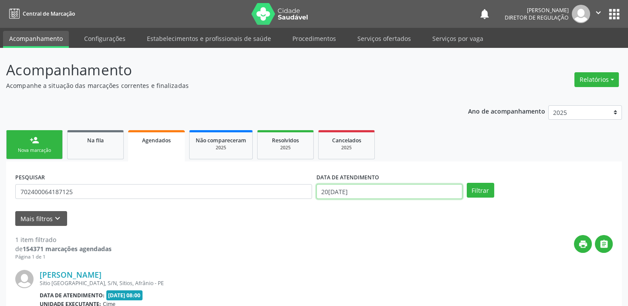
click at [361, 192] on input "[DATE]" at bounding box center [389, 191] width 146 height 15
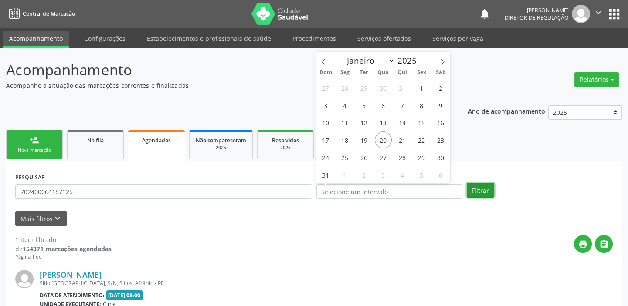
click at [486, 190] on button "Filtrar" at bounding box center [479, 190] width 27 height 15
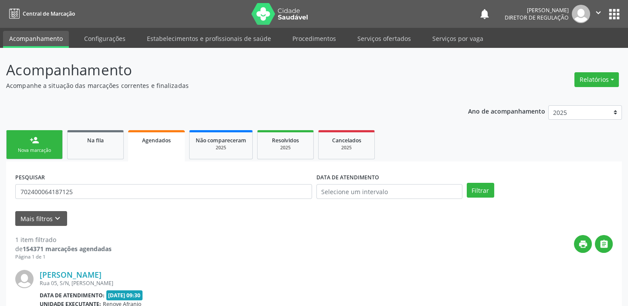
scroll to position [87, 0]
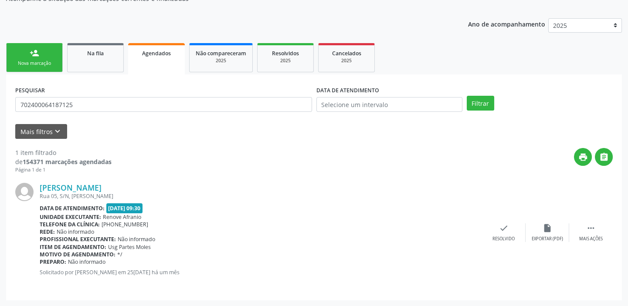
click at [37, 61] on div "Nova marcação" at bounding box center [35, 63] width 44 height 7
click at [34, 60] on div "Nova marcação" at bounding box center [35, 63] width 44 height 7
click at [35, 59] on link "person_add Nova marcação" at bounding box center [34, 57] width 57 height 29
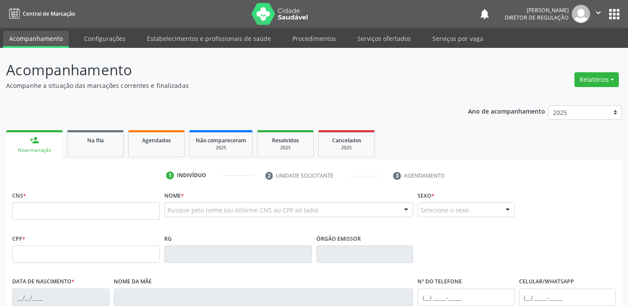
scroll to position [87, 0]
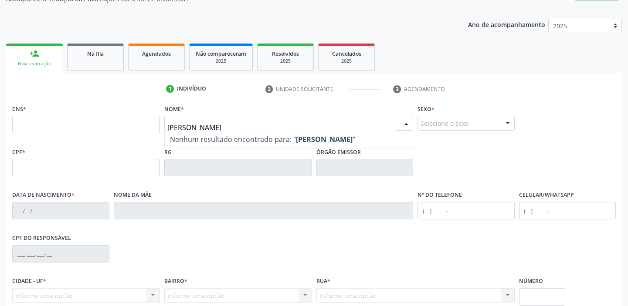
type input "[PERSON_NAME]"
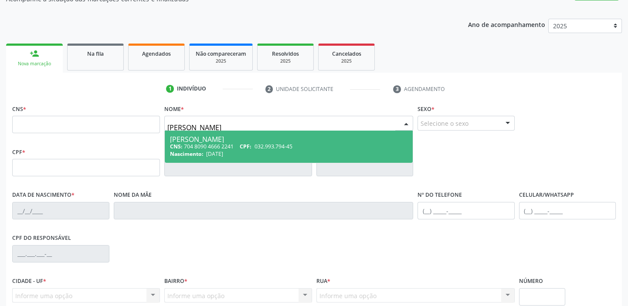
click at [244, 152] on div "Nascimento: [DATE]" at bounding box center [288, 153] width 237 height 7
type input "704 8090 4666 2241"
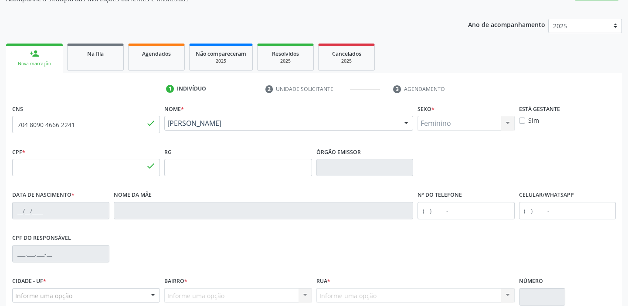
type input "032.993.794-45"
type input "[DATE]"
type input "[PERSON_NAME]"
type input "[PHONE_NUMBER]"
type input "7"
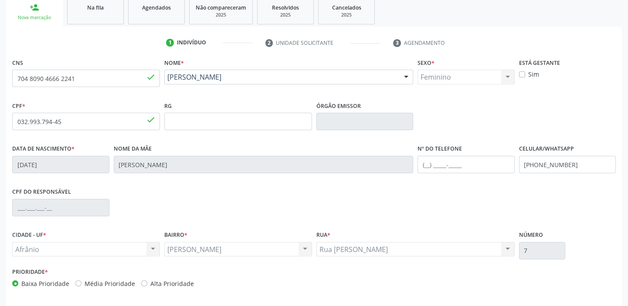
scroll to position [165, 0]
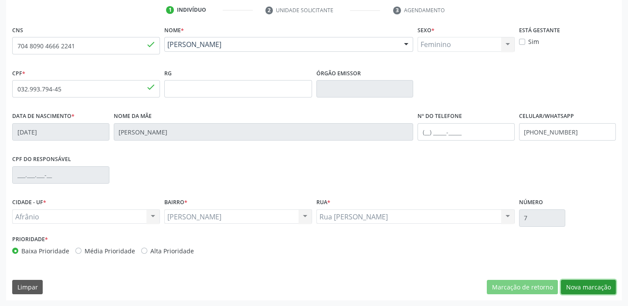
click at [582, 286] on button "Nova marcação" at bounding box center [587, 287] width 55 height 15
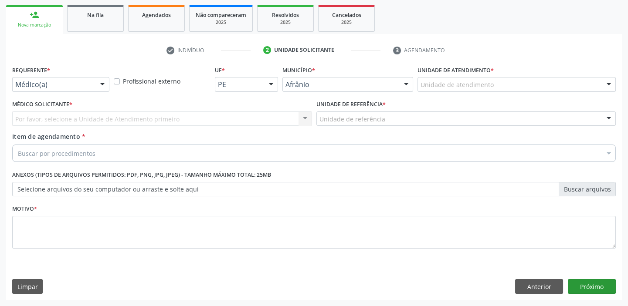
scroll to position [125, 0]
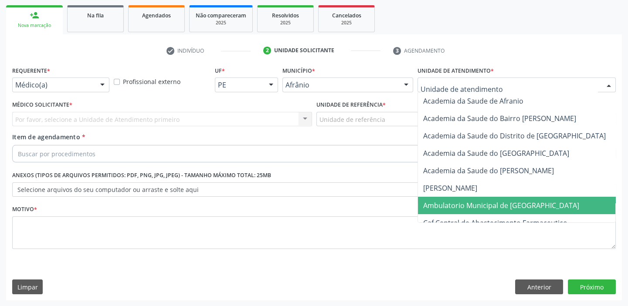
click at [462, 205] on span "Ambulatorio Municipal de [GEOGRAPHIC_DATA]" at bounding box center [501, 206] width 156 height 10
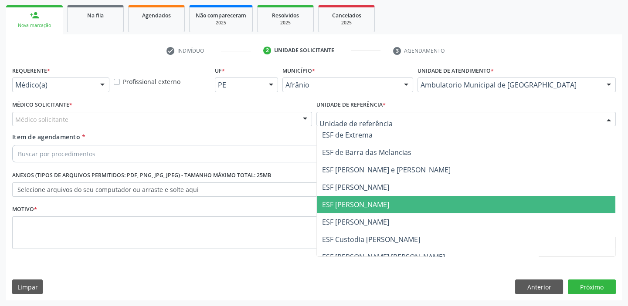
click at [350, 204] on span "ESF [PERSON_NAME]" at bounding box center [355, 205] width 67 height 10
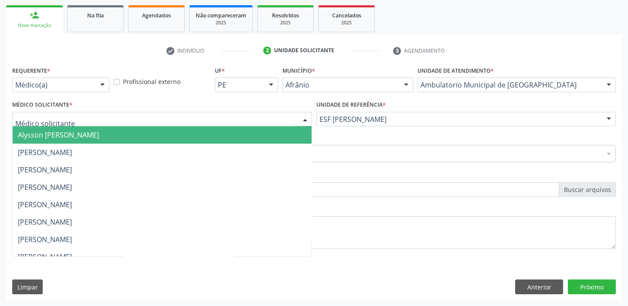
click at [69, 132] on span "Alysson [PERSON_NAME]" at bounding box center [58, 135] width 81 height 10
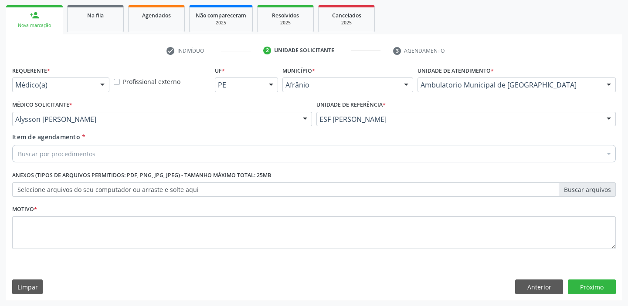
click at [57, 159] on div "Buscar por procedimentos" at bounding box center [313, 153] width 603 height 17
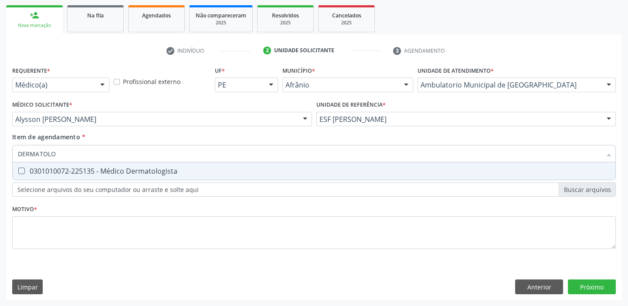
type input "DERMATOLOG"
click at [65, 173] on div "0301010072-225135 - Médico Dermatologista" at bounding box center [314, 171] width 592 height 7
checkbox Dermatologista "true"
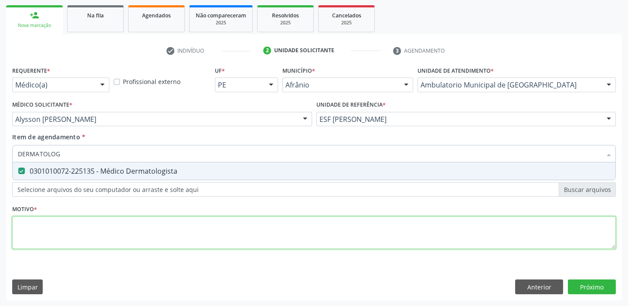
click at [50, 229] on div "Requerente * Médico(a) Médico(a) Enfermeiro(a) Paciente Nenhum resultado encont…" at bounding box center [313, 162] width 603 height 197
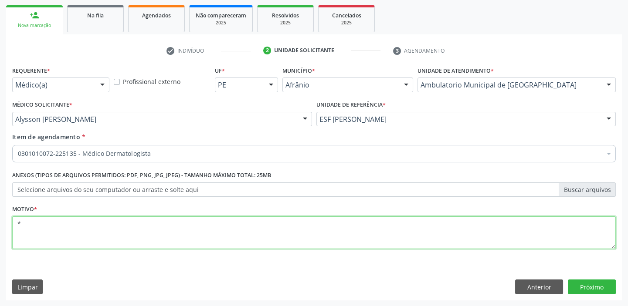
type textarea "*"
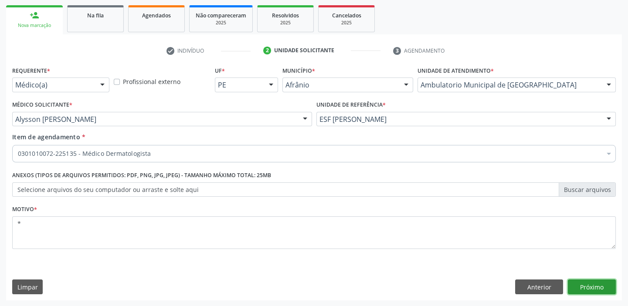
click at [588, 287] on button "Próximo" at bounding box center [591, 287] width 48 height 15
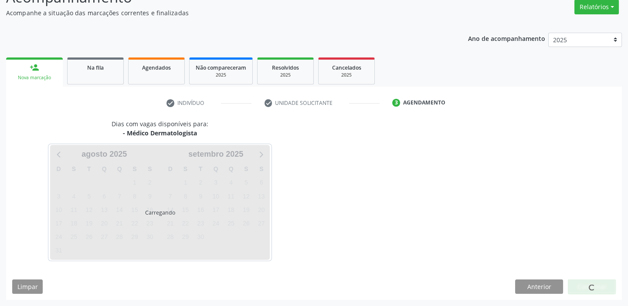
scroll to position [72, 0]
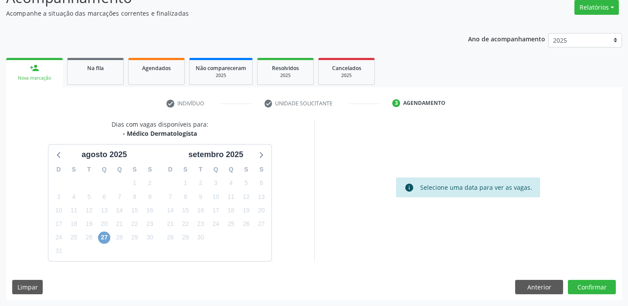
click at [107, 235] on span "27" at bounding box center [104, 238] width 12 height 12
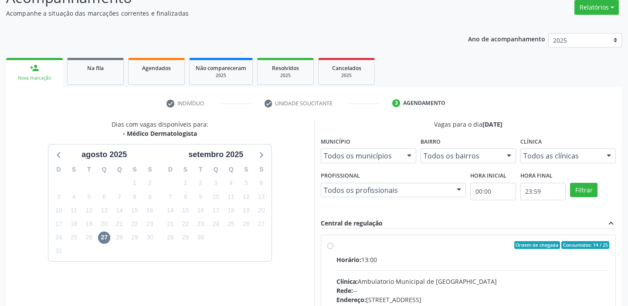
click at [474, 296] on div "Endereço: A, nº 78, Centro, Afrânio - PE" at bounding box center [472, 299] width 273 height 9
click at [333, 249] on input "Ordem de chegada Consumidos: 14 / 25 Horário: 13:00 Clínica: Ambulatorio Munici…" at bounding box center [330, 245] width 6 height 8
radio input "true"
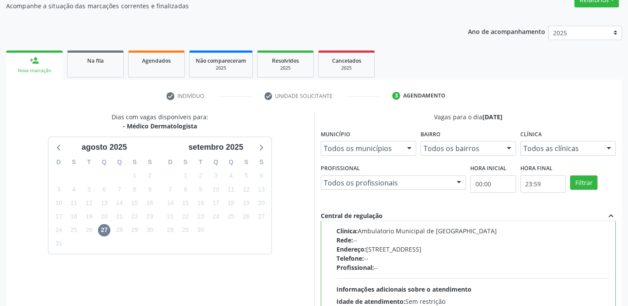
scroll to position [213, 0]
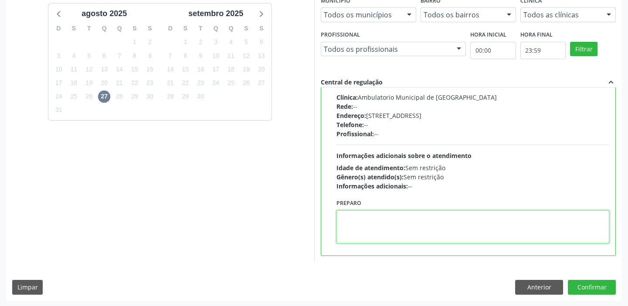
click at [395, 229] on textarea at bounding box center [472, 226] width 273 height 33
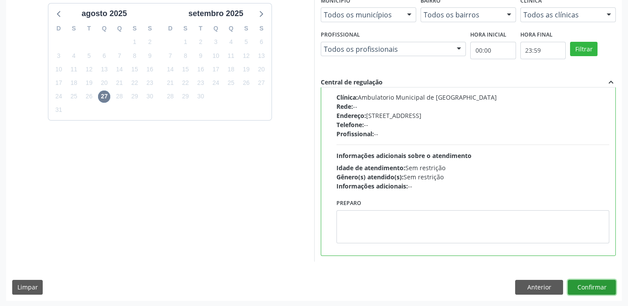
click at [579, 284] on button "Confirmar" at bounding box center [591, 287] width 48 height 15
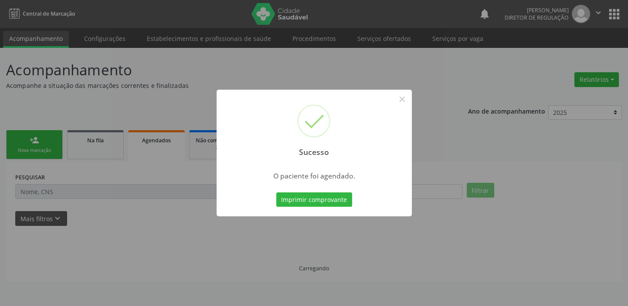
scroll to position [0, 0]
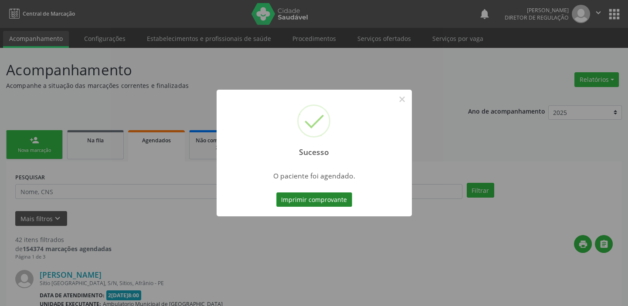
click at [321, 197] on button "Imprimir comprovante" at bounding box center [314, 199] width 76 height 15
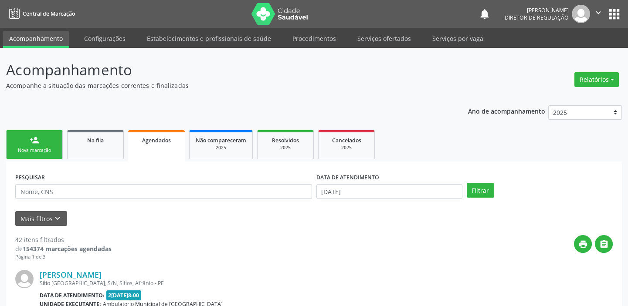
click at [47, 145] on link "person_add Nova marcação" at bounding box center [34, 144] width 57 height 29
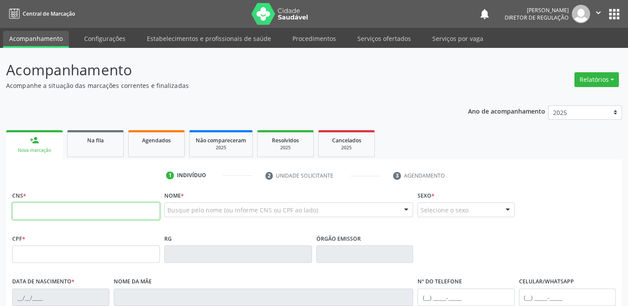
click at [47, 213] on input "text" at bounding box center [86, 210] width 148 height 17
type input "700 0043 1335 2109"
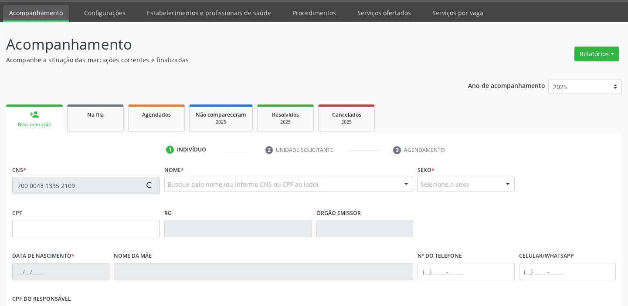
type input "146.914.614-26"
type input "21/11/2008"
type input "Jorgelia Vitória Rodrigues"
type input "(87) 8844-0956"
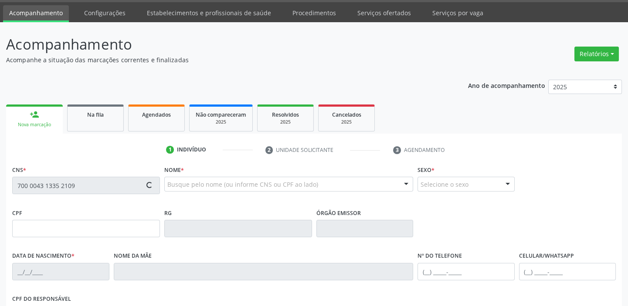
type input "043.454.684-42"
type input "S/N"
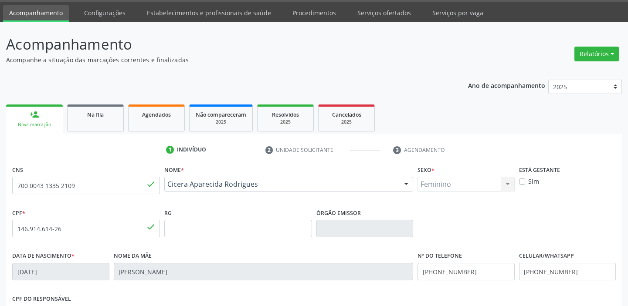
scroll to position [158, 0]
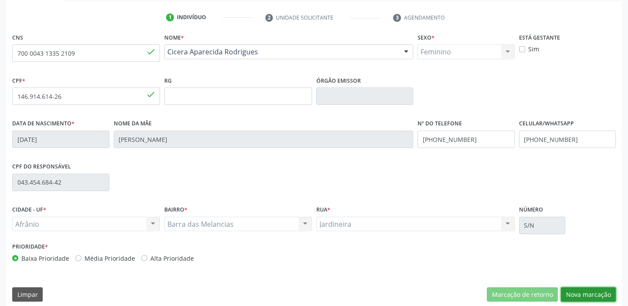
click at [579, 292] on button "Nova marcação" at bounding box center [587, 294] width 55 height 15
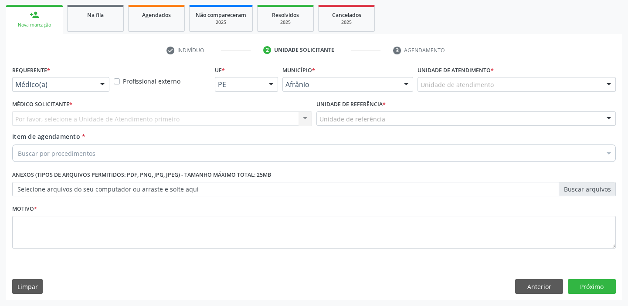
scroll to position [125, 0]
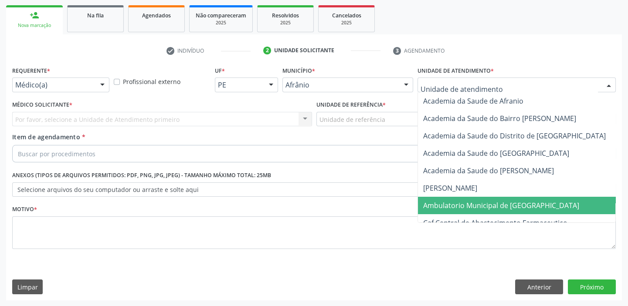
click at [457, 206] on span "Ambulatorio Municipal de [GEOGRAPHIC_DATA]" at bounding box center [501, 206] width 156 height 10
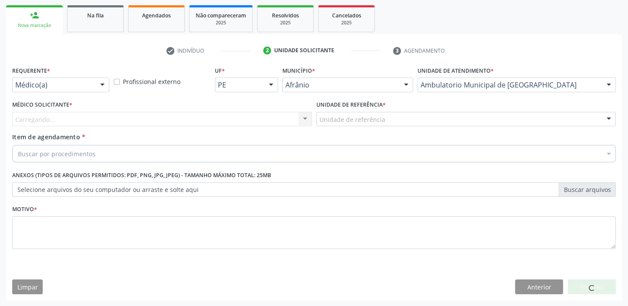
drag, startPoint x: 341, startPoint y: 122, endPoint x: 342, endPoint y: 177, distance: 55.3
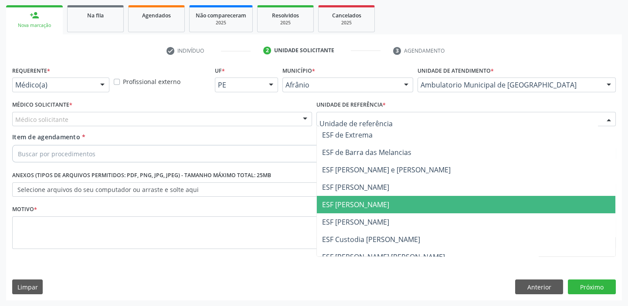
click at [342, 212] on span "ESF [PERSON_NAME]" at bounding box center [466, 204] width 299 height 17
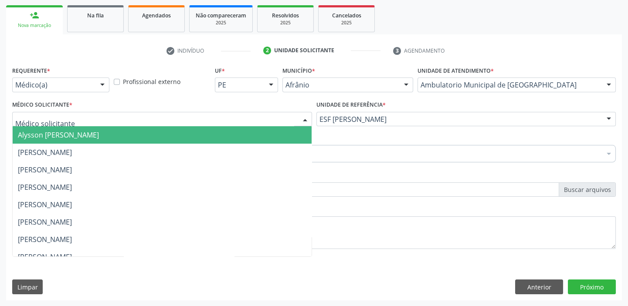
drag, startPoint x: 26, startPoint y: 121, endPoint x: 26, endPoint y: 135, distance: 14.4
click at [26, 135] on span "Alysson [PERSON_NAME]" at bounding box center [58, 135] width 81 height 10
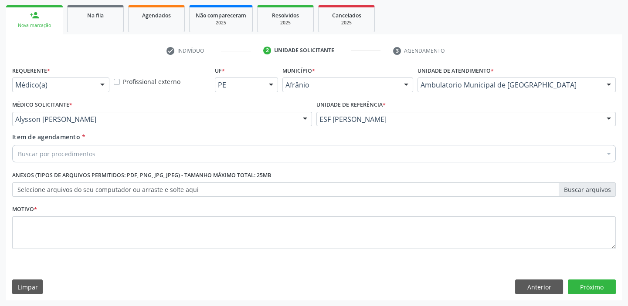
click at [34, 162] on div "Item de agendamento * Buscar por procedimentos Selecionar todos 0604320140 - Ab…" at bounding box center [313, 149] width 607 height 34
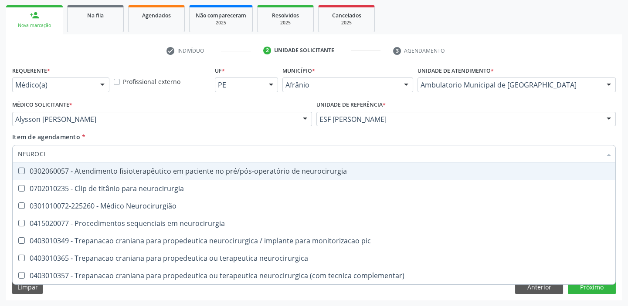
type input "NEUROCIR"
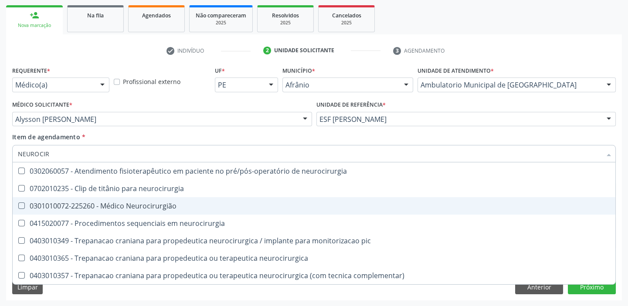
click at [98, 208] on div "0301010072-225260 - Médico Neurocirurgião" at bounding box center [314, 205] width 592 height 7
checkbox Neurocirurgião "true"
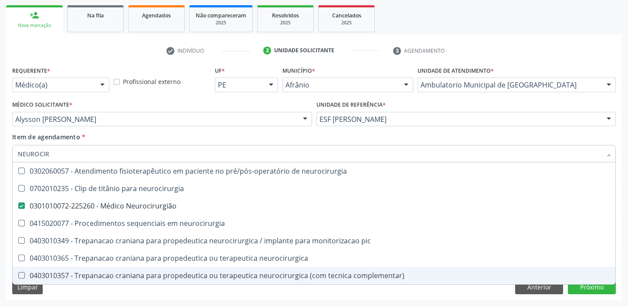
click at [86, 290] on div "Requerente * Médico(a) Médico(a) Enfermeiro(a) Paciente Nenhum resultado encont…" at bounding box center [313, 182] width 615 height 236
checkbox neurocirurgia "true"
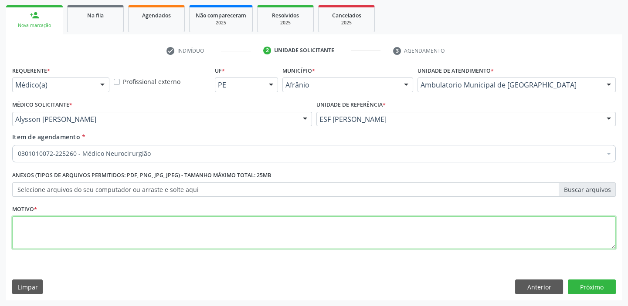
click at [121, 231] on textarea at bounding box center [313, 232] width 603 height 33
type textarea "RETYORNO"
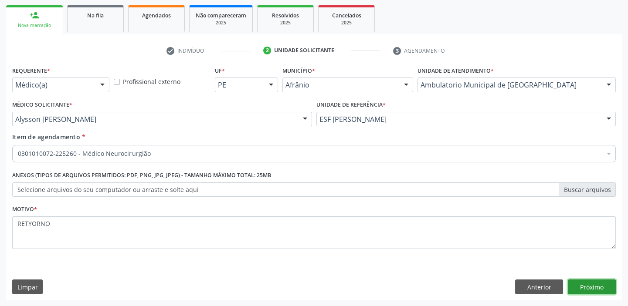
click at [577, 287] on button "Próximo" at bounding box center [591, 287] width 48 height 15
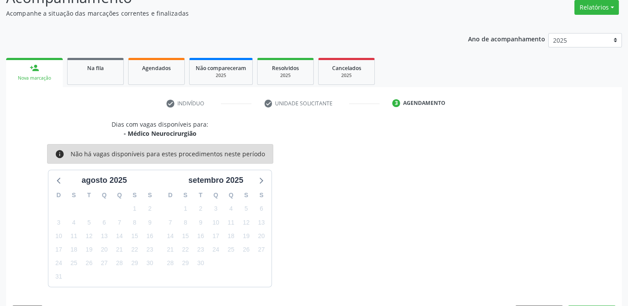
scroll to position [98, 0]
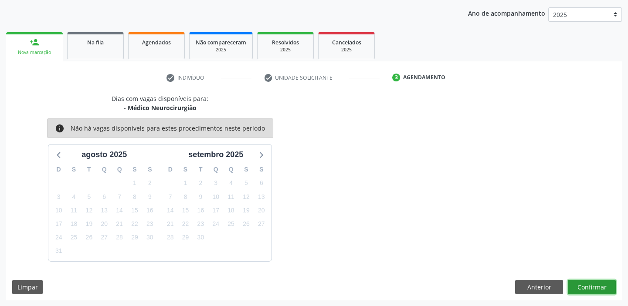
click at [592, 289] on button "Confirmar" at bounding box center [591, 287] width 48 height 15
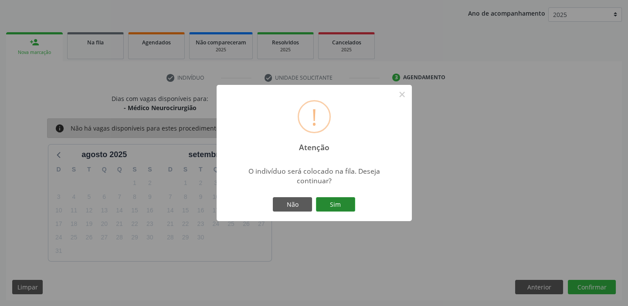
click at [338, 204] on button "Sim" at bounding box center [335, 204] width 39 height 15
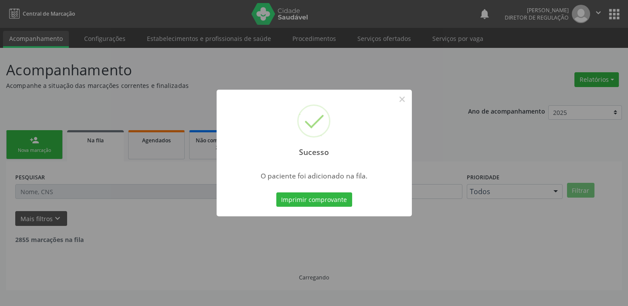
scroll to position [0, 0]
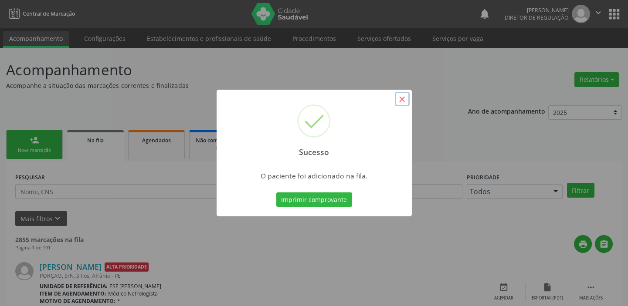
click at [403, 99] on button "×" at bounding box center [402, 99] width 15 height 15
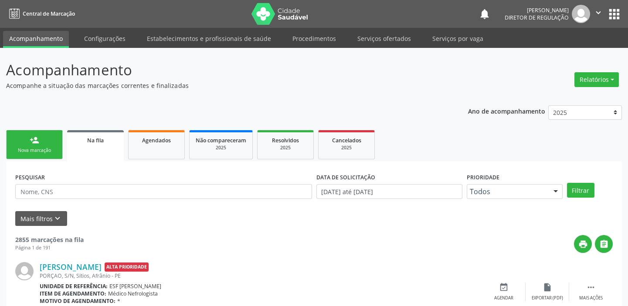
click at [41, 150] on div "Nova marcação" at bounding box center [35, 150] width 44 height 7
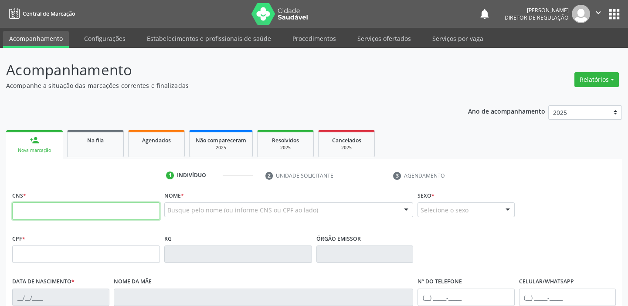
click at [31, 213] on input "text" at bounding box center [86, 210] width 148 height 17
type input "706 4081 6674 2780"
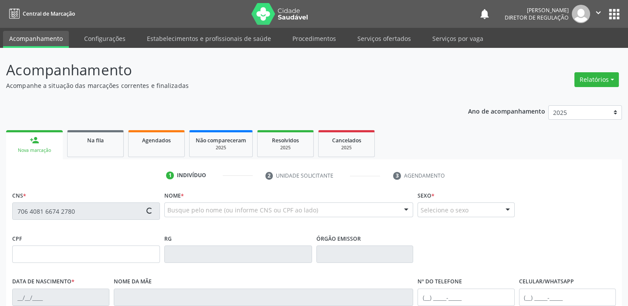
type input "755.297.424-91"
type input "14/08/1948"
type input "Ana Maria da Conceição"
type input "(87) 98844-1549"
type input "258.193.054-34"
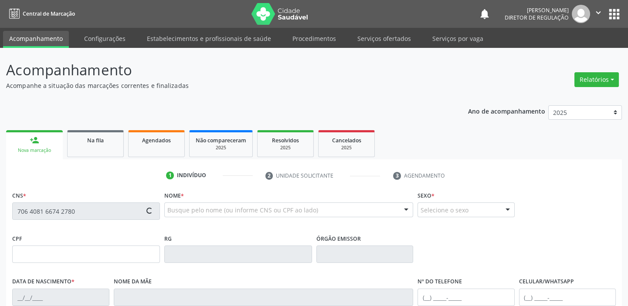
type input "26"
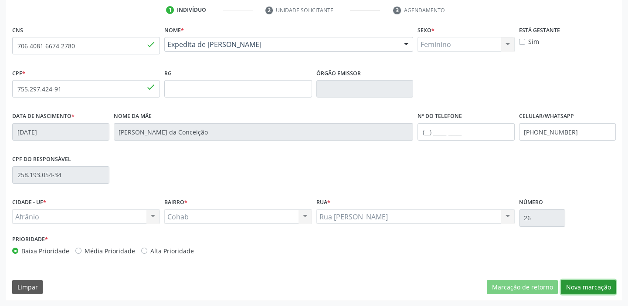
click at [594, 287] on button "Nova marcação" at bounding box center [587, 287] width 55 height 15
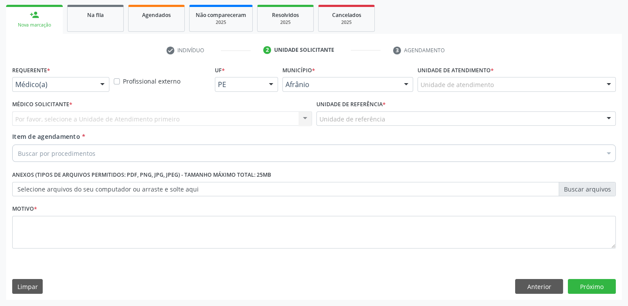
scroll to position [125, 0]
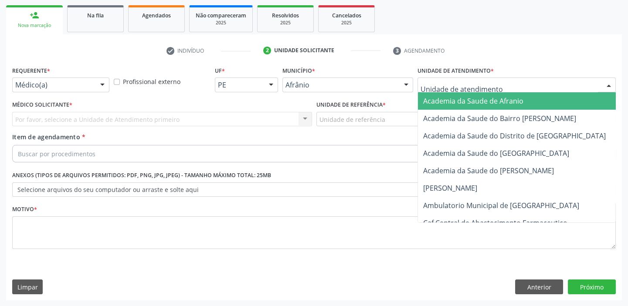
drag, startPoint x: 433, startPoint y: 84, endPoint x: 443, endPoint y: 142, distance: 59.2
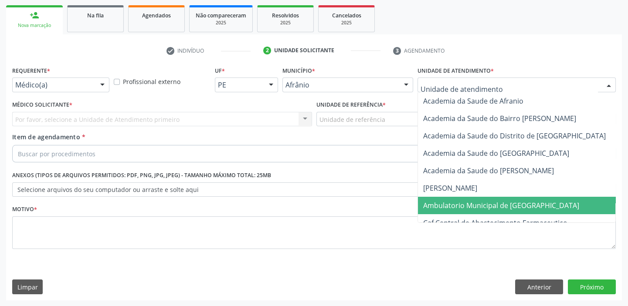
click at [445, 204] on span "Ambulatorio Municipal de [GEOGRAPHIC_DATA]" at bounding box center [501, 206] width 156 height 10
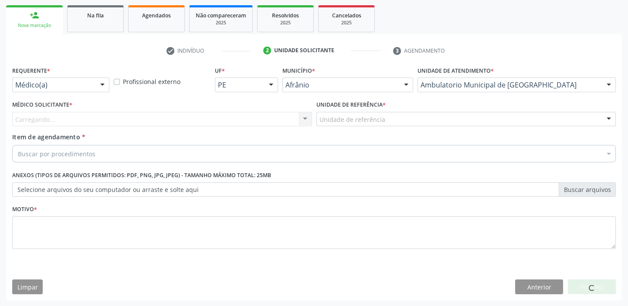
drag, startPoint x: 334, startPoint y: 122, endPoint x: 341, endPoint y: 160, distance: 38.4
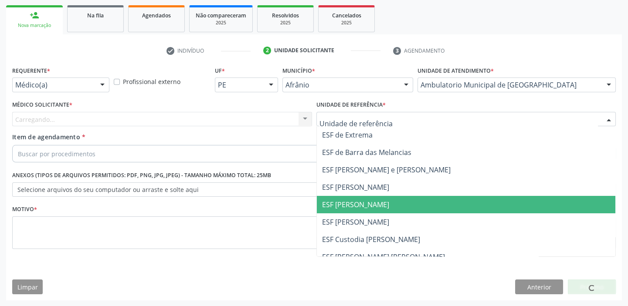
drag, startPoint x: 345, startPoint y: 199, endPoint x: 285, endPoint y: 187, distance: 61.2
click at [345, 200] on span "ESF [PERSON_NAME]" at bounding box center [355, 205] width 67 height 10
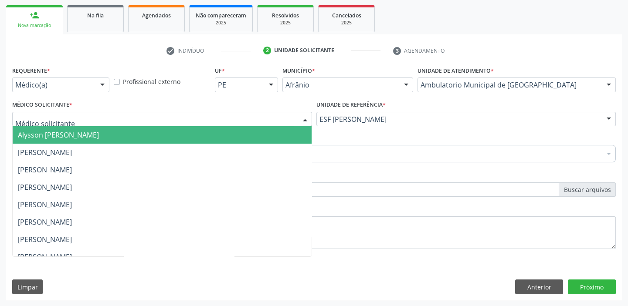
drag, startPoint x: 28, startPoint y: 120, endPoint x: 30, endPoint y: 132, distance: 11.9
click at [30, 136] on span "Alysson [PERSON_NAME]" at bounding box center [58, 135] width 81 height 10
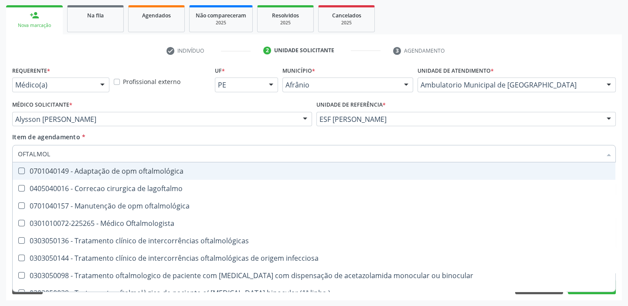
type input "OFTALMOLO"
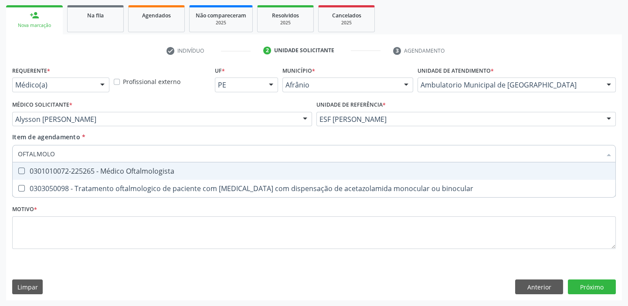
click at [49, 174] on div "0301010072-225265 - Médico Oftalmologista" at bounding box center [314, 171] width 592 height 7
checkbox Oftalmologista "true"
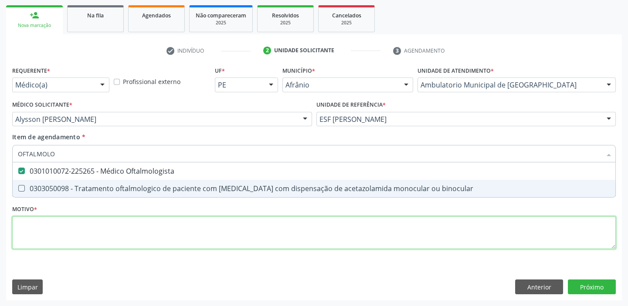
click at [27, 227] on div "Requerente * Médico(a) Médico(a) Enfermeiro(a) Paciente Nenhum resultado encont…" at bounding box center [313, 162] width 603 height 197
checkbox binocular "true"
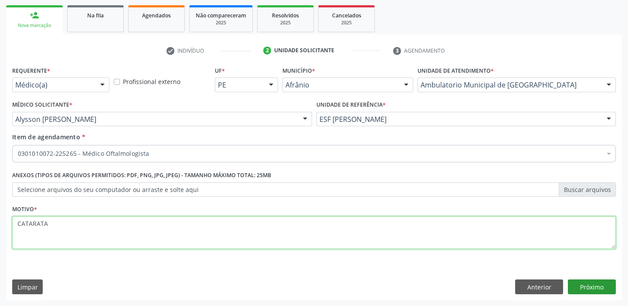
type textarea "CATARATA"
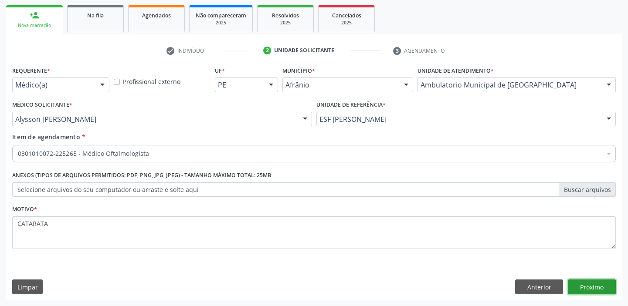
click at [574, 287] on button "Próximo" at bounding box center [591, 287] width 48 height 15
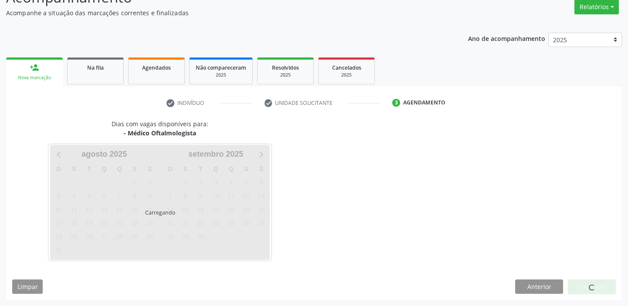
scroll to position [72, 0]
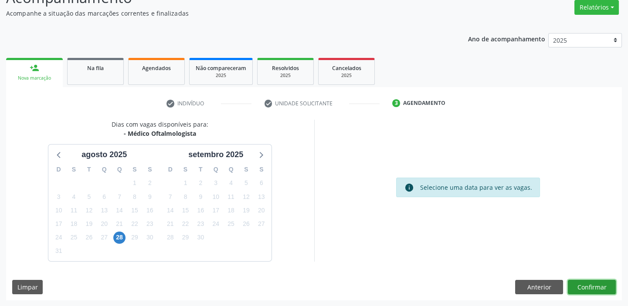
click at [587, 287] on button "Confirmar" at bounding box center [591, 287] width 48 height 15
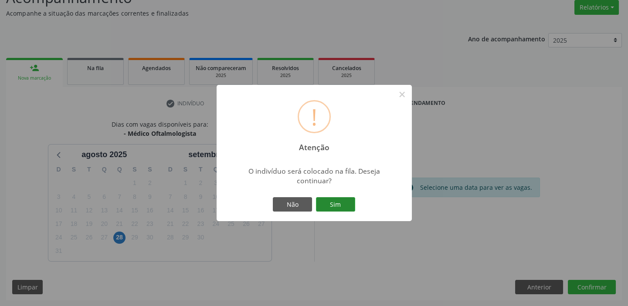
click at [344, 203] on button "Sim" at bounding box center [335, 204] width 39 height 15
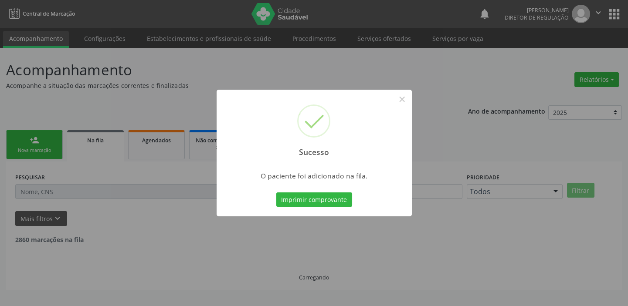
scroll to position [0, 0]
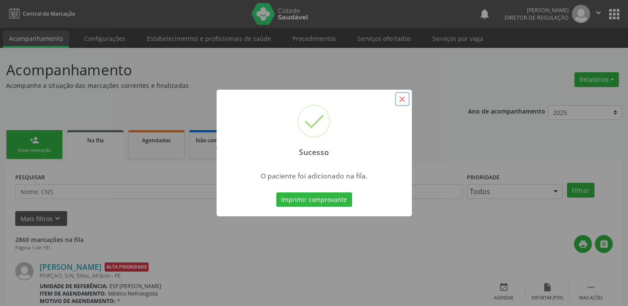
click at [400, 100] on button "×" at bounding box center [402, 99] width 15 height 15
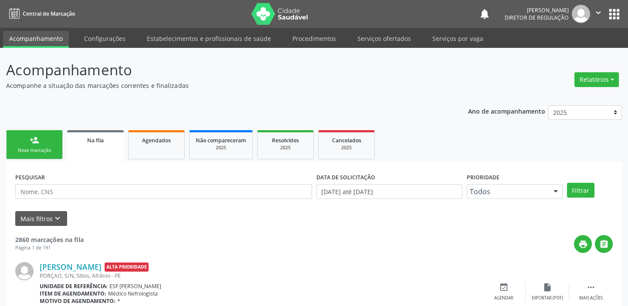
click at [33, 144] on div "person_add" at bounding box center [35, 140] width 10 height 10
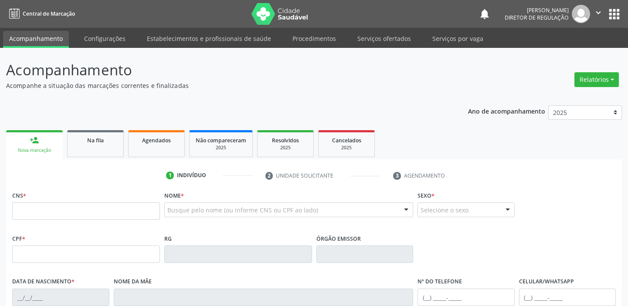
click at [36, 199] on div "CNS *" at bounding box center [86, 204] width 148 height 31
click at [35, 204] on input "text" at bounding box center [86, 210] width 148 height 17
type input "709 0088 4582 9012"
type input "06/04/1982"
type input "Euridice Maria de Sousa"
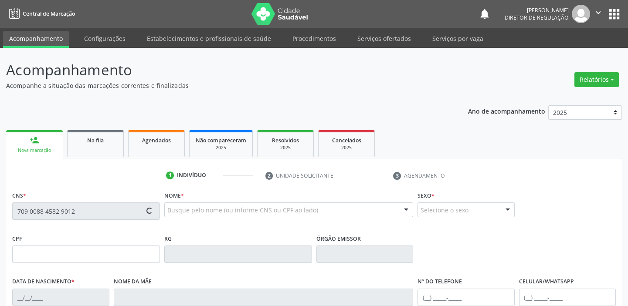
type input "(87) 98857-5216"
type input "9"
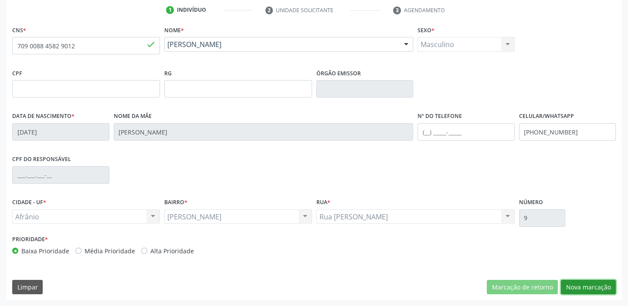
click at [571, 285] on button "Nova marcação" at bounding box center [587, 287] width 55 height 15
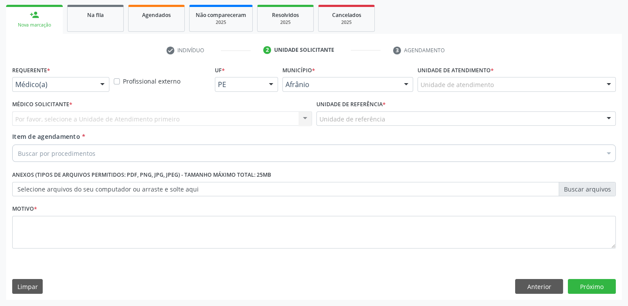
scroll to position [125, 0]
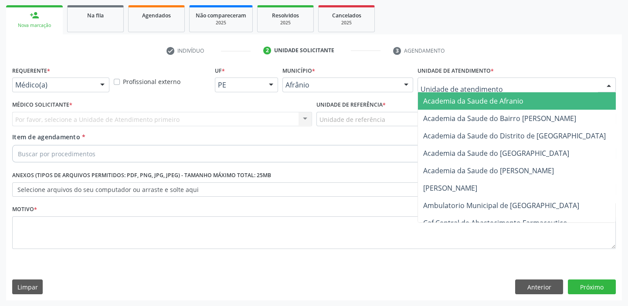
drag, startPoint x: 431, startPoint y: 78, endPoint x: 435, endPoint y: 110, distance: 32.1
click at [432, 80] on div at bounding box center [516, 85] width 198 height 15
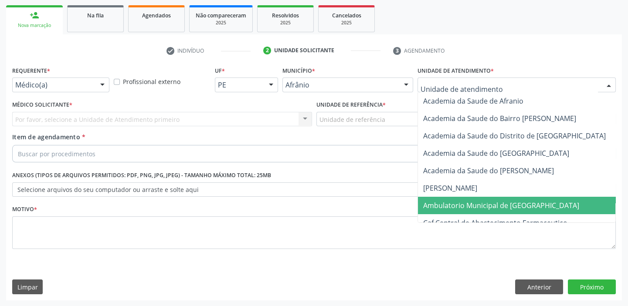
click at [449, 199] on span "Ambulatorio Municipal de [GEOGRAPHIC_DATA]" at bounding box center [524, 205] width 213 height 17
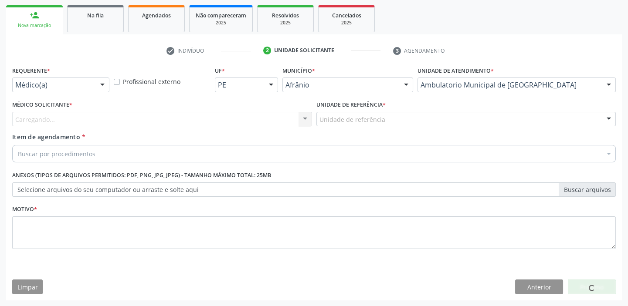
drag, startPoint x: 351, startPoint y: 118, endPoint x: 353, endPoint y: 144, distance: 25.3
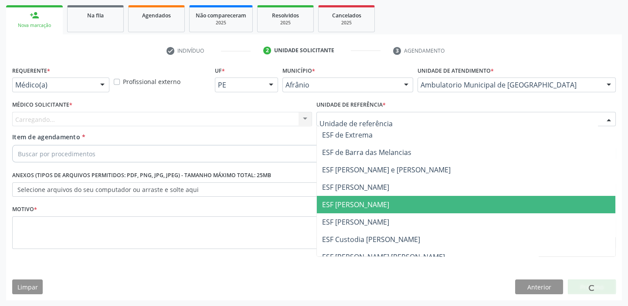
click at [365, 208] on span "ESF [PERSON_NAME]" at bounding box center [355, 205] width 67 height 10
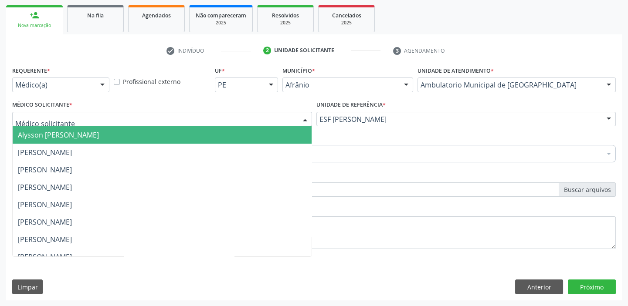
drag, startPoint x: 55, startPoint y: 117, endPoint x: 55, endPoint y: 132, distance: 15.7
click at [56, 135] on span "Alysson [PERSON_NAME]" at bounding box center [58, 135] width 81 height 10
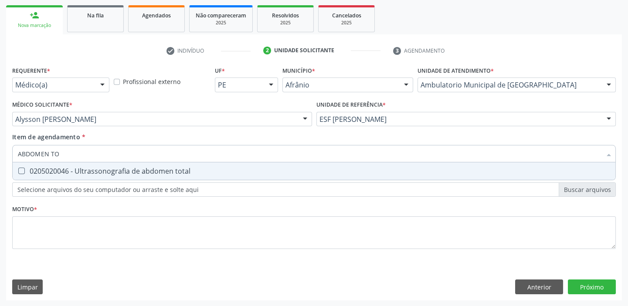
type input "ABDOMEN TOT"
click at [62, 168] on div "0205020046 - Ultrassonografia de abdomen total" at bounding box center [314, 171] width 592 height 7
checkbox total "true"
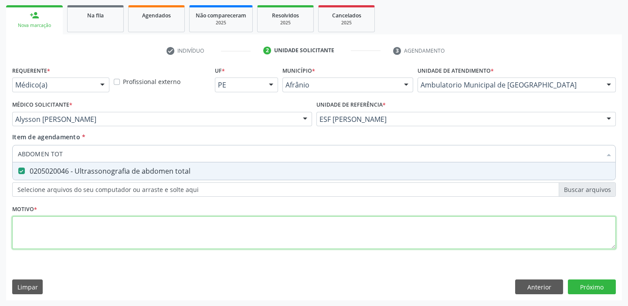
click at [64, 228] on div "Requerente * Médico(a) Médico(a) Enfermeiro(a) Paciente Nenhum resultado encont…" at bounding box center [313, 162] width 603 height 197
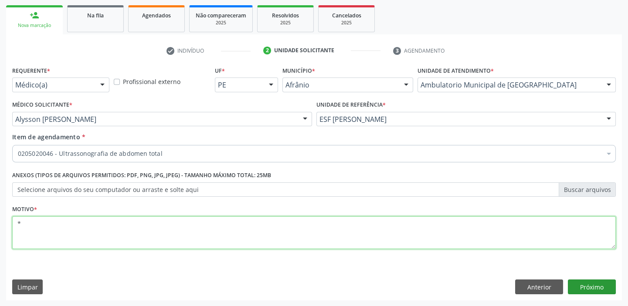
type textarea "*"
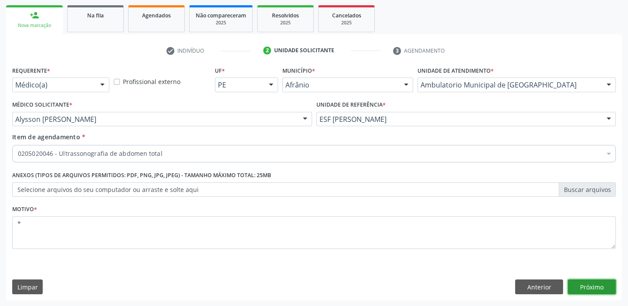
click at [594, 290] on button "Próximo" at bounding box center [591, 287] width 48 height 15
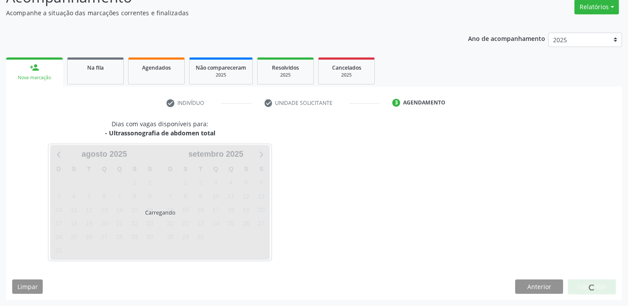
scroll to position [72, 0]
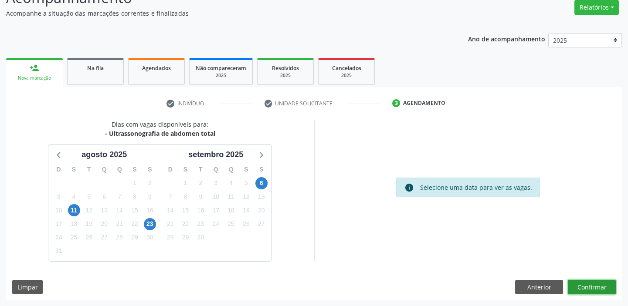
click at [581, 284] on button "Confirmar" at bounding box center [591, 287] width 48 height 15
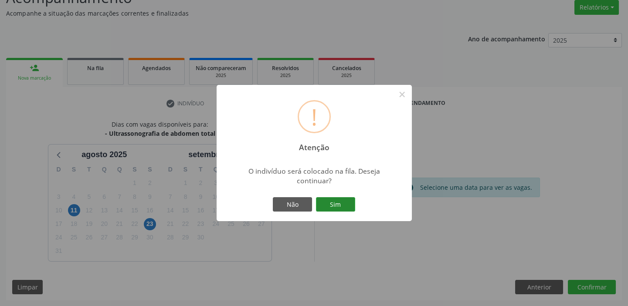
click at [333, 209] on button "Sim" at bounding box center [335, 204] width 39 height 15
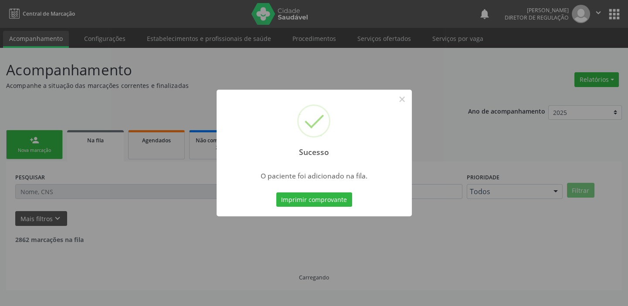
scroll to position [0, 0]
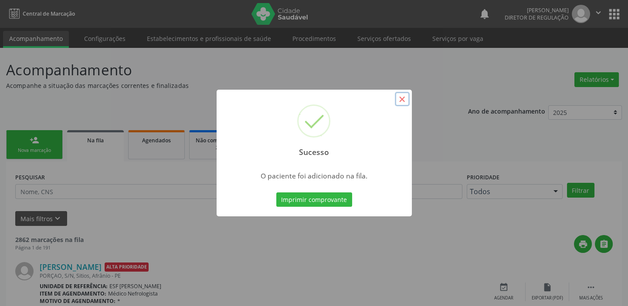
click at [395, 102] on button "×" at bounding box center [402, 99] width 15 height 15
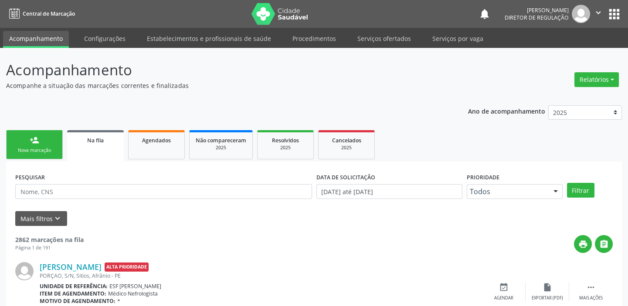
click at [33, 140] on div "person_add" at bounding box center [35, 140] width 10 height 10
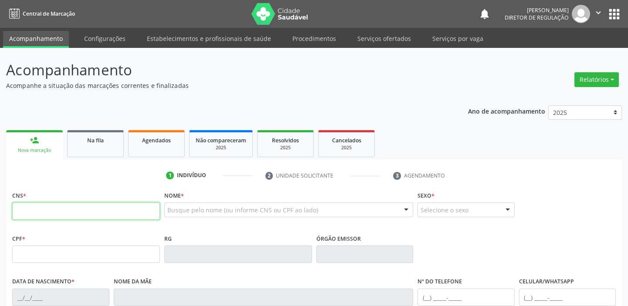
click at [44, 205] on input "text" at bounding box center [86, 210] width 148 height 17
type input "707 0038 0052 2138"
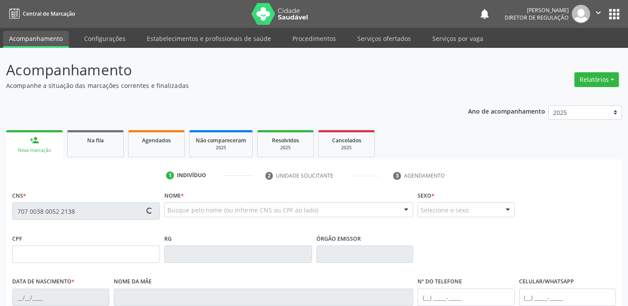
type input "062.559.664-10"
type input "12/06/1955"
type input "Izabel de Brito Rodrigues"
type input "(87) 99605-3187"
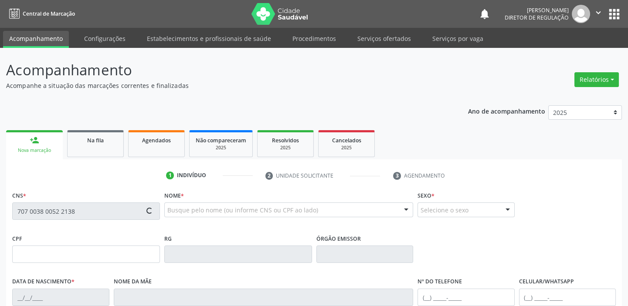
type input "70"
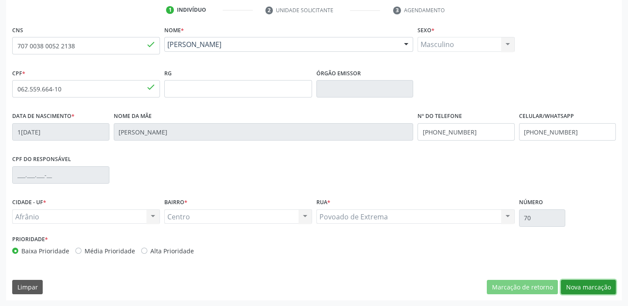
click at [577, 287] on button "Nova marcação" at bounding box center [587, 287] width 55 height 15
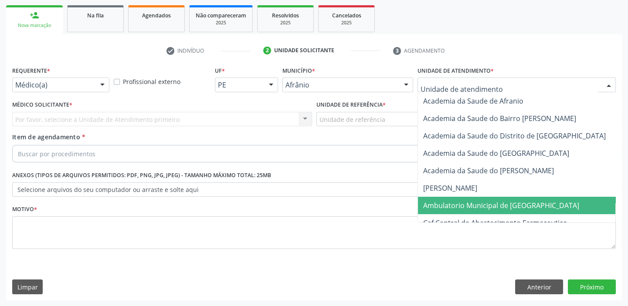
drag, startPoint x: 441, startPoint y: 204, endPoint x: 383, endPoint y: 166, distance: 69.6
click at [441, 204] on span "Ambulatorio Municipal de [GEOGRAPHIC_DATA]" at bounding box center [501, 206] width 156 height 10
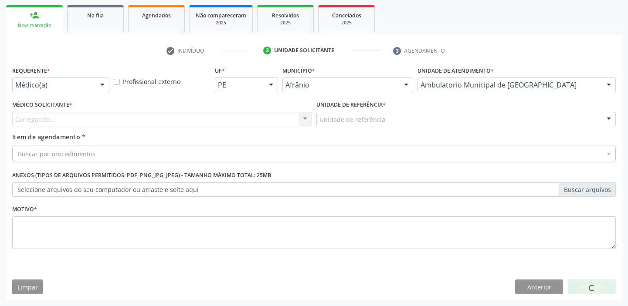
drag, startPoint x: 342, startPoint y: 124, endPoint x: 344, endPoint y: 158, distance: 34.4
click at [342, 127] on div "Unidade de referência ESF de Extrema ESF de Barra das Melancias ESF [PERSON_NAM…" at bounding box center [466, 119] width 300 height 15
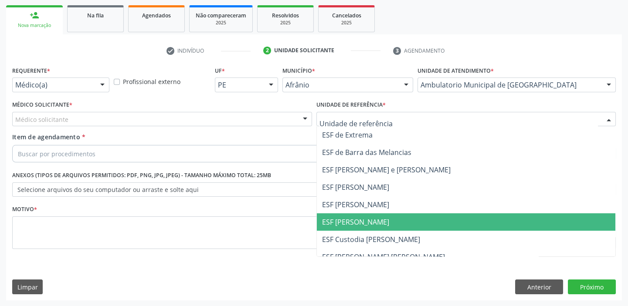
click at [352, 229] on span "ESF [PERSON_NAME]" at bounding box center [466, 221] width 299 height 17
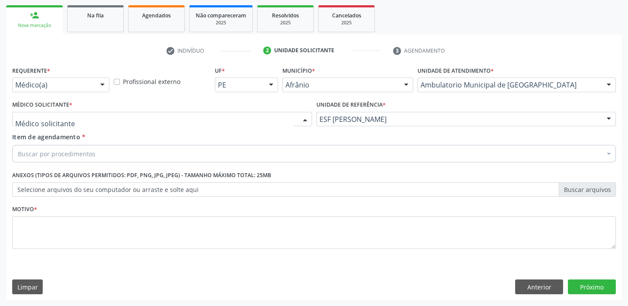
drag, startPoint x: 57, startPoint y: 123, endPoint x: 57, endPoint y: 138, distance: 14.4
click at [57, 127] on div "Alysson Rodrigo Ferreira Cavalcanti Bruno Saraiva Bezerra Medrado Carlos Gustav…" at bounding box center [162, 119] width 300 height 15
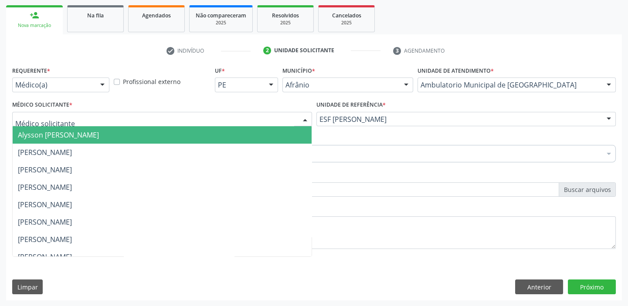
click at [57, 138] on span "Alysson [PERSON_NAME]" at bounding box center [58, 135] width 81 height 10
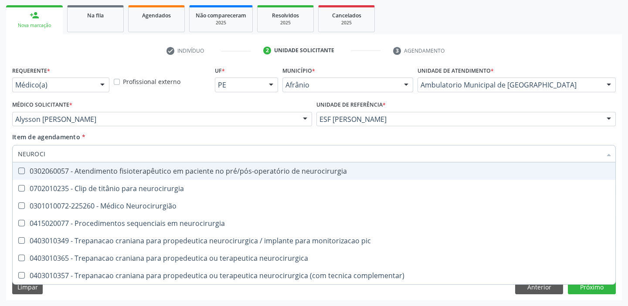
type input "NEUROCIR"
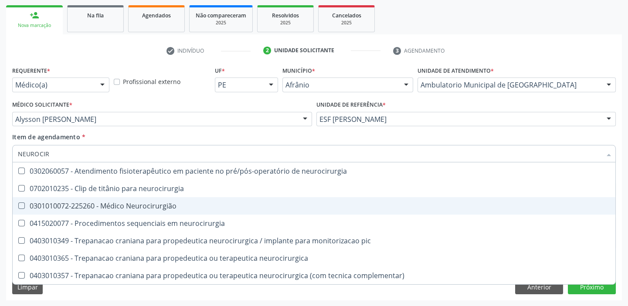
click at [57, 204] on div "0301010072-225260 - Médico Neurocirurgião" at bounding box center [314, 205] width 592 height 7
checkbox Neurocirurgião "true"
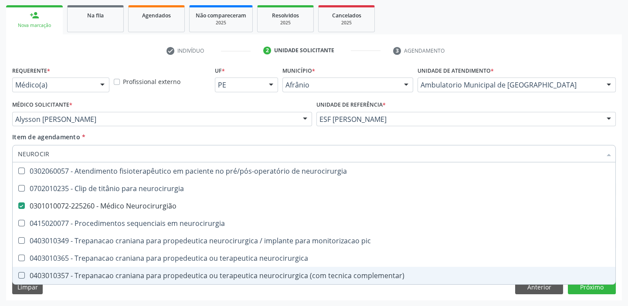
drag, startPoint x: 78, startPoint y: 292, endPoint x: 69, endPoint y: 260, distance: 33.5
click at [77, 292] on div "Limpar Anterior Próximo" at bounding box center [313, 287] width 603 height 15
checkbox neurocirurgia "true"
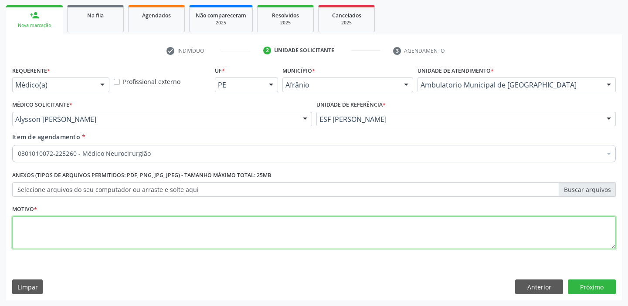
click at [56, 223] on textarea at bounding box center [313, 232] width 603 height 33
type textarea "RETORNO"
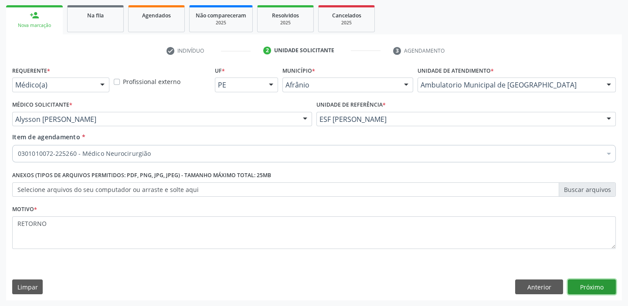
click at [592, 286] on button "Próximo" at bounding box center [591, 287] width 48 height 15
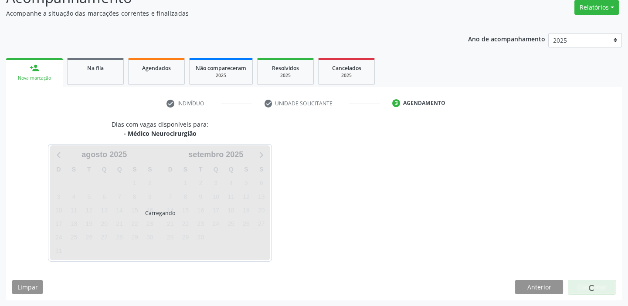
scroll to position [98, 0]
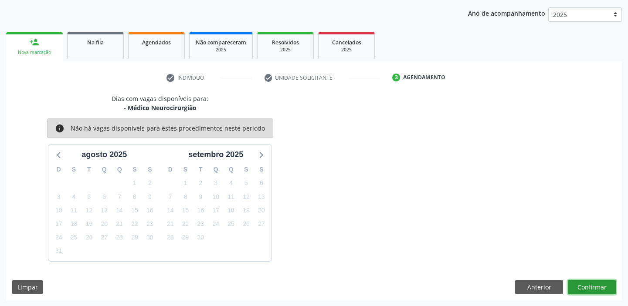
click at [587, 283] on button "Confirmar" at bounding box center [591, 287] width 48 height 15
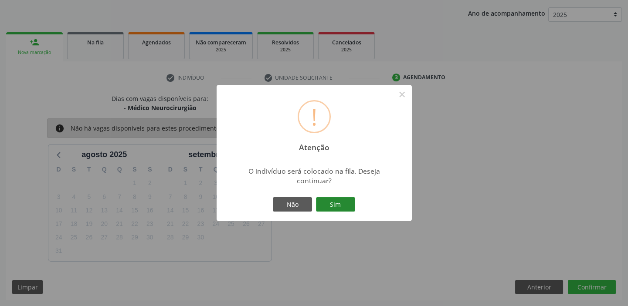
click at [325, 203] on button "Sim" at bounding box center [335, 204] width 39 height 15
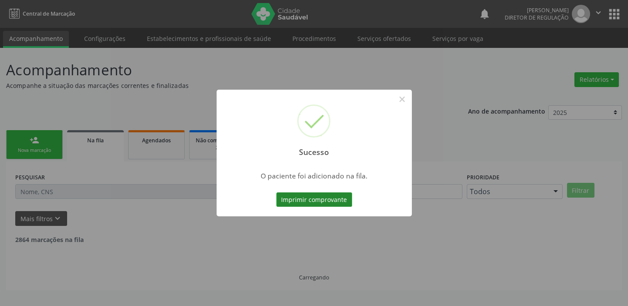
scroll to position [0, 0]
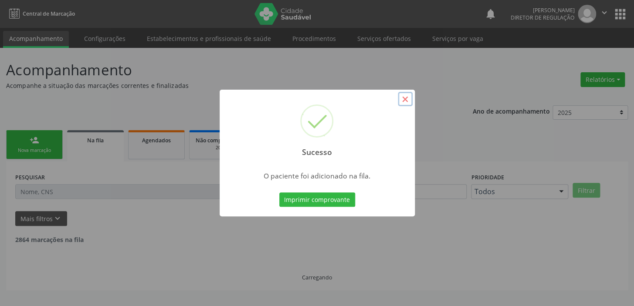
click at [402, 103] on button "×" at bounding box center [405, 99] width 15 height 15
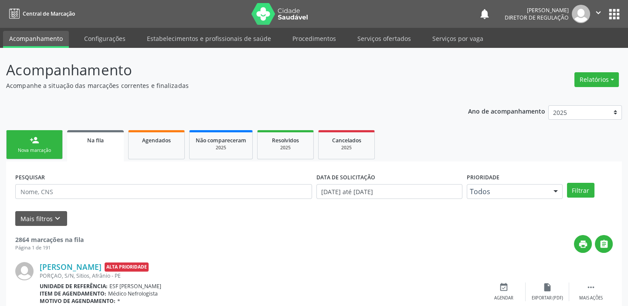
click at [39, 146] on link "person_add Nova marcação" at bounding box center [34, 144] width 57 height 29
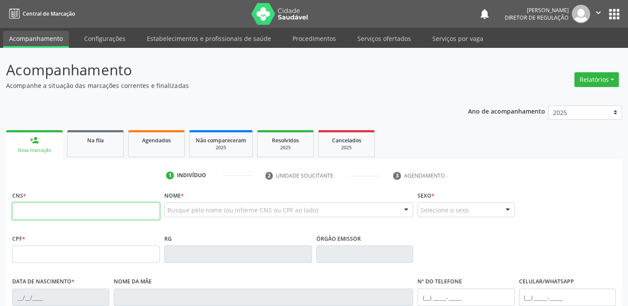
drag, startPoint x: 40, startPoint y: 208, endPoint x: 44, endPoint y: 206, distance: 4.5
click at [42, 207] on input "text" at bounding box center [86, 210] width 148 height 17
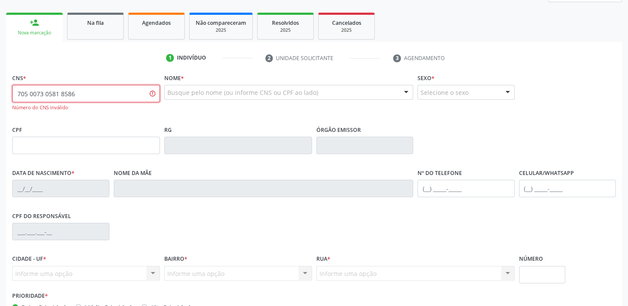
scroll to position [118, 0]
click at [77, 92] on input "705 0073 0581 8586" at bounding box center [86, 92] width 148 height 17
type input "7"
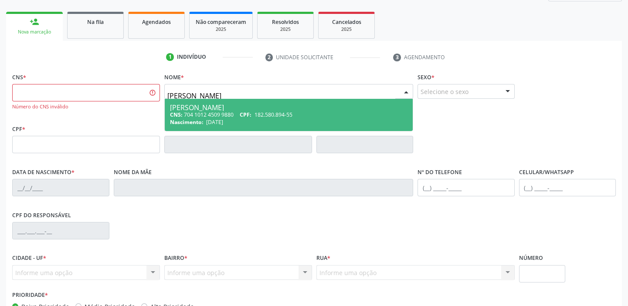
type input "VITORIA PEREIRA C"
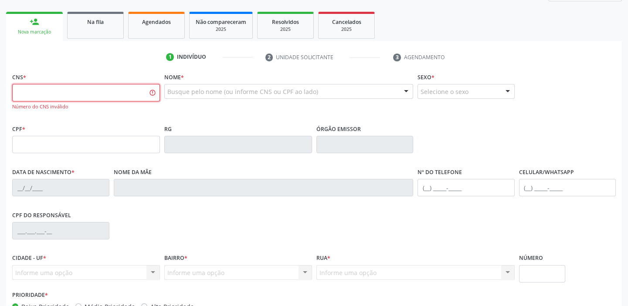
click at [78, 91] on input "text" at bounding box center [86, 92] width 148 height 17
type input "700 1049 4143 6516"
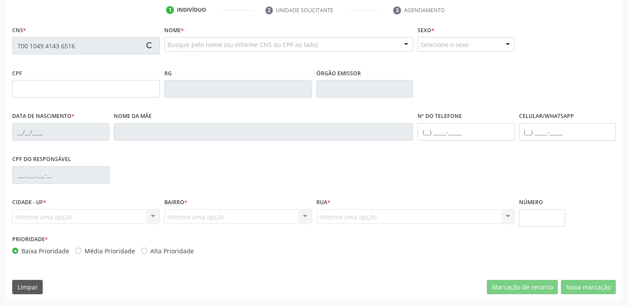
scroll to position [165, 0]
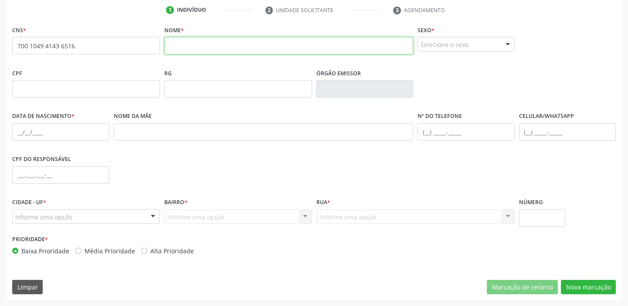
click at [181, 43] on input "text" at bounding box center [288, 45] width 249 height 17
type input "MARIA APARECIDA C SANTOS"
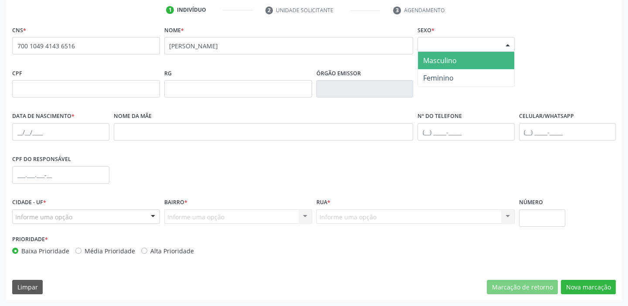
click at [448, 44] on div "Selecione o sexo" at bounding box center [465, 44] width 97 height 15
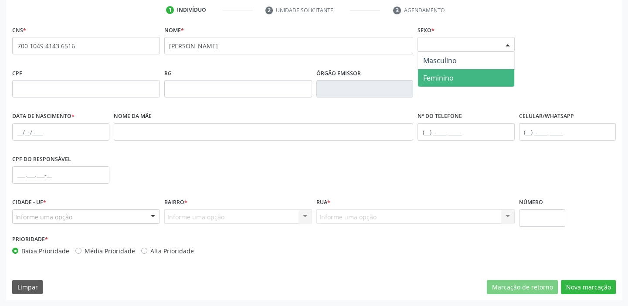
click at [448, 78] on span "Feminino" at bounding box center [438, 78] width 30 height 10
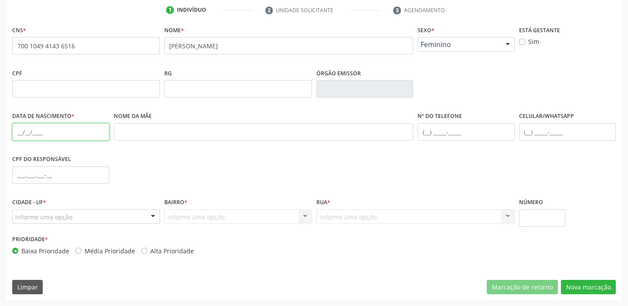
click at [20, 131] on input "text" at bounding box center [60, 131] width 97 height 17
type input "07/03/1989"
click at [428, 128] on input "text" at bounding box center [465, 131] width 97 height 17
type input "(87) 8824-0672"
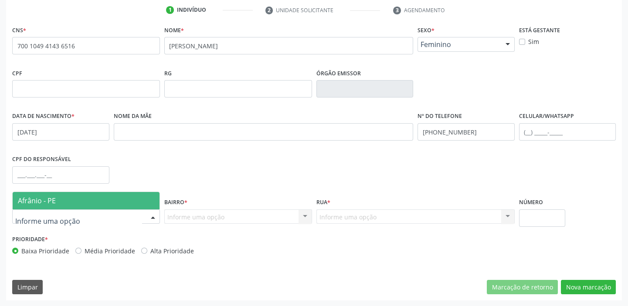
click at [66, 206] on span "Afrânio - PE" at bounding box center [86, 200] width 147 height 17
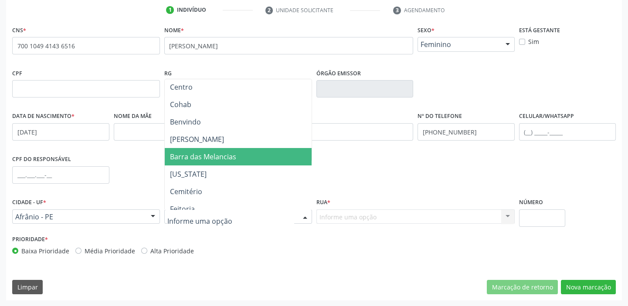
scroll to position [158, 0]
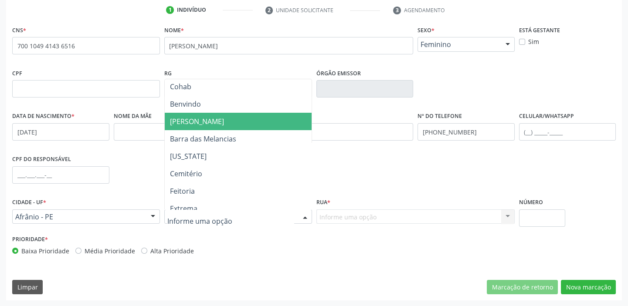
click at [201, 122] on span "Antonio Avelar" at bounding box center [197, 122] width 54 height 10
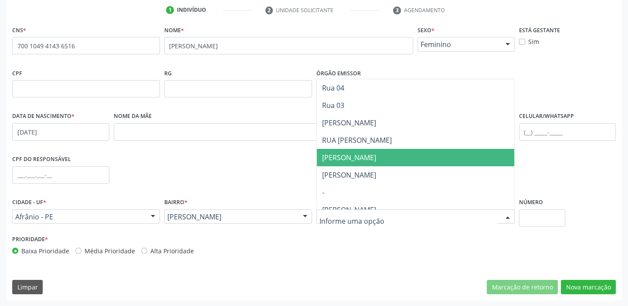
click at [343, 157] on span "Rogerio C fernandes" at bounding box center [349, 158] width 54 height 10
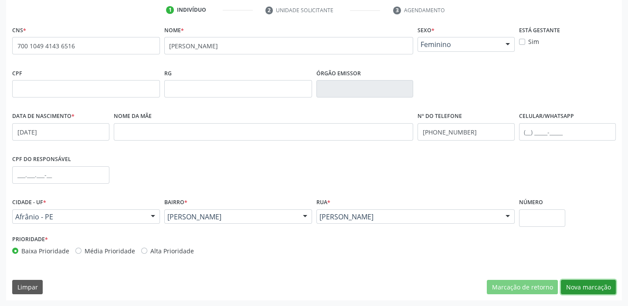
drag, startPoint x: 576, startPoint y: 288, endPoint x: 431, endPoint y: 262, distance: 147.3
click at [576, 288] on button "Nova marcação" at bounding box center [587, 287] width 55 height 15
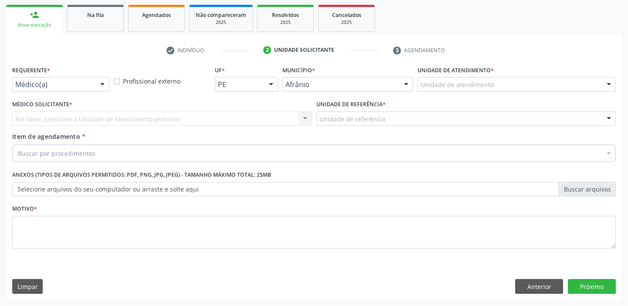
scroll to position [125, 0]
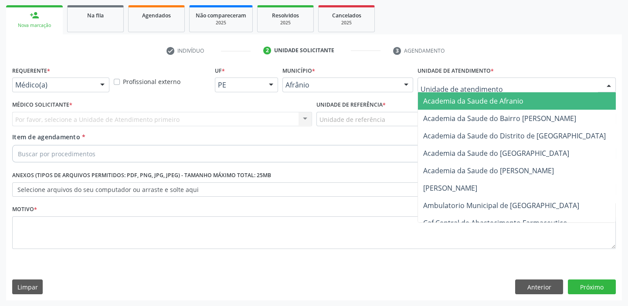
drag, startPoint x: 434, startPoint y: 84, endPoint x: 439, endPoint y: 140, distance: 56.0
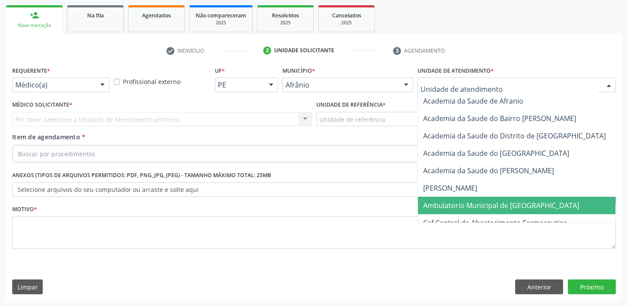
drag, startPoint x: 461, startPoint y: 204, endPoint x: 417, endPoint y: 186, distance: 47.6
click at [459, 201] on span "Ambulatorio Municipal de [GEOGRAPHIC_DATA]" at bounding box center [501, 206] width 156 height 10
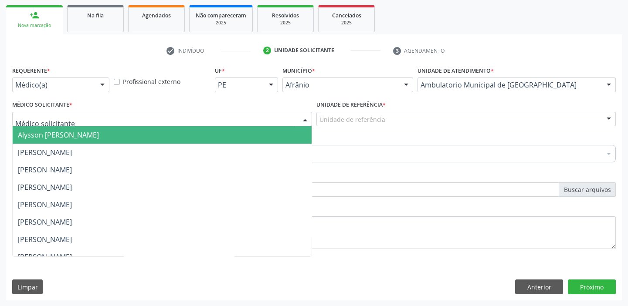
drag, startPoint x: 41, startPoint y: 120, endPoint x: 43, endPoint y: 135, distance: 15.3
click at [43, 137] on span "Alysson [PERSON_NAME]" at bounding box center [58, 135] width 81 height 10
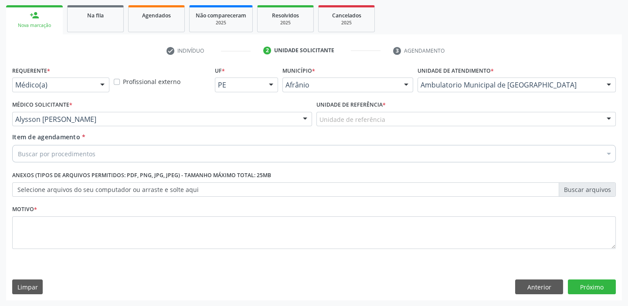
click at [53, 161] on div "Buscar por procedimentos" at bounding box center [313, 153] width 603 height 17
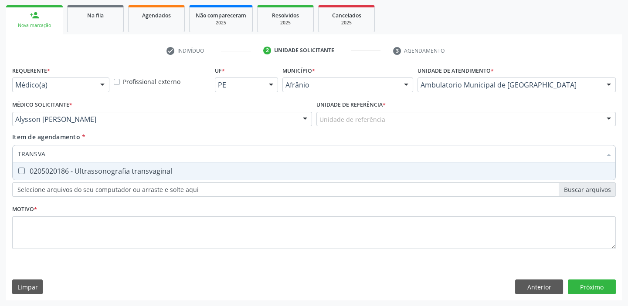
type input "TRANSVAG"
drag, startPoint x: 111, startPoint y: 170, endPoint x: 82, endPoint y: 204, distance: 45.4
click at [111, 170] on div "0205020186 - Ultrassonografia transvaginal" at bounding box center [314, 171] width 592 height 7
checkbox transvaginal "true"
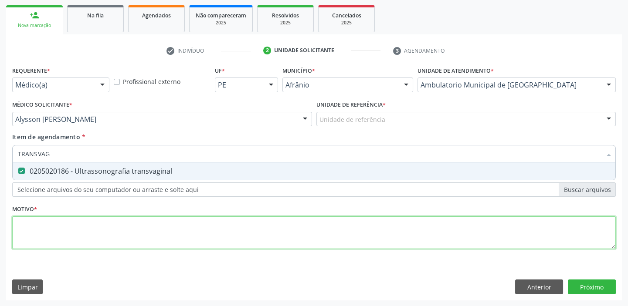
click at [64, 236] on div "Requerente * Médico(a) Médico(a) Enfermeiro(a) Paciente Nenhum resultado encont…" at bounding box center [313, 162] width 603 height 197
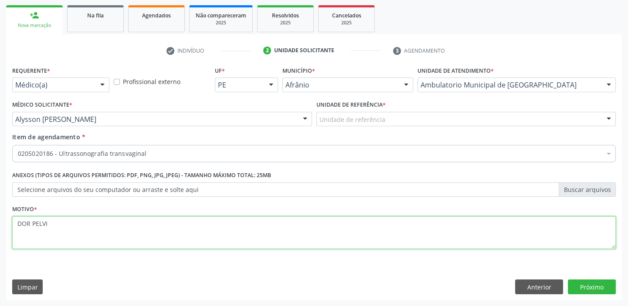
type textarea "DOR PELVI"
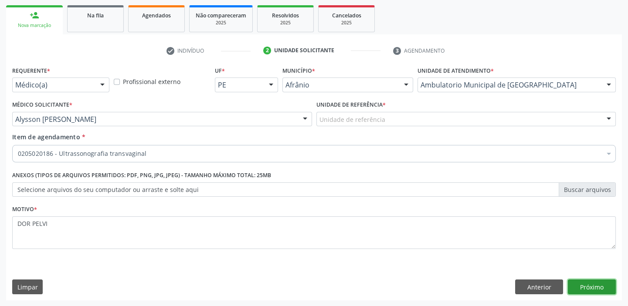
click at [579, 291] on button "Próximo" at bounding box center [591, 287] width 48 height 15
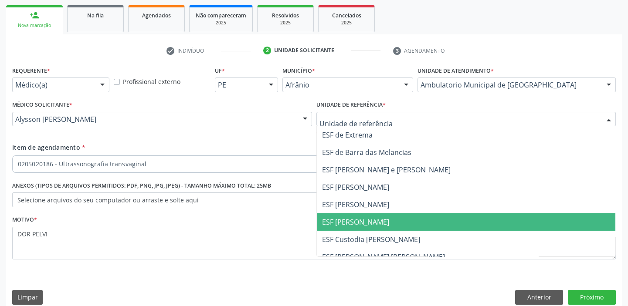
click at [334, 215] on span "ESF [PERSON_NAME]" at bounding box center [466, 221] width 299 height 17
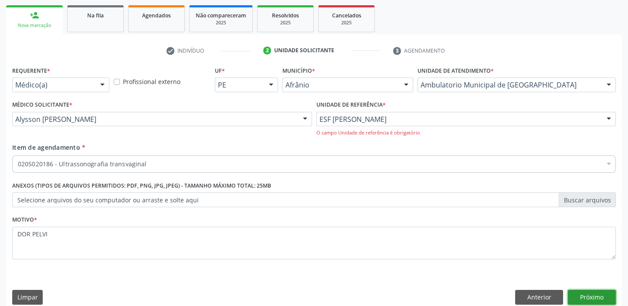
click at [581, 297] on button "Próximo" at bounding box center [591, 297] width 48 height 15
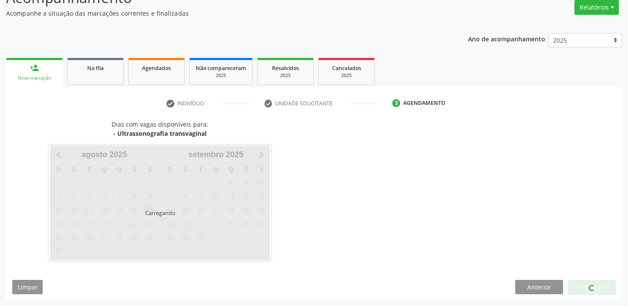
scroll to position [98, 0]
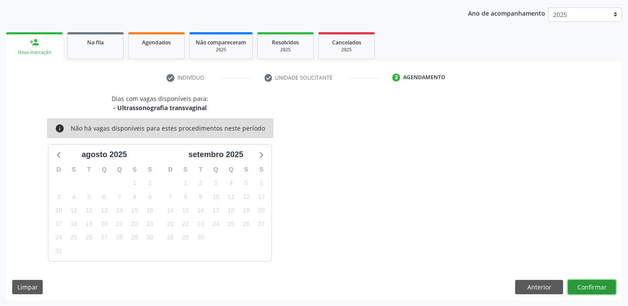
click at [581, 285] on button "Confirmar" at bounding box center [591, 287] width 48 height 15
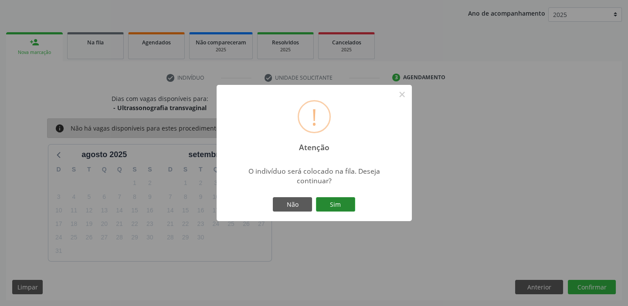
click at [327, 202] on button "Sim" at bounding box center [335, 204] width 39 height 15
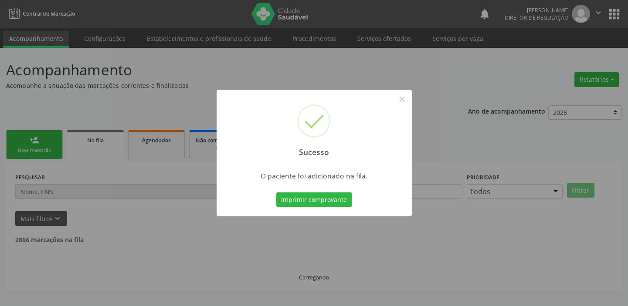
scroll to position [0, 0]
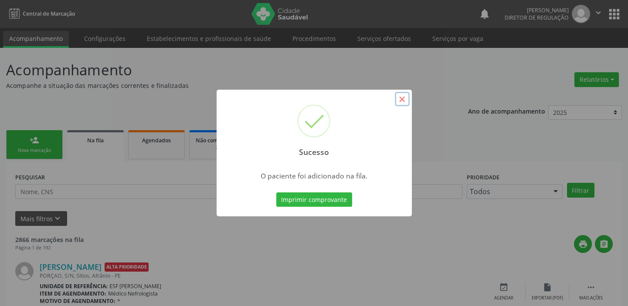
click at [402, 100] on button "×" at bounding box center [402, 99] width 15 height 15
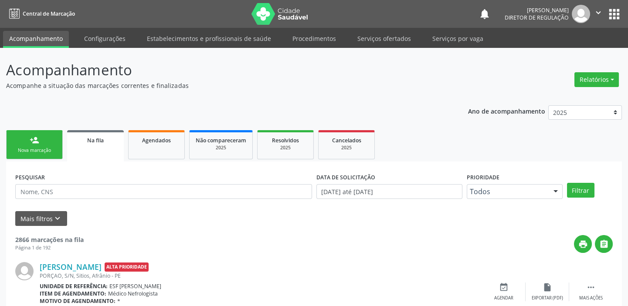
click at [40, 148] on div "Nova marcação" at bounding box center [35, 150] width 44 height 7
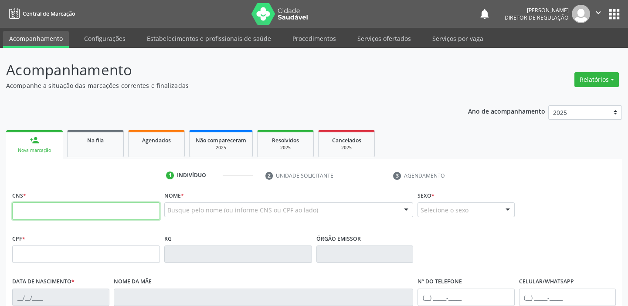
click at [41, 206] on input "text" at bounding box center [86, 210] width 148 height 17
type input "705 4054 6691 5795"
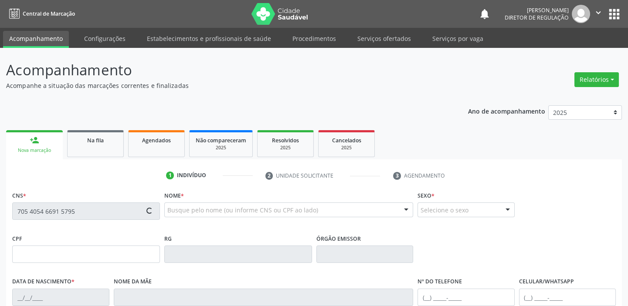
type input "027.715.584-32"
type input "03/05/1974"
type input "Gercina da Luz Santana"
type input "(87) 98824-7862"
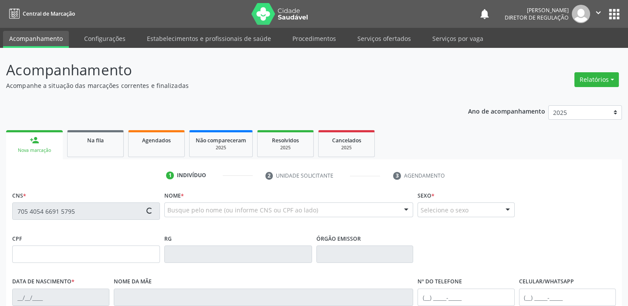
type input "040.127.514-09"
type input "S/N"
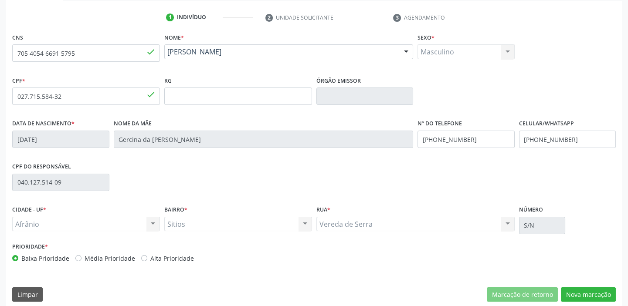
scroll to position [165, 0]
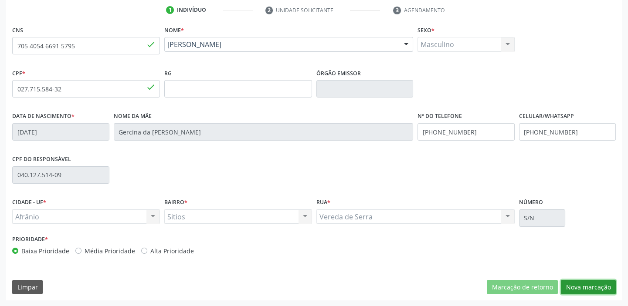
click at [570, 284] on button "Nova marcação" at bounding box center [587, 287] width 55 height 15
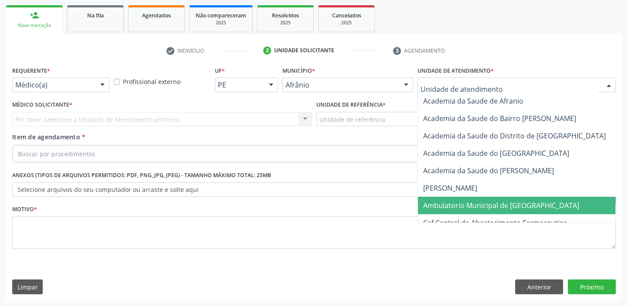
click at [432, 209] on span "Ambulatorio Municipal de [GEOGRAPHIC_DATA]" at bounding box center [501, 206] width 156 height 10
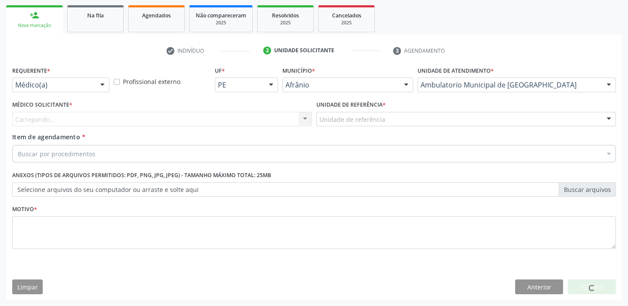
drag, startPoint x: 344, startPoint y: 121, endPoint x: 345, endPoint y: 138, distance: 17.4
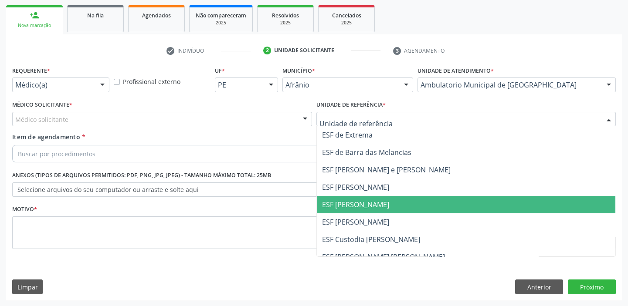
click at [344, 204] on span "ESF [PERSON_NAME]" at bounding box center [355, 205] width 67 height 10
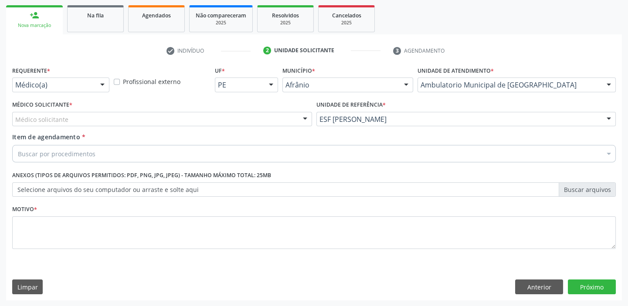
drag, startPoint x: 52, startPoint y: 119, endPoint x: 52, endPoint y: 137, distance: 18.3
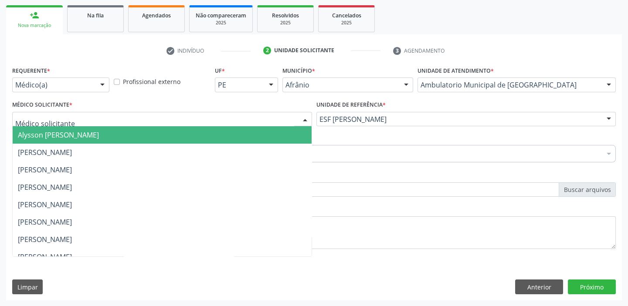
drag, startPoint x: 53, startPoint y: 138, endPoint x: 52, endPoint y: 145, distance: 7.0
click at [53, 140] on span "Alysson [PERSON_NAME]" at bounding box center [162, 134] width 299 height 17
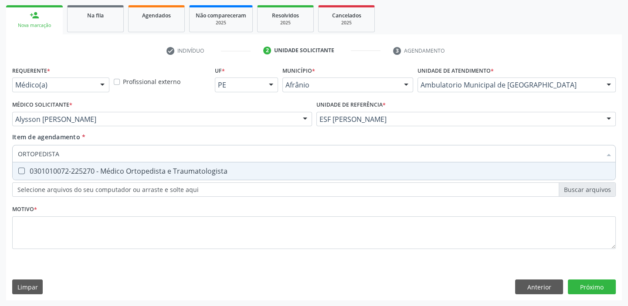
type input "ORTOPEDISTA"
click at [54, 175] on div "0301010072-225270 - Médico Ortopedista e Traumatologista" at bounding box center [314, 171] width 592 height 7
checkbox Traumatologista "true"
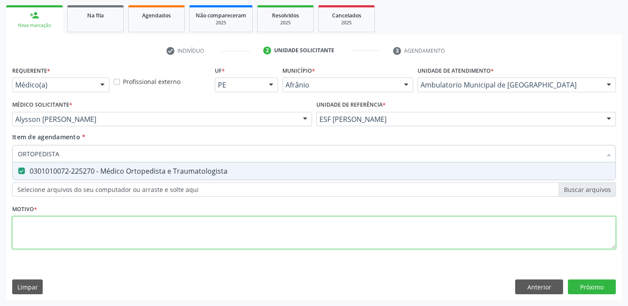
click at [43, 229] on div "Requerente * Médico(a) Médico(a) Enfermeiro(a) Paciente Nenhum resultado encont…" at bounding box center [313, 162] width 603 height 197
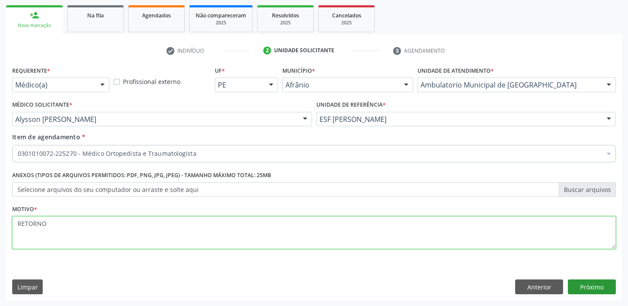
type textarea "RETORNO"
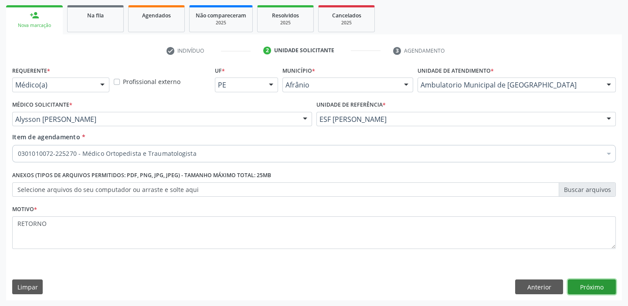
click at [588, 280] on button "Próximo" at bounding box center [591, 287] width 48 height 15
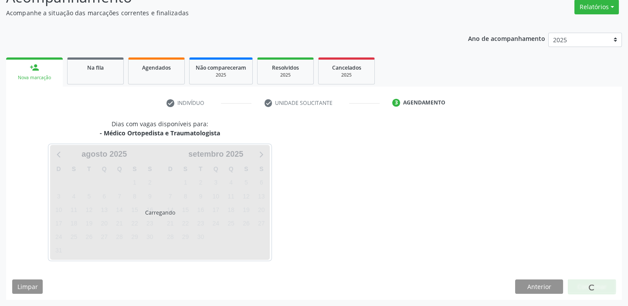
scroll to position [72, 0]
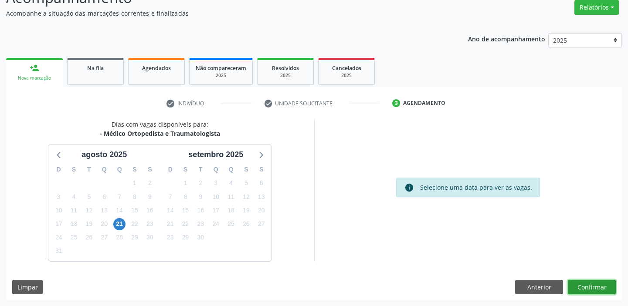
click at [578, 284] on button "Confirmar" at bounding box center [591, 287] width 48 height 15
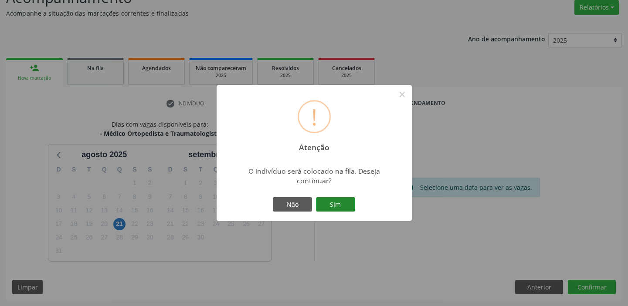
click at [341, 205] on button "Sim" at bounding box center [335, 204] width 39 height 15
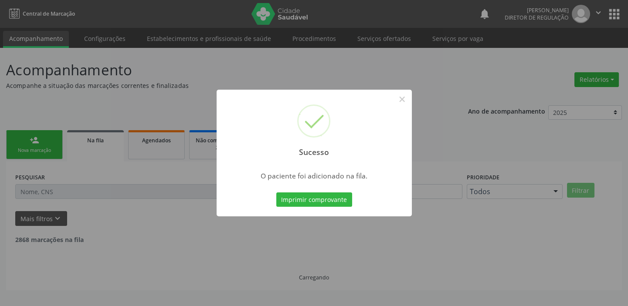
scroll to position [0, 0]
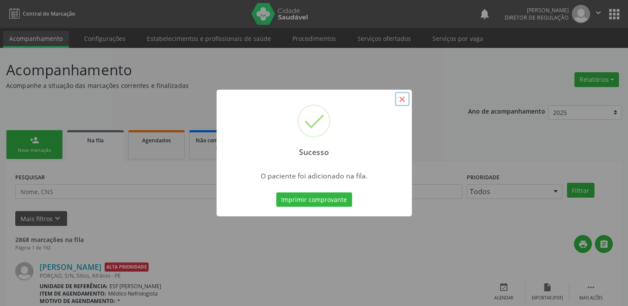
click at [398, 100] on button "×" at bounding box center [402, 99] width 15 height 15
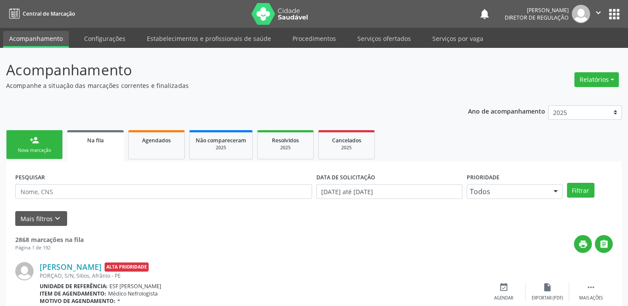
click at [44, 143] on link "person_add Nova marcação" at bounding box center [34, 144] width 57 height 29
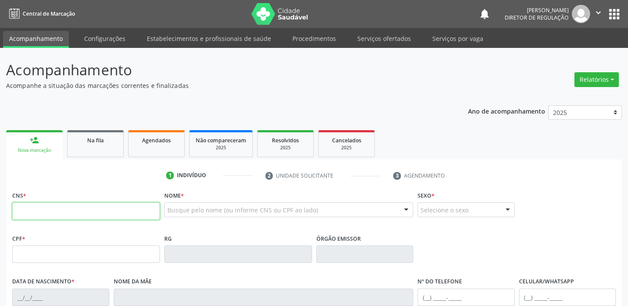
click at [39, 212] on input "text" at bounding box center [86, 210] width 148 height 17
type input "702 5033 7285 6933"
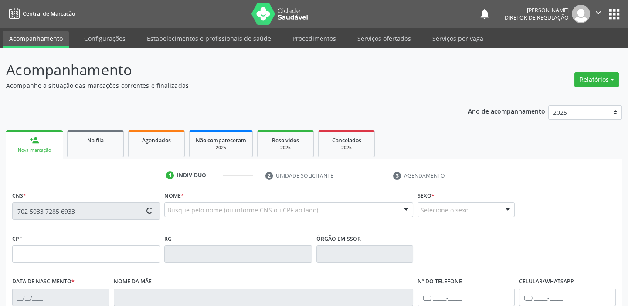
type input "[DATE]"
type input "S/N"
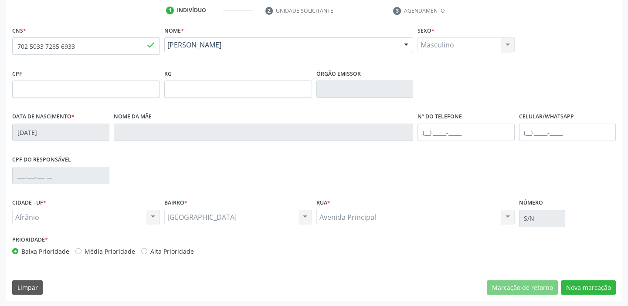
scroll to position [165, 0]
click at [576, 289] on button "Nova marcação" at bounding box center [587, 287] width 55 height 15
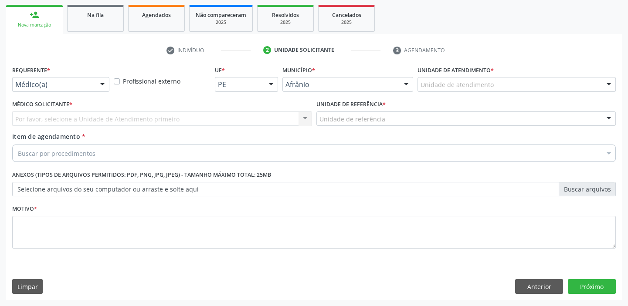
scroll to position [125, 0]
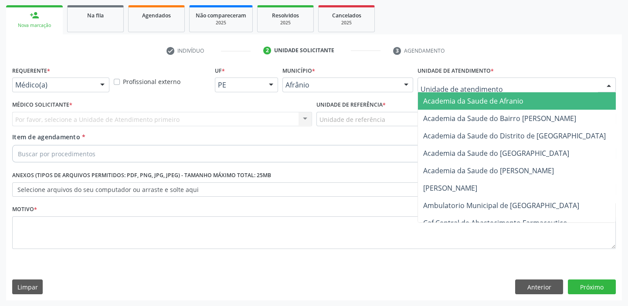
drag, startPoint x: 435, startPoint y: 85, endPoint x: 446, endPoint y: 151, distance: 66.7
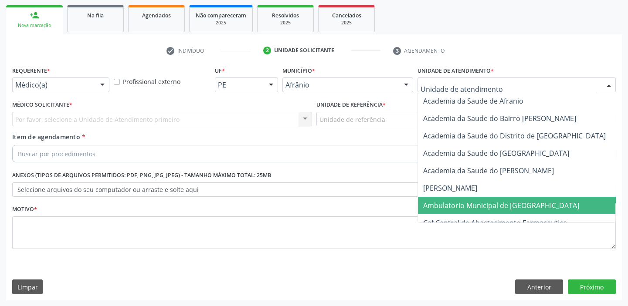
click at [454, 206] on span "Ambulatorio Municipal de [GEOGRAPHIC_DATA]" at bounding box center [501, 206] width 156 height 10
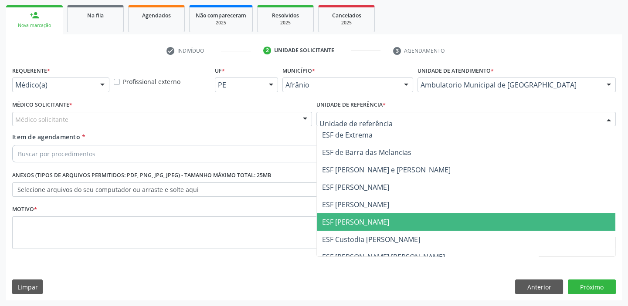
click at [346, 221] on span "ESF [PERSON_NAME]" at bounding box center [355, 222] width 67 height 10
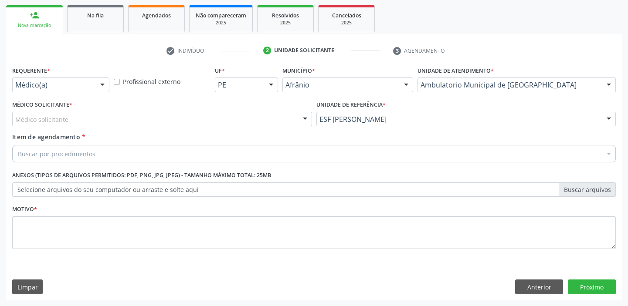
click at [69, 124] on div "Médico solicitante" at bounding box center [162, 119] width 300 height 15
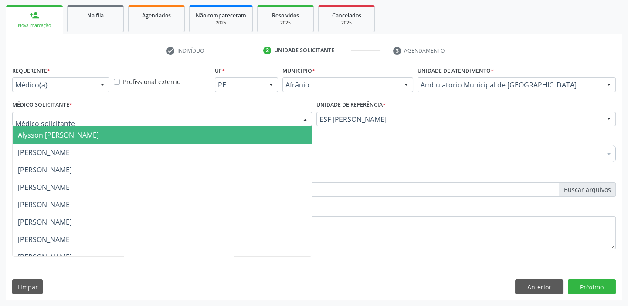
click at [65, 136] on span "Alysson [PERSON_NAME]" at bounding box center [58, 135] width 81 height 10
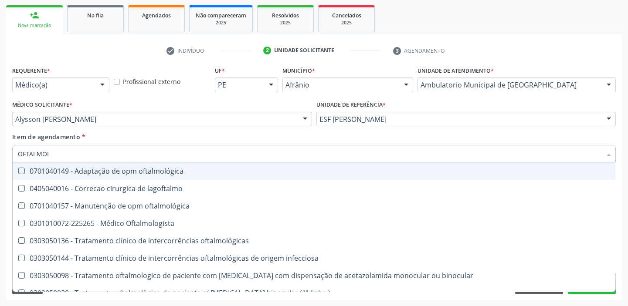
type input "OFTALMOLO"
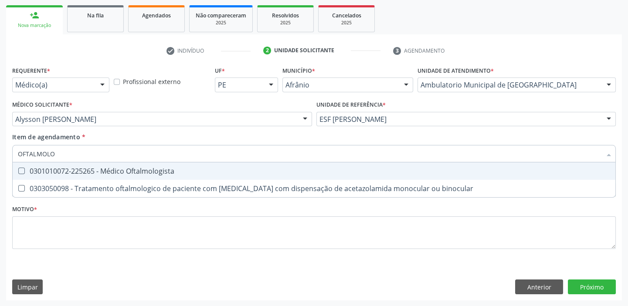
click at [58, 168] on div "0301010072-225265 - Médico Oftalmologista" at bounding box center [314, 171] width 592 height 7
checkbox Oftalmologista "true"
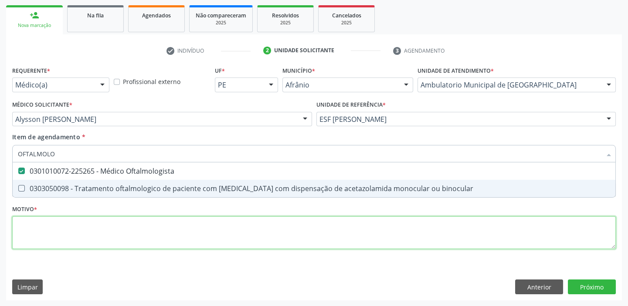
click at [33, 234] on div "Requerente * Médico(a) Médico(a) Enfermeiro(a) Paciente Nenhum resultado encont…" at bounding box center [313, 162] width 603 height 197
checkbox binocular "true"
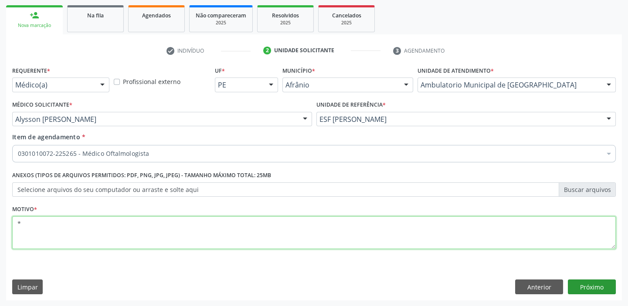
type textarea "*"
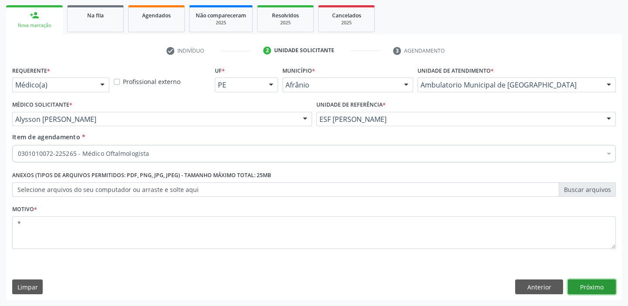
click at [593, 281] on button "Próximo" at bounding box center [591, 287] width 48 height 15
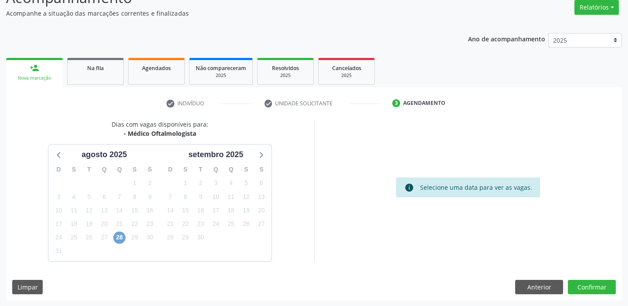
click at [118, 240] on span "28" at bounding box center [119, 238] width 12 height 12
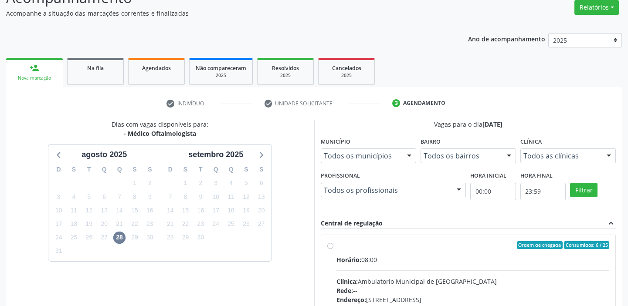
click at [439, 238] on div "Ordem de chegada Consumidos: 6 / 25 Horário: 08:00 Clínica: Ambulatorio Municip…" at bounding box center [468, 308] width 294 height 146
radio input "true"
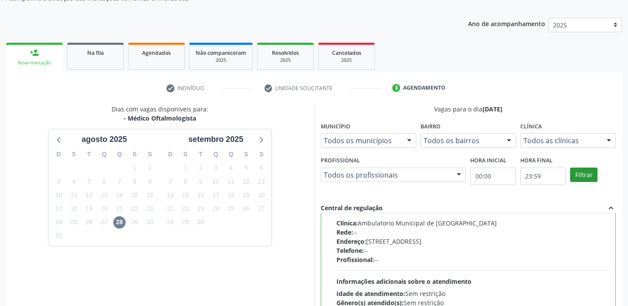
scroll to position [213, 0]
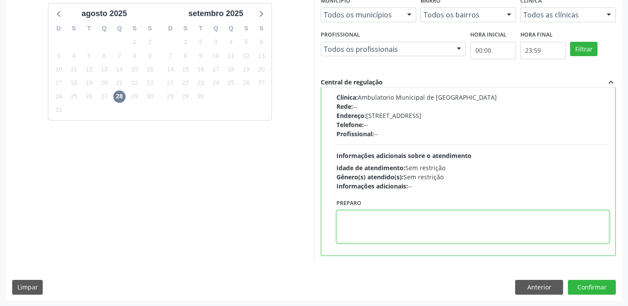
click at [440, 219] on textarea at bounding box center [472, 226] width 273 height 33
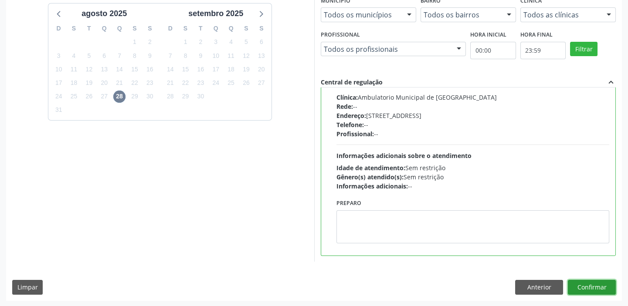
click at [585, 284] on button "Confirmar" at bounding box center [591, 287] width 48 height 15
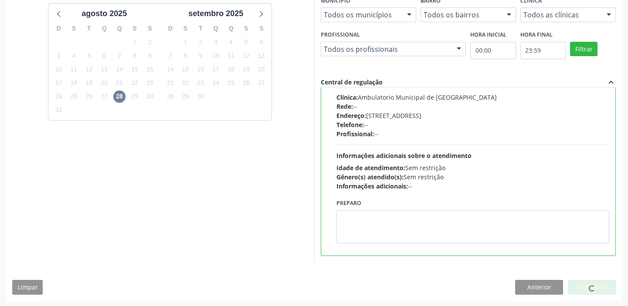
scroll to position [0, 0]
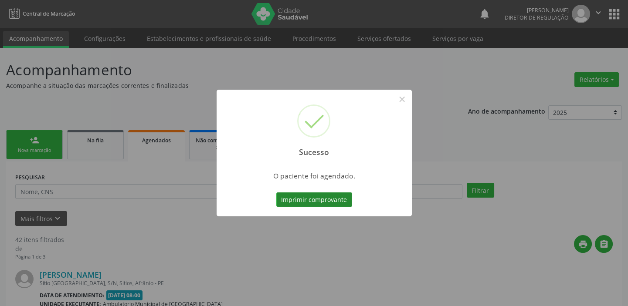
click at [303, 199] on button "Imprimir comprovante" at bounding box center [314, 199] width 76 height 15
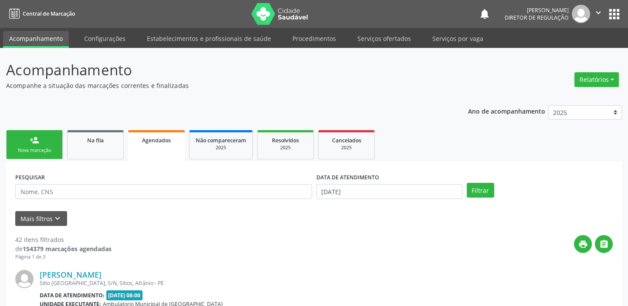
click at [35, 143] on div "person_add" at bounding box center [35, 140] width 10 height 10
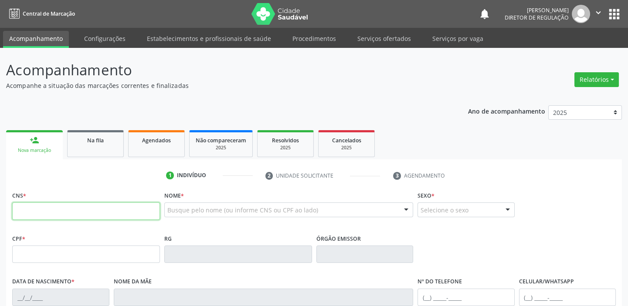
drag, startPoint x: 30, startPoint y: 208, endPoint x: 196, endPoint y: 122, distance: 186.4
click at [30, 208] on input "text" at bounding box center [86, 210] width 148 height 17
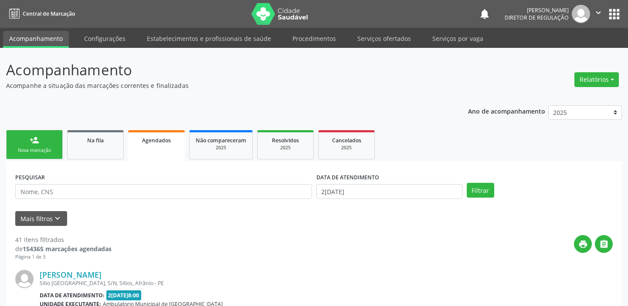
click at [55, 142] on link "person_add Nova marcação" at bounding box center [34, 144] width 57 height 29
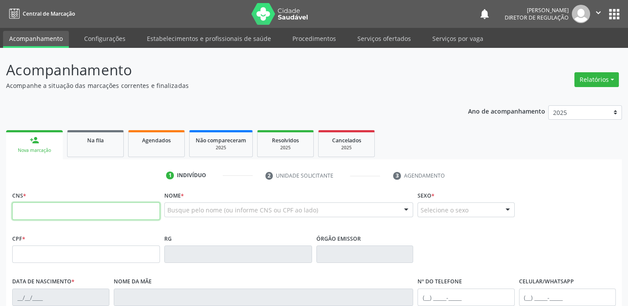
click at [55, 213] on input "text" at bounding box center [86, 210] width 148 height 17
type input "708 2011 6239 5948"
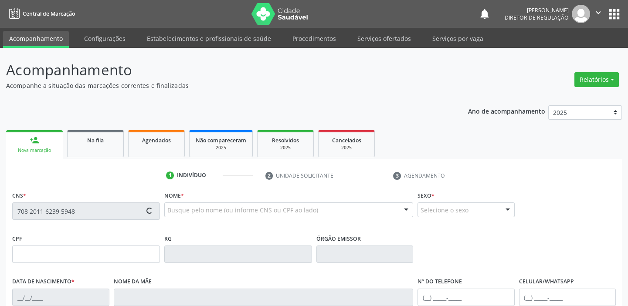
type input "092.435.914-52"
type input "[DATE]"
type input "[PERSON_NAME]"
type input "[PHONE_NUMBER]"
type input "S/N"
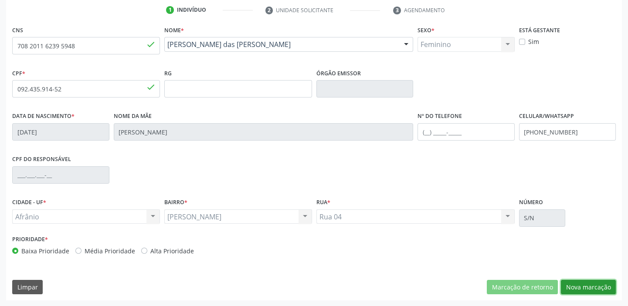
click at [581, 283] on button "Nova marcação" at bounding box center [587, 287] width 55 height 15
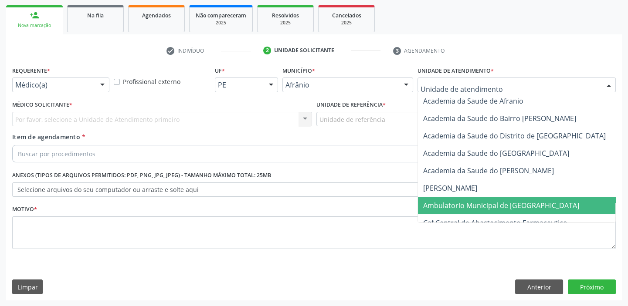
drag, startPoint x: 463, startPoint y: 201, endPoint x: 443, endPoint y: 197, distance: 20.0
click at [462, 201] on span "Ambulatorio Municipal de [GEOGRAPHIC_DATA]" at bounding box center [501, 206] width 156 height 10
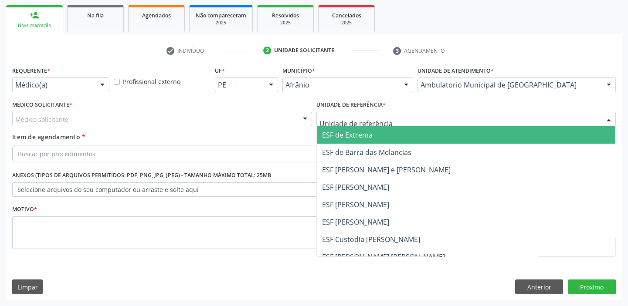
drag, startPoint x: 344, startPoint y: 112, endPoint x: 344, endPoint y: 166, distance: 53.6
click at [344, 119] on div at bounding box center [466, 119] width 300 height 15
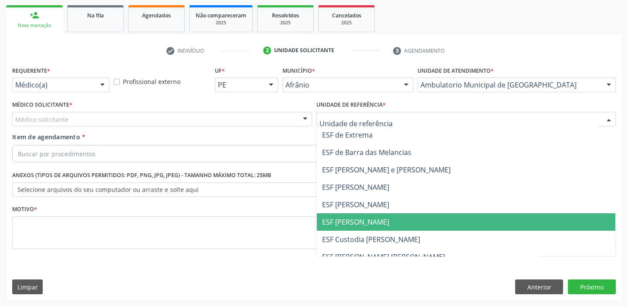
drag, startPoint x: 343, startPoint y: 223, endPoint x: 230, endPoint y: 181, distance: 120.4
click at [340, 224] on span "ESF [PERSON_NAME]" at bounding box center [355, 222] width 67 height 10
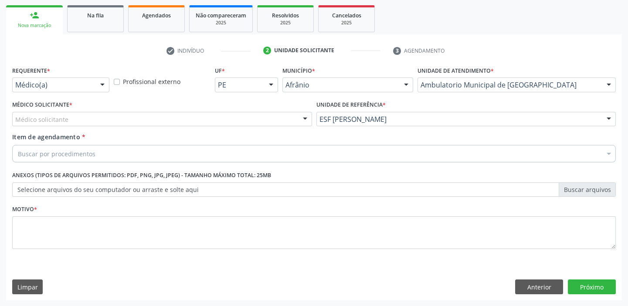
click at [44, 124] on div "Médico solicitante" at bounding box center [162, 119] width 300 height 15
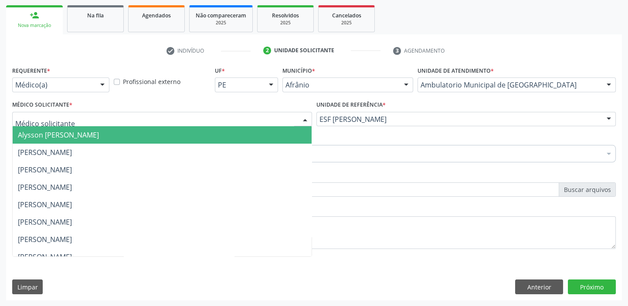
click at [48, 143] on span "Alysson [PERSON_NAME]" at bounding box center [162, 134] width 299 height 17
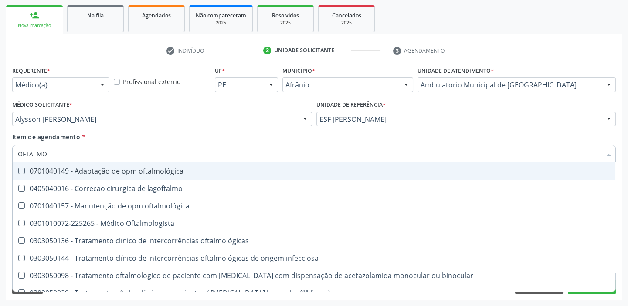
type input "OFTALMOLO"
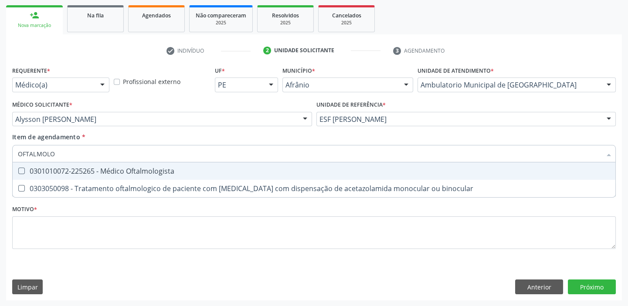
click at [48, 168] on div "0301010072-225265 - Médico Oftalmologista" at bounding box center [314, 171] width 592 height 7
checkbox Oftalmologista "true"
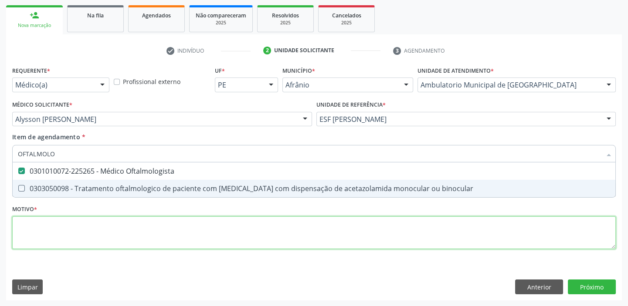
click at [30, 239] on div "Requerente * Médico(a) Médico(a) Enfermeiro(a) Paciente Nenhum resultado encont…" at bounding box center [313, 162] width 603 height 197
checkbox binocular "true"
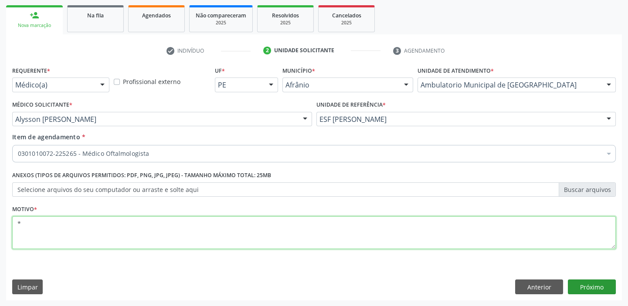
type textarea "*"
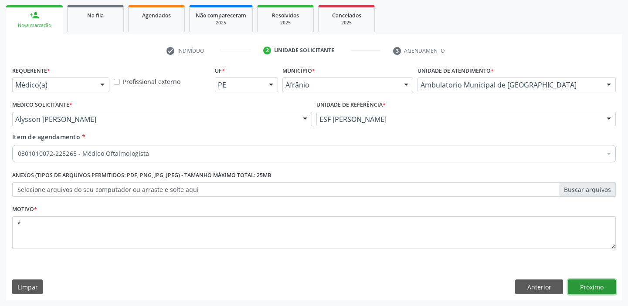
click at [573, 284] on button "Próximo" at bounding box center [591, 287] width 48 height 15
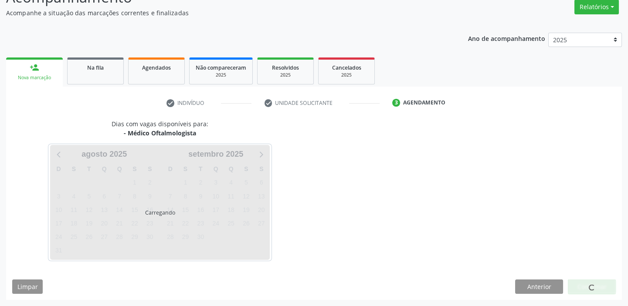
scroll to position [72, 0]
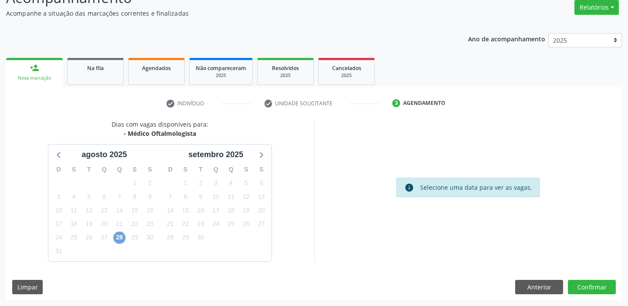
click at [120, 238] on span "28" at bounding box center [119, 238] width 12 height 12
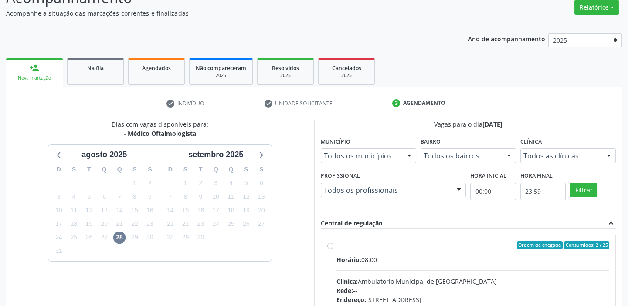
click at [333, 249] on input "Ordem de chegada Consumidos: 2 / 25 Horário: 08:00 Clínica: Ambulatorio Municip…" at bounding box center [330, 245] width 6 height 8
radio input "true"
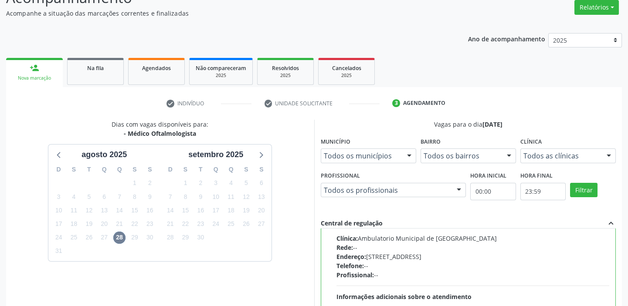
scroll to position [213, 0]
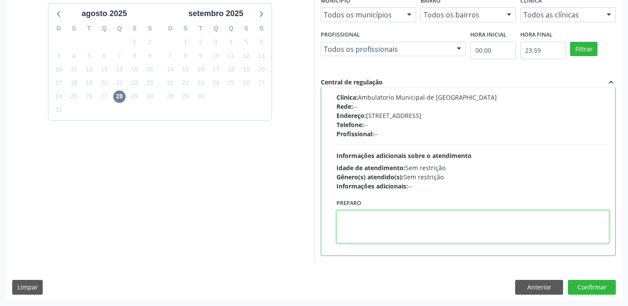
click at [406, 231] on textarea at bounding box center [472, 226] width 273 height 33
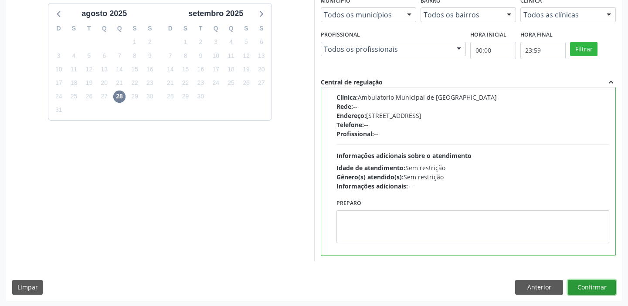
click at [584, 291] on button "Confirmar" at bounding box center [591, 287] width 48 height 15
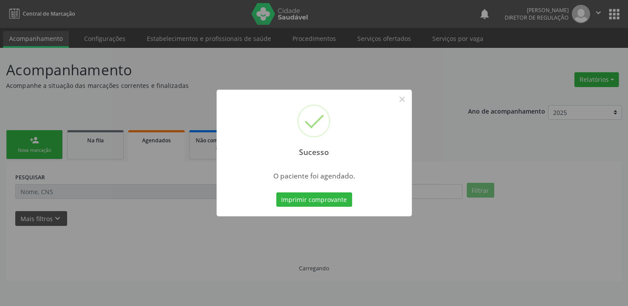
scroll to position [0, 0]
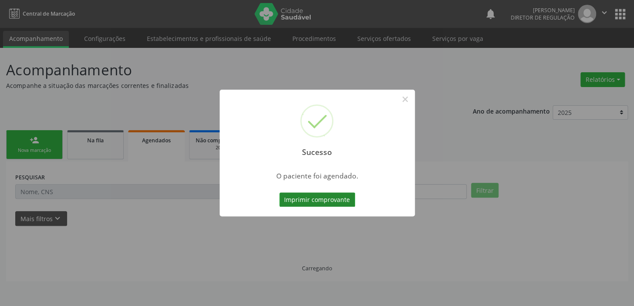
click at [317, 201] on button "Imprimir comprovante" at bounding box center [317, 199] width 76 height 15
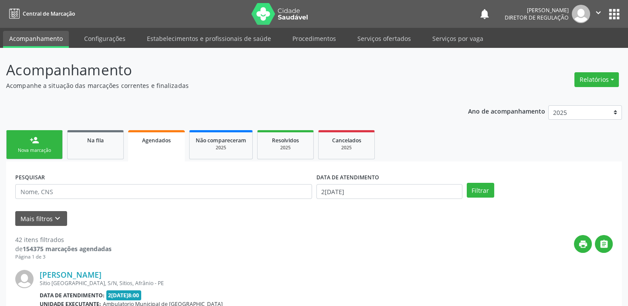
click at [25, 146] on link "person_add Nova marcação" at bounding box center [34, 144] width 57 height 29
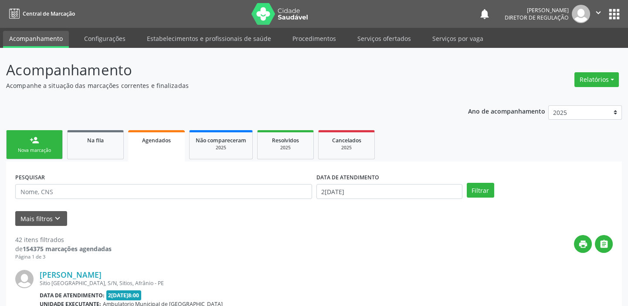
click at [25, 146] on link "person_add Nova marcação" at bounding box center [34, 144] width 57 height 29
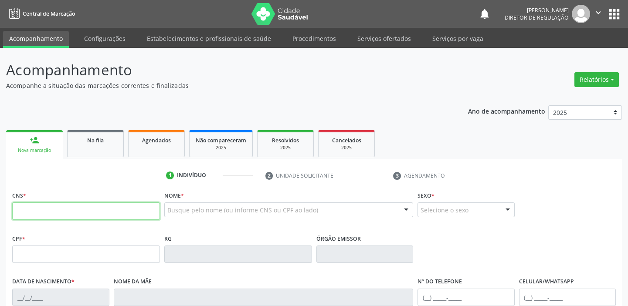
click at [35, 208] on input "text" at bounding box center [86, 210] width 148 height 17
type input "700 6039 3096 1066"
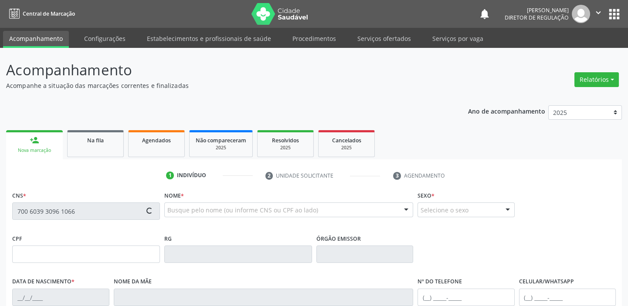
type input "050.592.014-06"
type input "19/03/1981"
type input "Bernadete Maria Lucas Santos"
type input "(87) 98824-0397"
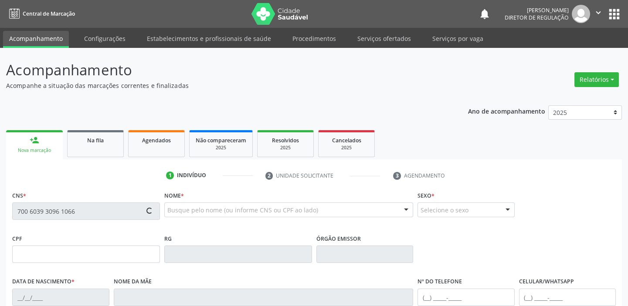
type input "52"
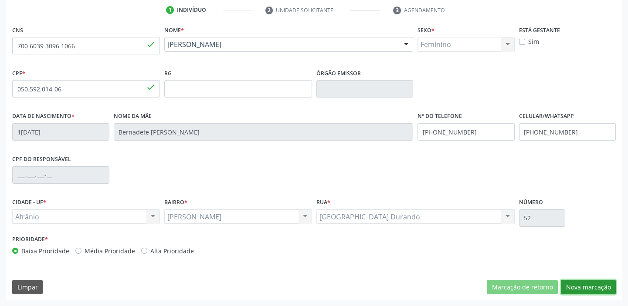
click at [590, 287] on button "Nova marcação" at bounding box center [587, 287] width 55 height 15
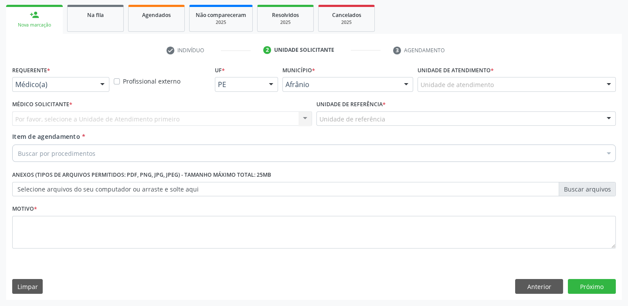
scroll to position [125, 0]
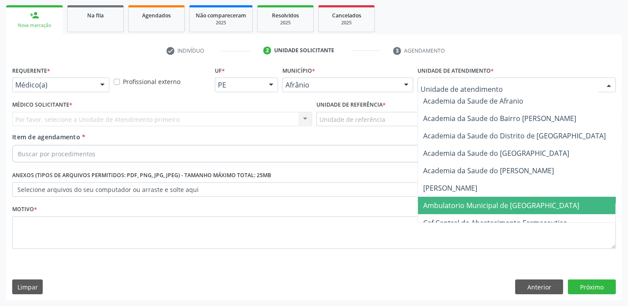
drag, startPoint x: 458, startPoint y: 207, endPoint x: 358, endPoint y: 159, distance: 110.0
click at [458, 207] on span "Ambulatorio Municipal de [GEOGRAPHIC_DATA]" at bounding box center [501, 206] width 156 height 10
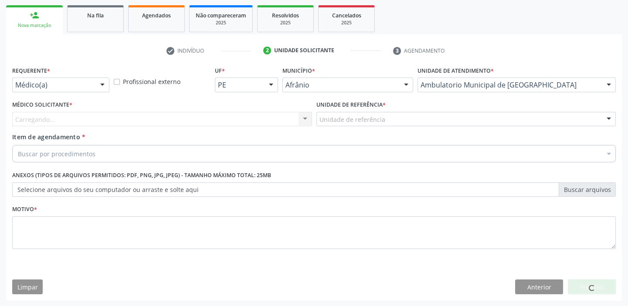
drag, startPoint x: 328, startPoint y: 118, endPoint x: 341, endPoint y: 158, distance: 42.0
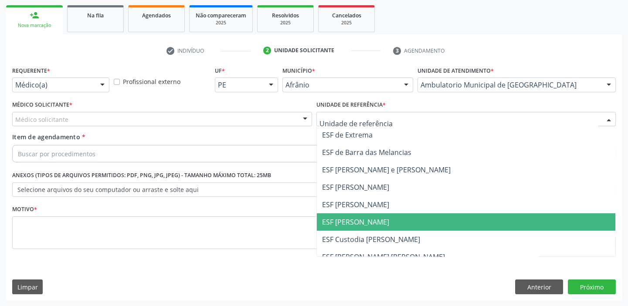
click at [347, 224] on span "ESF [PERSON_NAME]" at bounding box center [355, 222] width 67 height 10
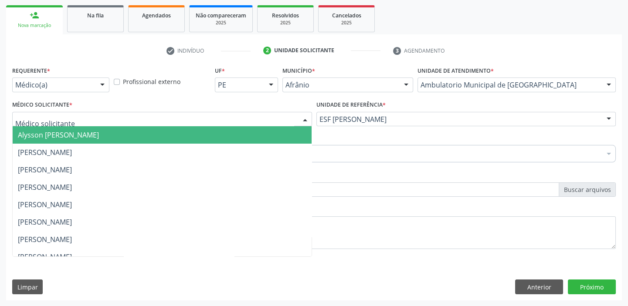
click at [42, 142] on span "Alysson [PERSON_NAME]" at bounding box center [162, 134] width 299 height 17
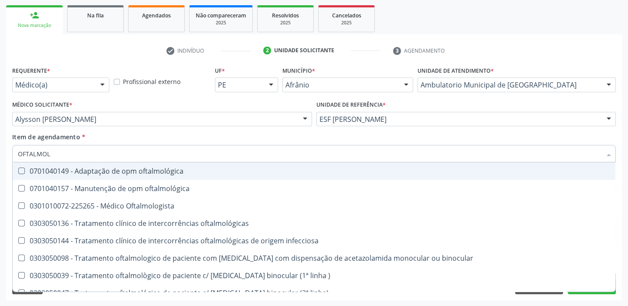
type input "OFTALMOLO"
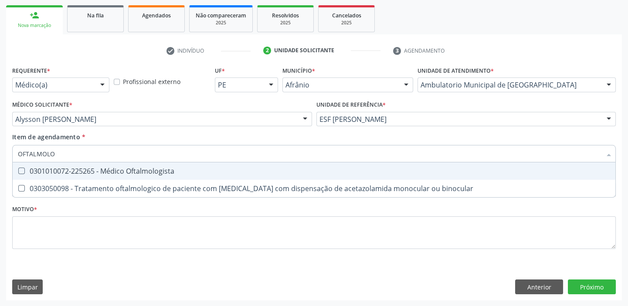
click at [41, 170] on div "0301010072-225265 - Médico Oftalmologista" at bounding box center [314, 171] width 592 height 7
checkbox Oftalmologista "true"
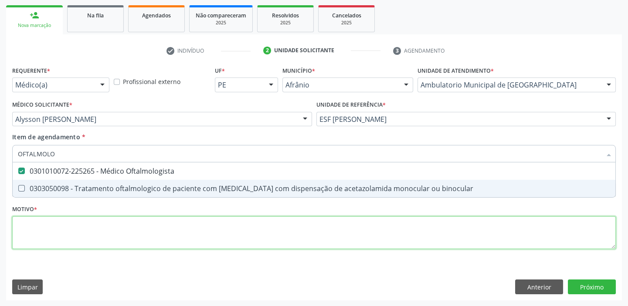
click at [35, 241] on div "Requerente * Médico(a) Médico(a) Enfermeiro(a) Paciente Nenhum resultado encont…" at bounding box center [313, 162] width 603 height 197
checkbox binocular "true"
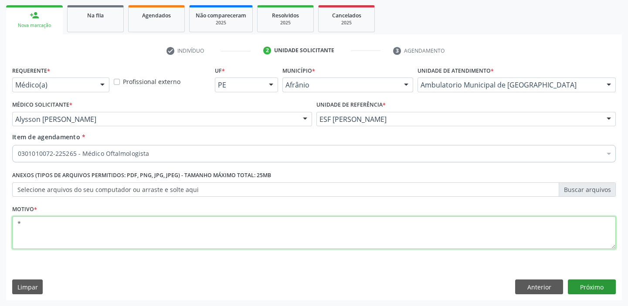
type textarea "*"
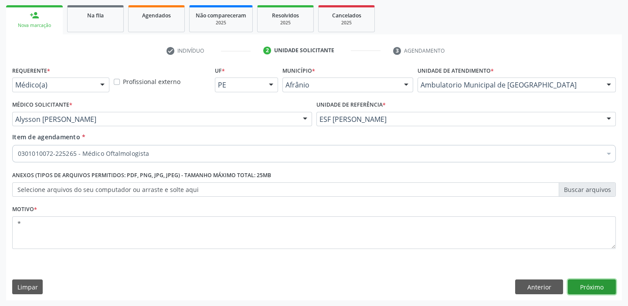
click at [570, 280] on button "Próximo" at bounding box center [591, 287] width 48 height 15
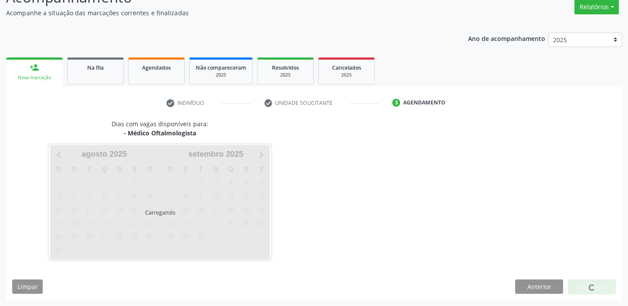
scroll to position [72, 0]
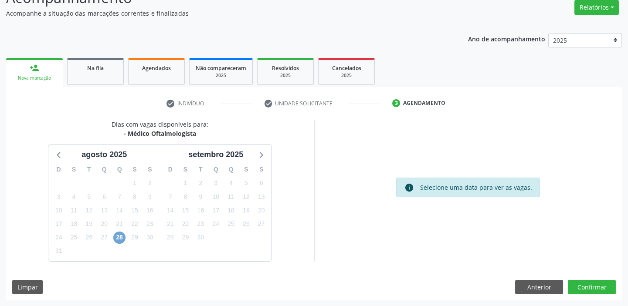
click at [121, 235] on span "28" at bounding box center [119, 238] width 12 height 12
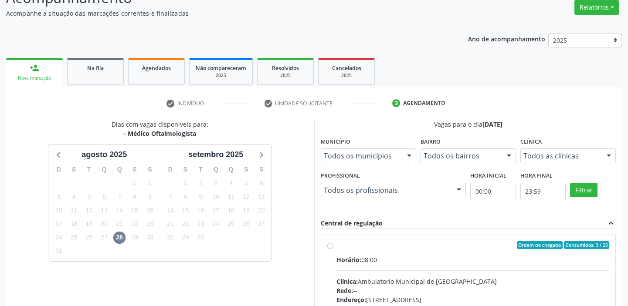
click at [333, 249] on input "Ordem de chegada Consumidos: 3 / 25 Horário: 08:00 Clínica: Ambulatorio Municip…" at bounding box center [330, 245] width 6 height 8
radio input "true"
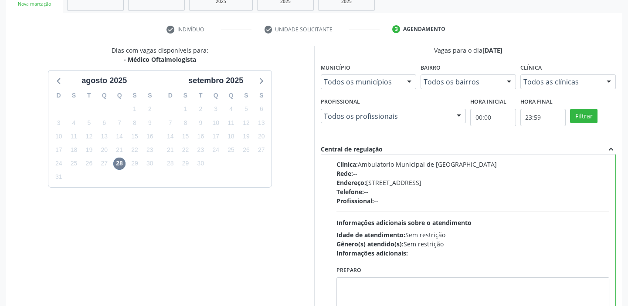
scroll to position [213, 0]
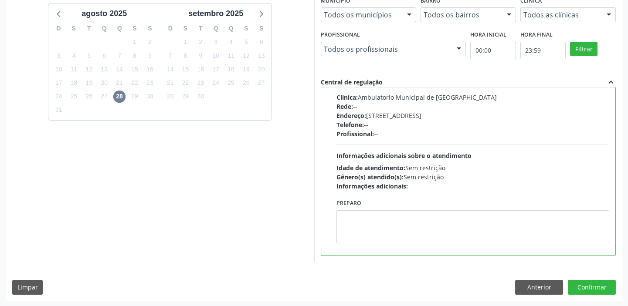
click at [321, 192] on div "Vagas para o dia 28/08/2025 Município Todos os municípios Todos os municípios A…" at bounding box center [468, 120] width 308 height 283
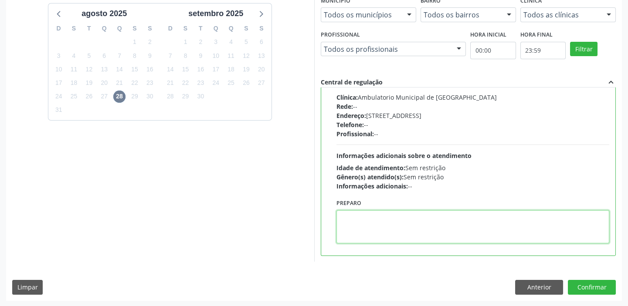
click at [370, 223] on textarea at bounding box center [472, 226] width 273 height 33
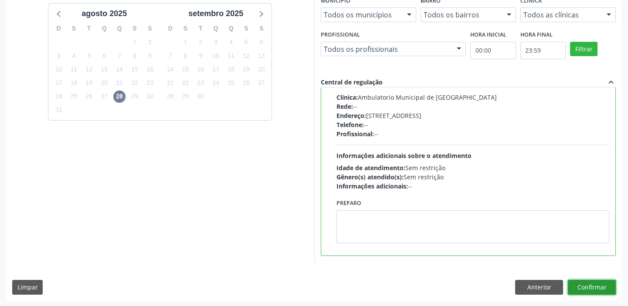
click at [578, 284] on button "Confirmar" at bounding box center [591, 287] width 48 height 15
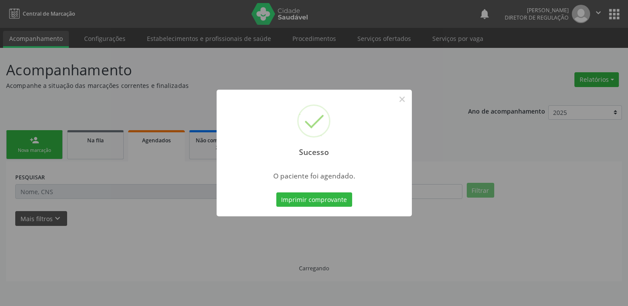
scroll to position [0, 0]
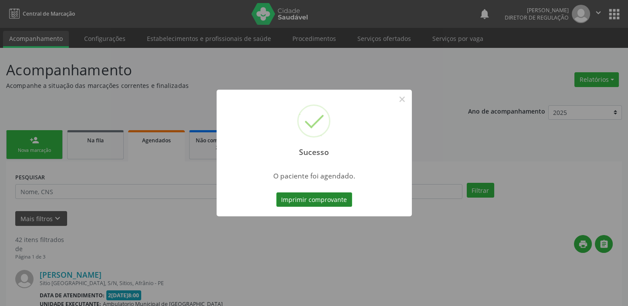
click at [307, 199] on button "Imprimir comprovante" at bounding box center [314, 199] width 76 height 15
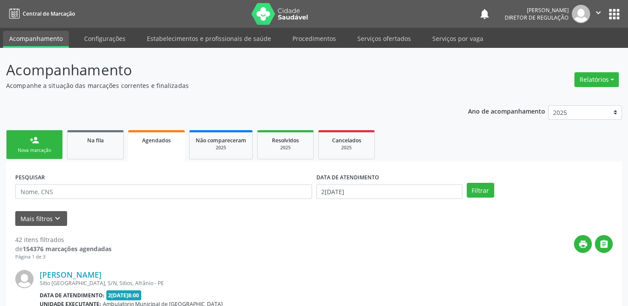
click at [30, 146] on link "person_add Nova marcação" at bounding box center [34, 144] width 57 height 29
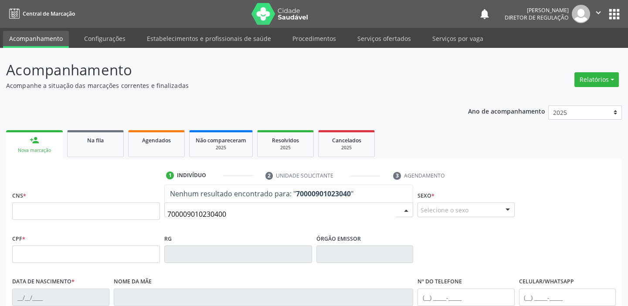
type input "7000090102304000"
drag, startPoint x: 221, startPoint y: 219, endPoint x: 157, endPoint y: 223, distance: 64.6
click at [157, 223] on div "CNS * Nome * 7000090102304000 Nenhum resultado encontrado para: " 7000090102304…" at bounding box center [313, 210] width 607 height 43
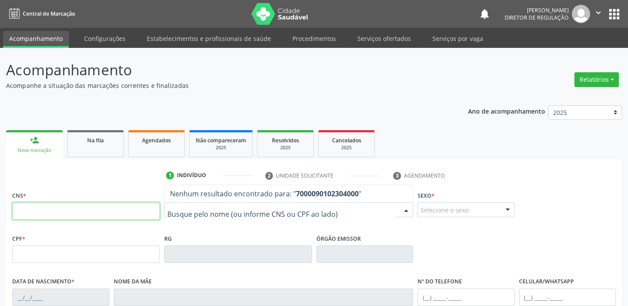
click at [89, 209] on input "text" at bounding box center [86, 210] width 148 height 17
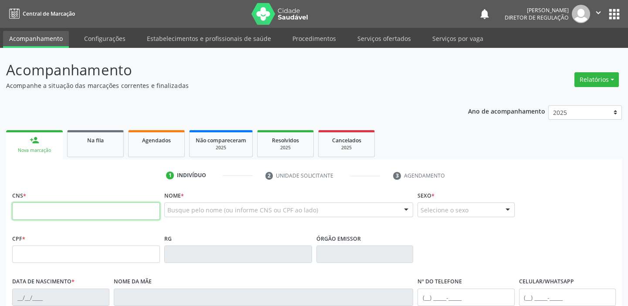
paste input "700 0090 1023 0400"
type input "700 0090 1023 0400"
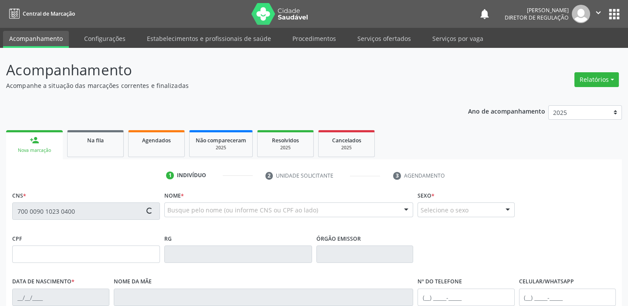
type input "139.062.784-50"
type input "11/11/2013"
type input "Maria das Dores Dias Santana"
type input "(87) 98811-7051"
type input "092.435.914-52"
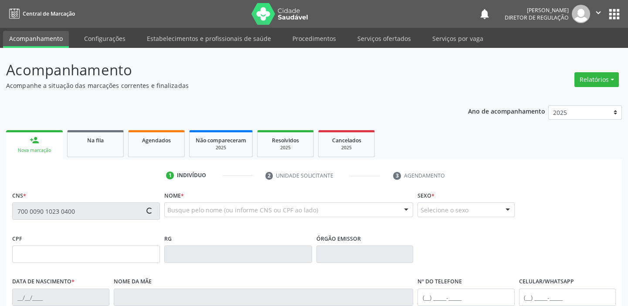
type input "S/N"
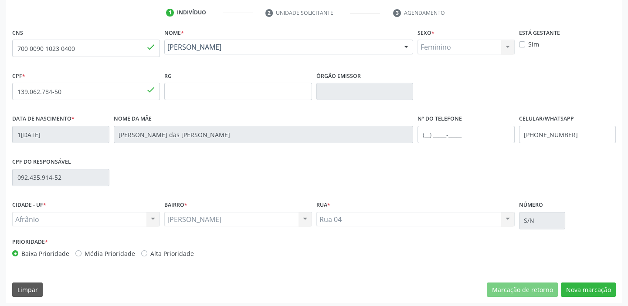
scroll to position [165, 0]
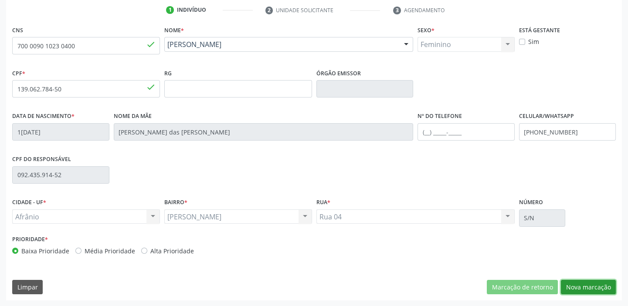
drag, startPoint x: 576, startPoint y: 284, endPoint x: 540, endPoint y: 243, distance: 54.3
click at [576, 284] on button "Nova marcação" at bounding box center [587, 287] width 55 height 15
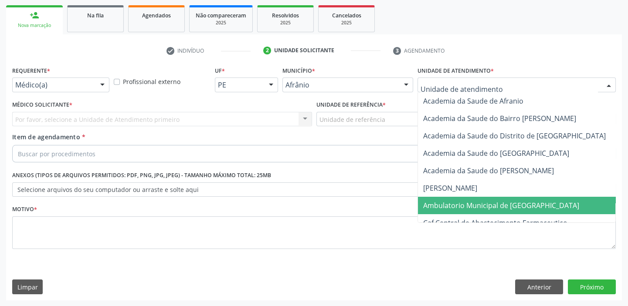
click at [439, 210] on span "Ambulatorio Municipal de [GEOGRAPHIC_DATA]" at bounding box center [524, 205] width 213 height 17
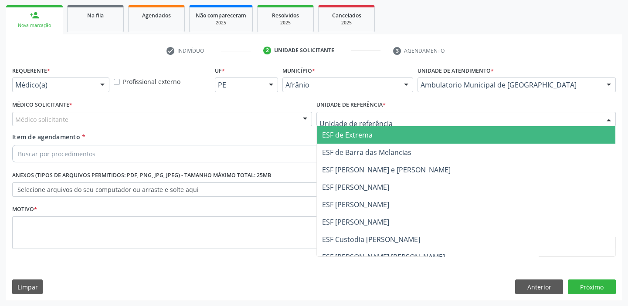
drag, startPoint x: 330, startPoint y: 121, endPoint x: 341, endPoint y: 184, distance: 63.2
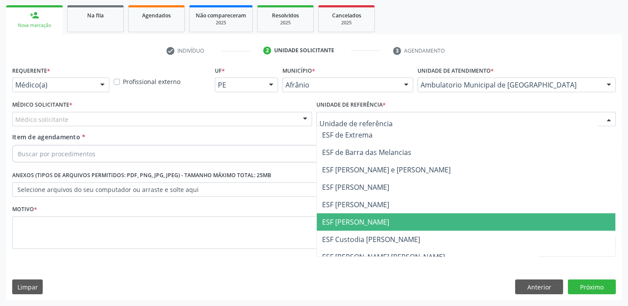
click at [348, 228] on span "ESF [PERSON_NAME]" at bounding box center [466, 221] width 299 height 17
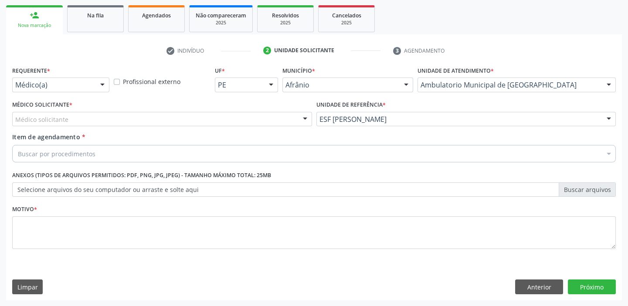
drag, startPoint x: 53, startPoint y: 118, endPoint x: 55, endPoint y: 127, distance: 9.4
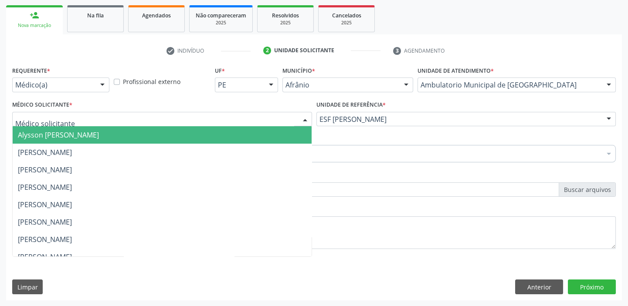
click at [58, 134] on span "Alysson [PERSON_NAME]" at bounding box center [58, 135] width 81 height 10
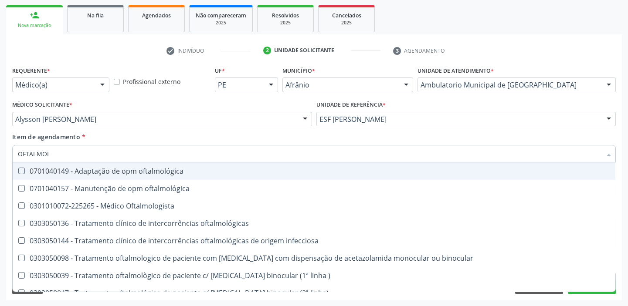
type input "OFTALMOLO"
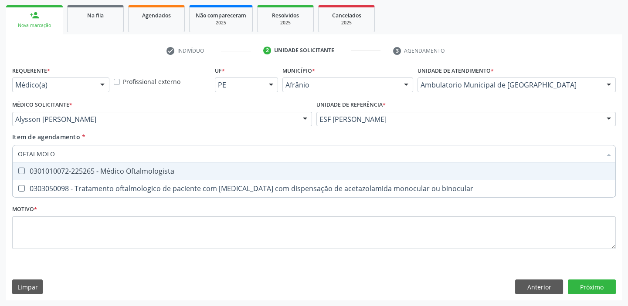
click at [44, 170] on div "0301010072-225265 - Médico Oftalmologista" at bounding box center [314, 171] width 592 height 7
checkbox Oftalmologista "true"
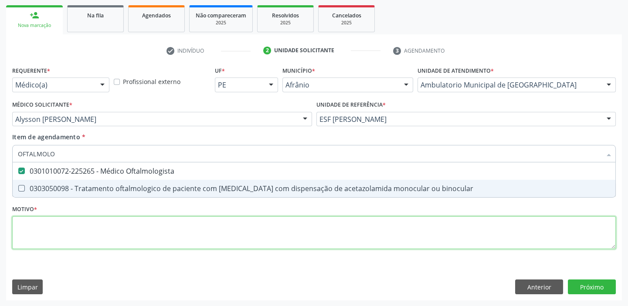
click at [34, 226] on div "Requerente * Médico(a) Médico(a) Enfermeiro(a) Paciente Nenhum resultado encont…" at bounding box center [313, 162] width 603 height 197
checkbox binocular "true"
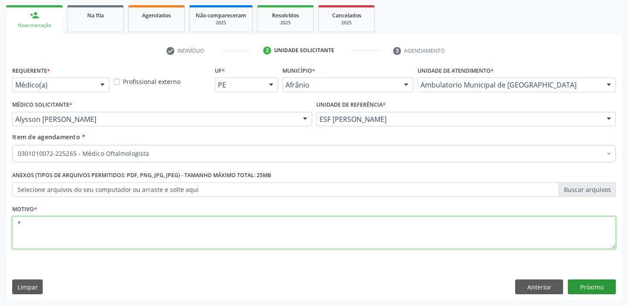
type textarea "*"
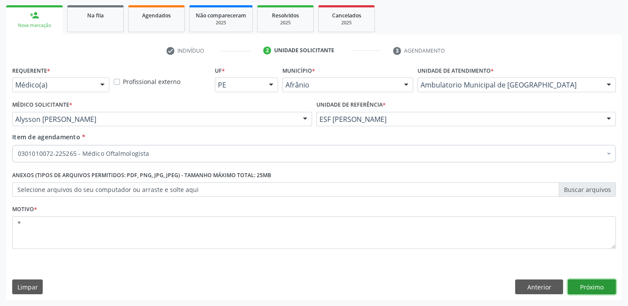
click at [579, 286] on button "Próximo" at bounding box center [591, 287] width 48 height 15
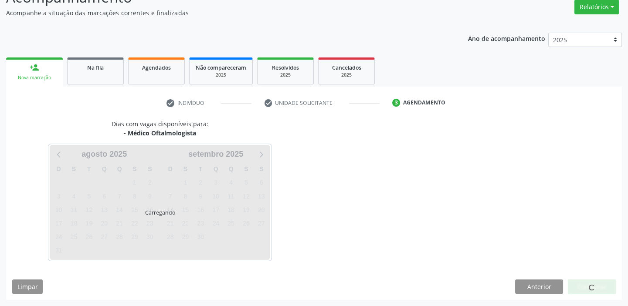
scroll to position [72, 0]
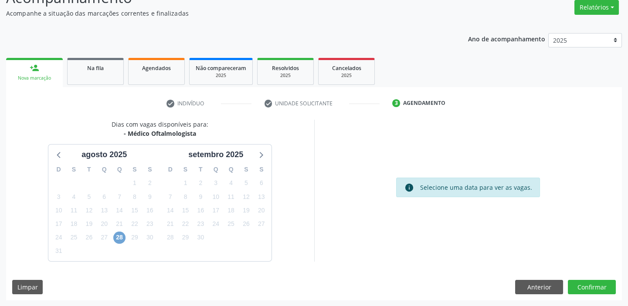
click at [119, 233] on span "28" at bounding box center [119, 238] width 12 height 12
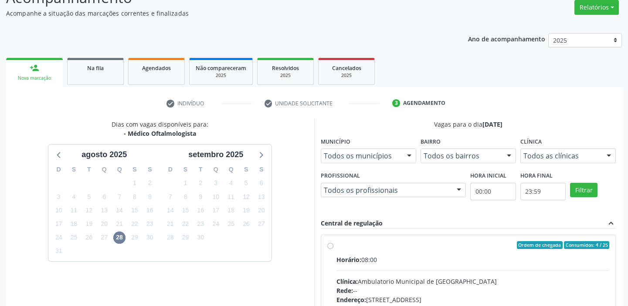
click at [378, 256] on div "Horário: 08:00" at bounding box center [472, 259] width 273 height 9
click at [333, 249] on input "Ordem de chegada Consumidos: 4 / 25 Horário: 08:00 Clínica: Ambulatorio Municip…" at bounding box center [330, 245] width 6 height 8
radio input "true"
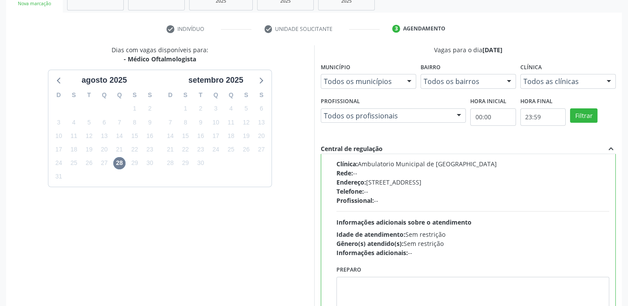
scroll to position [213, 0]
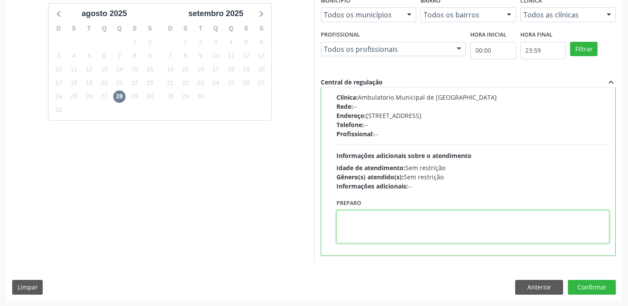
drag, startPoint x: 408, startPoint y: 216, endPoint x: 492, endPoint y: 251, distance: 90.6
click at [408, 216] on textarea at bounding box center [472, 226] width 273 height 33
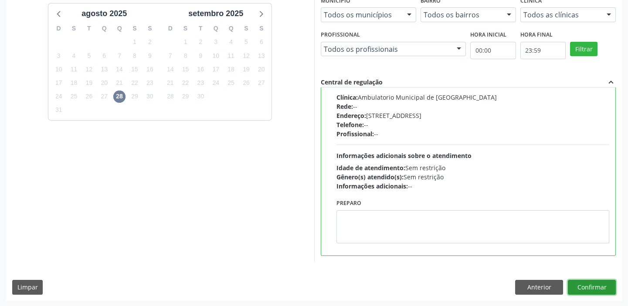
click at [577, 288] on button "Confirmar" at bounding box center [591, 287] width 48 height 15
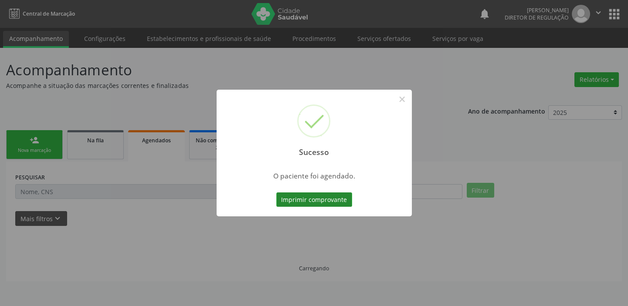
scroll to position [0, 0]
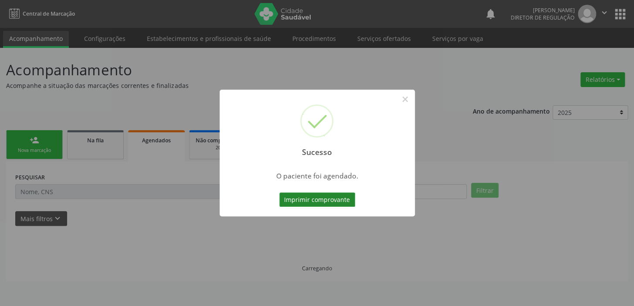
click at [322, 196] on button "Imprimir comprovante" at bounding box center [317, 199] width 76 height 15
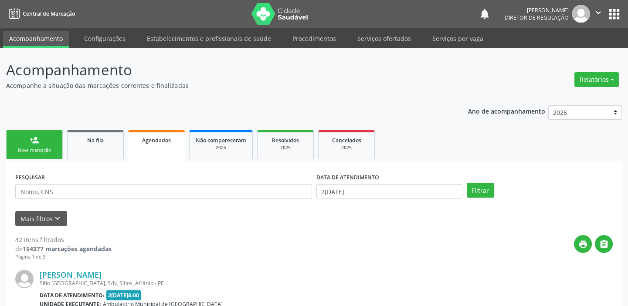
click at [34, 144] on div "Sucesso × O paciente foi agendado. Imprimir comprovante Cancel" at bounding box center [314, 153] width 628 height 306
click at [52, 138] on div "Sucesso × O paciente foi agendado. Imprimir comprovante Cancel" at bounding box center [314, 153] width 628 height 306
click at [37, 141] on div "Sucesso × O paciente foi agendado. Imprimir comprovante Cancel" at bounding box center [314, 153] width 628 height 306
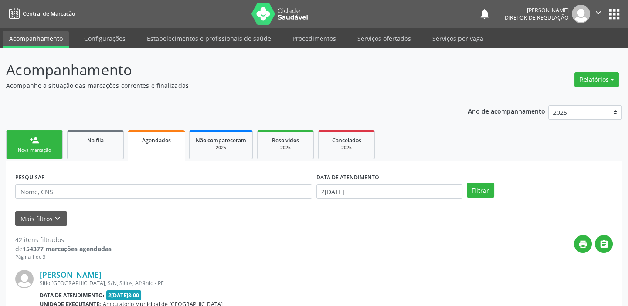
click at [37, 141] on div "Sucesso × O paciente foi agendado. Imprimir comprovante Cancel" at bounding box center [314, 153] width 628 height 306
click at [29, 152] on div "Sucesso × O paciente foi agendado. Imprimir comprovante Cancel" at bounding box center [314, 153] width 628 height 306
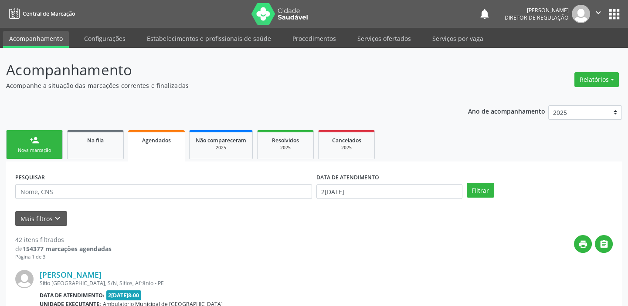
click at [29, 152] on div "Sucesso × O paciente foi agendado. Imprimir comprovante Cancel" at bounding box center [314, 153] width 628 height 306
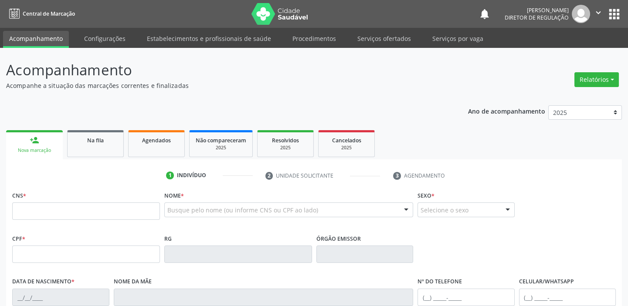
click at [48, 214] on input "text" at bounding box center [86, 210] width 148 height 17
type input "700 4049 2942 0246"
type input "[DATE]"
type input "[PERSON_NAME] da Conceicao"
type input "[PHONE_NUMBER]"
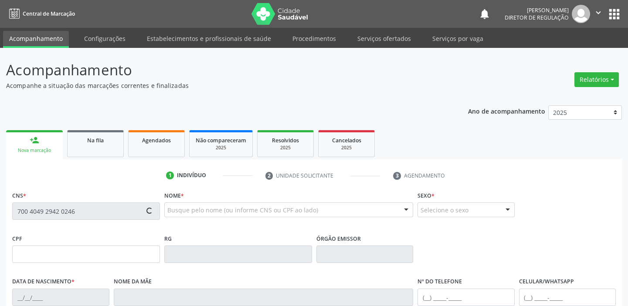
type input "[PHONE_NUMBER]"
type input "S/N"
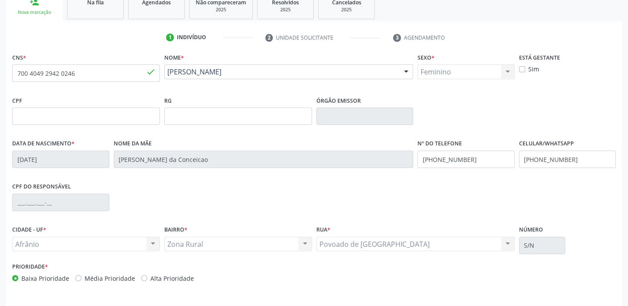
scroll to position [165, 0]
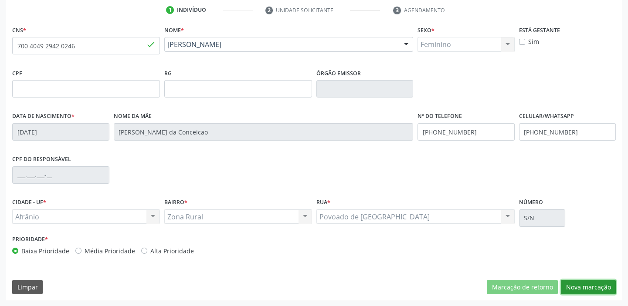
click at [579, 288] on button "Nova marcação" at bounding box center [587, 287] width 55 height 15
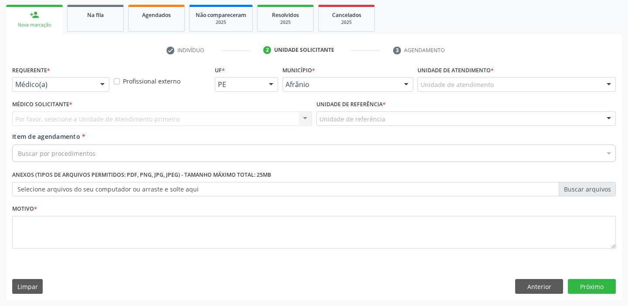
scroll to position [125, 0]
drag, startPoint x: 425, startPoint y: 87, endPoint x: 436, endPoint y: 117, distance: 32.0
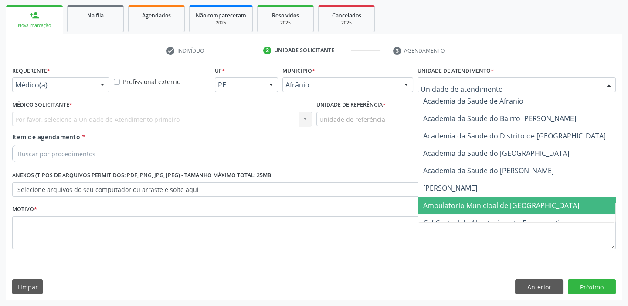
drag, startPoint x: 445, startPoint y: 204, endPoint x: 378, endPoint y: 164, distance: 78.7
click at [441, 202] on span "Ambulatorio Municipal de [GEOGRAPHIC_DATA]" at bounding box center [501, 206] width 156 height 10
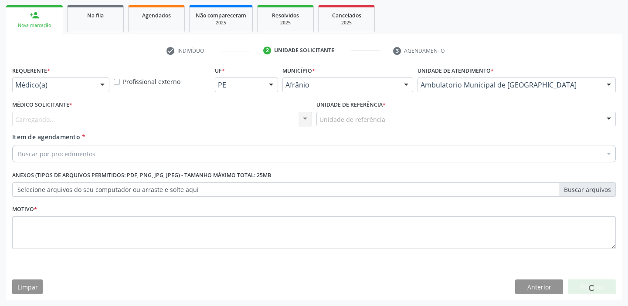
click at [322, 114] on div "Unidade de referência" at bounding box center [466, 119] width 300 height 15
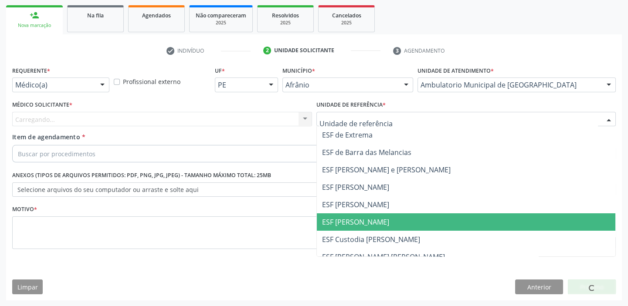
drag, startPoint x: 335, startPoint y: 219, endPoint x: 270, endPoint y: 195, distance: 69.5
click at [331, 218] on span "ESF [PERSON_NAME]" at bounding box center [355, 222] width 67 height 10
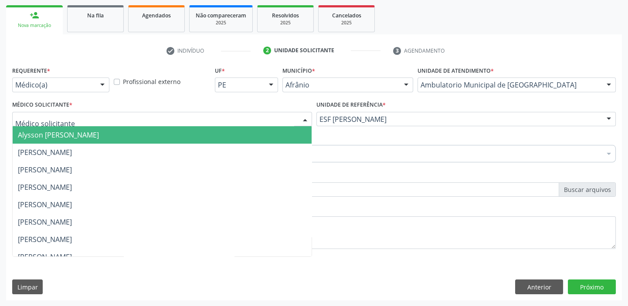
click at [64, 138] on span "Alysson [PERSON_NAME]" at bounding box center [58, 135] width 81 height 10
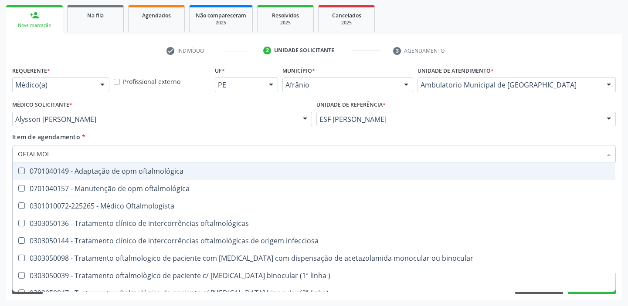
type input "OFTALMOLO"
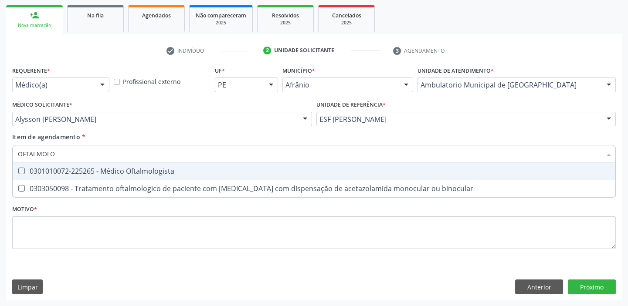
drag, startPoint x: 45, startPoint y: 170, endPoint x: 51, endPoint y: 200, distance: 30.2
click at [45, 171] on div "0301010072-225265 - Médico Oftalmologista" at bounding box center [314, 171] width 592 height 7
checkbox Oftalmologista "true"
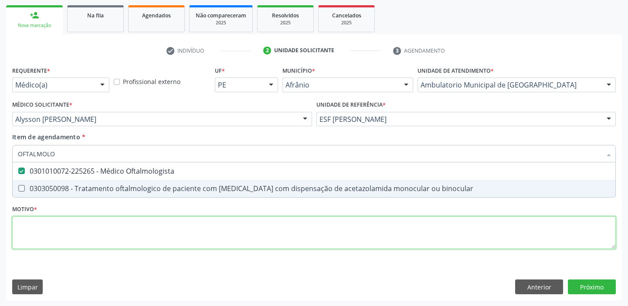
click at [49, 235] on div "Requerente * Médico(a) Médico(a) Enfermeiro(a) Paciente Nenhum resultado encont…" at bounding box center [313, 162] width 603 height 197
checkbox binocular "true"
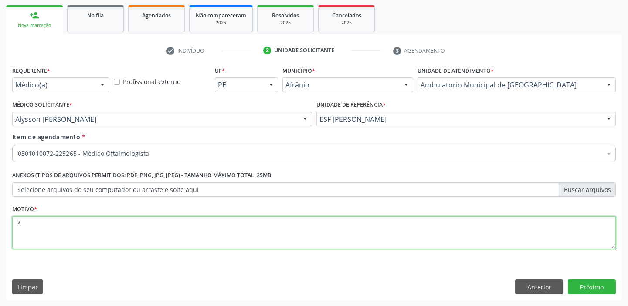
type textarea "*"
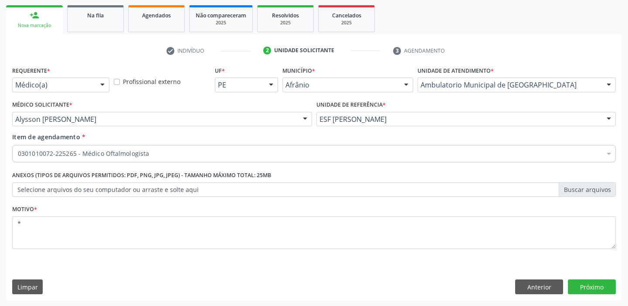
click at [607, 294] on div "Requerente * Médico(a) Médico(a) Enfermeiro(a) Paciente Nenhum resultado encont…" at bounding box center [313, 182] width 615 height 236
click at [593, 285] on button "Próximo" at bounding box center [591, 287] width 48 height 15
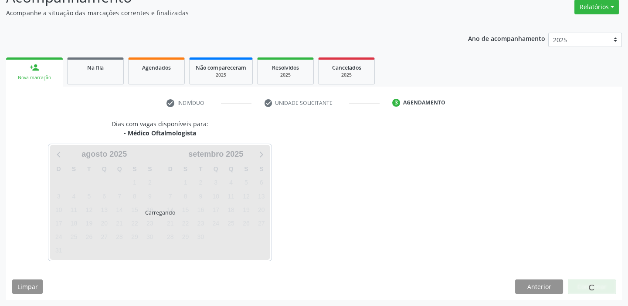
scroll to position [72, 0]
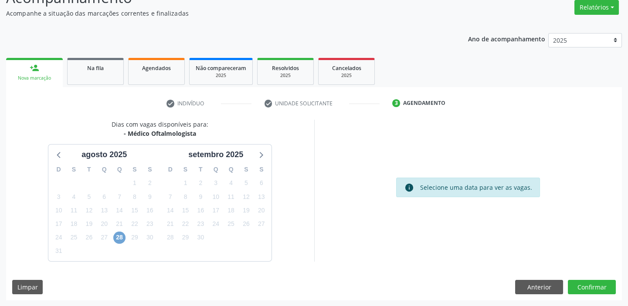
click at [118, 235] on span "28" at bounding box center [119, 238] width 12 height 12
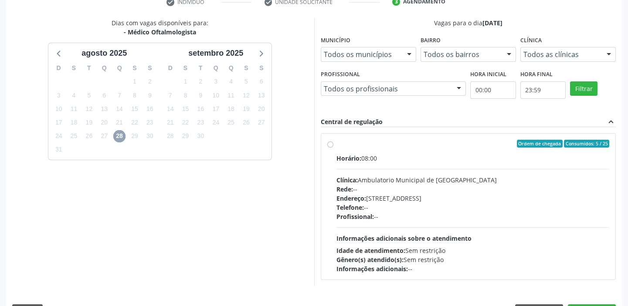
scroll to position [191, 0]
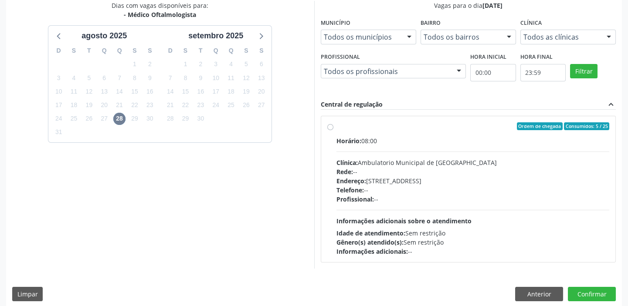
click at [470, 253] on div "Informações adicionais: --" at bounding box center [472, 251] width 273 height 9
click at [333, 130] on input "Ordem de chegada Consumidos: 5 / 25 Horário: 08:00 Clínica: Ambulatorio Municip…" at bounding box center [330, 126] width 6 height 8
radio input "true"
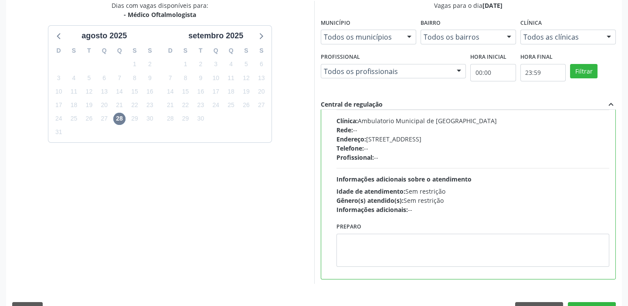
scroll to position [43, 0]
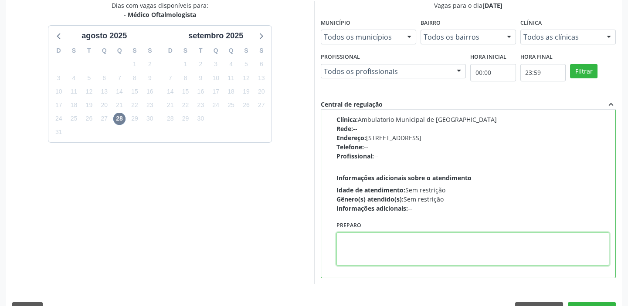
click at [391, 253] on textarea at bounding box center [472, 249] width 273 height 33
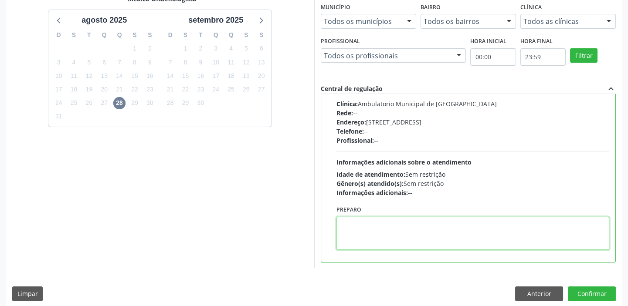
scroll to position [213, 0]
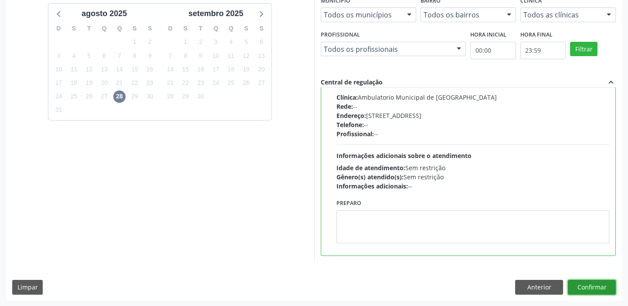
click at [585, 284] on button "Confirmar" at bounding box center [591, 287] width 48 height 15
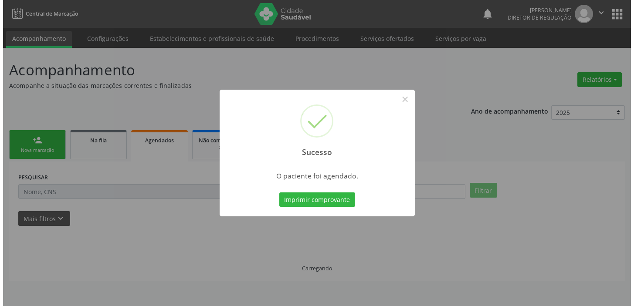
scroll to position [0, 0]
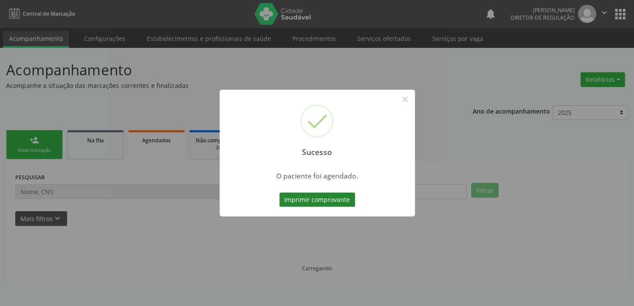
click at [317, 200] on button "Imprimir comprovante" at bounding box center [317, 199] width 76 height 15
